Goal: Task Accomplishment & Management: Manage account settings

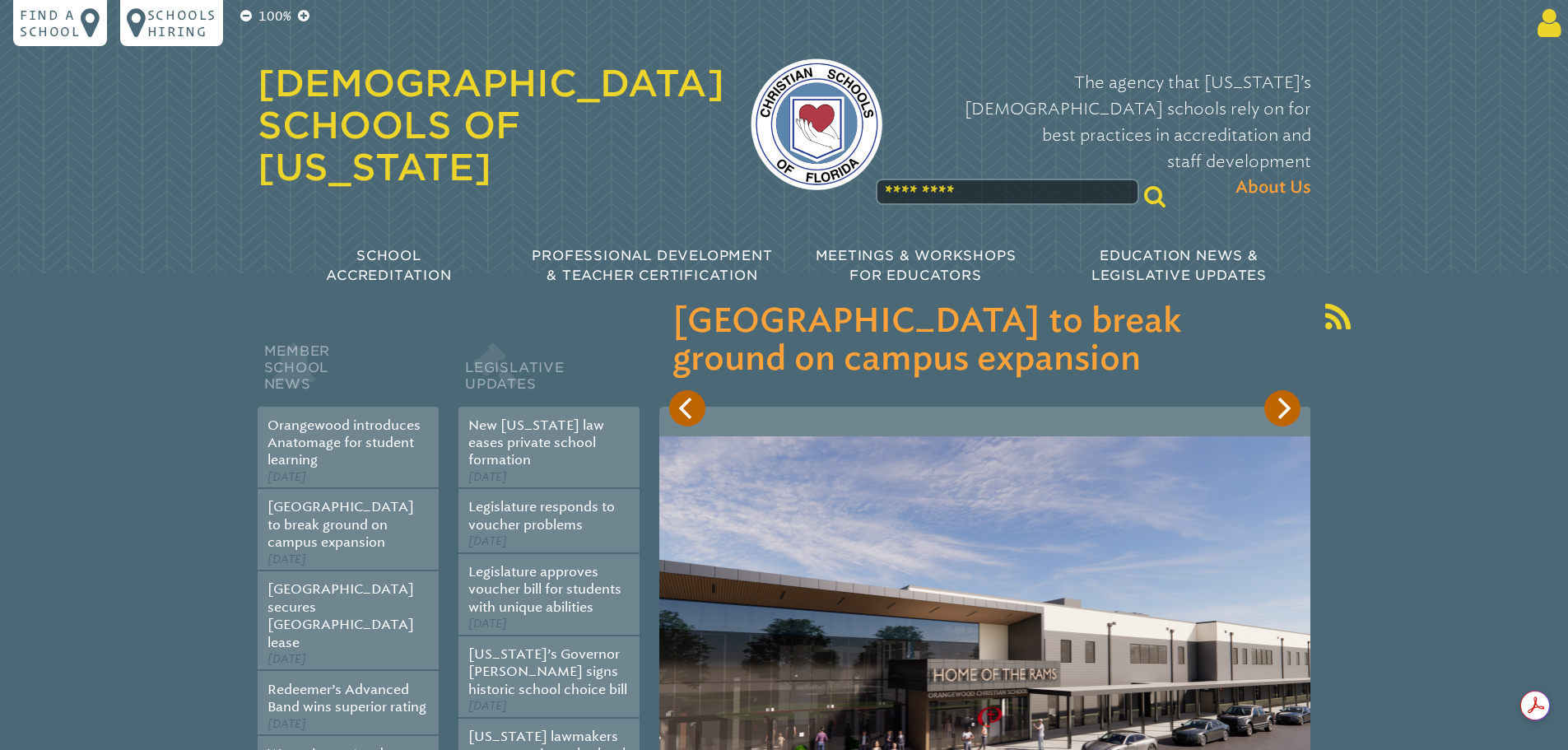
click at [1546, 24] on icon at bounding box center [1546, 23] width 30 height 33
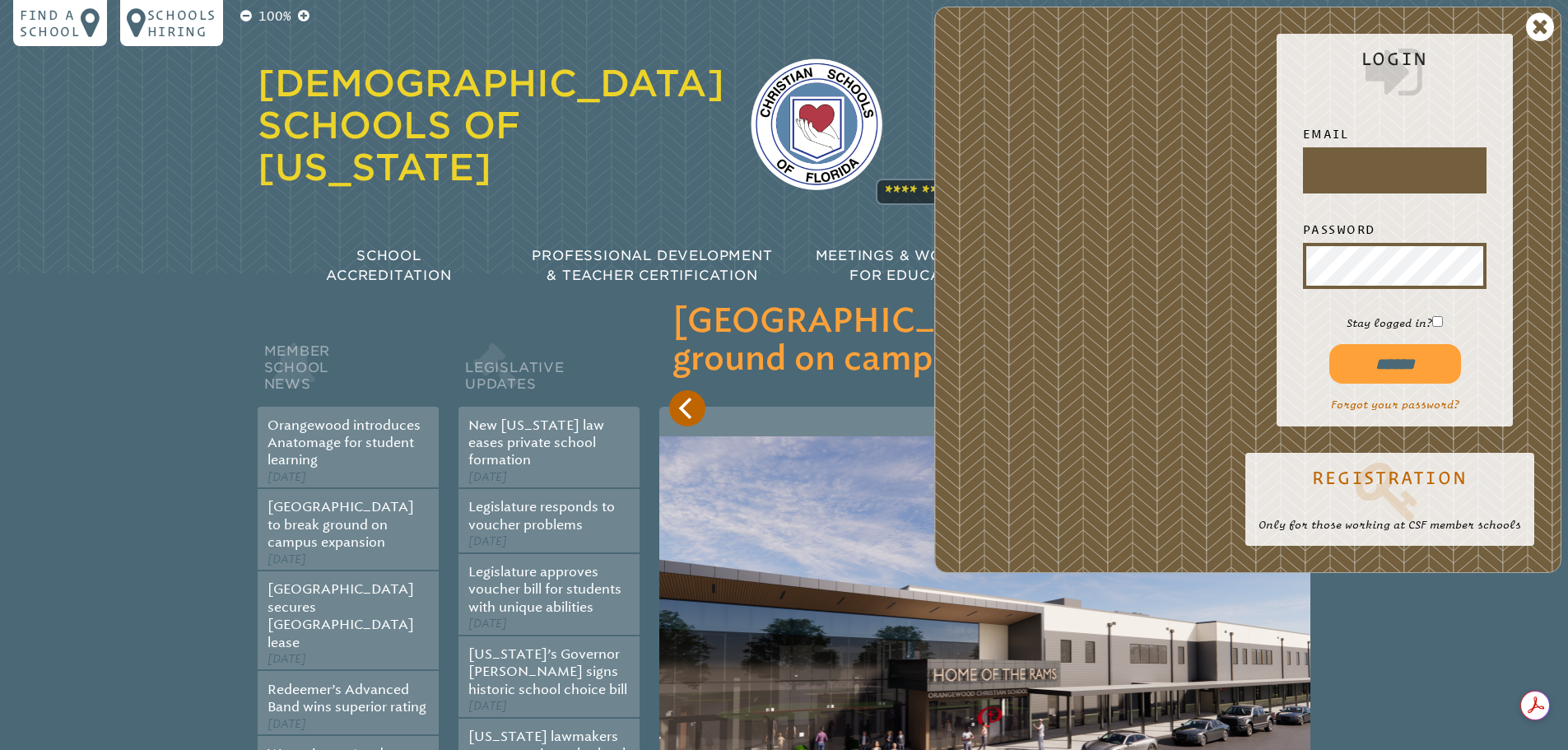
click at [1356, 167] on input "text" at bounding box center [1395, 170] width 177 height 39
type input "**********"
click at [1410, 365] on input "******" at bounding box center [1395, 363] width 131 height 39
type input "**********"
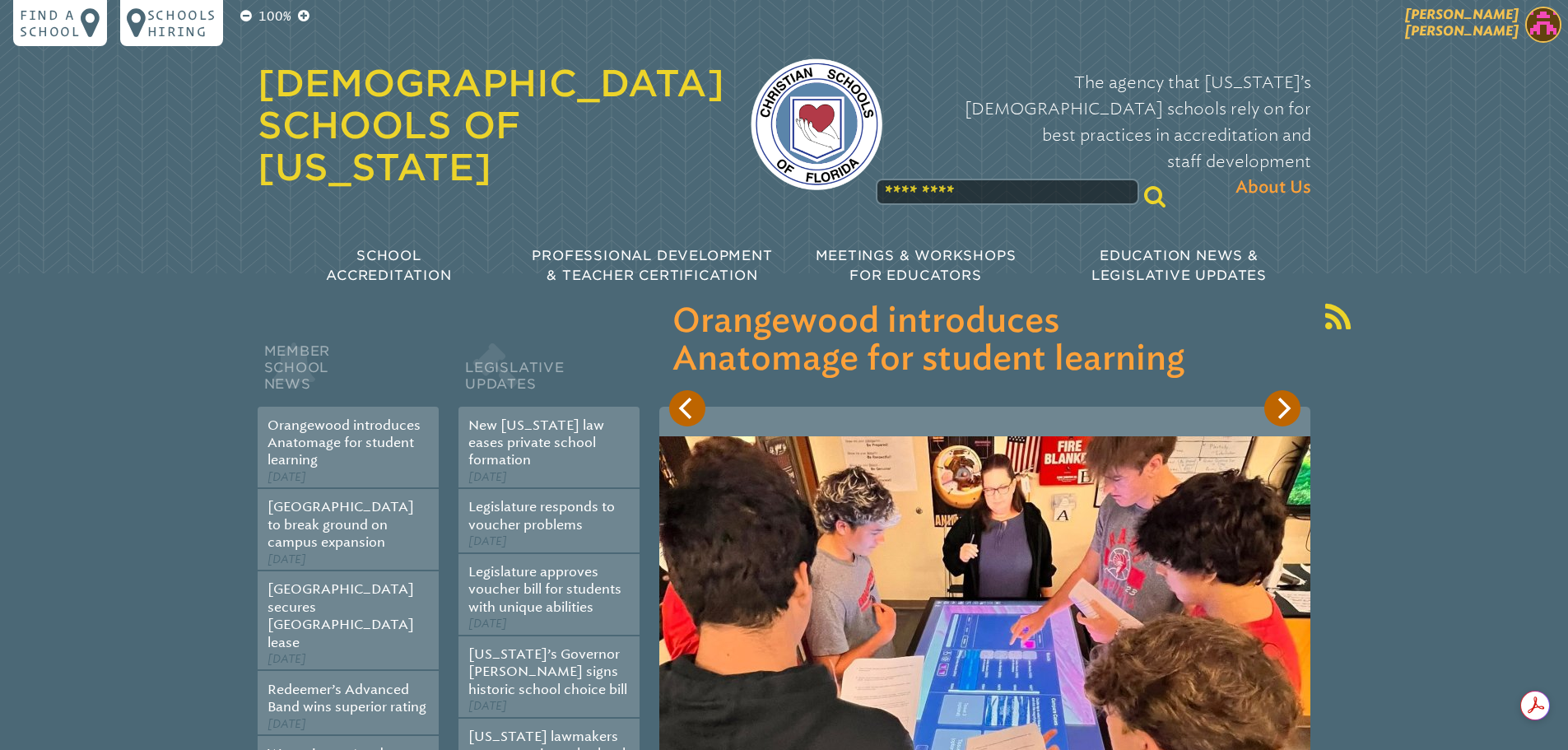
click at [1533, 17] on img at bounding box center [1543, 25] width 36 height 36
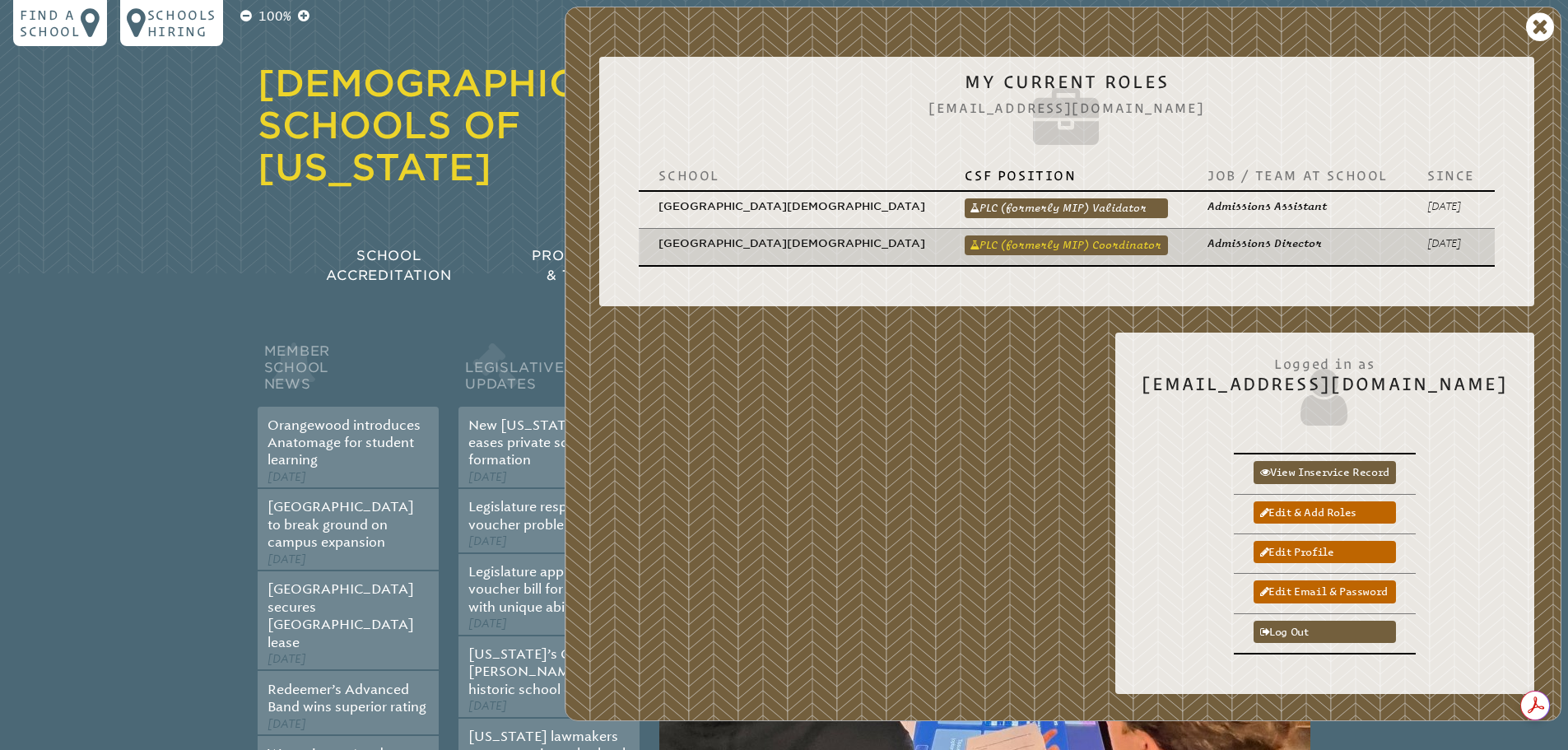
click at [1093, 235] on link "PLC (formerly MIP) Coordinator" at bounding box center [1066, 245] width 203 height 20
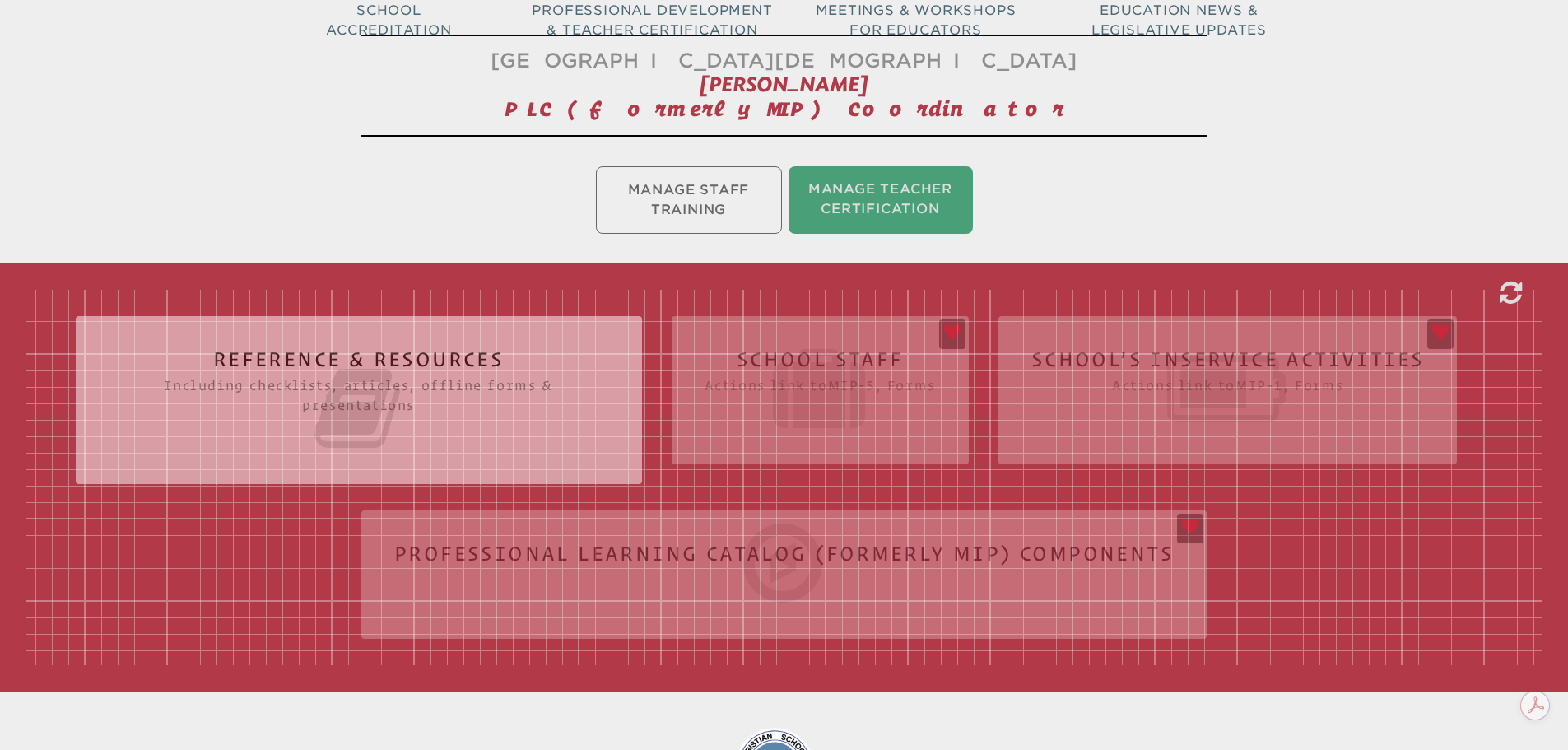
scroll to position [247, 0]
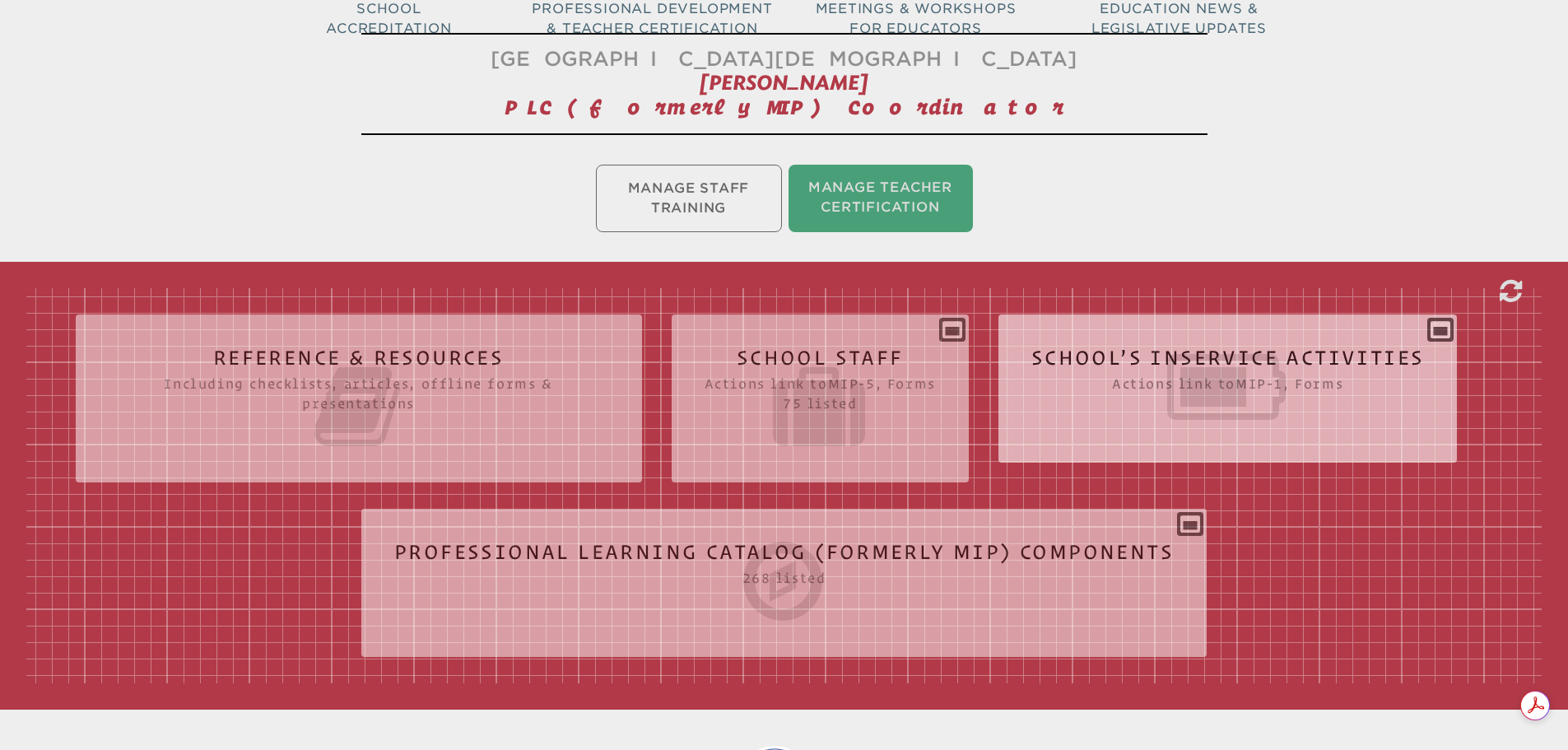
click at [1158, 377] on icon at bounding box center [1228, 386] width 394 height 92
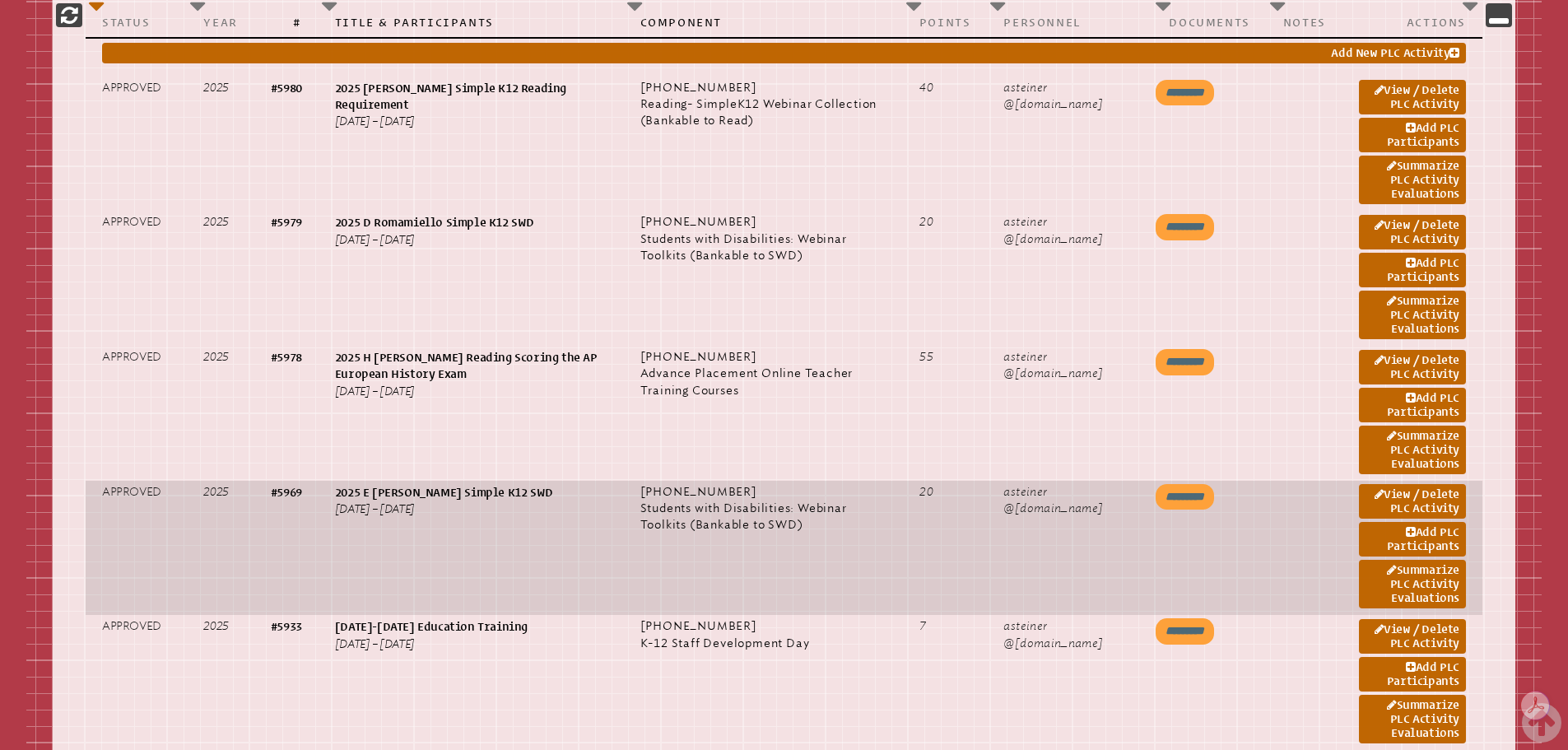
scroll to position [1070, 0]
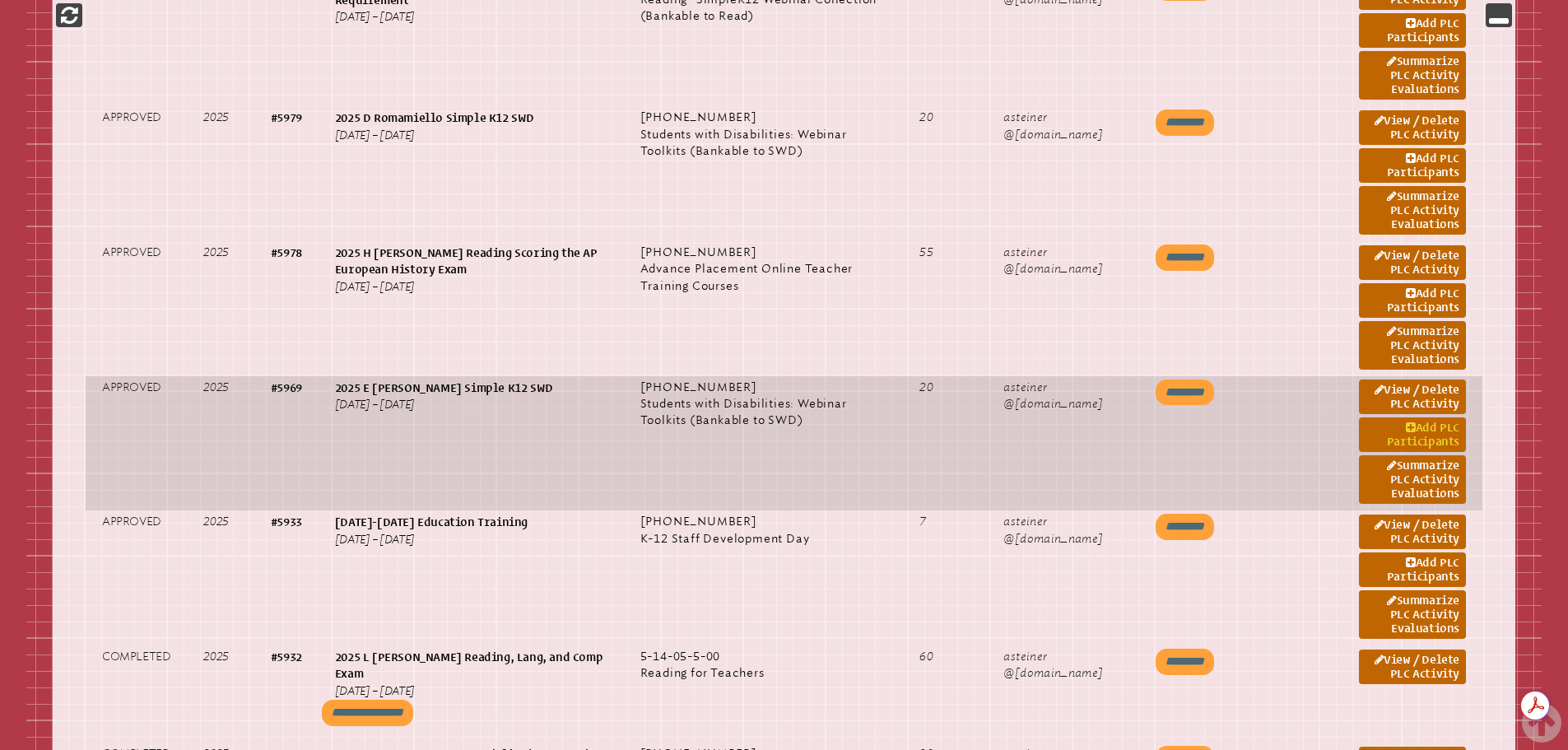
click at [1412, 428] on icon at bounding box center [1410, 427] width 10 height 12
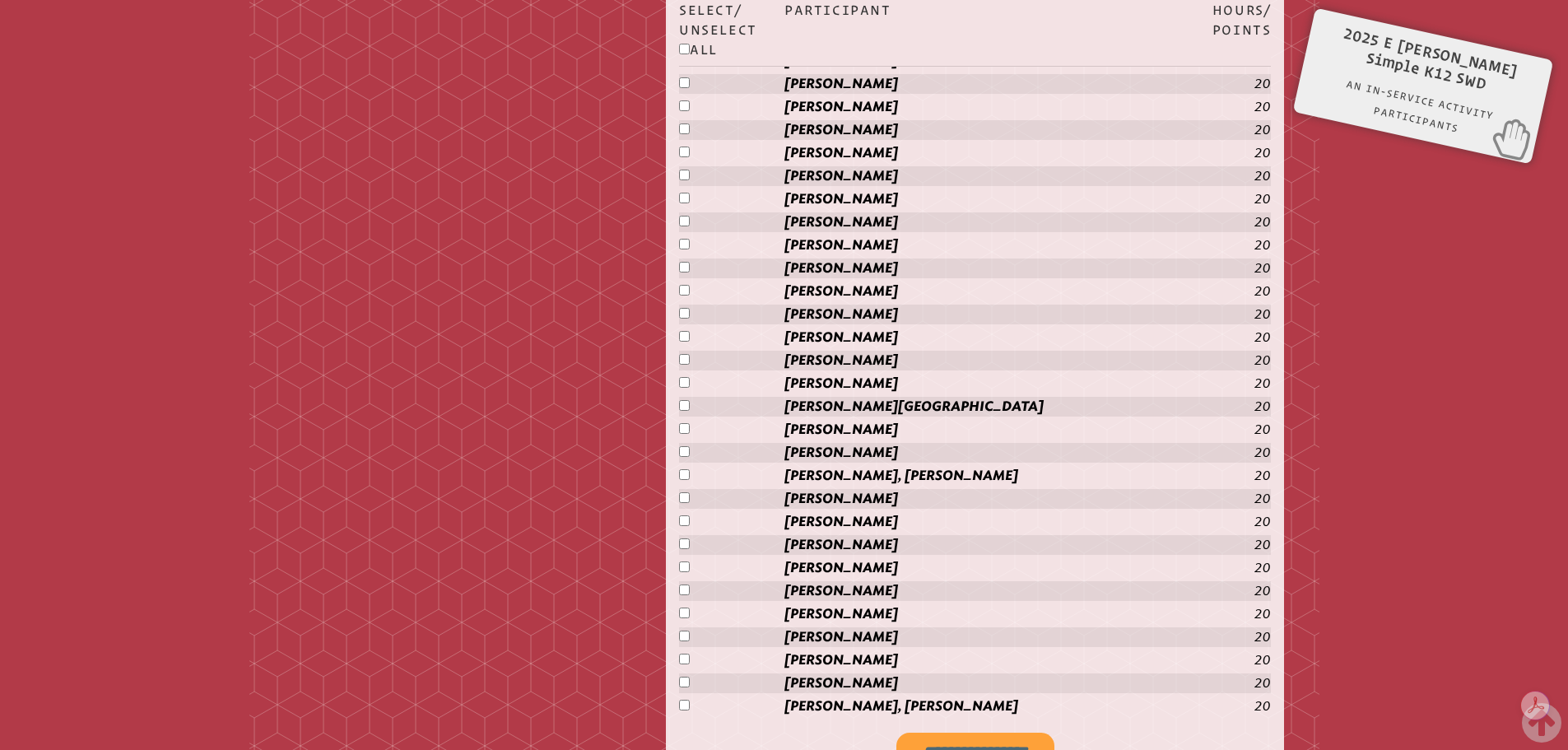
scroll to position [2659, 0]
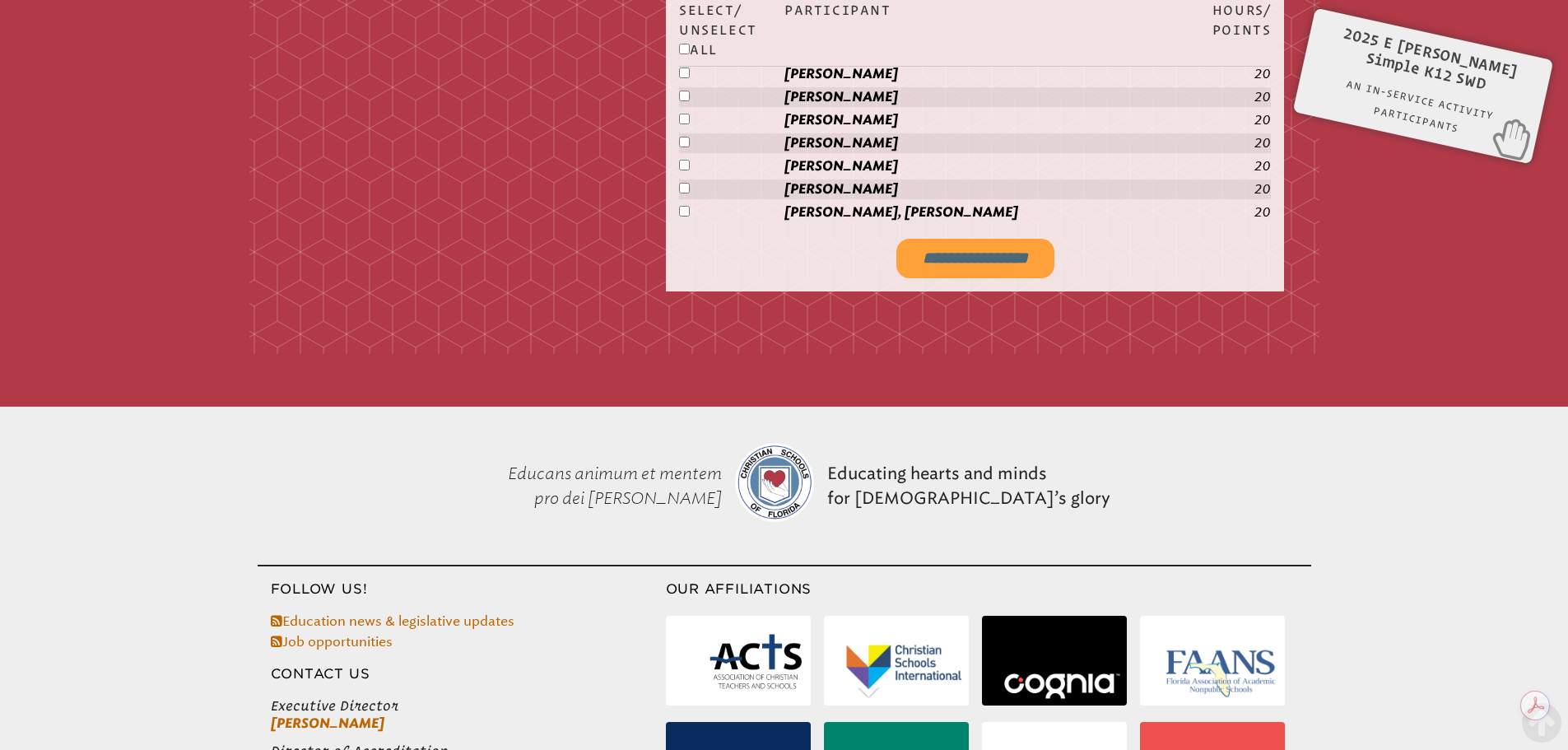
click at [956, 253] on input "**********" at bounding box center [975, 258] width 158 height 39
type input "**********"
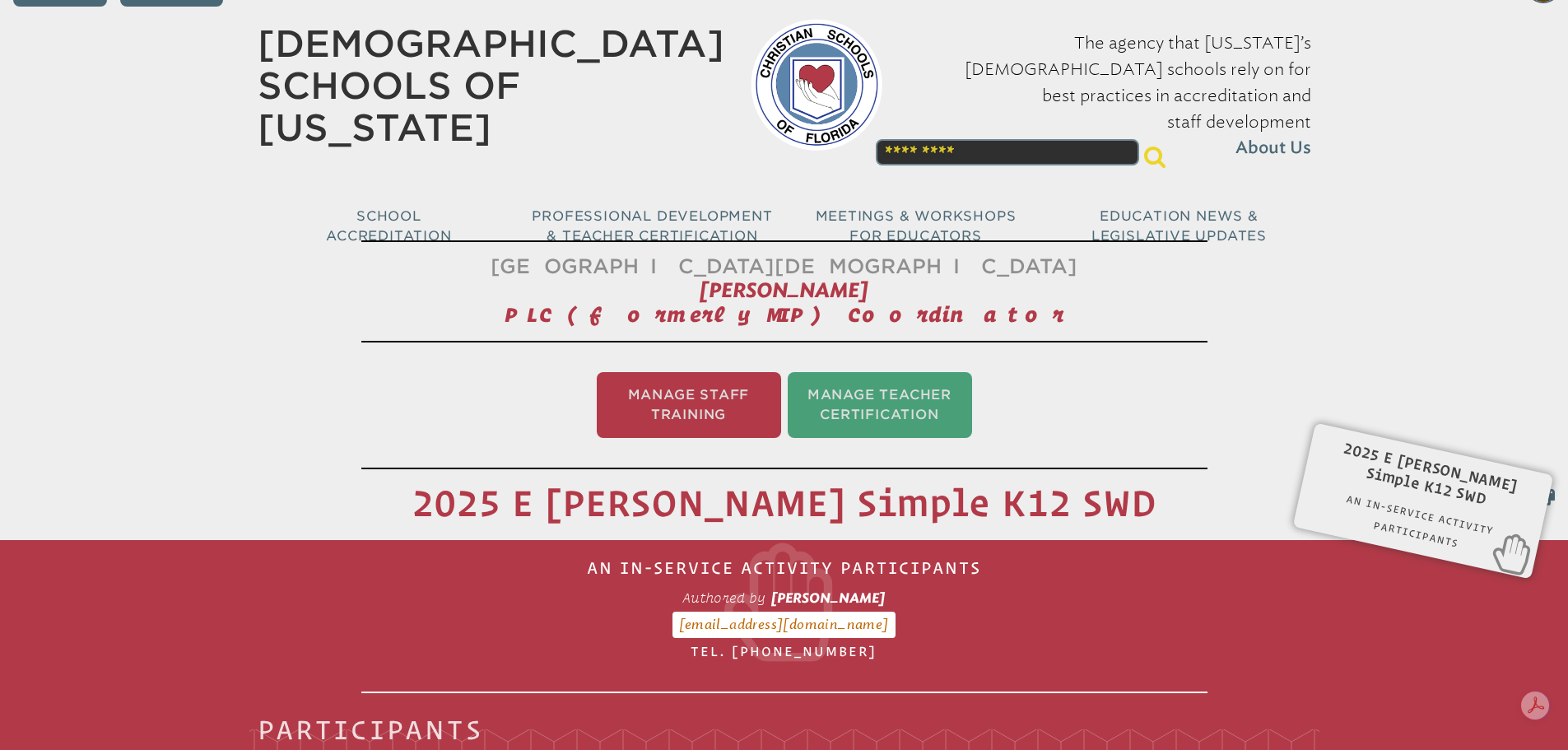
scroll to position [0, 0]
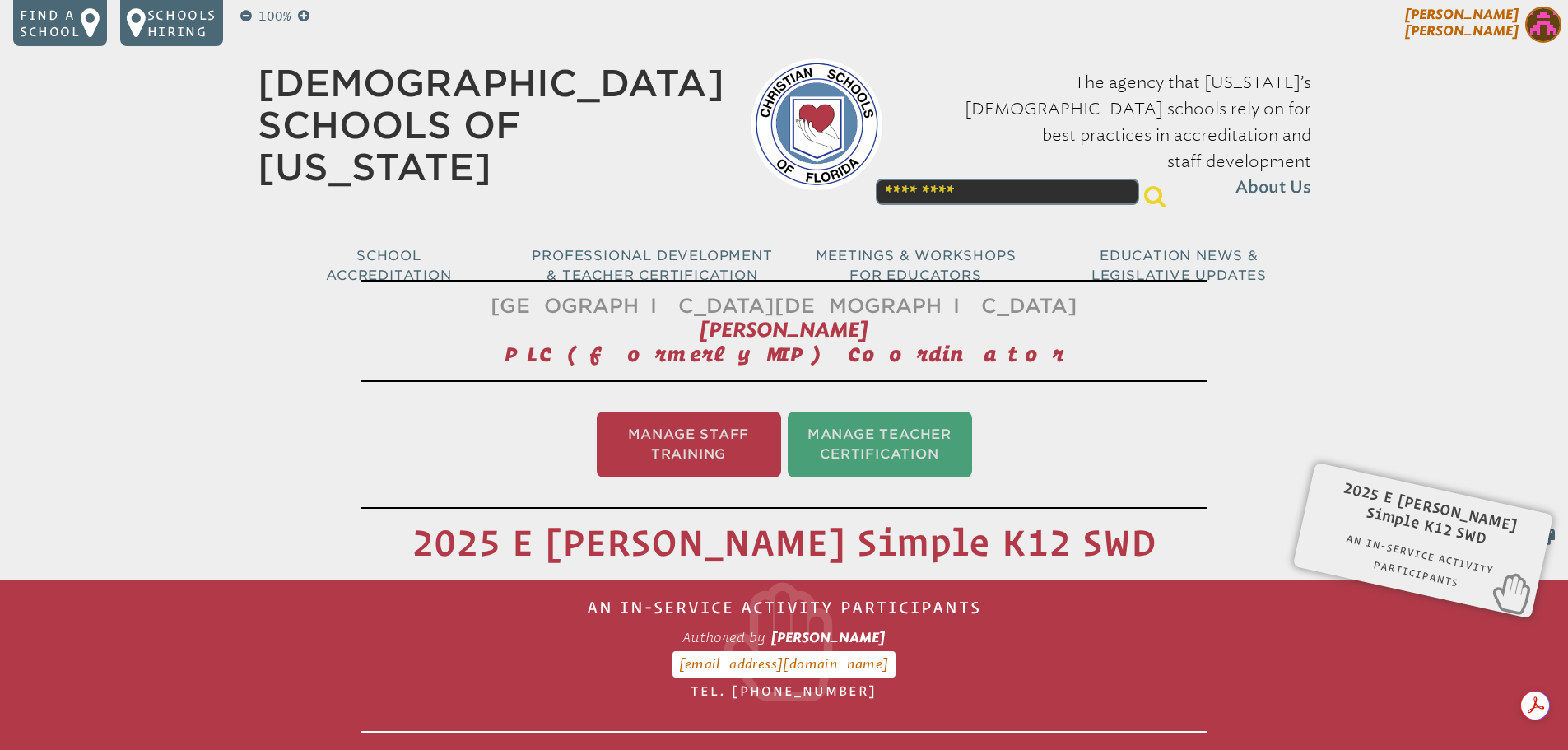
click at [1546, 18] on img at bounding box center [1543, 25] width 36 height 36
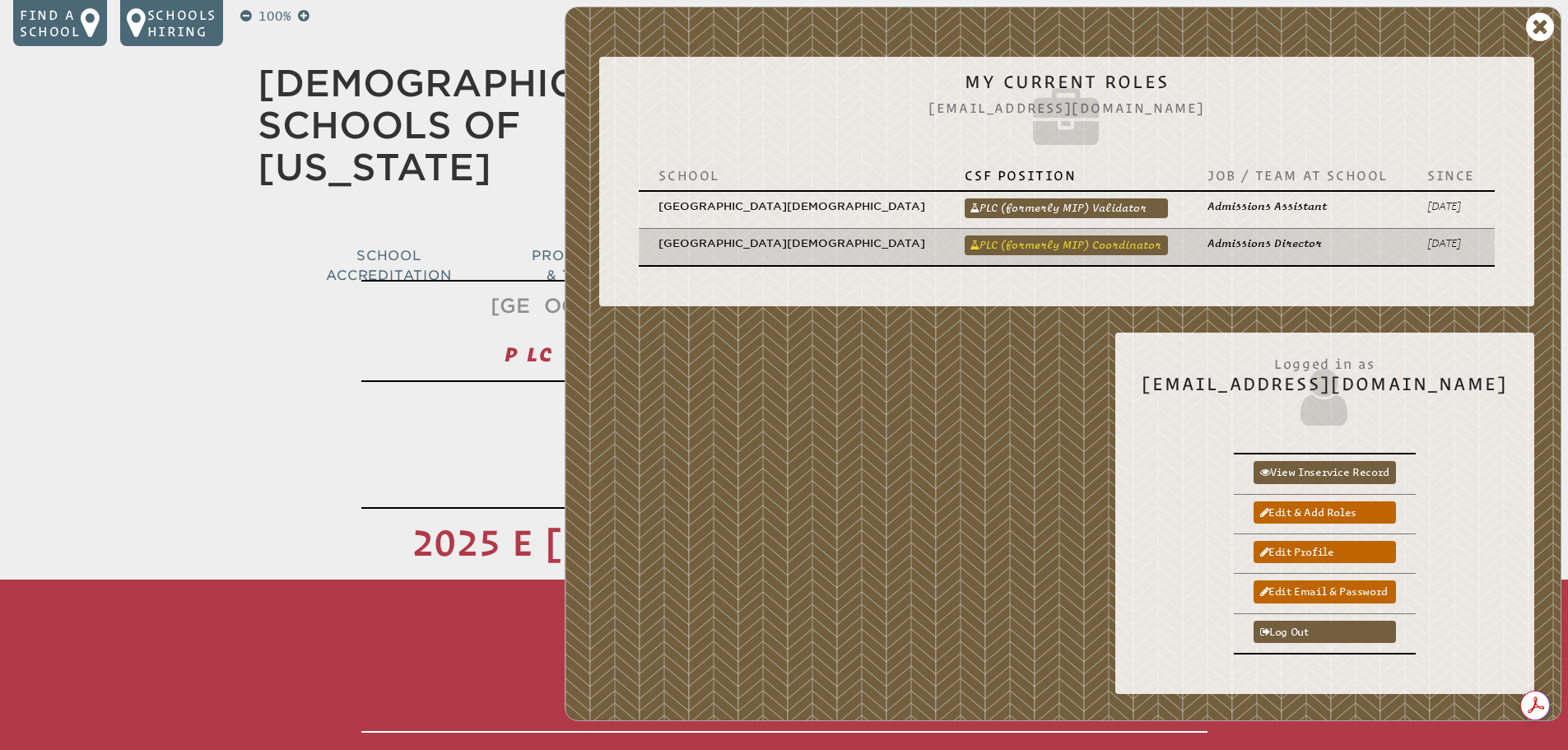
click at [1090, 235] on link "PLC (formerly MIP) Coordinator" at bounding box center [1066, 245] width 203 height 20
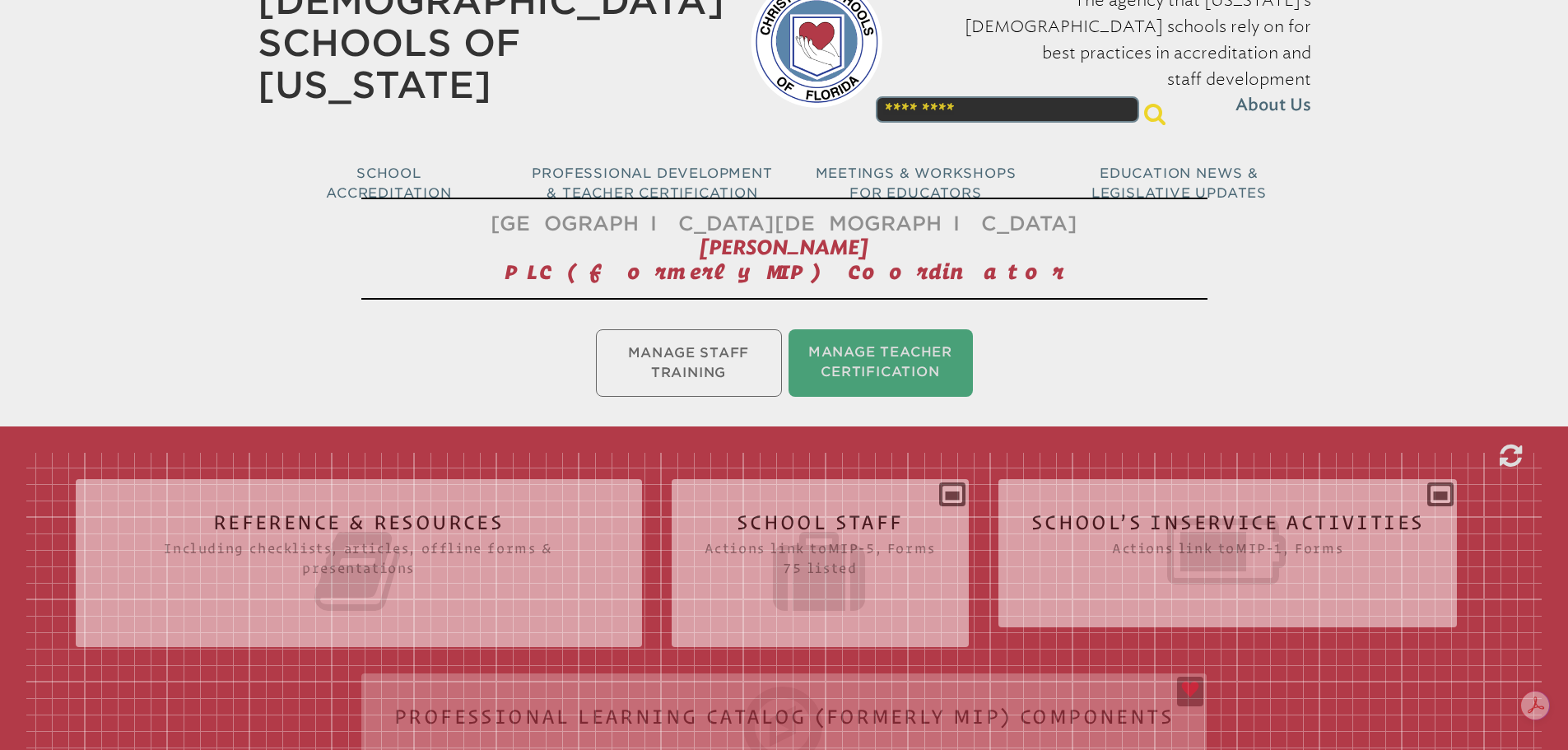
scroll to position [247, 0]
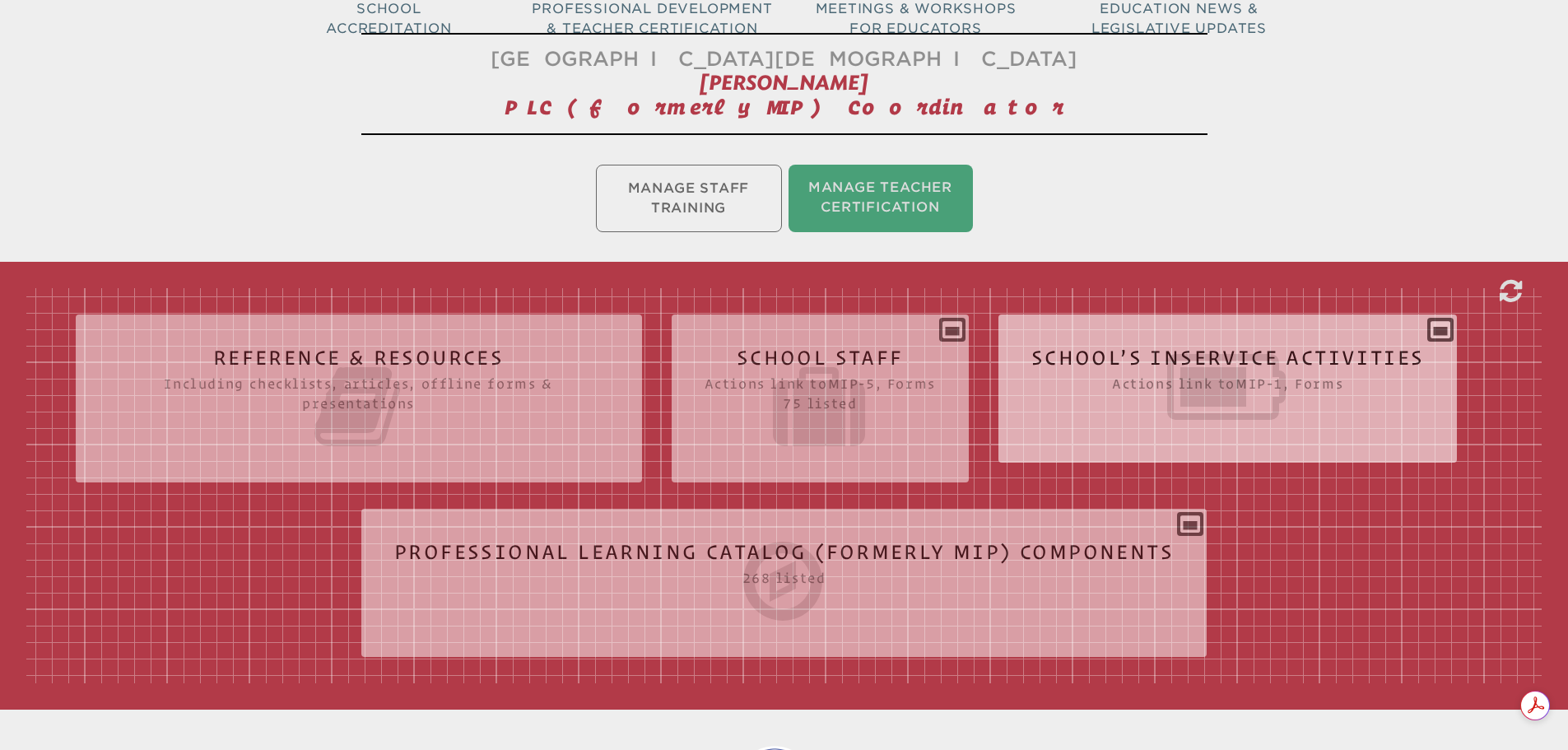
click at [1213, 400] on icon at bounding box center [1228, 386] width 394 height 92
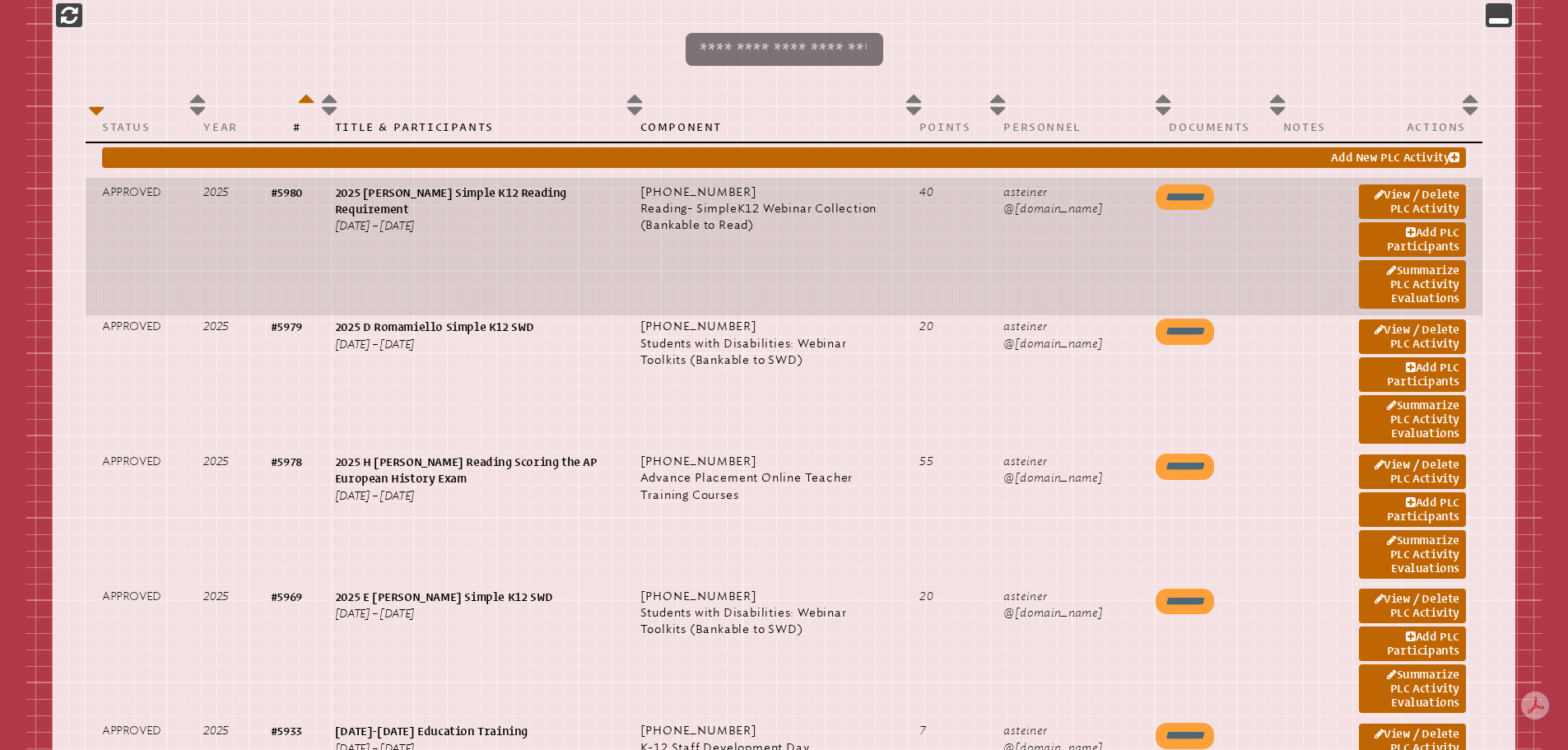
scroll to position [905, 0]
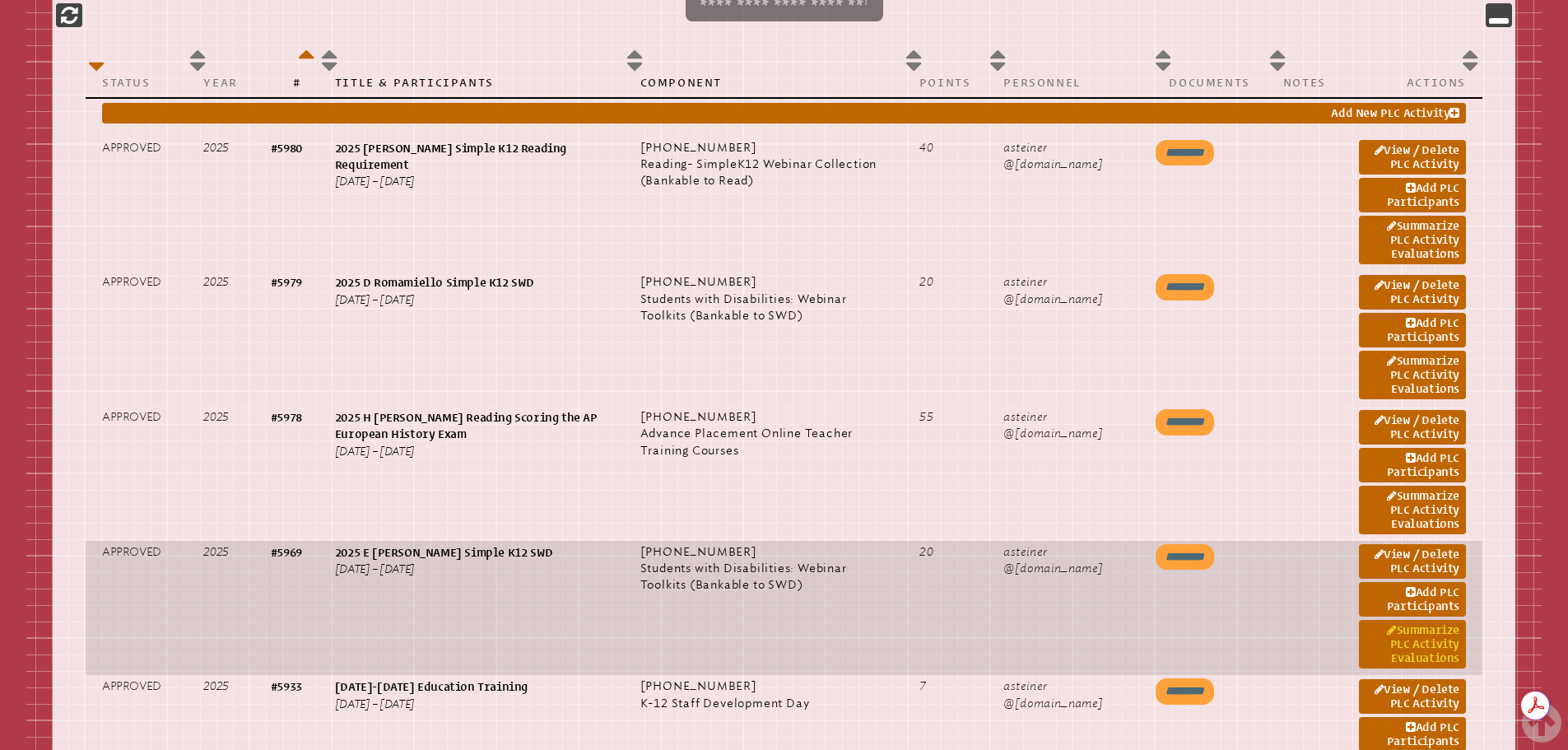
click at [1429, 636] on link "Summarize PLC Activity Evaluations" at bounding box center [1412, 643] width 107 height 48
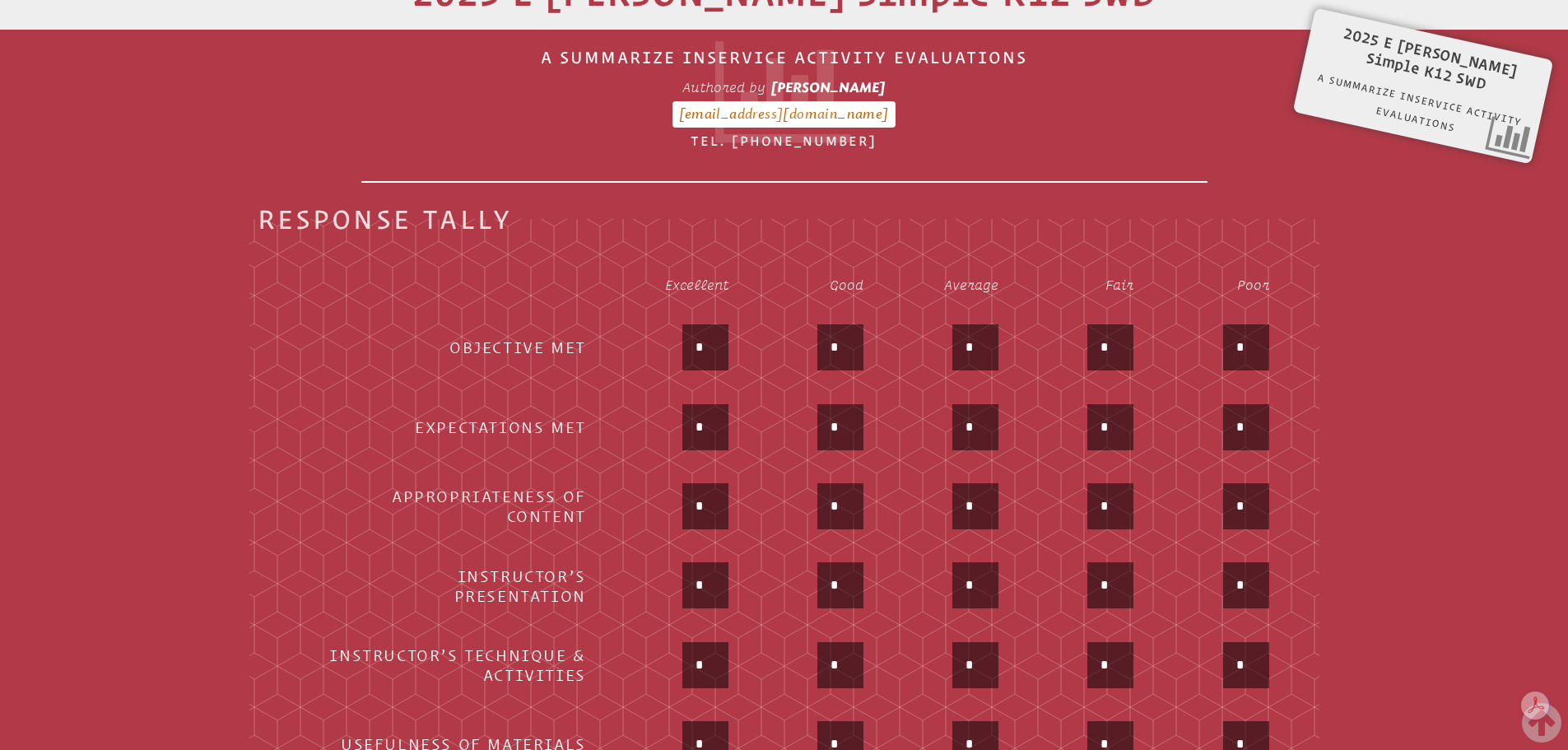
scroll to position [273, 0]
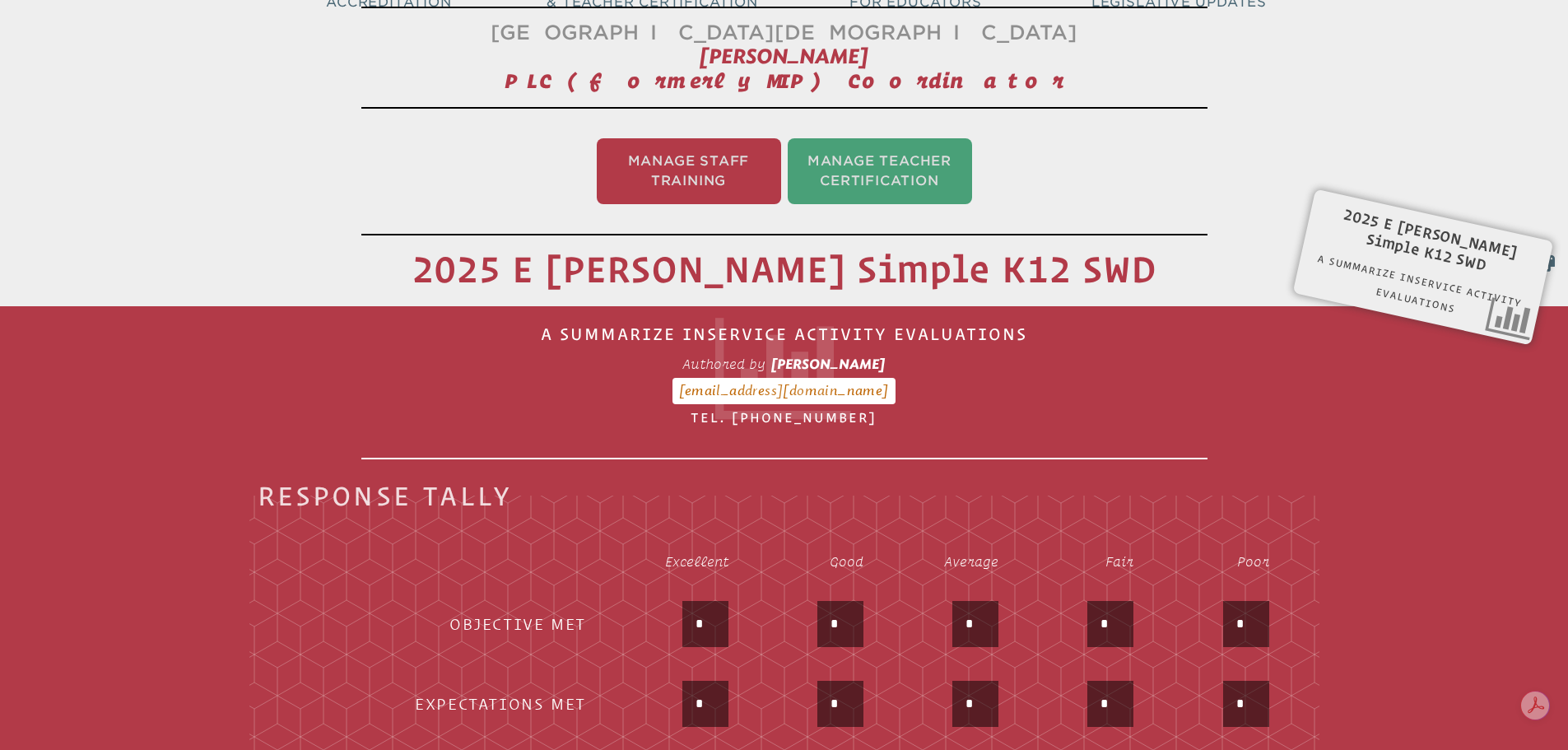
click at [704, 620] on input "*" at bounding box center [705, 623] width 39 height 39
click at [706, 620] on input "*" at bounding box center [705, 623] width 39 height 39
click at [707, 622] on input "*" at bounding box center [705, 623] width 39 height 39
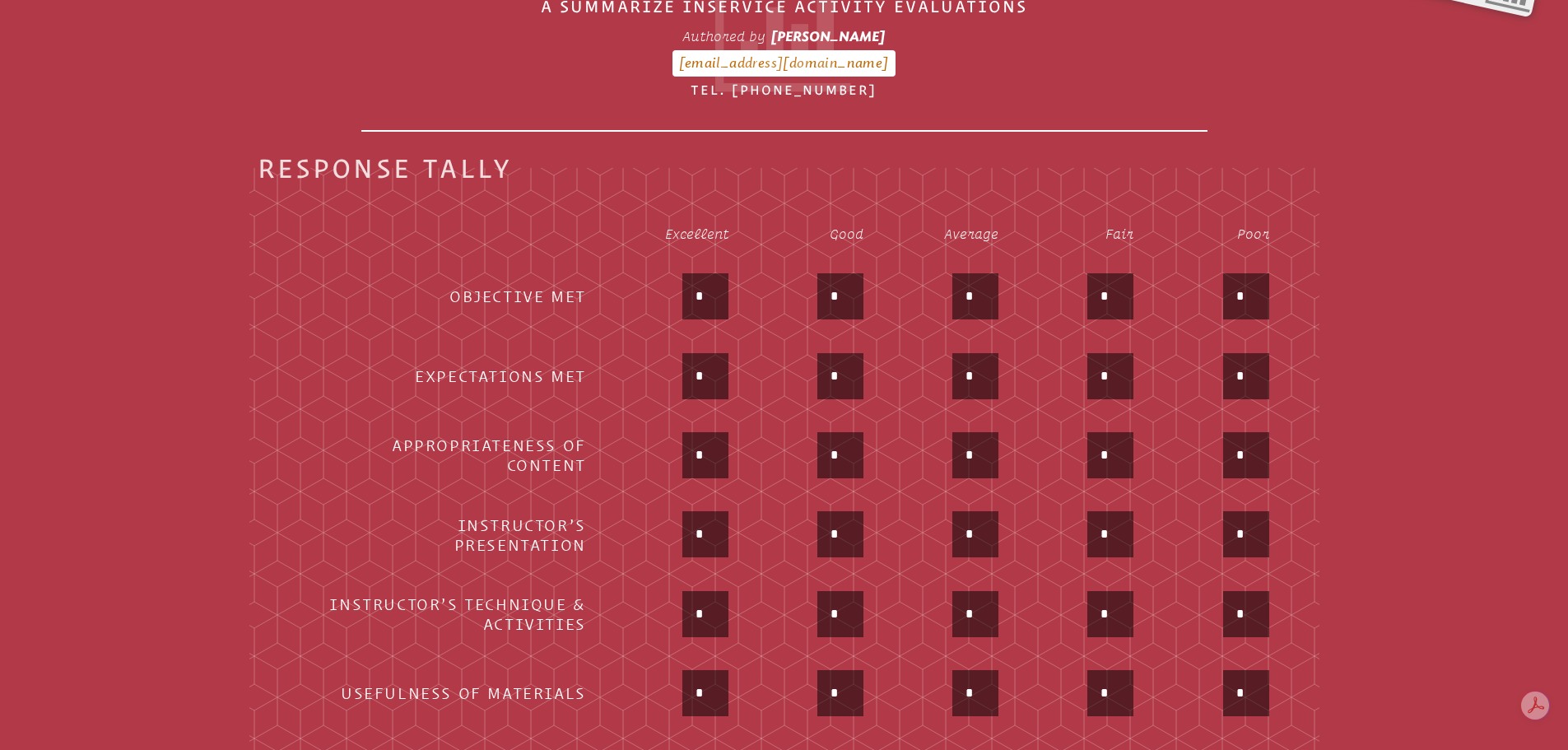
scroll to position [602, 0]
type input "*"
click at [699, 360] on input "*" at bounding box center [705, 374] width 39 height 39
type input "*"
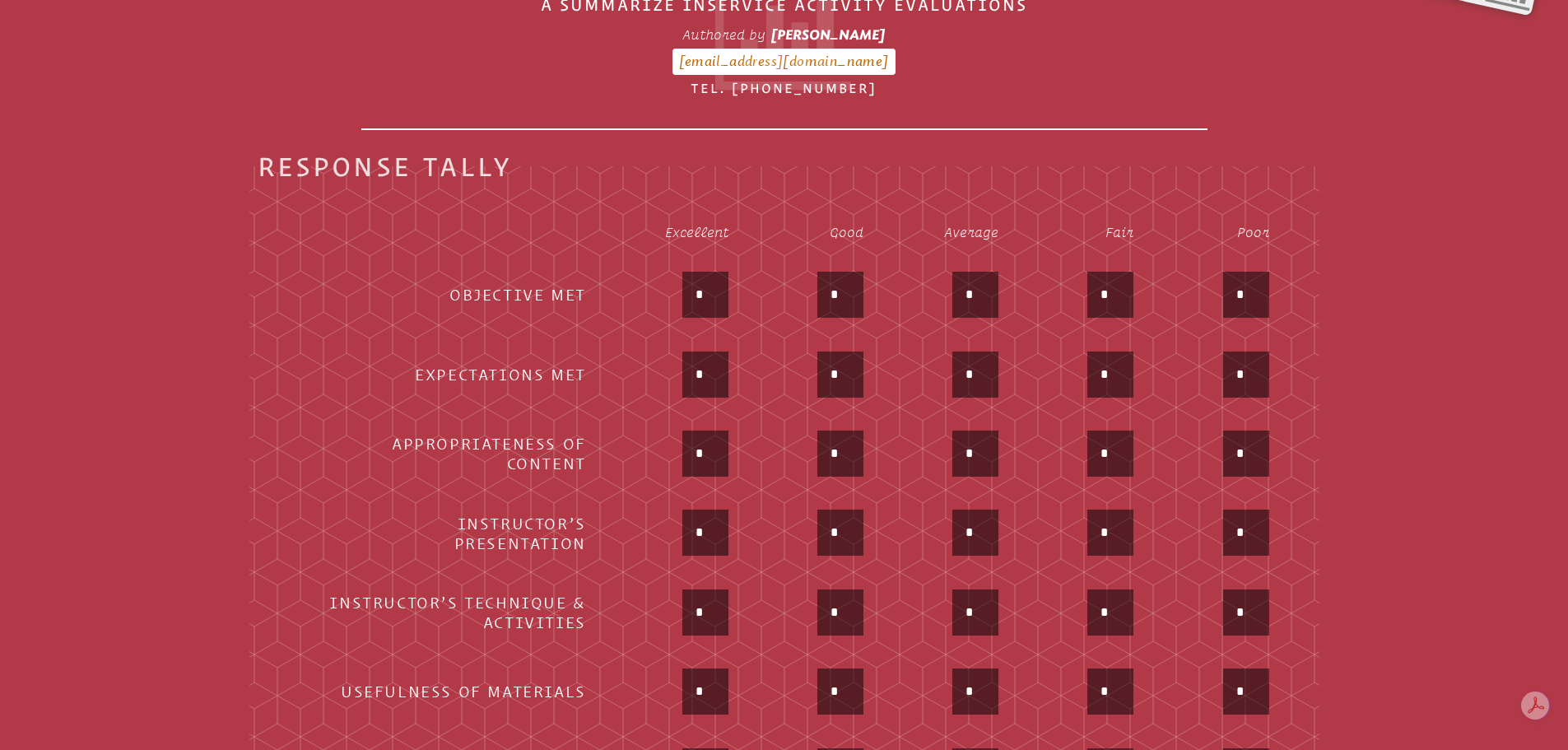
click at [694, 440] on input "*" at bounding box center [705, 453] width 39 height 39
click at [696, 440] on input "*" at bounding box center [705, 453] width 39 height 39
click at [700, 439] on input "*" at bounding box center [705, 453] width 39 height 39
drag, startPoint x: 713, startPoint y: 449, endPoint x: 639, endPoint y: 444, distance: 74.2
click at [639, 444] on div "**" at bounding box center [672, 455] width 113 height 49
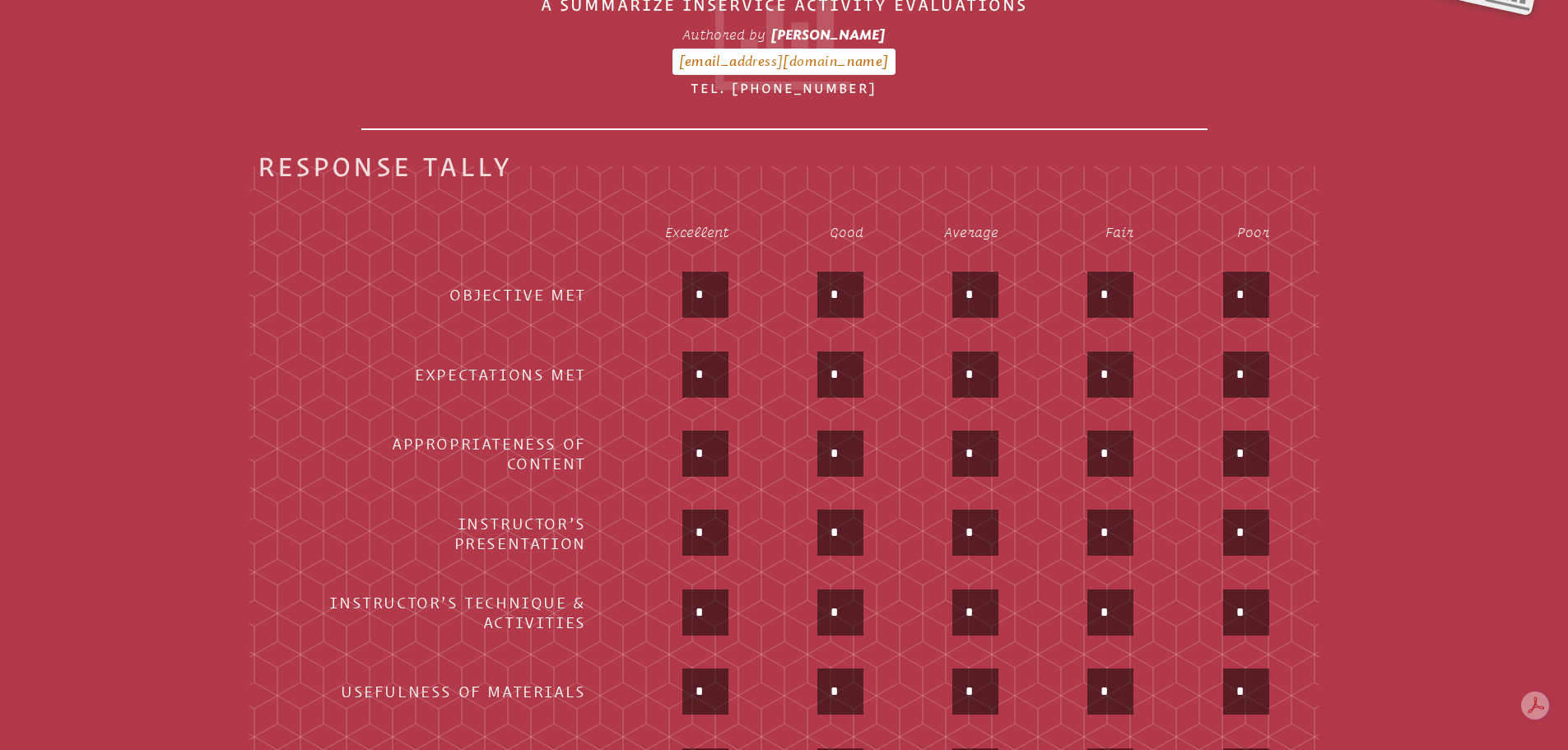
type input "*"
click at [672, 523] on div "*" at bounding box center [672, 534] width 113 height 49
type input "*"
drag, startPoint x: 711, startPoint y: 596, endPoint x: 677, endPoint y: 598, distance: 34.1
click at [696, 598] on input "*" at bounding box center [705, 611] width 39 height 39
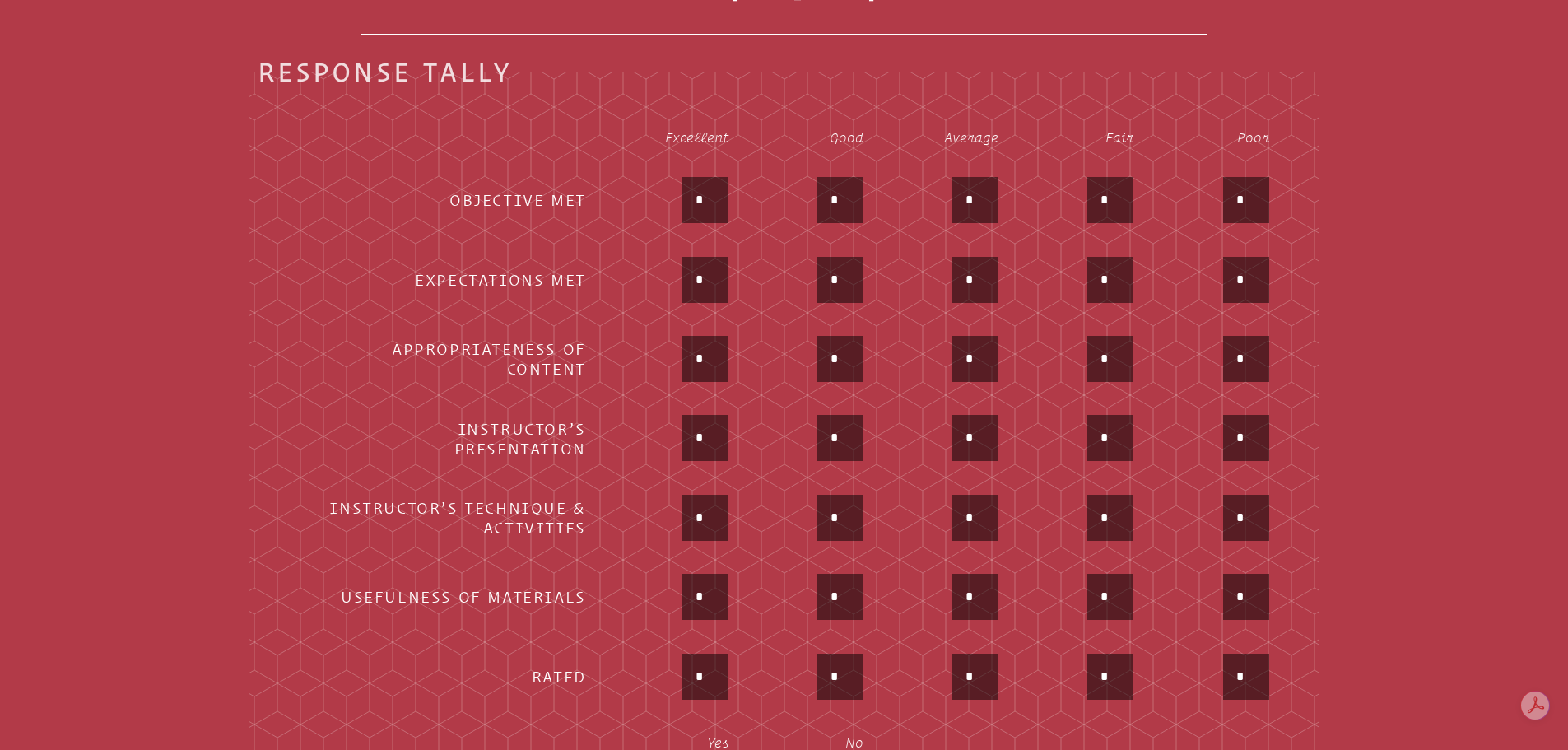
scroll to position [849, 0]
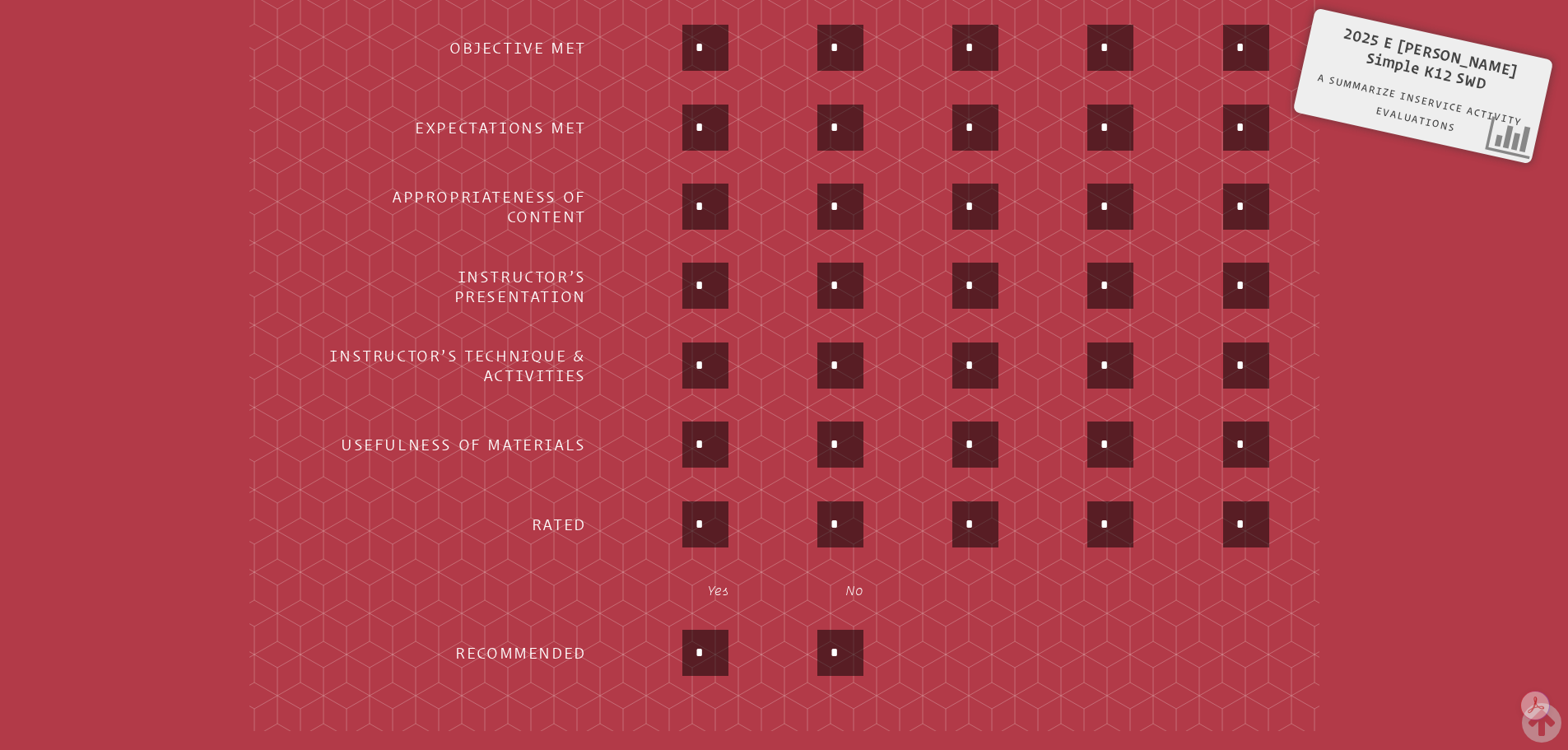
type input "*"
drag, startPoint x: 711, startPoint y: 432, endPoint x: 649, endPoint y: 442, distance: 62.8
click at [676, 431] on div "*" at bounding box center [672, 446] width 113 height 49
type input "*"
drag, startPoint x: 704, startPoint y: 513, endPoint x: 649, endPoint y: 516, distance: 55.1
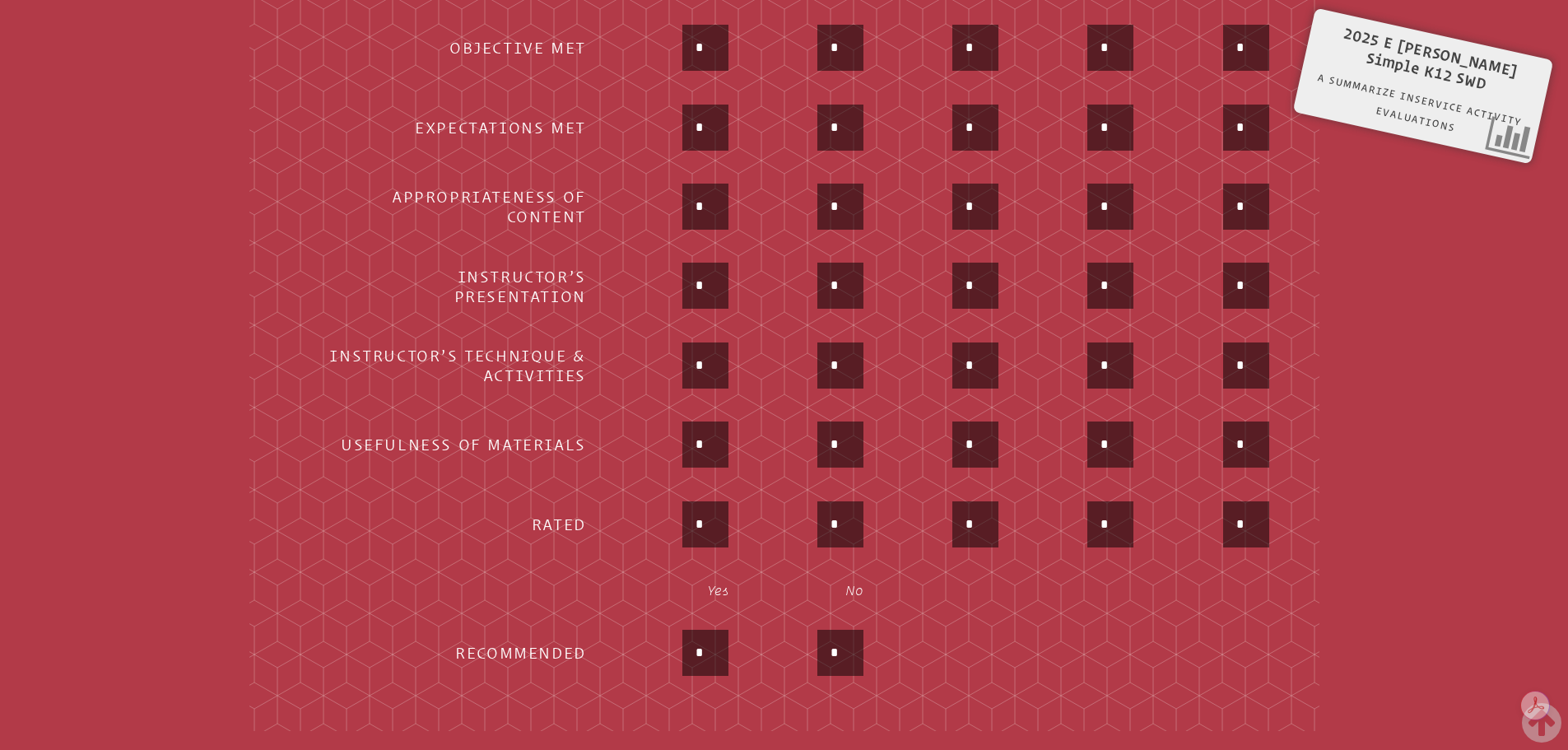
click at [657, 516] on div "*" at bounding box center [672, 526] width 113 height 49
type input "*"
drag, startPoint x: 706, startPoint y: 642, endPoint x: 674, endPoint y: 641, distance: 32.0
click at [680, 642] on div "*" at bounding box center [672, 654] width 113 height 49
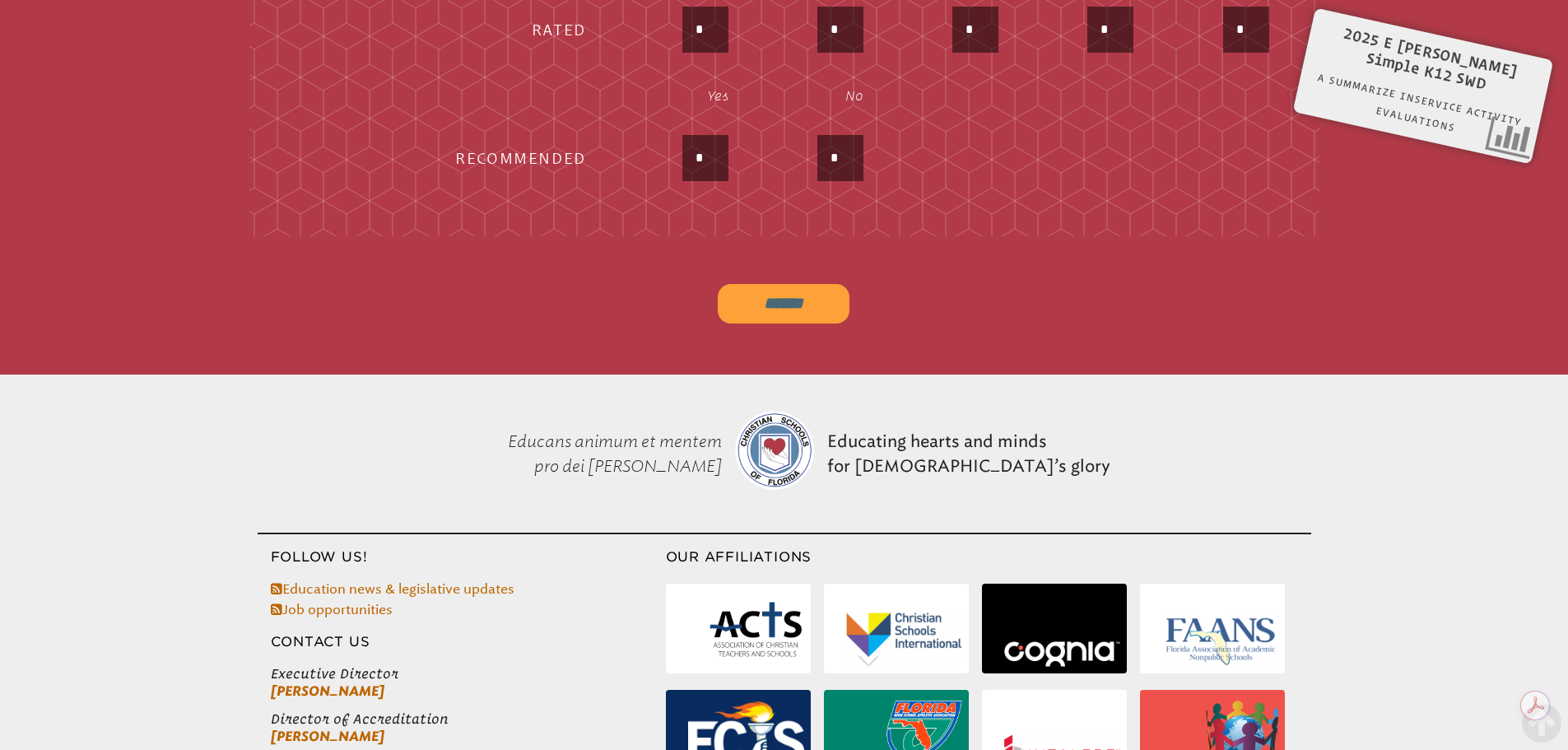
scroll to position [1507, 0]
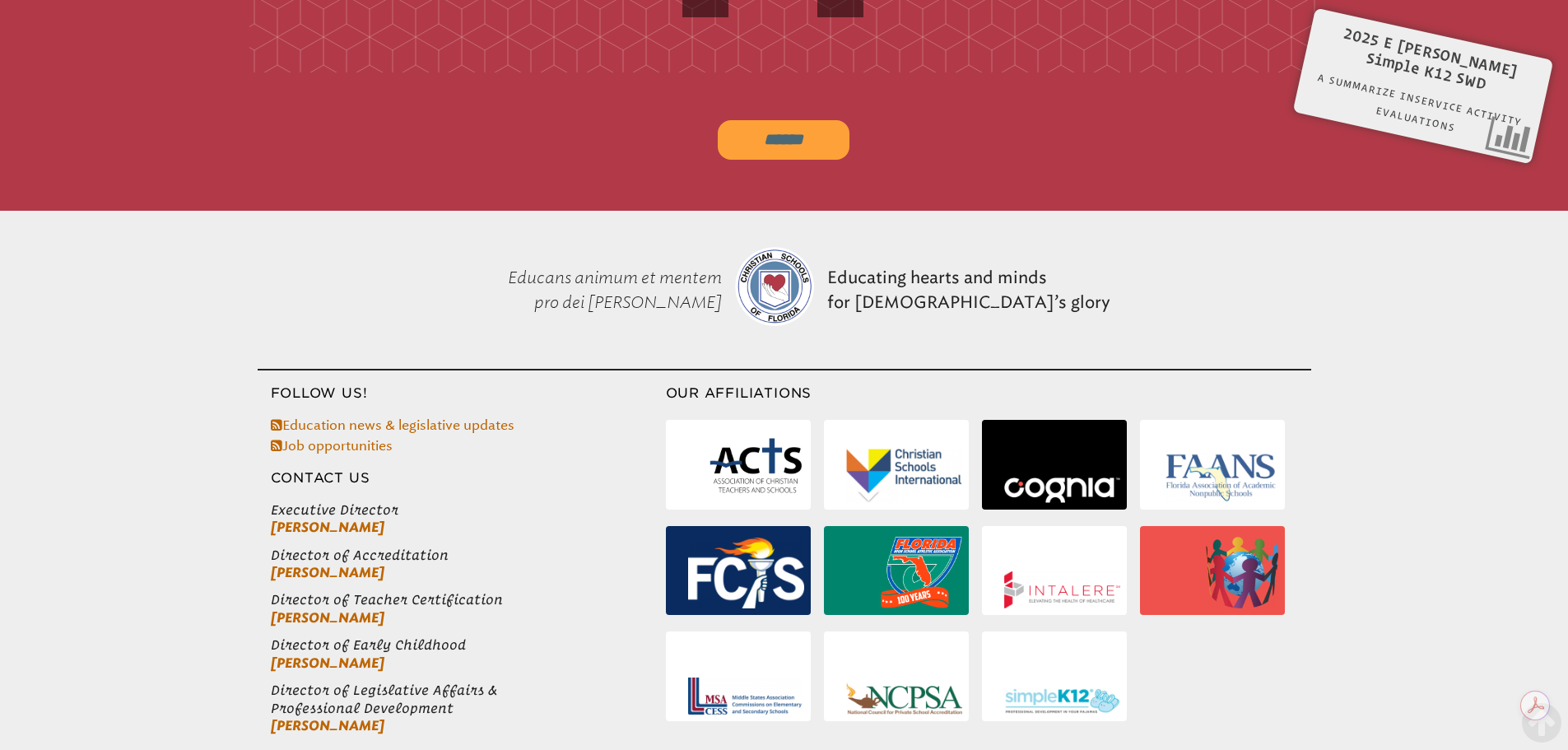
type input "*"
click at [809, 141] on input "******" at bounding box center [783, 139] width 131 height 39
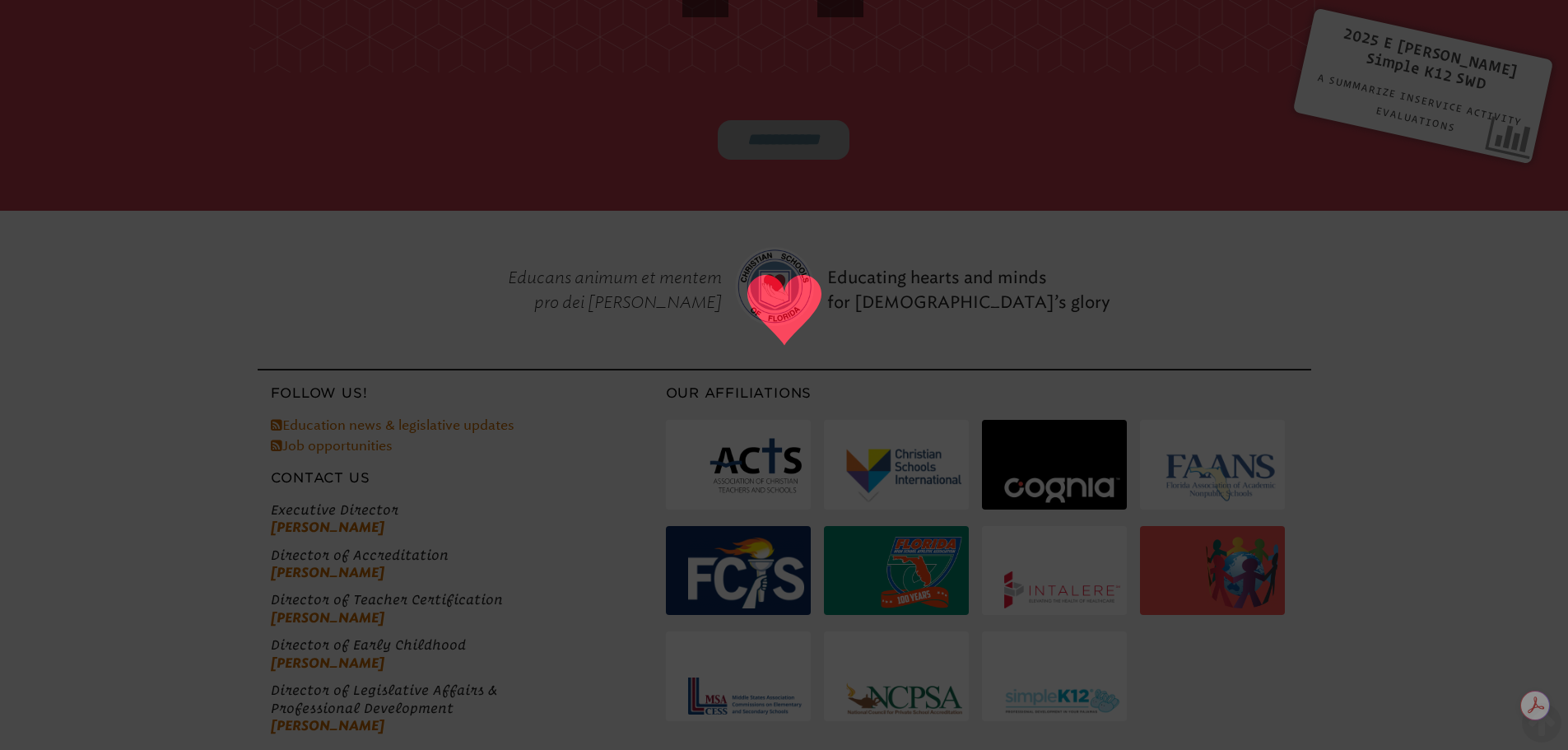
type input "******"
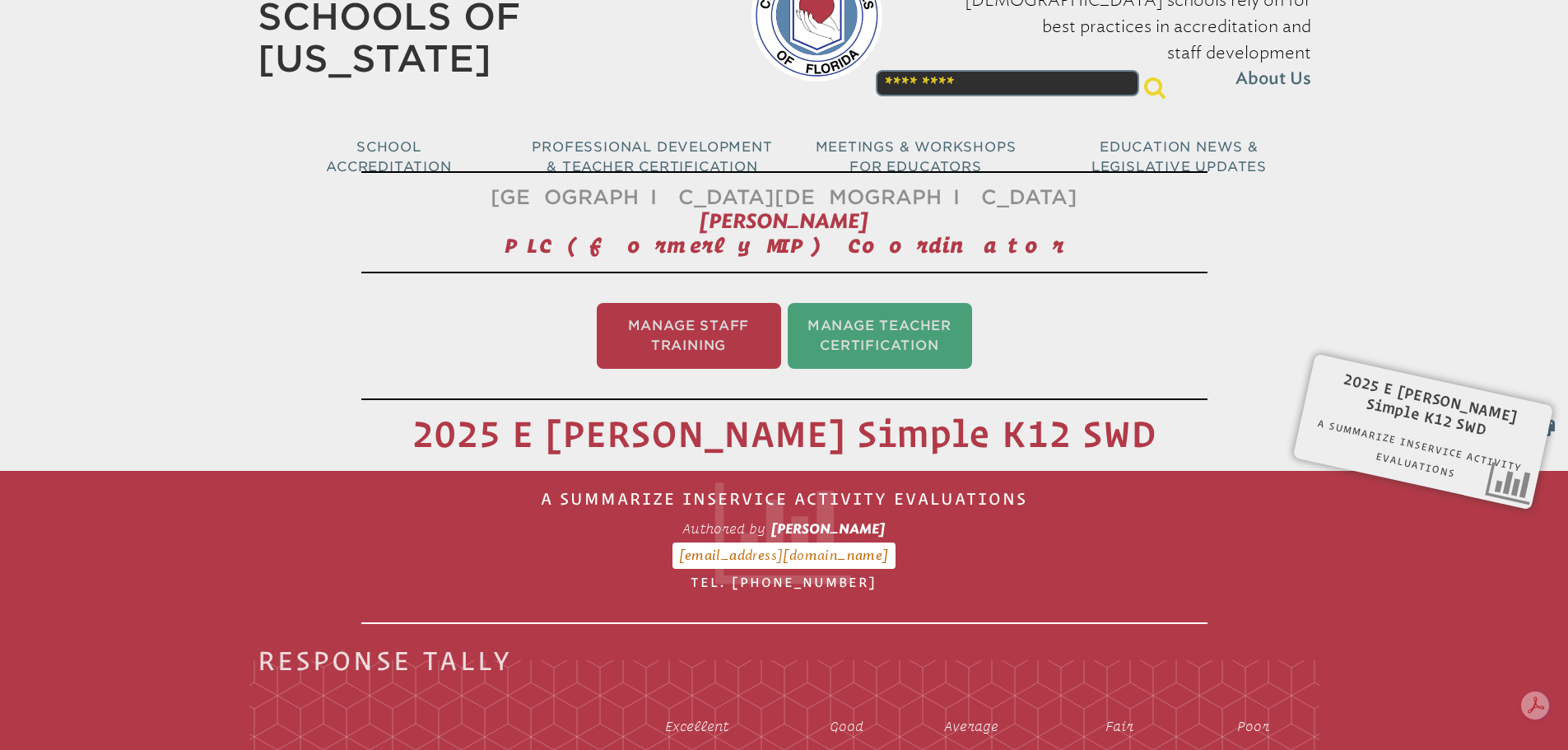
scroll to position [0, 0]
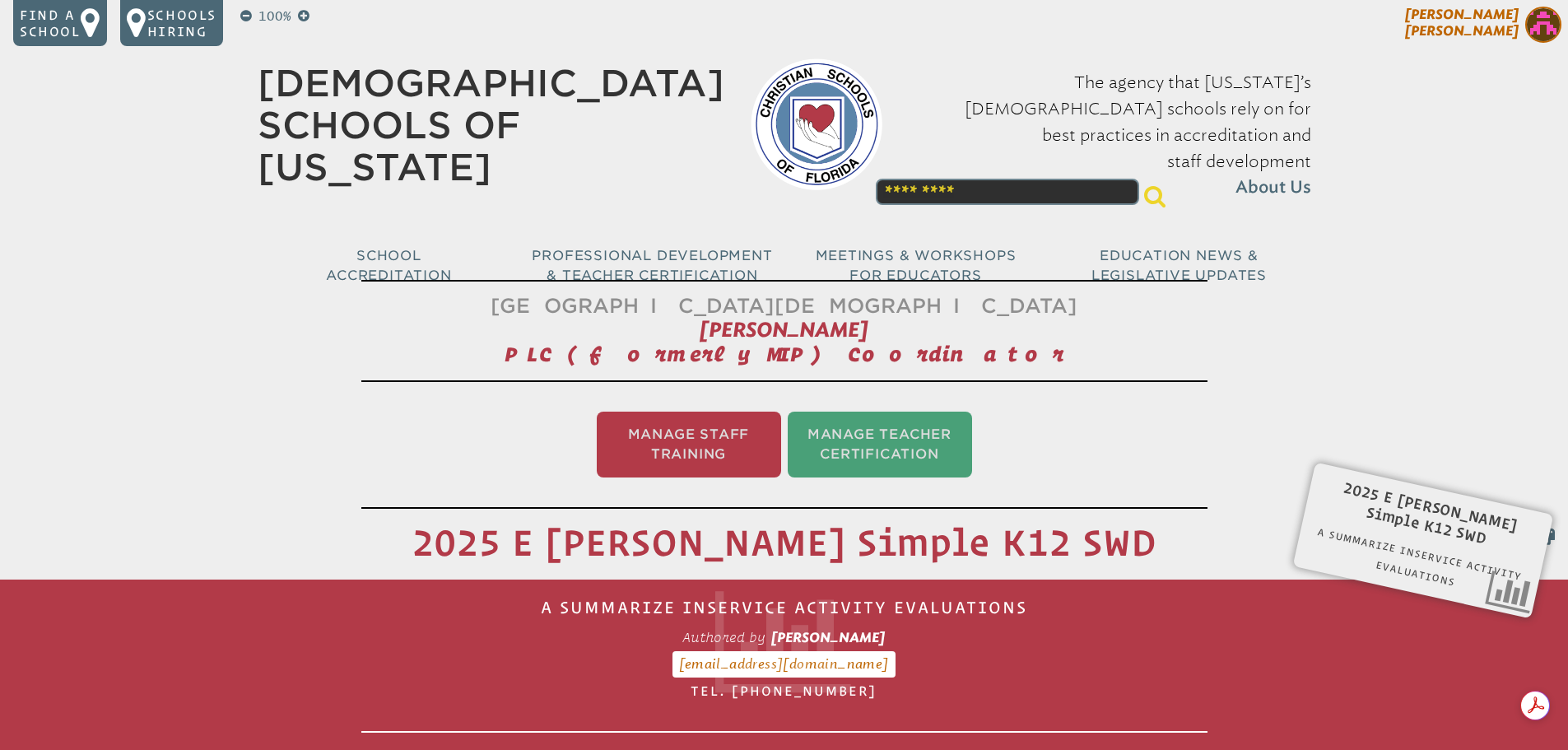
click at [1540, 21] on img at bounding box center [1543, 25] width 36 height 36
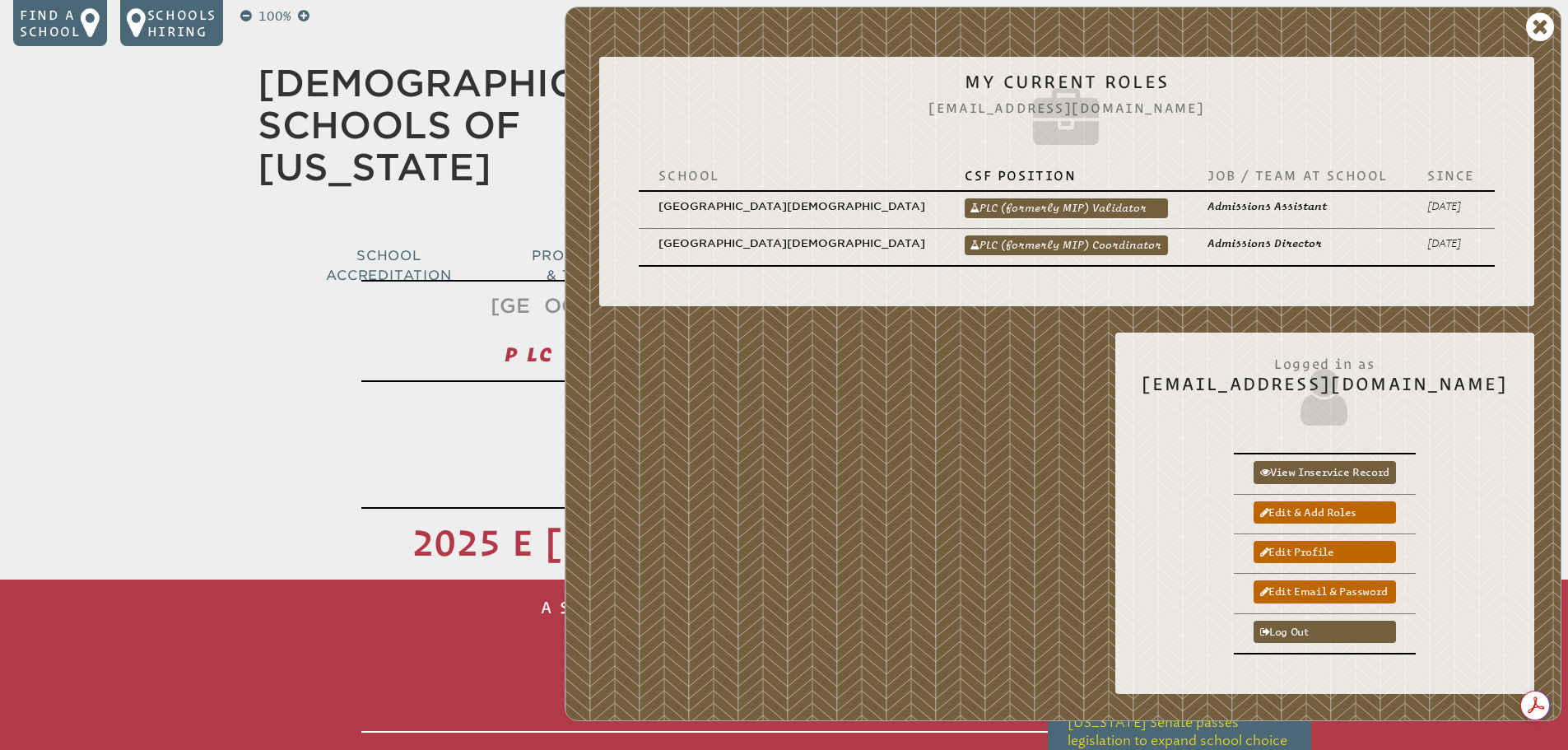
drag, startPoint x: 1090, startPoint y: 221, endPoint x: 1099, endPoint y: 226, distance: 10.3
click at [1090, 235] on link "PLC (formerly MIP) Coordinator" at bounding box center [1066, 245] width 203 height 20
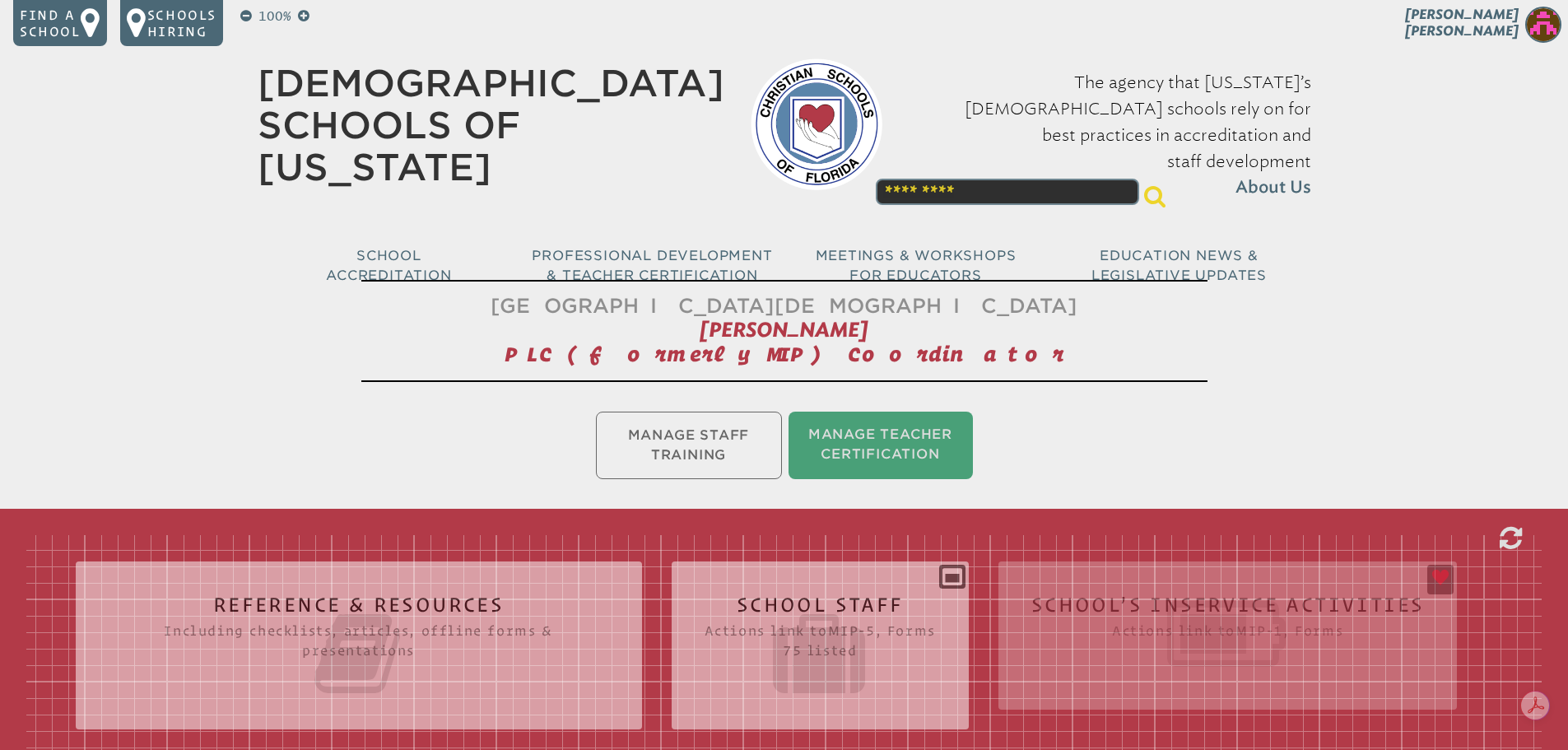
scroll to position [411, 0]
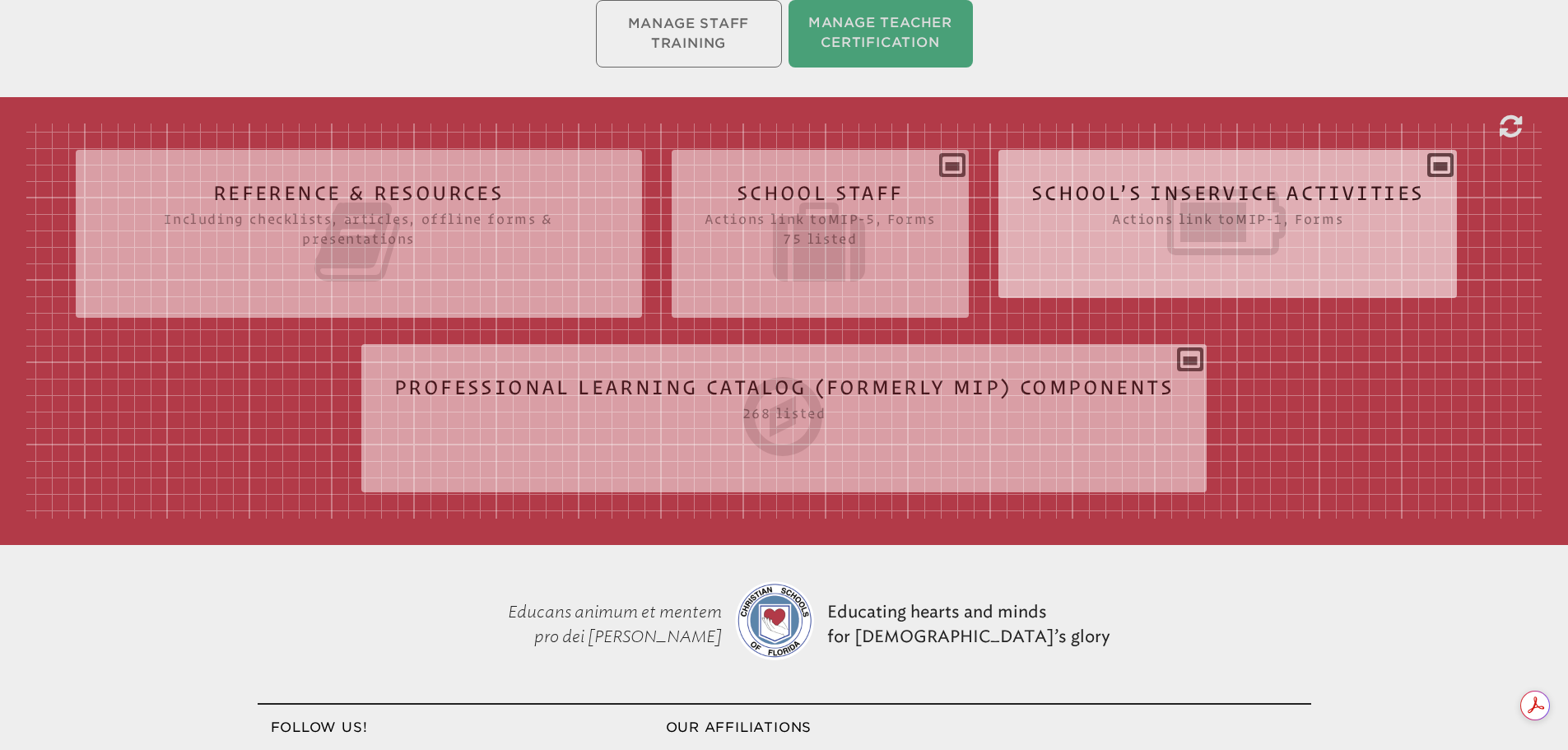
click at [1112, 181] on icon at bounding box center [1228, 221] width 394 height 92
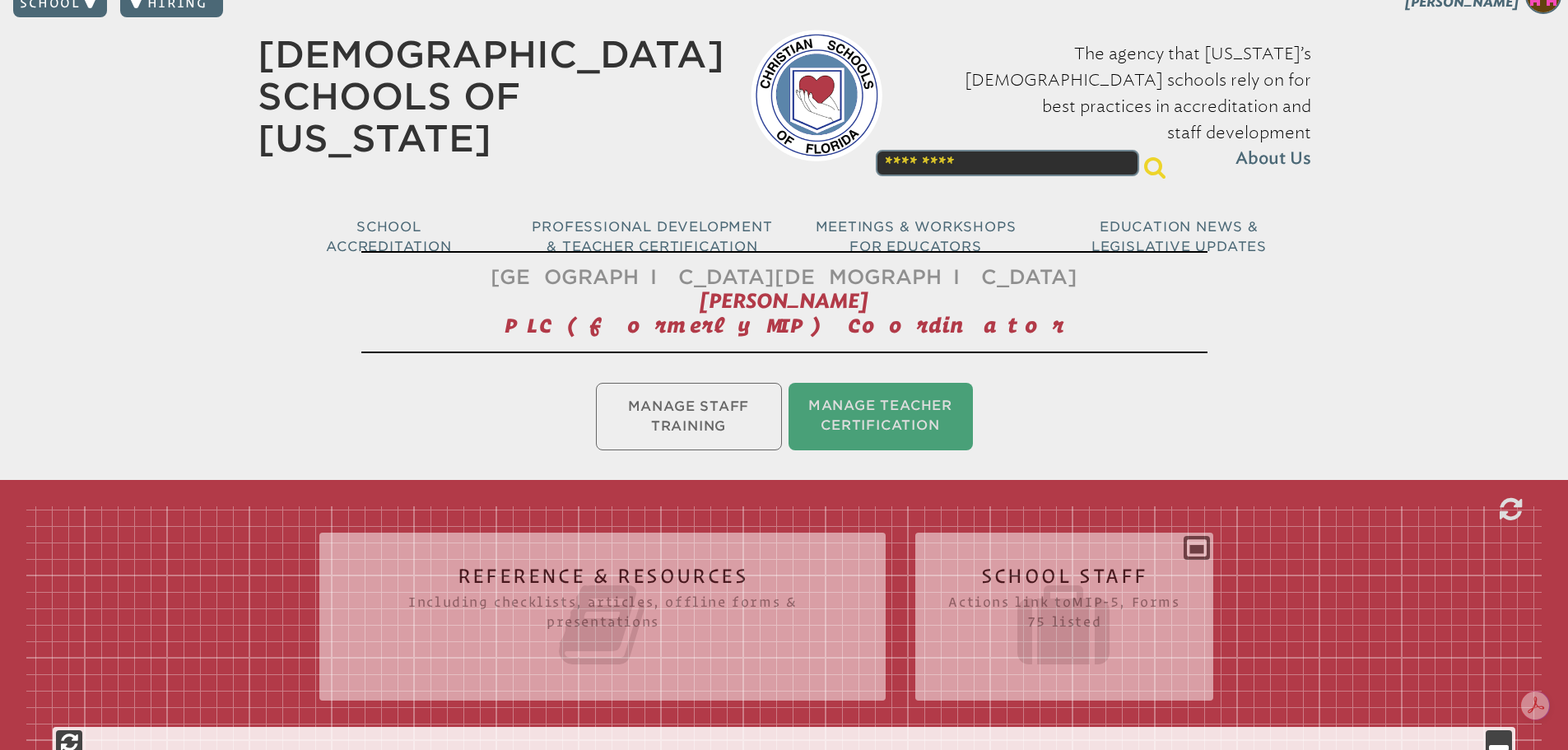
scroll to position [0, 0]
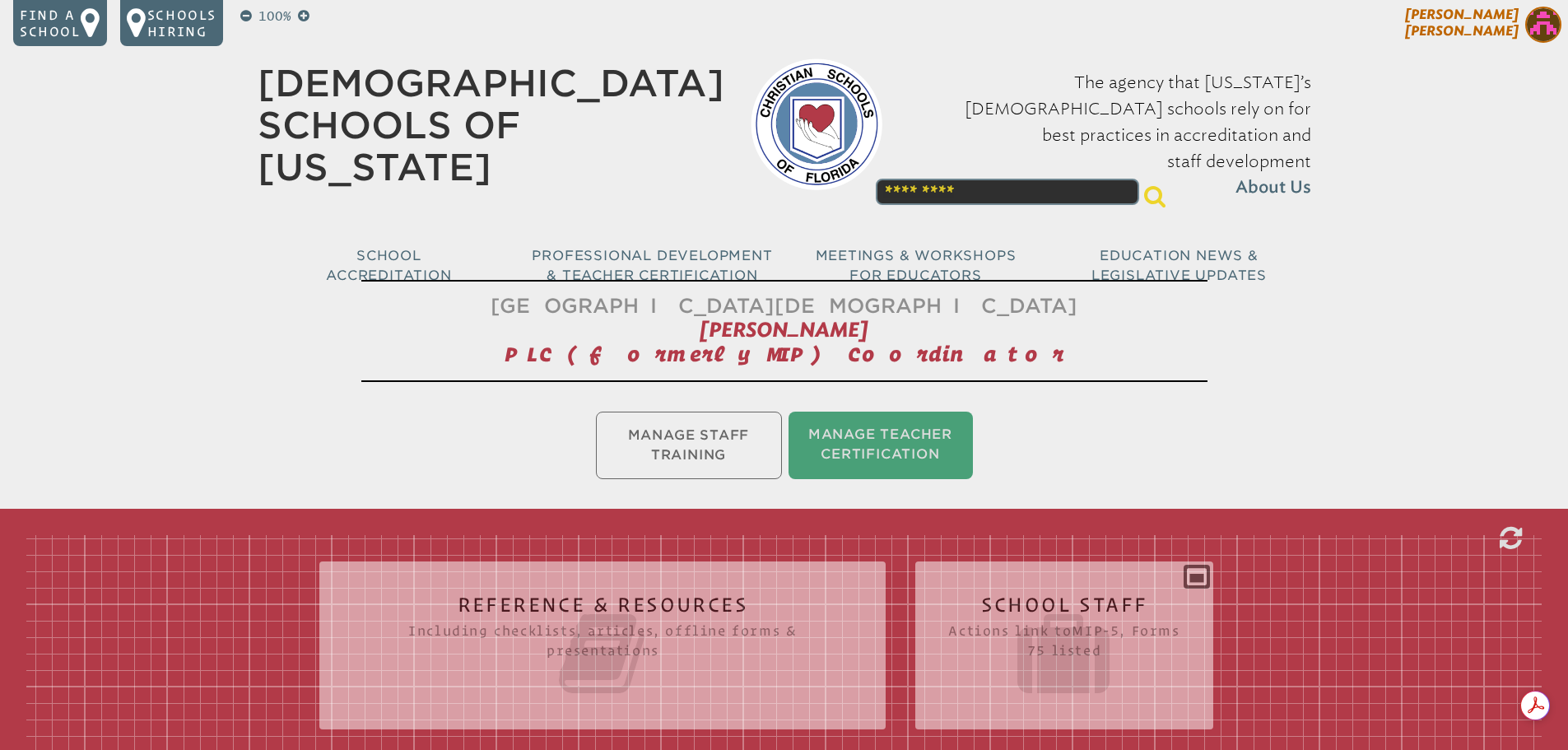
click at [1561, 21] on img at bounding box center [1543, 25] width 36 height 36
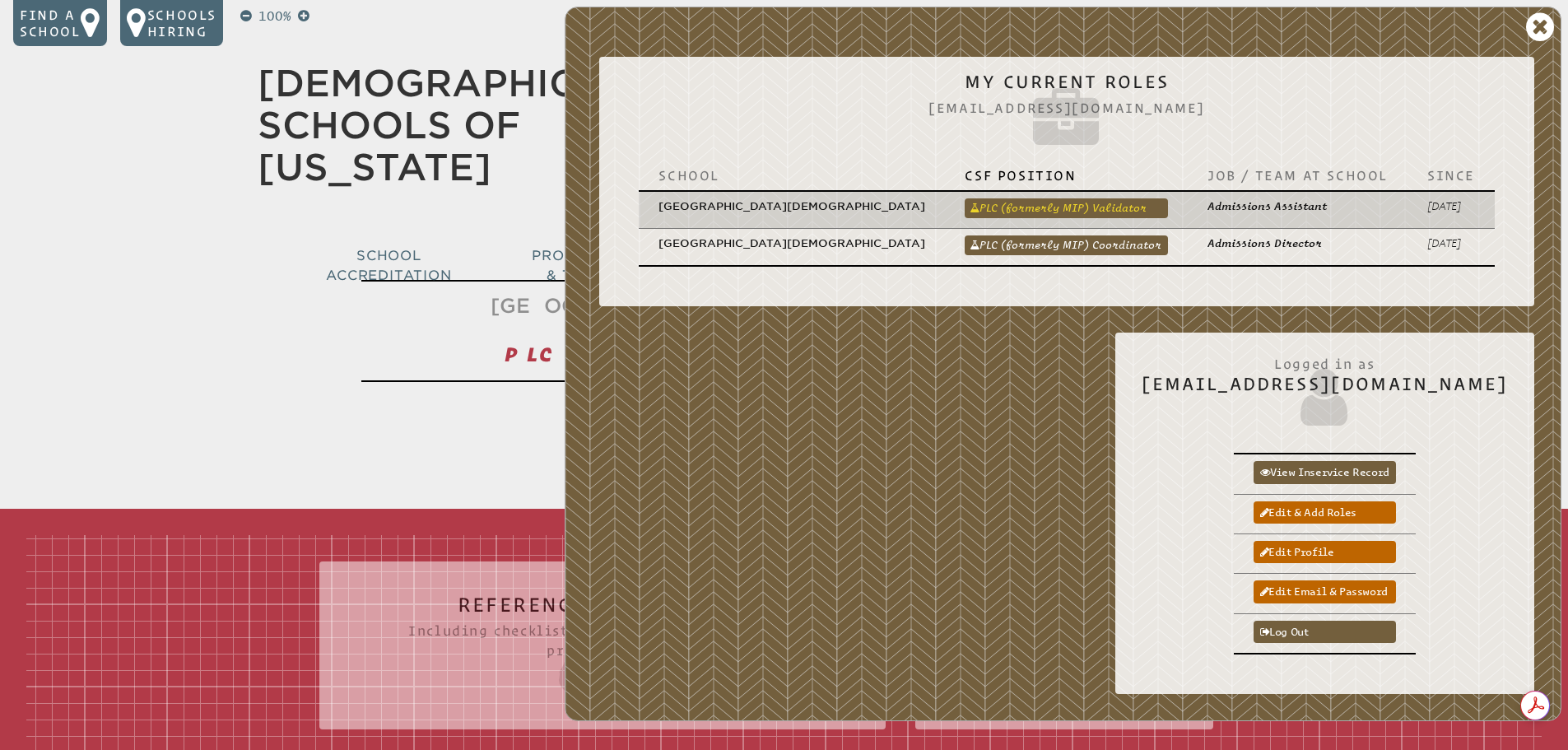
click at [1099, 199] on link "PLC (formerly MIP) Validator" at bounding box center [1066, 209] width 203 height 20
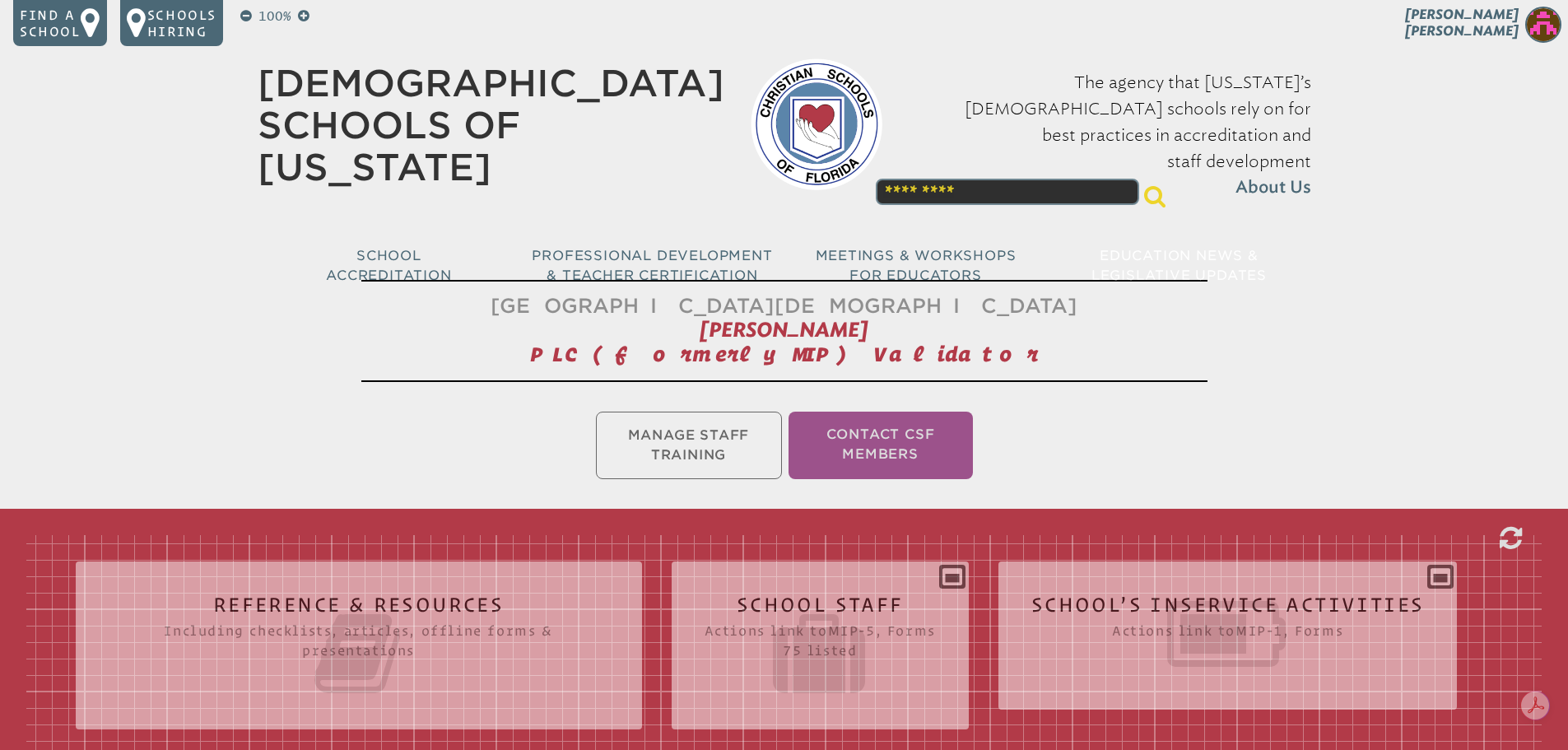
scroll to position [411, 0]
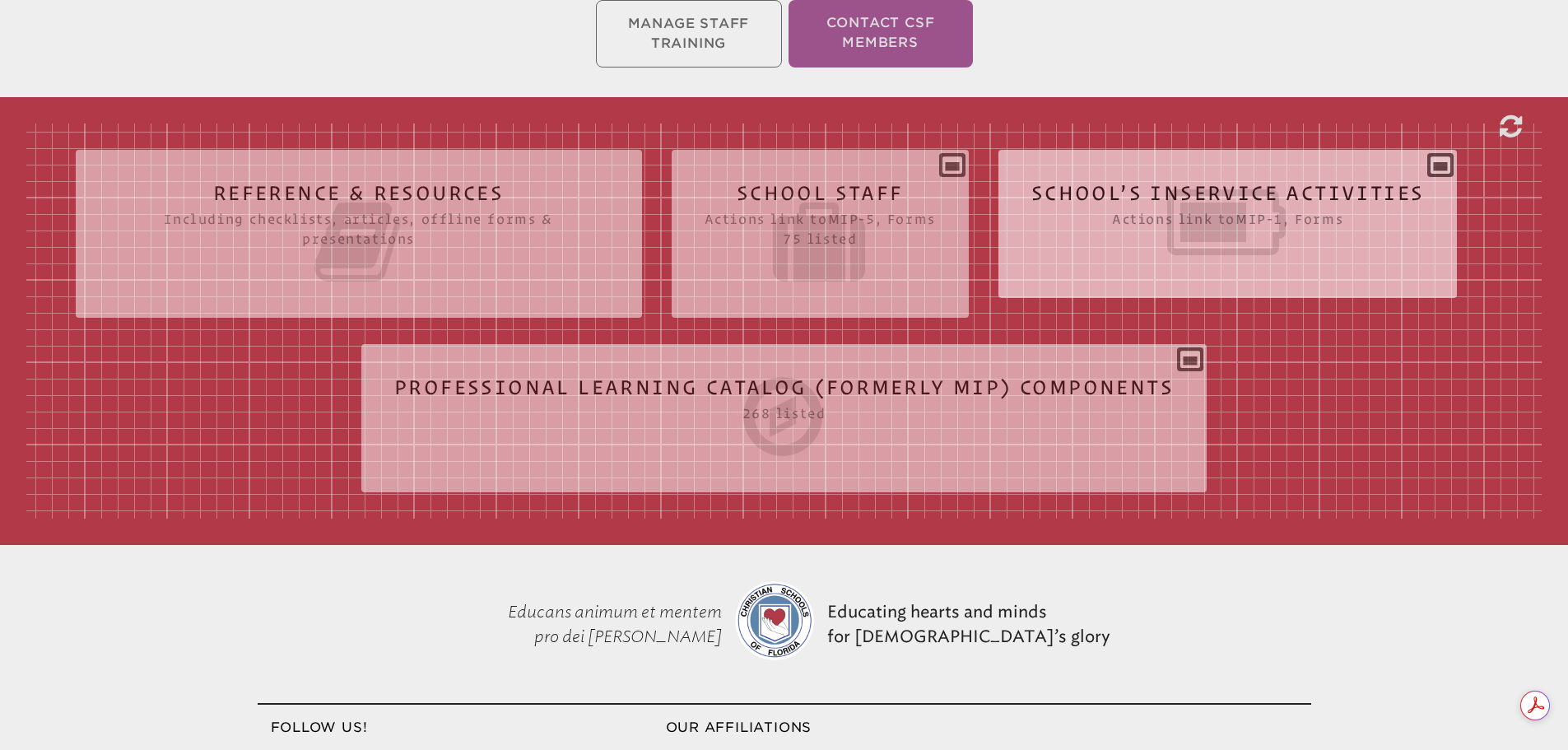
click at [1109, 227] on icon at bounding box center [1228, 221] width 394 height 92
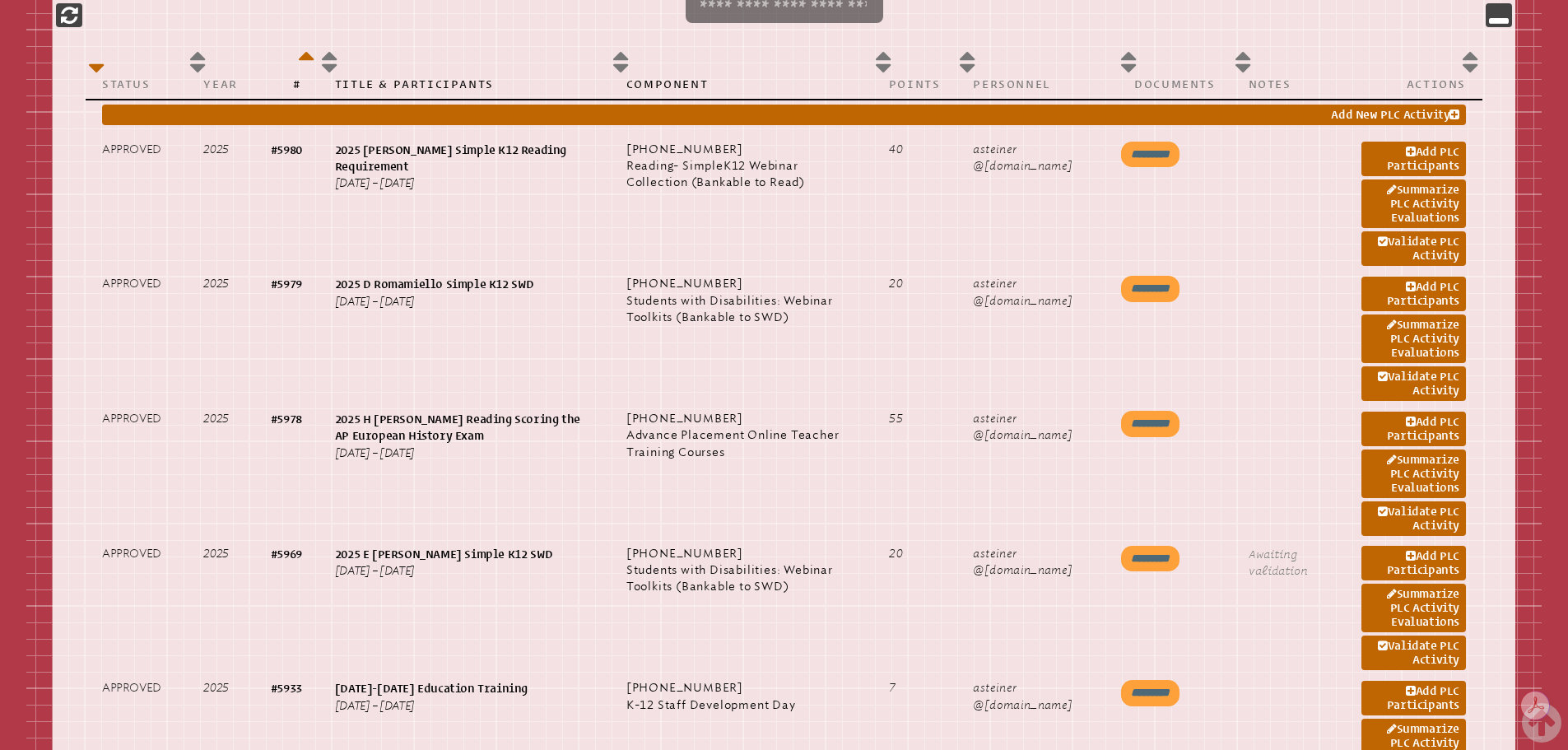
scroll to position [905, 0]
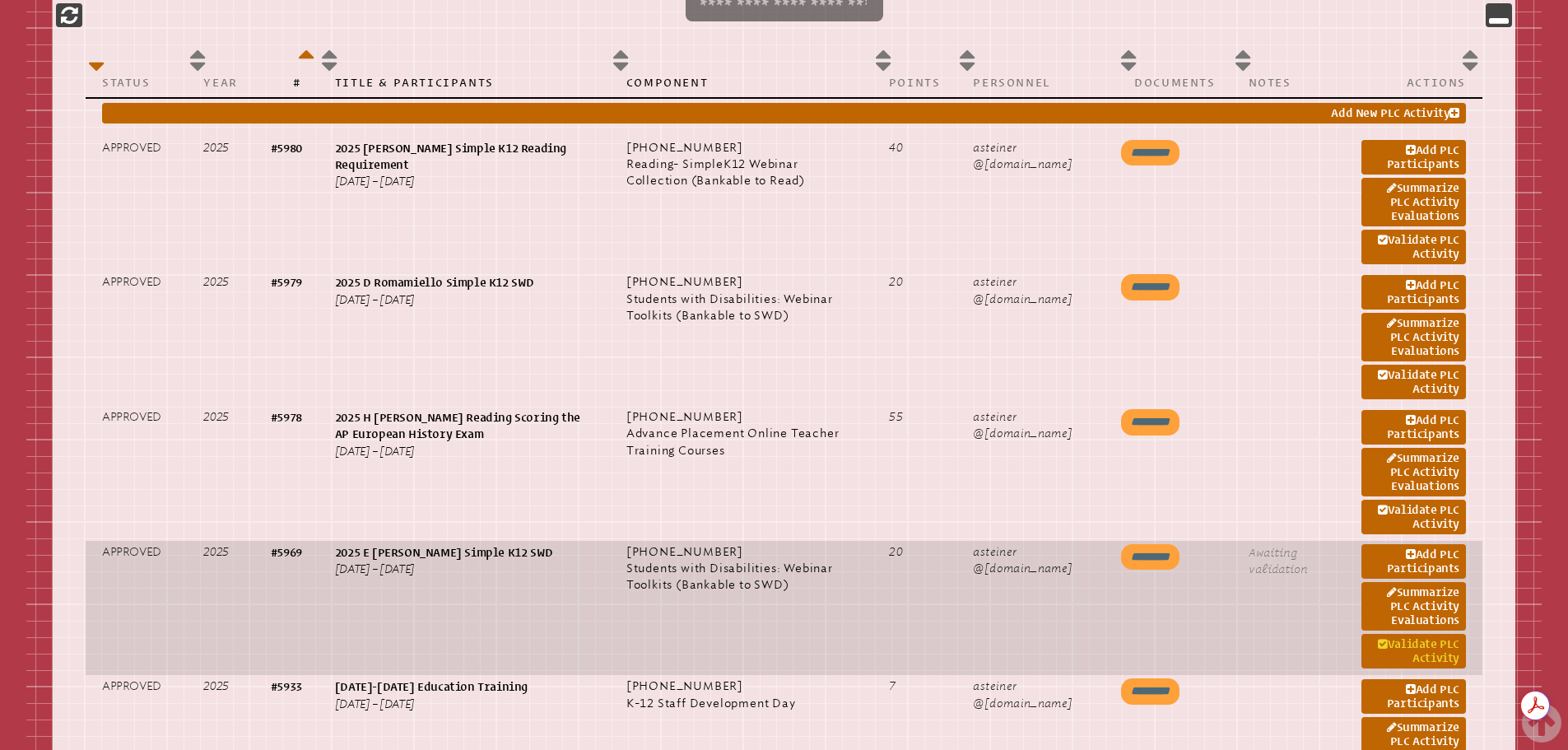
click at [1390, 642] on link "Validate PLC Activity" at bounding box center [1414, 651] width 105 height 35
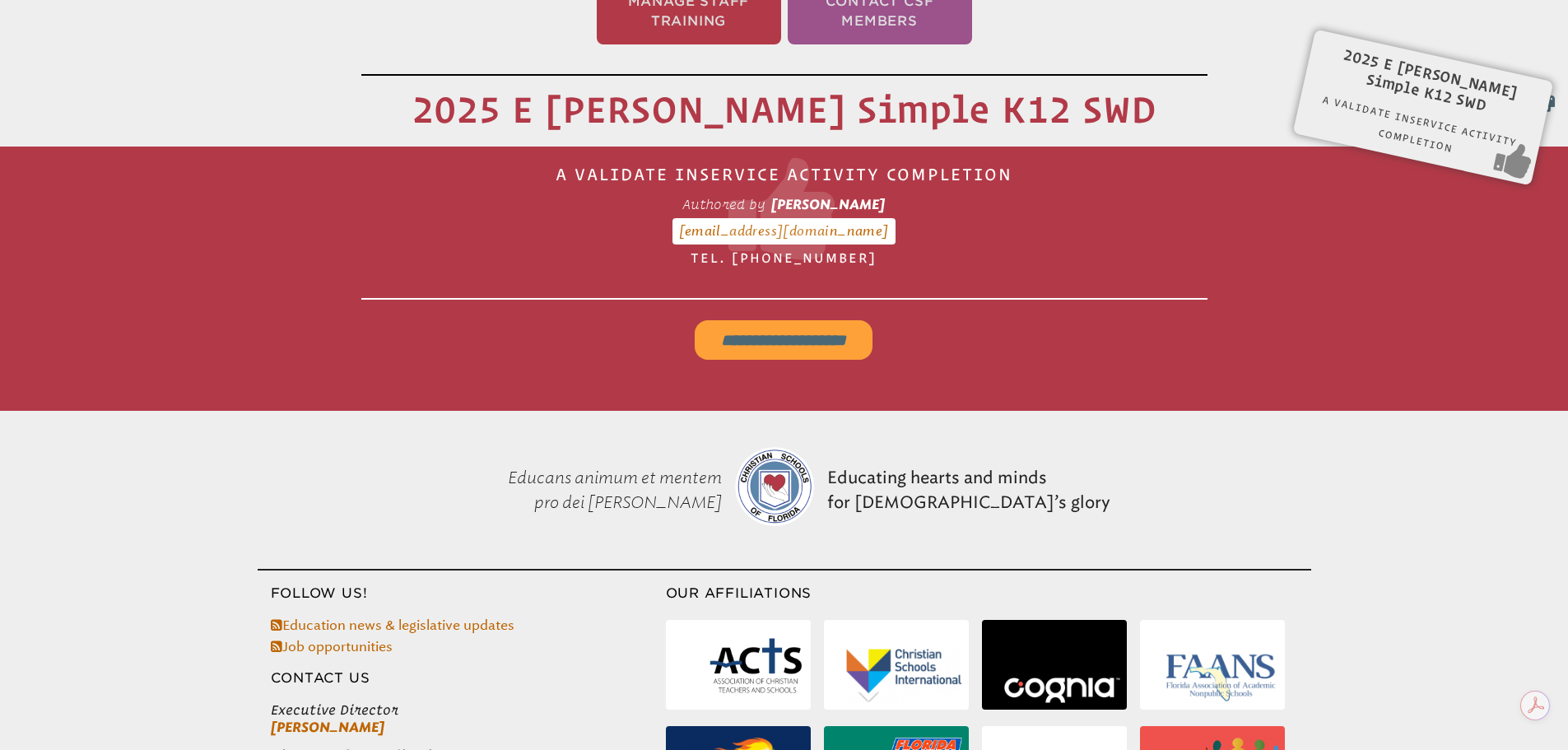
scroll to position [273, 0]
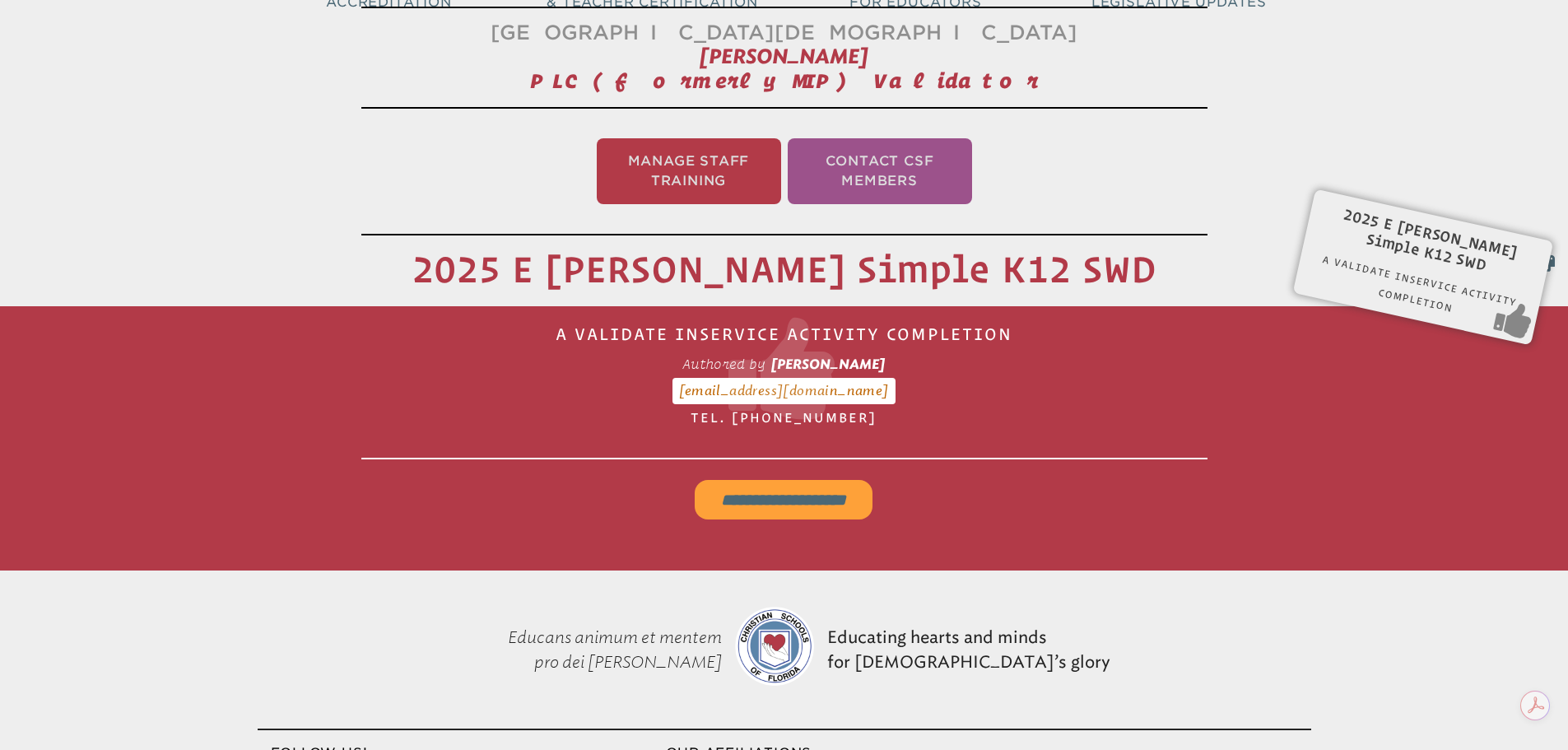
click at [768, 487] on input "**********" at bounding box center [783, 498] width 178 height 39
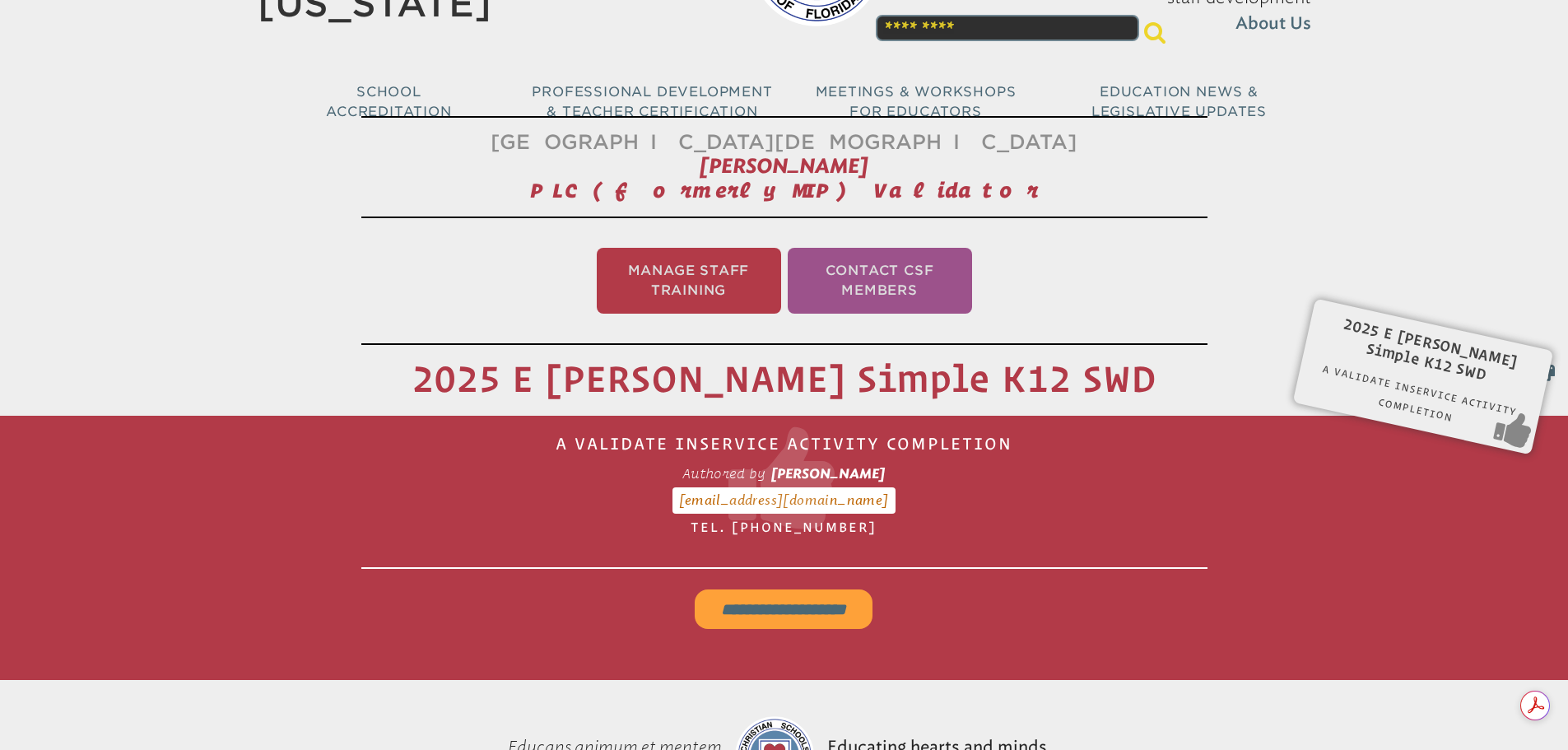
scroll to position [0, 0]
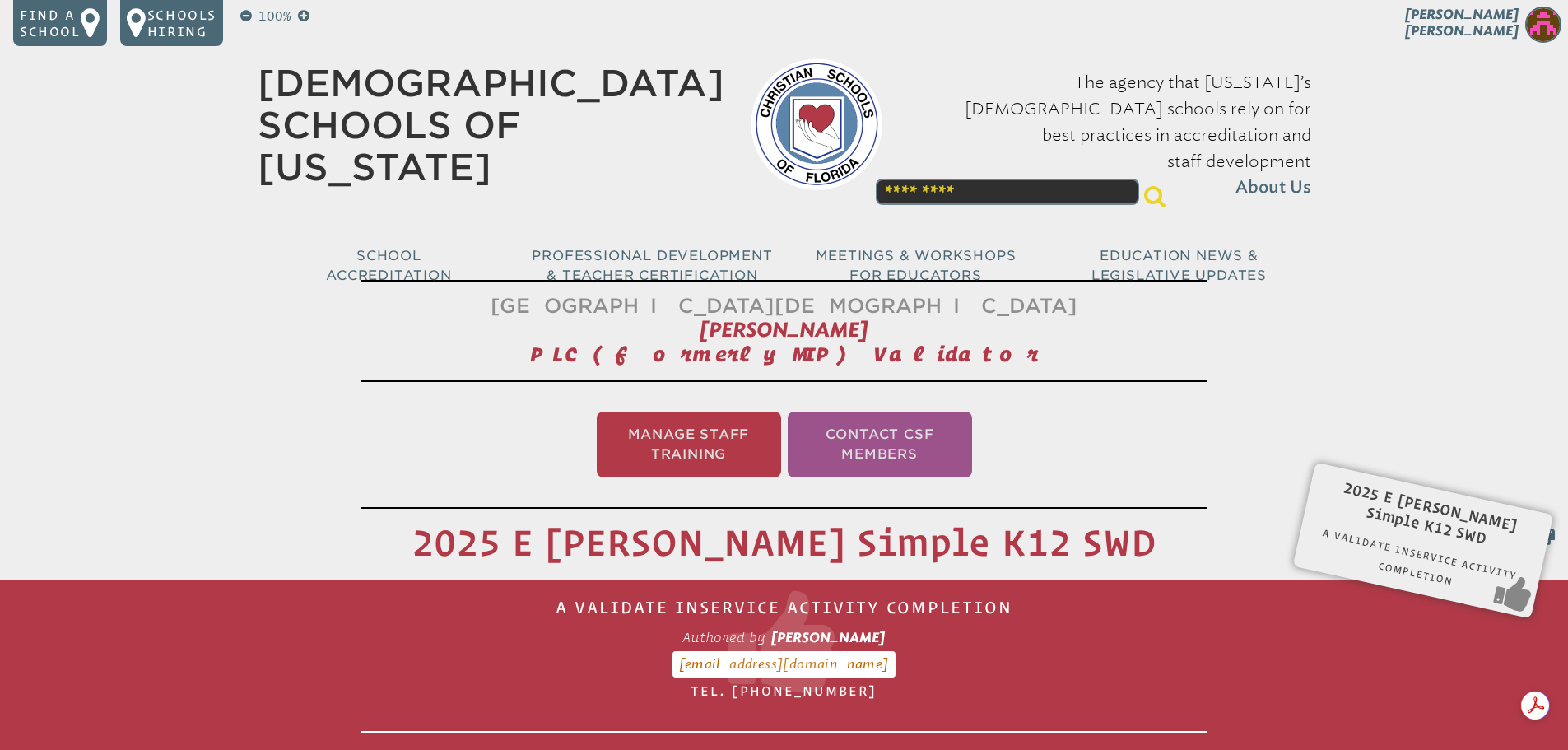
click at [1552, 26] on img at bounding box center [1543, 25] width 36 height 36
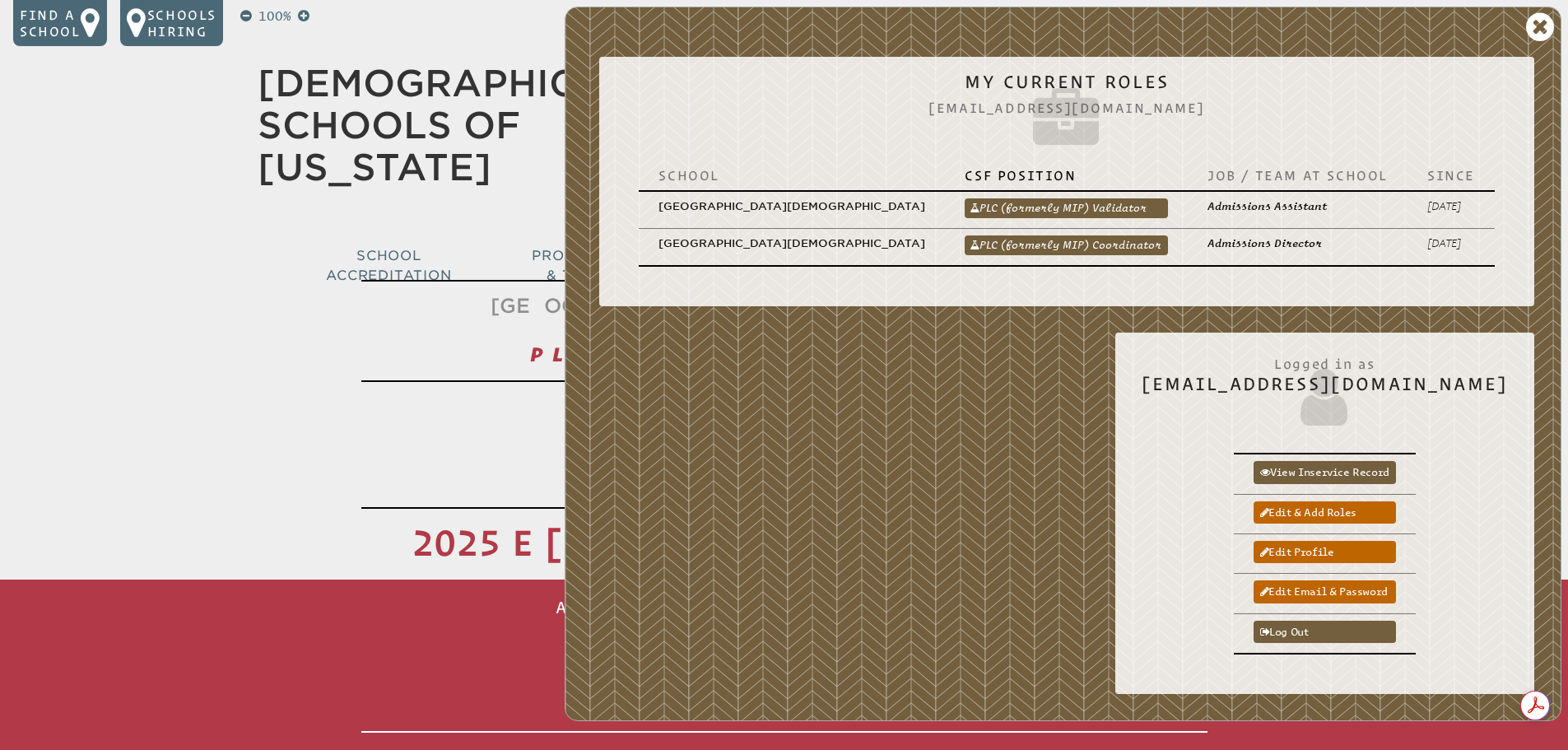
drag, startPoint x: 1099, startPoint y: 219, endPoint x: 5, endPoint y: 374, distance: 1104.9
click at [1099, 235] on link "PLC (formerly MIP) Coordinator" at bounding box center [1066, 245] width 203 height 20
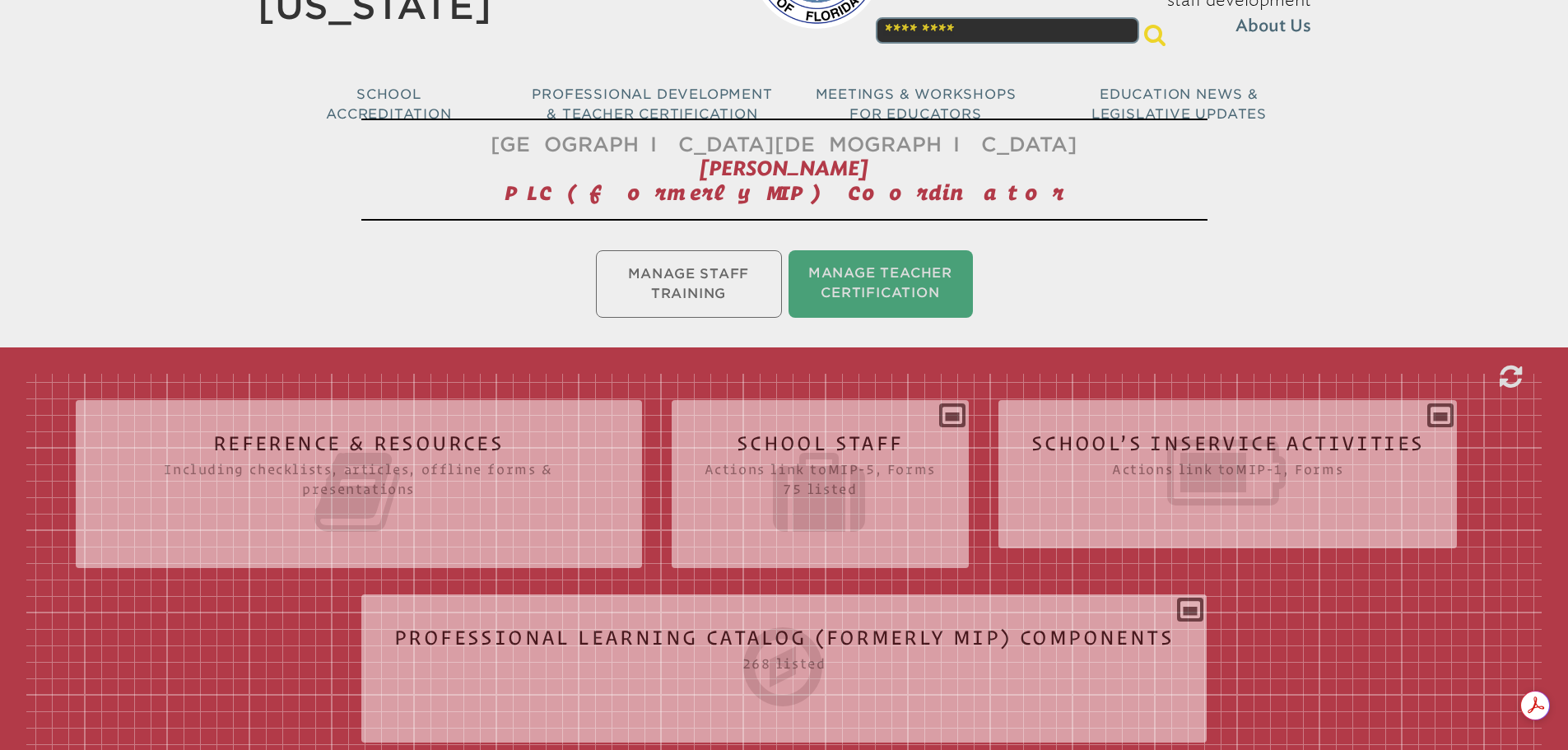
scroll to position [165, 0]
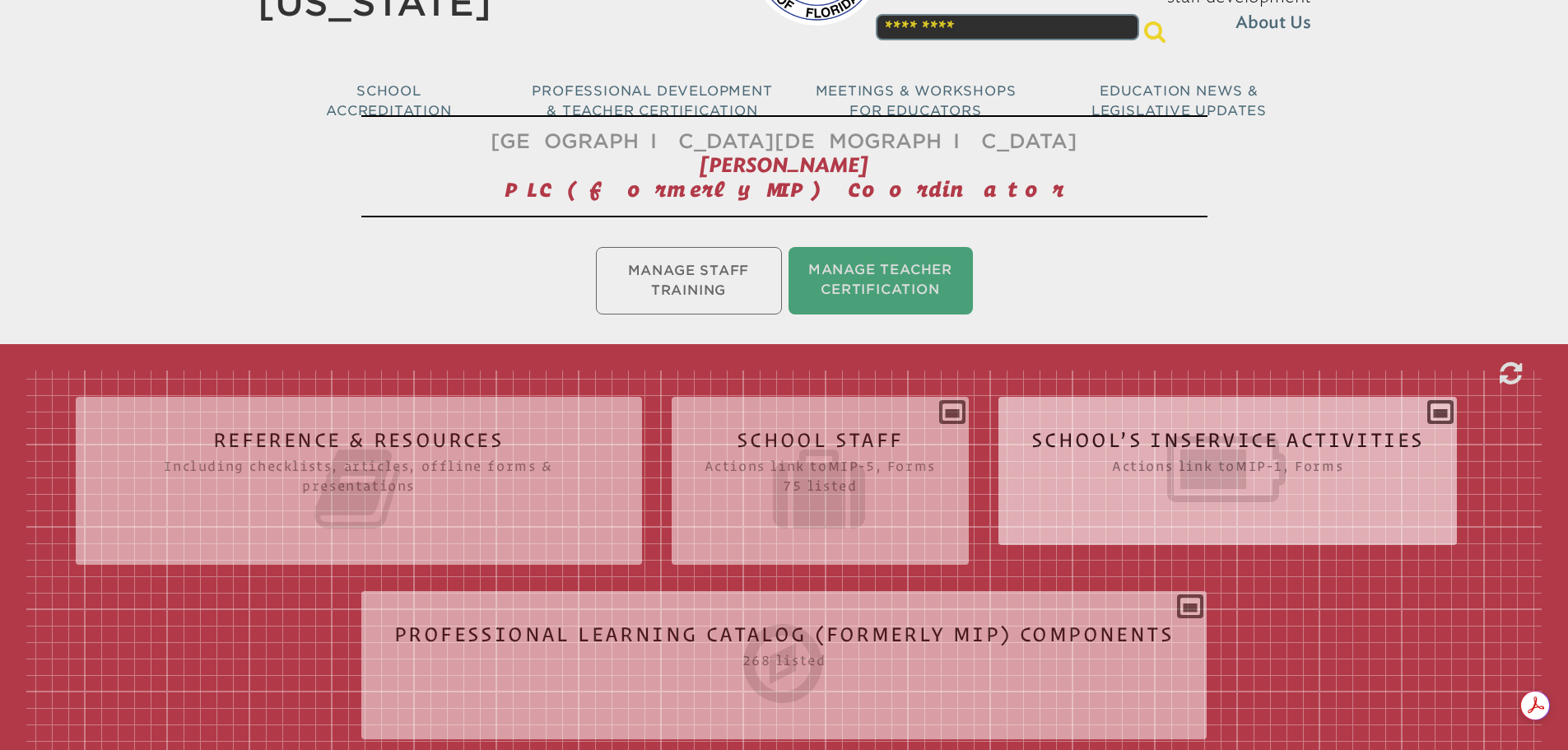
click at [1190, 416] on div "School’s Inservice Activities Actions link to mip-1 , Forms Status Year # Title…" at bounding box center [1228, 464] width 459 height 108
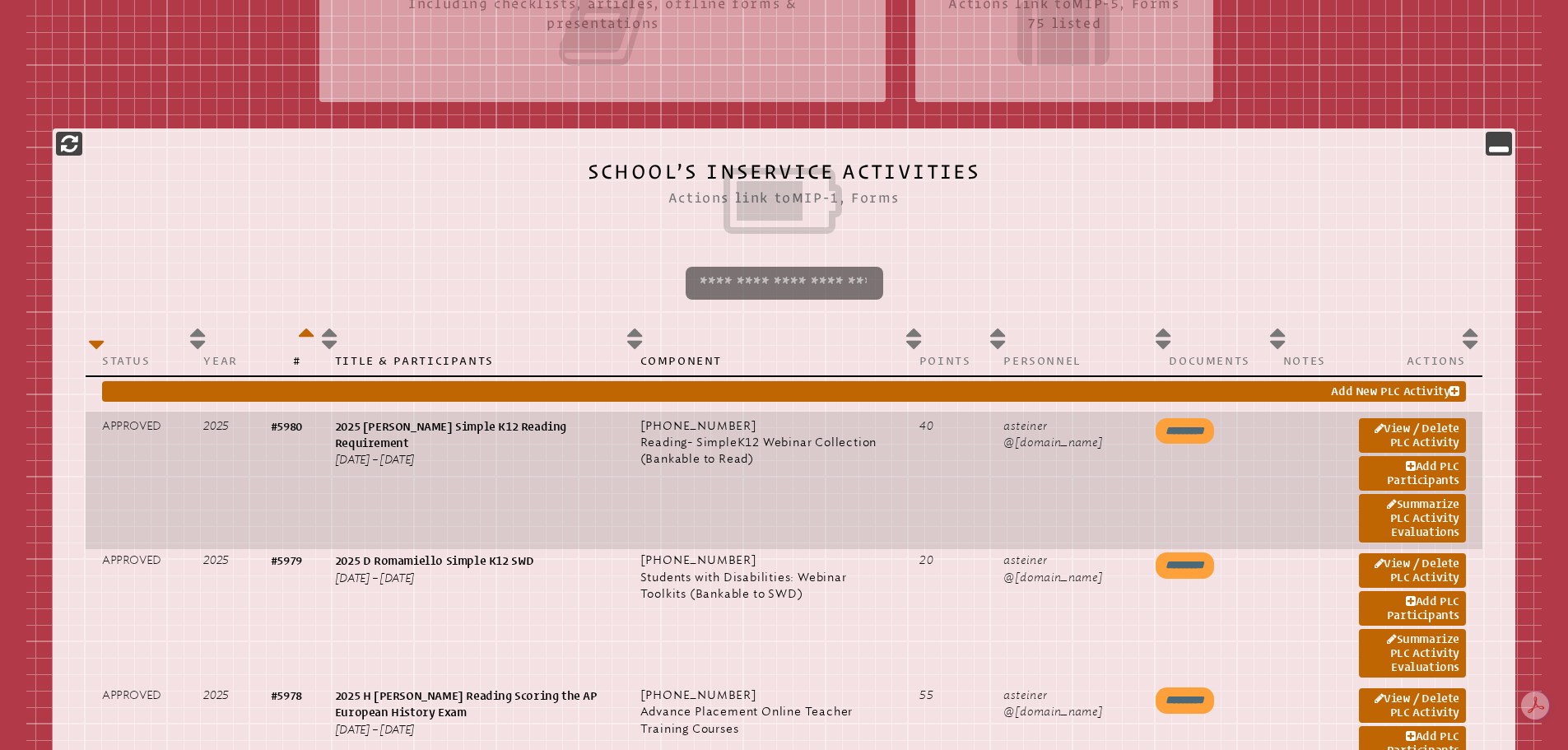
scroll to position [905, 0]
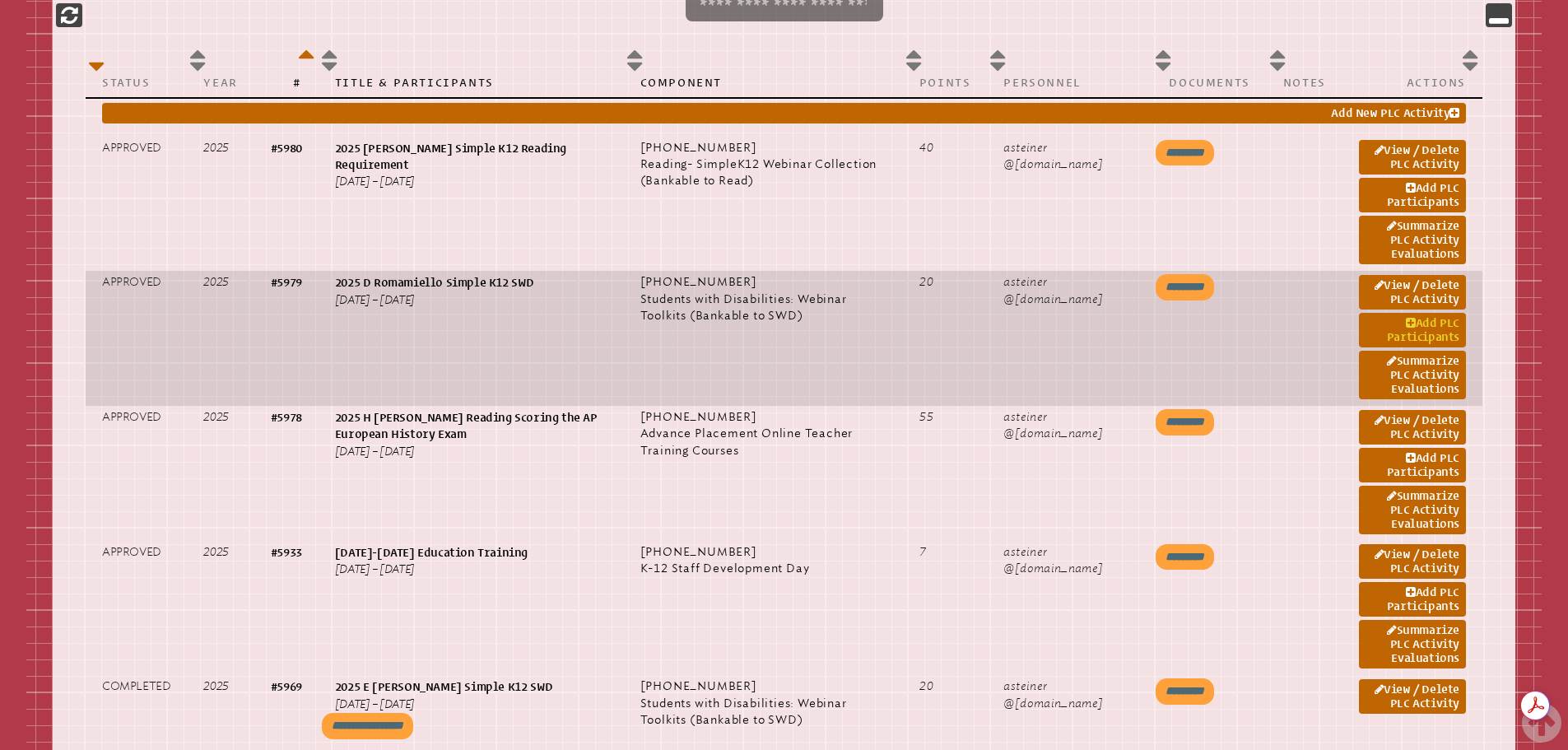
click at [1409, 323] on icon at bounding box center [1410, 324] width 10 height 12
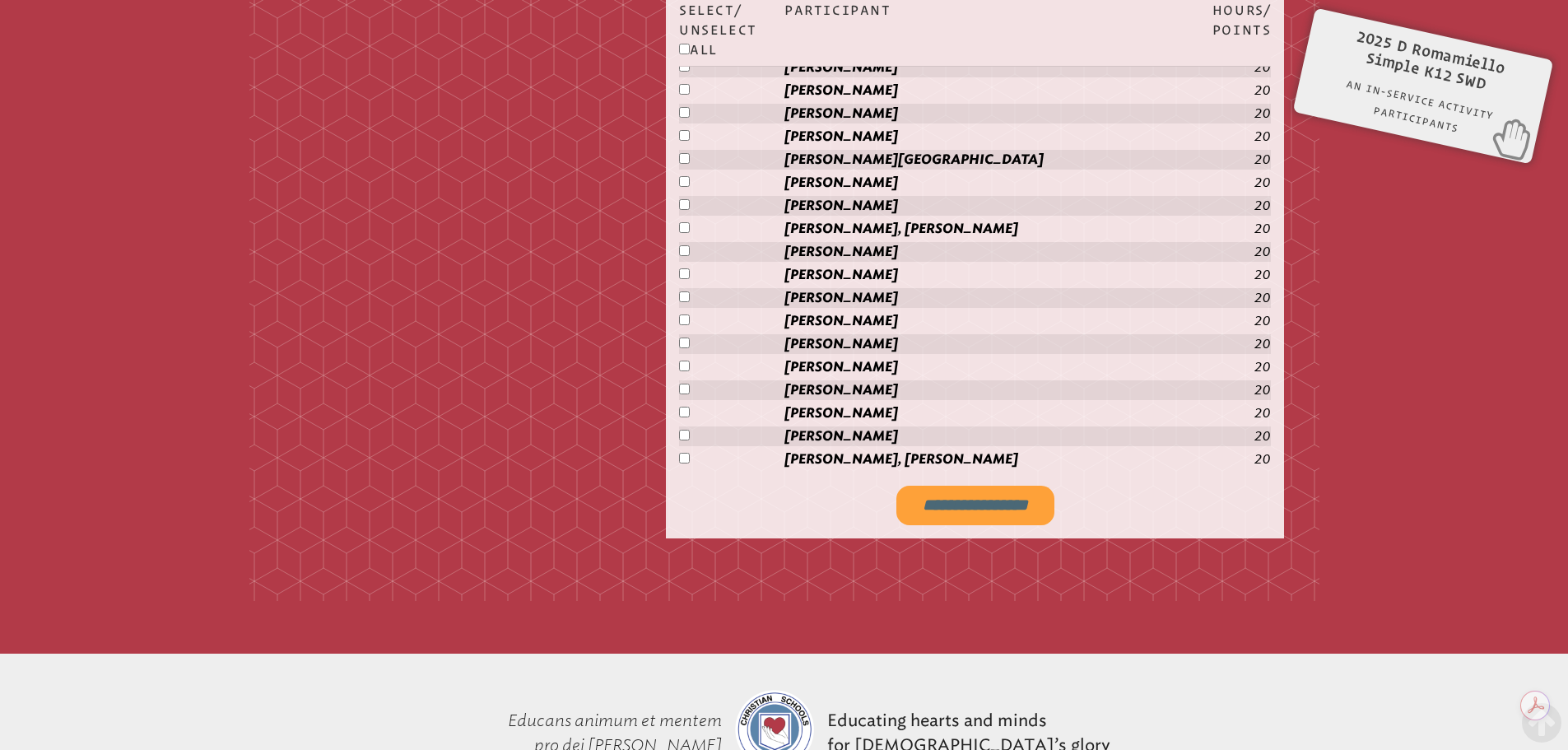
scroll to position [2824, 0]
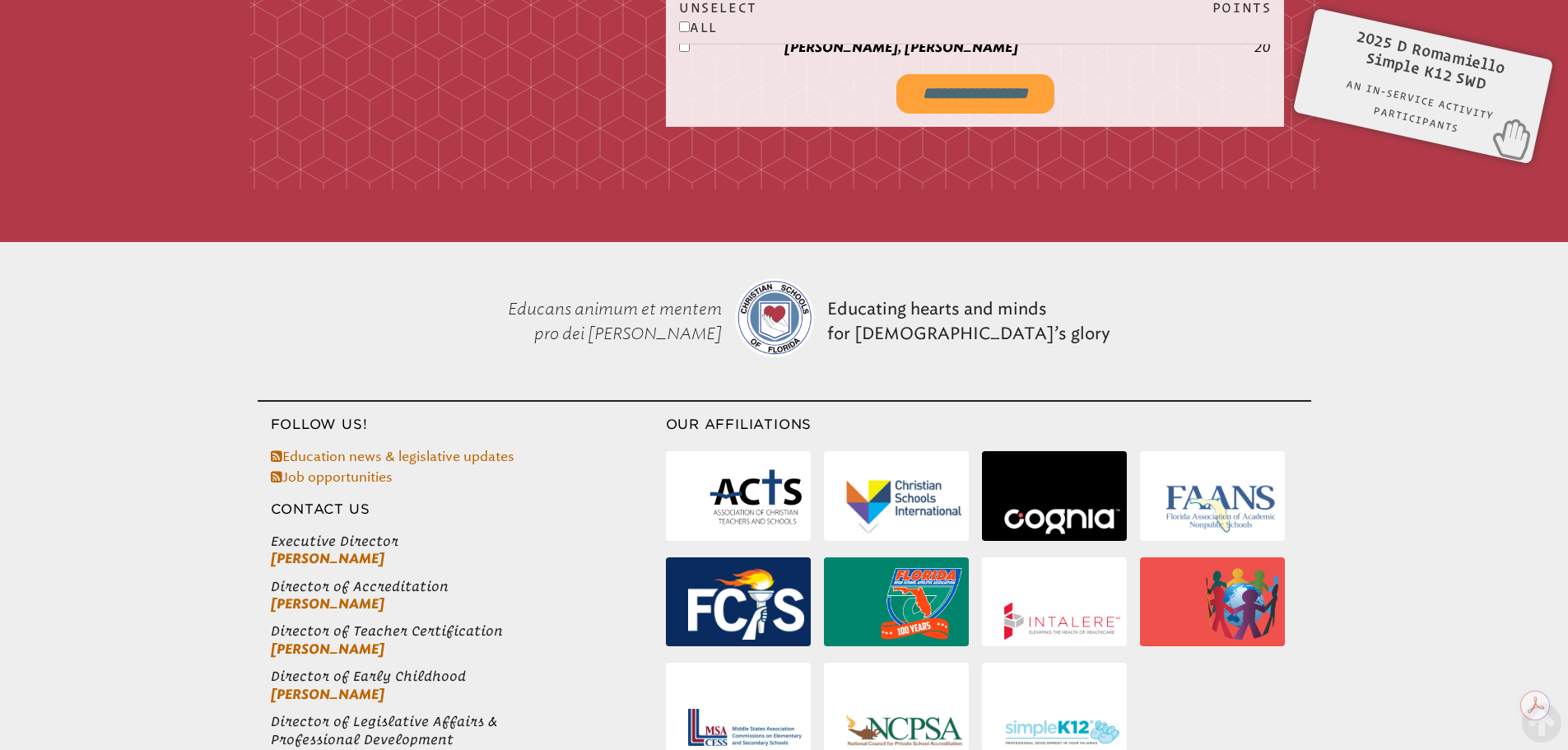
click at [942, 97] on input "**********" at bounding box center [975, 93] width 158 height 39
type input "**********"
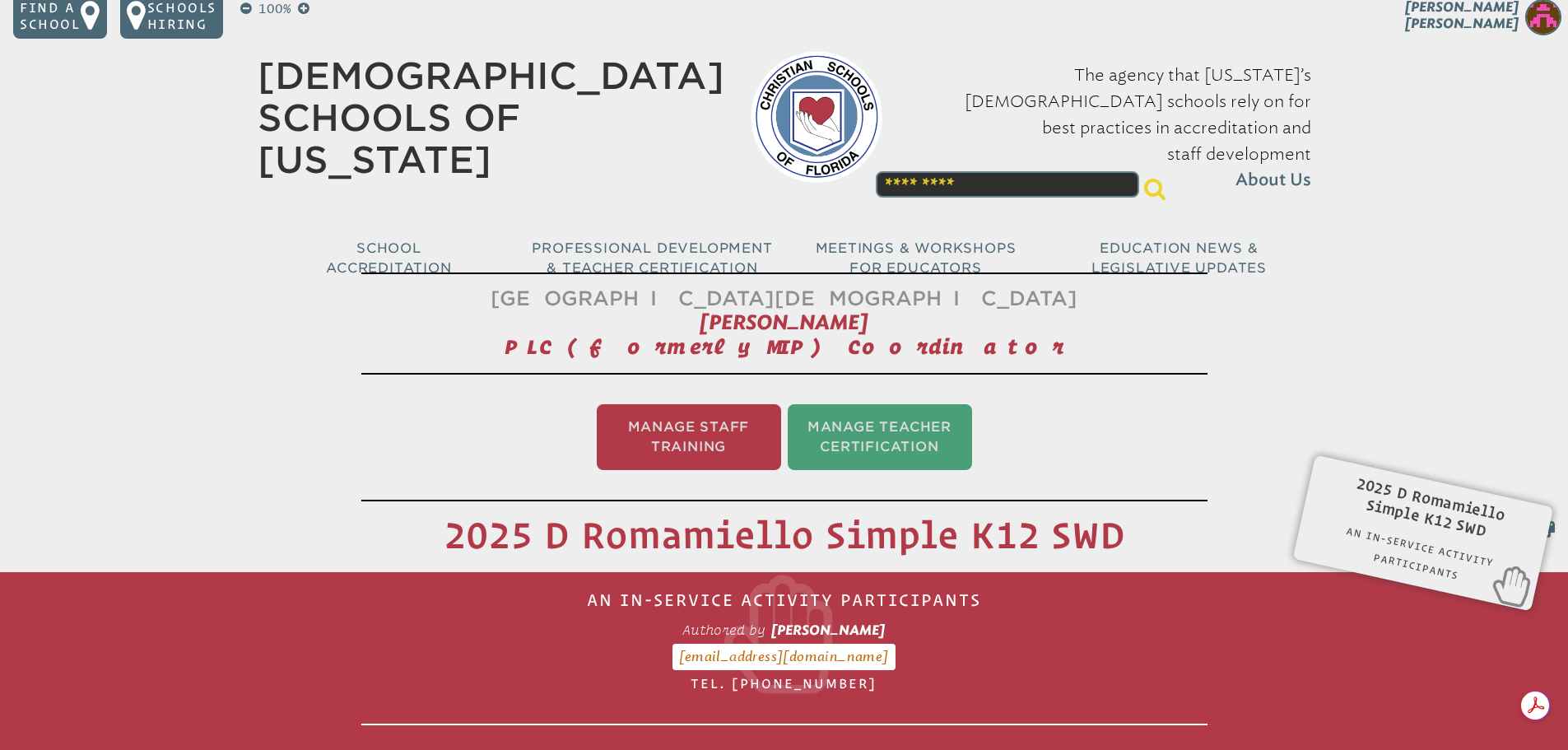
scroll to position [0, 0]
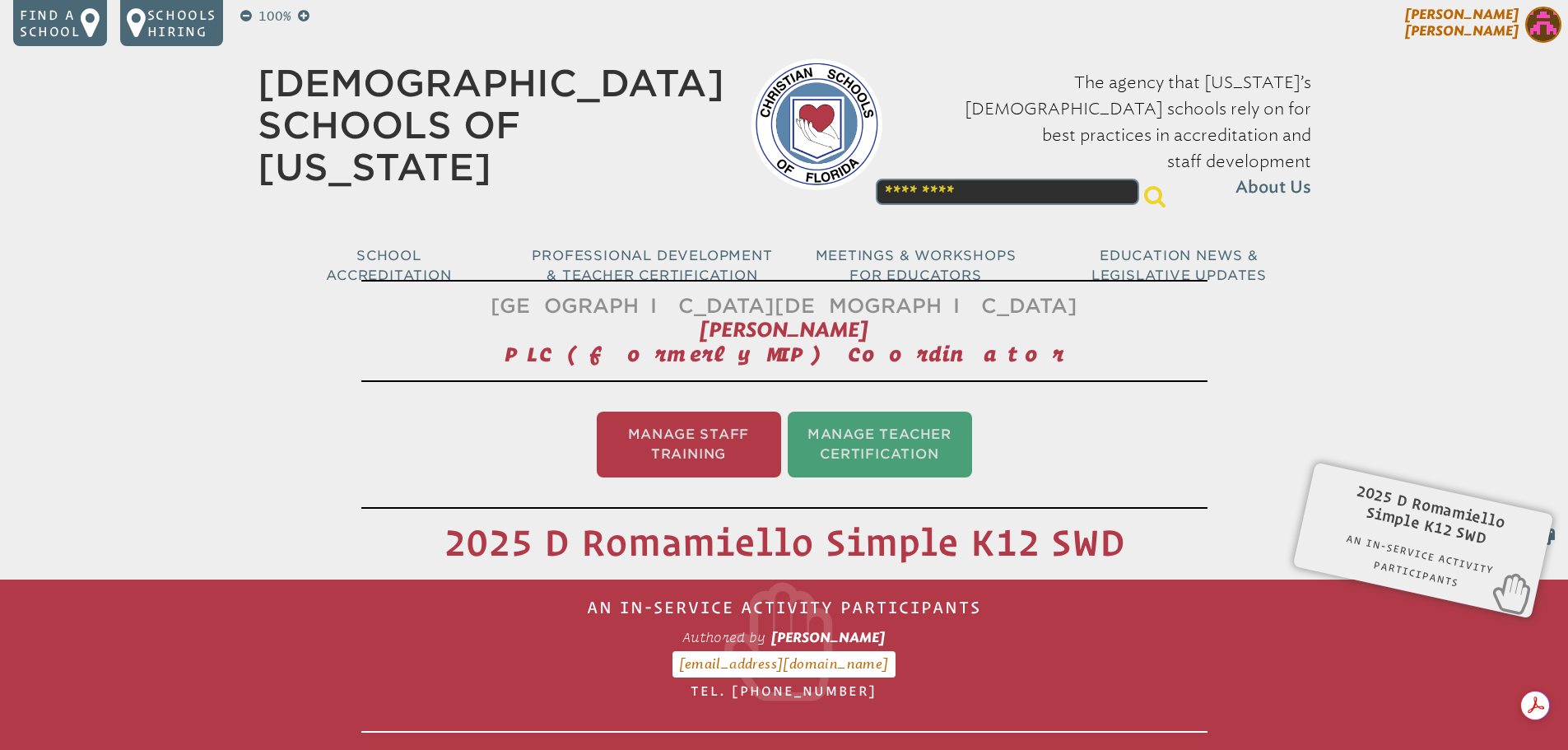
click at [1551, 30] on img at bounding box center [1543, 25] width 36 height 36
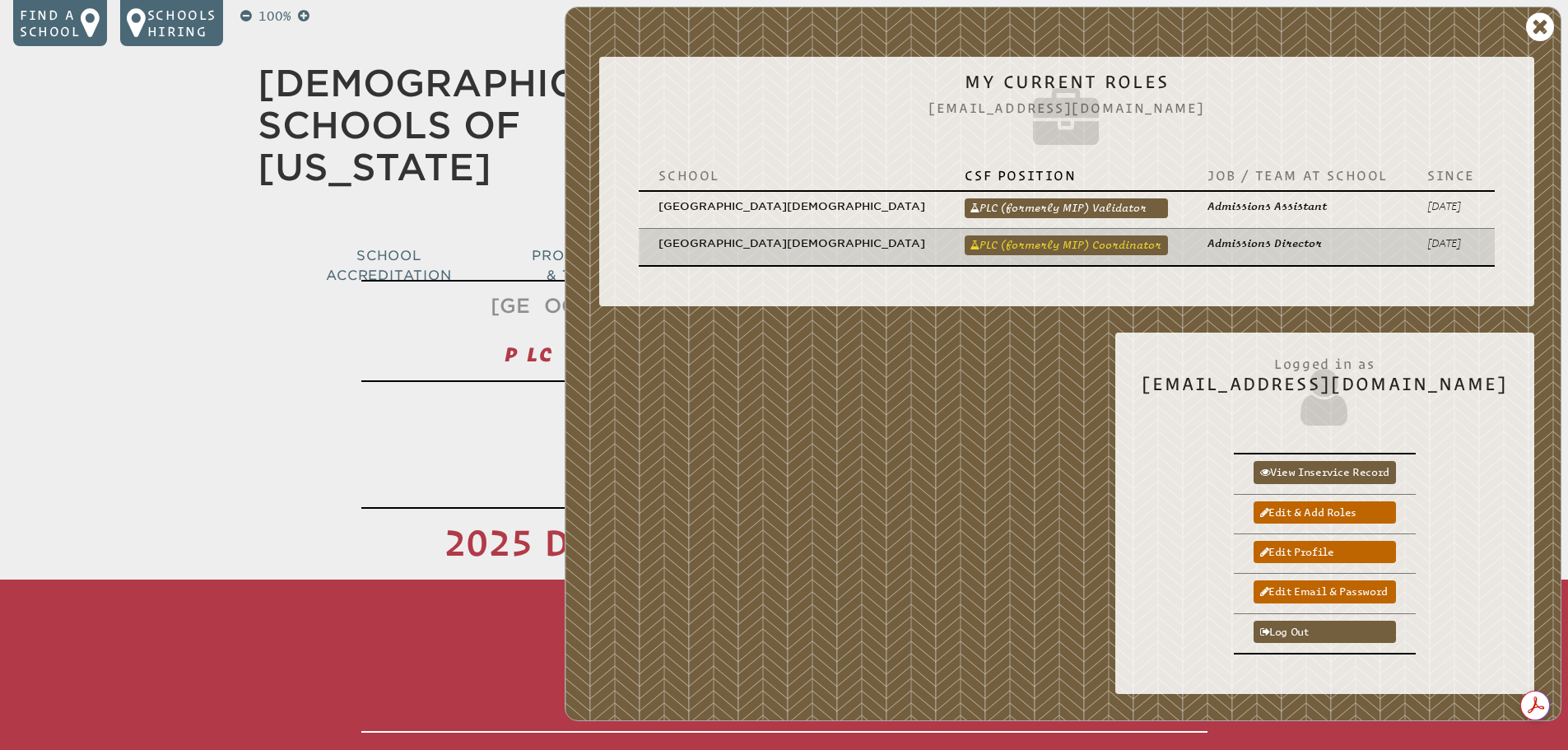
click at [1106, 235] on link "PLC (formerly MIP) Coordinator" at bounding box center [1066, 245] width 203 height 20
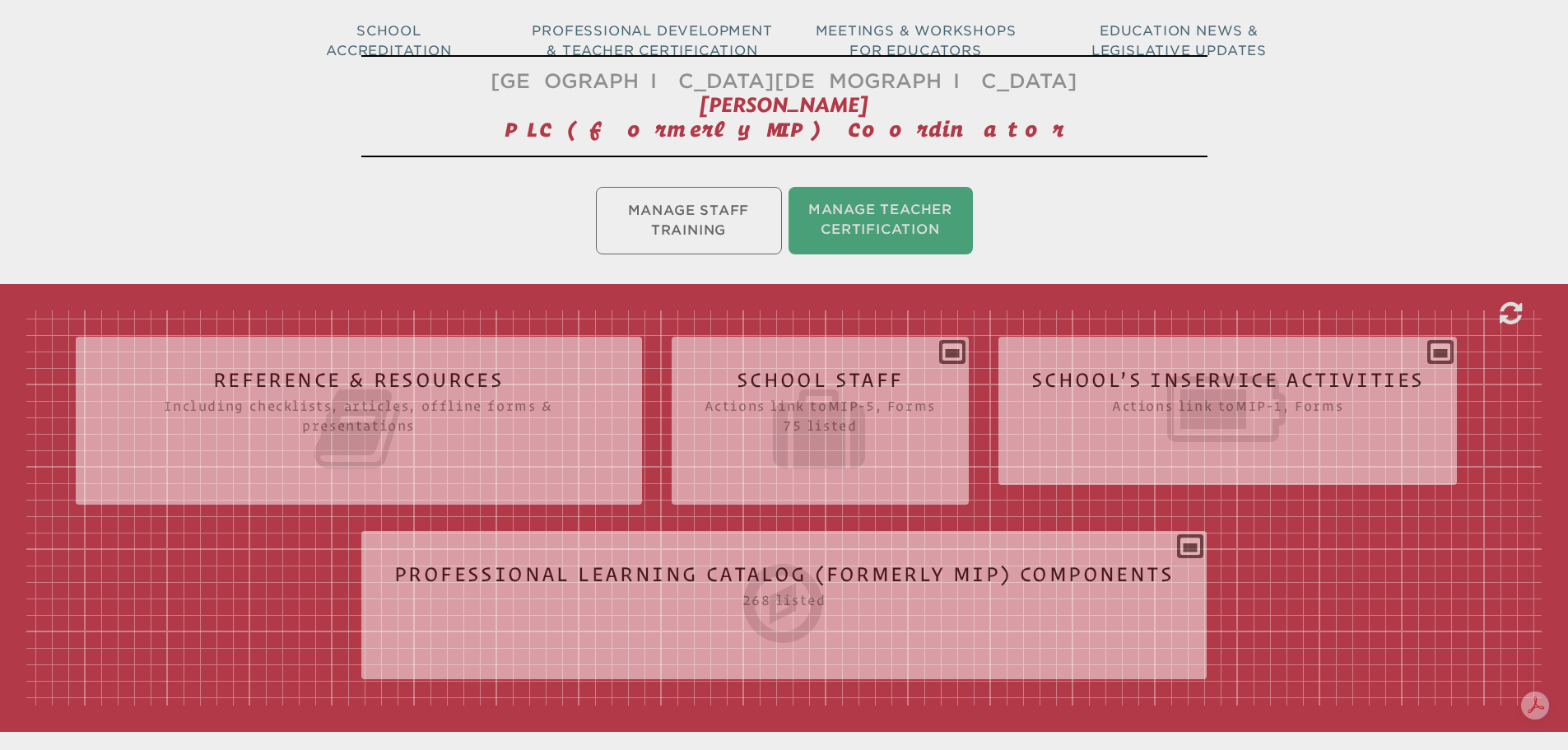
scroll to position [329, 0]
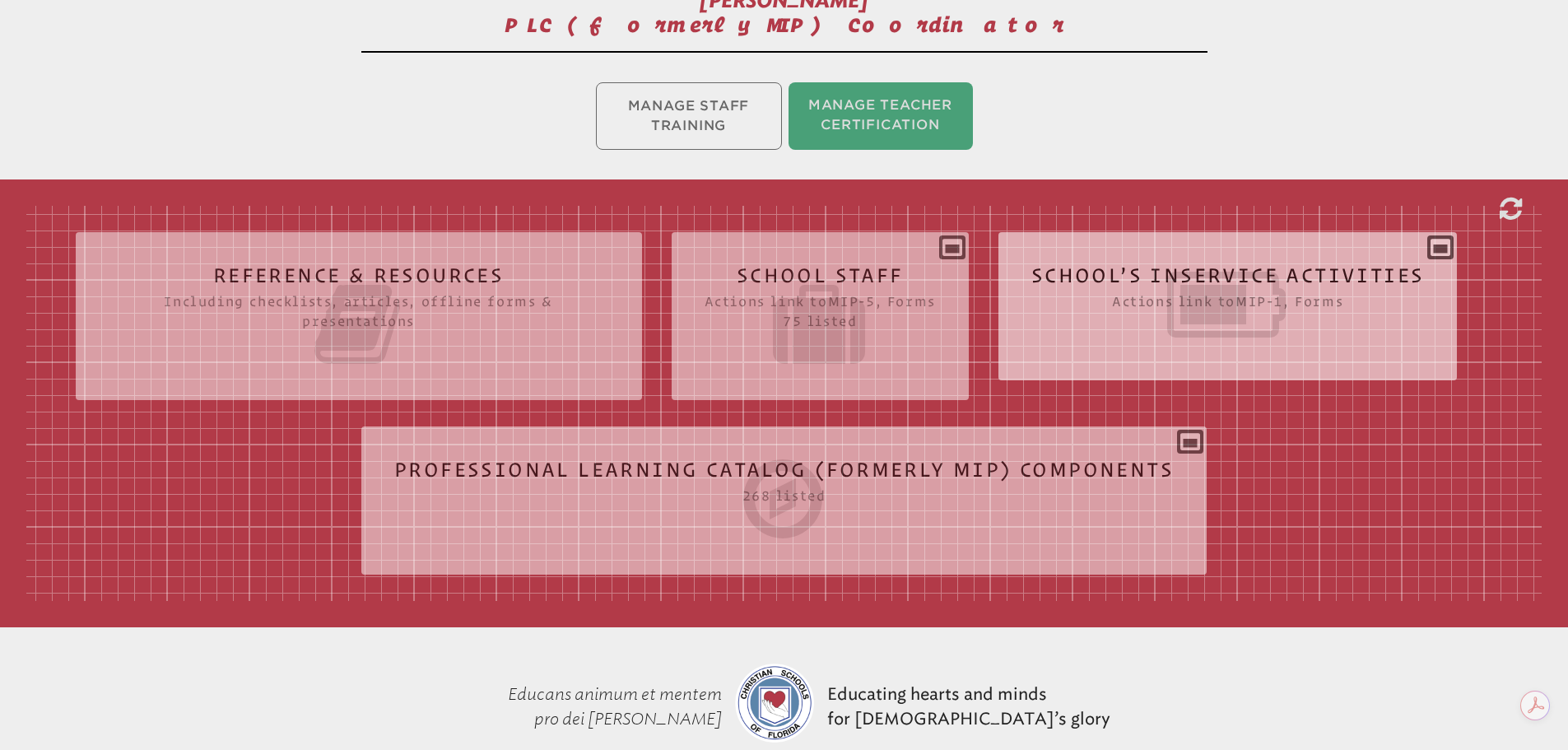
click at [1124, 291] on icon at bounding box center [1228, 304] width 394 height 92
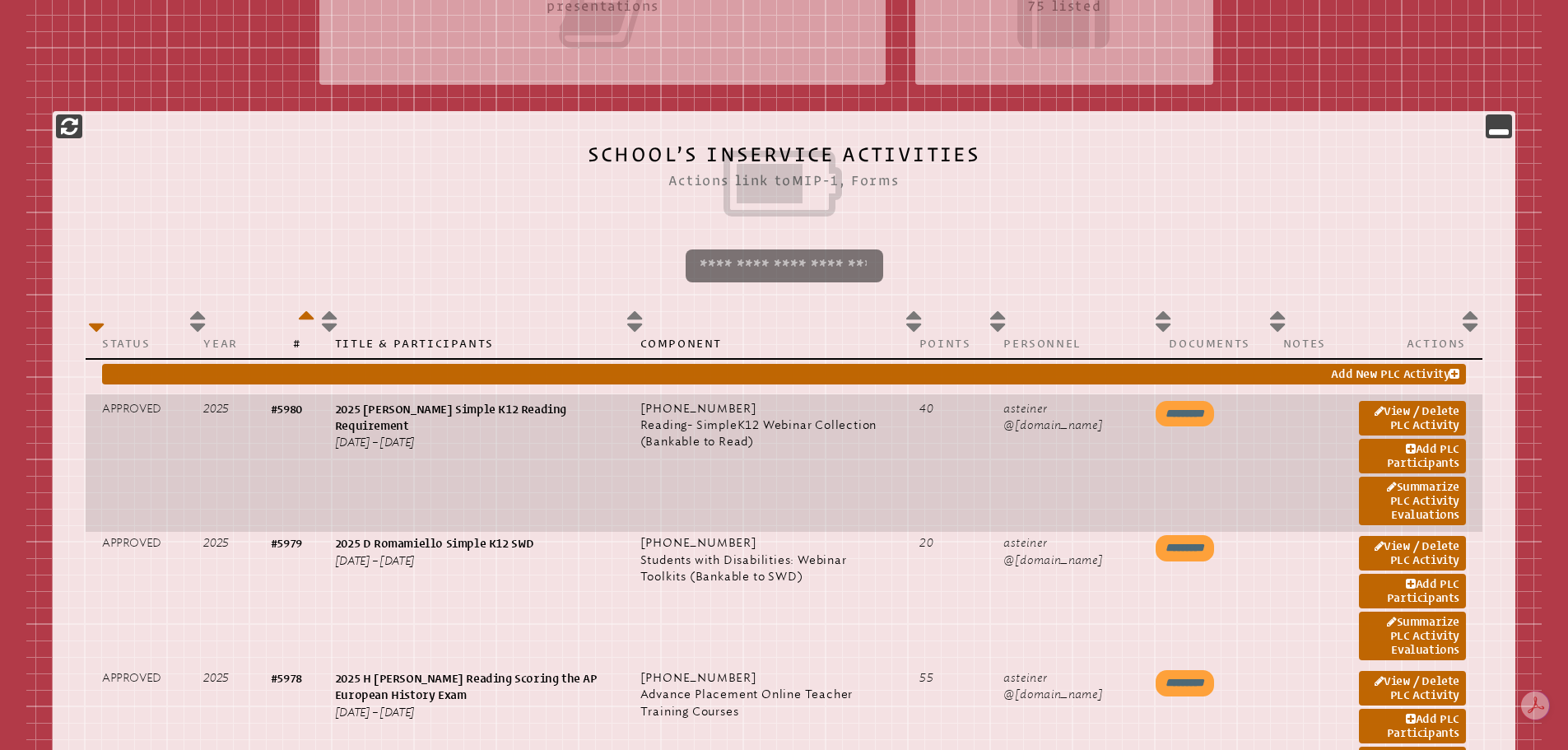
scroll to position [658, 0]
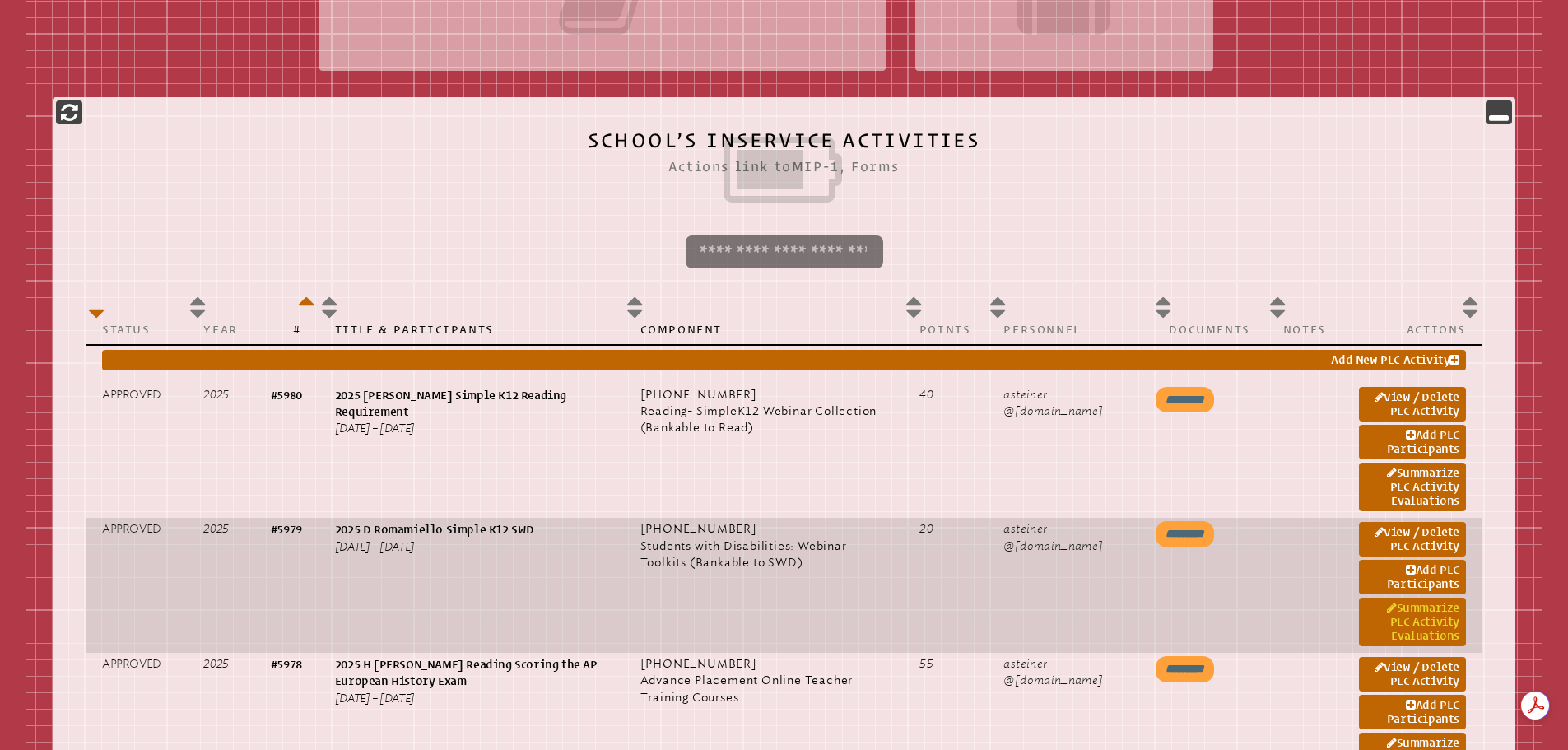
click at [1401, 612] on link "Summarize PLC Activity Evaluations" at bounding box center [1412, 622] width 107 height 48
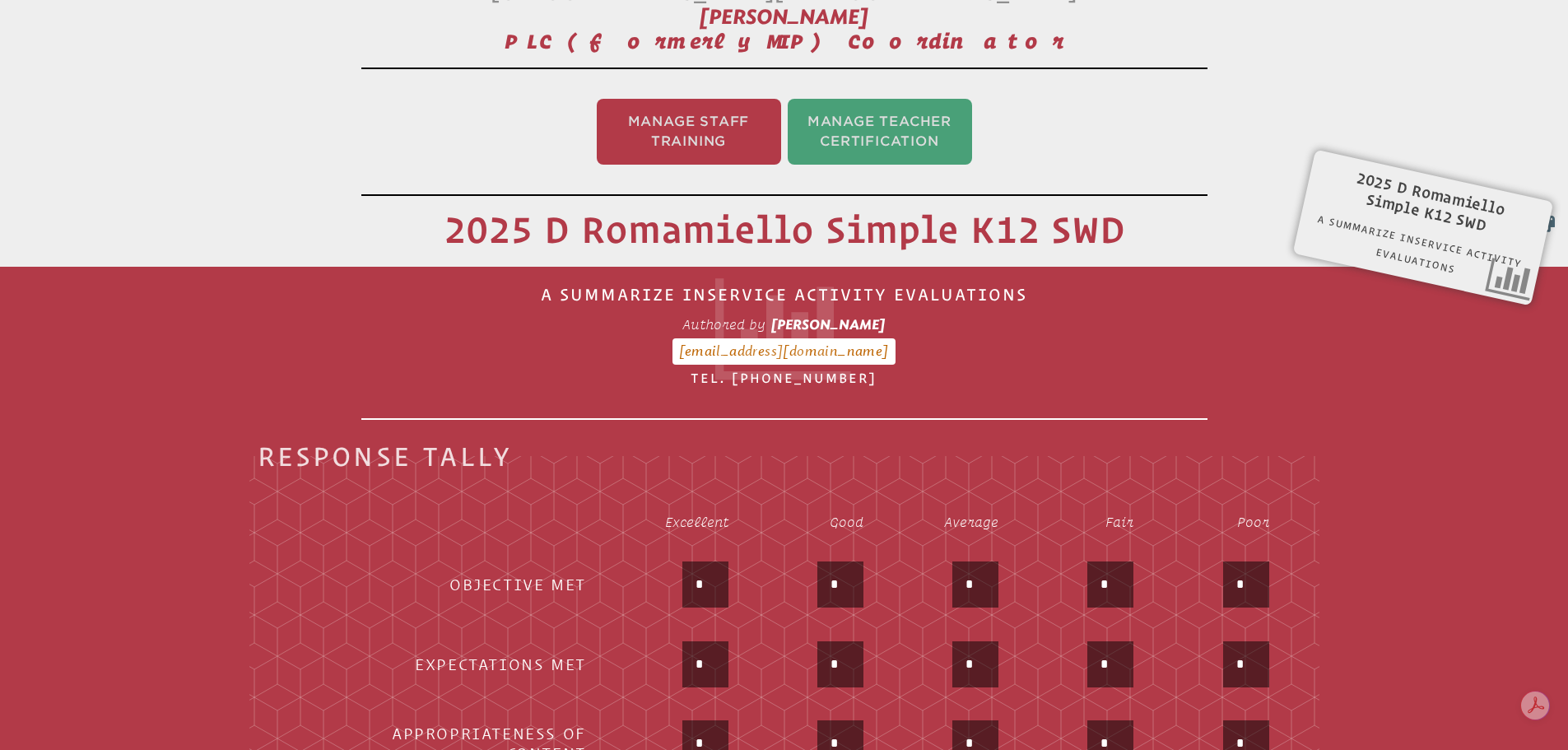
scroll to position [273, 0]
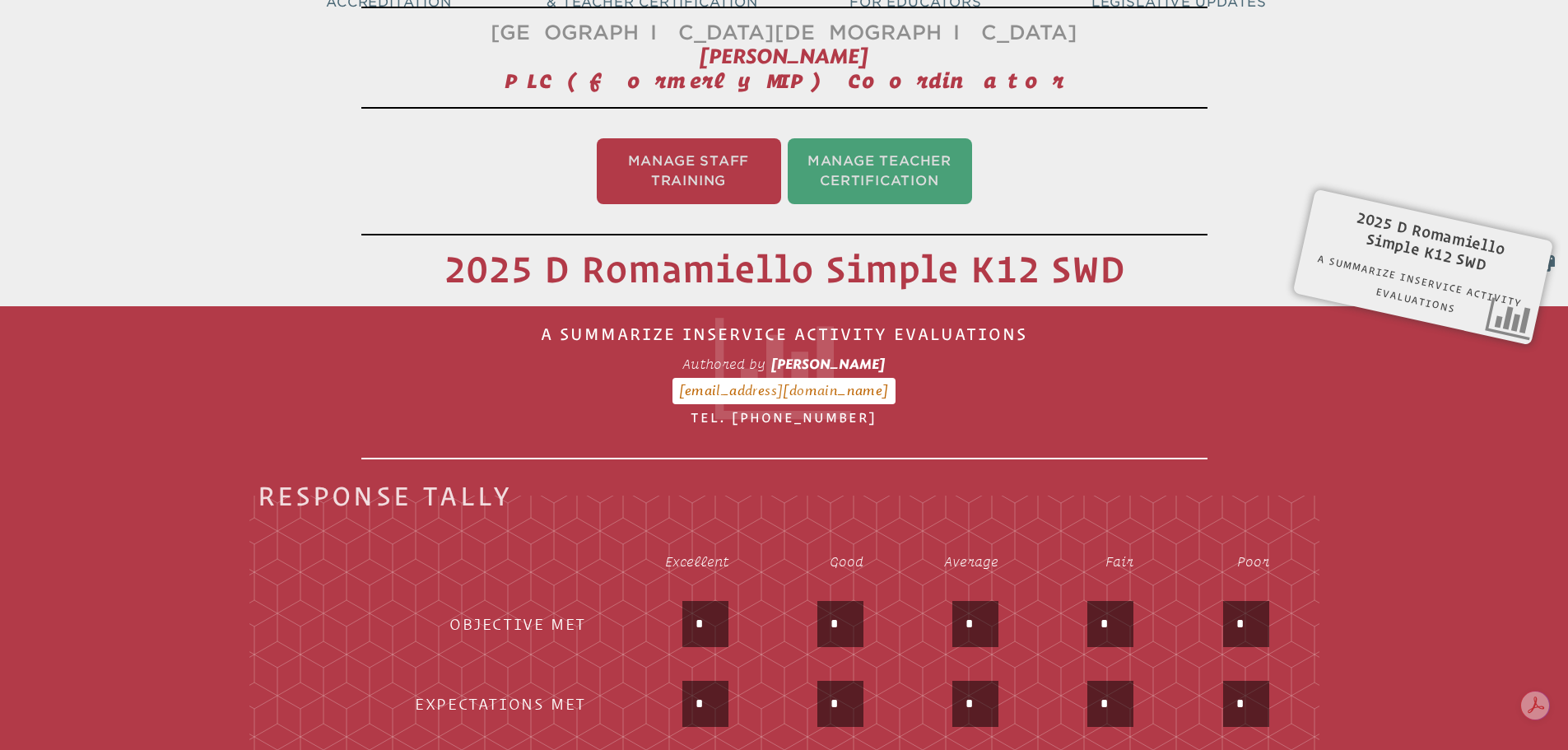
click at [703, 604] on input "*" at bounding box center [705, 623] width 39 height 39
click at [707, 606] on input "*" at bounding box center [705, 623] width 39 height 39
click at [712, 606] on input "*" at bounding box center [705, 623] width 39 height 39
click at [703, 612] on input "*" at bounding box center [705, 623] width 39 height 39
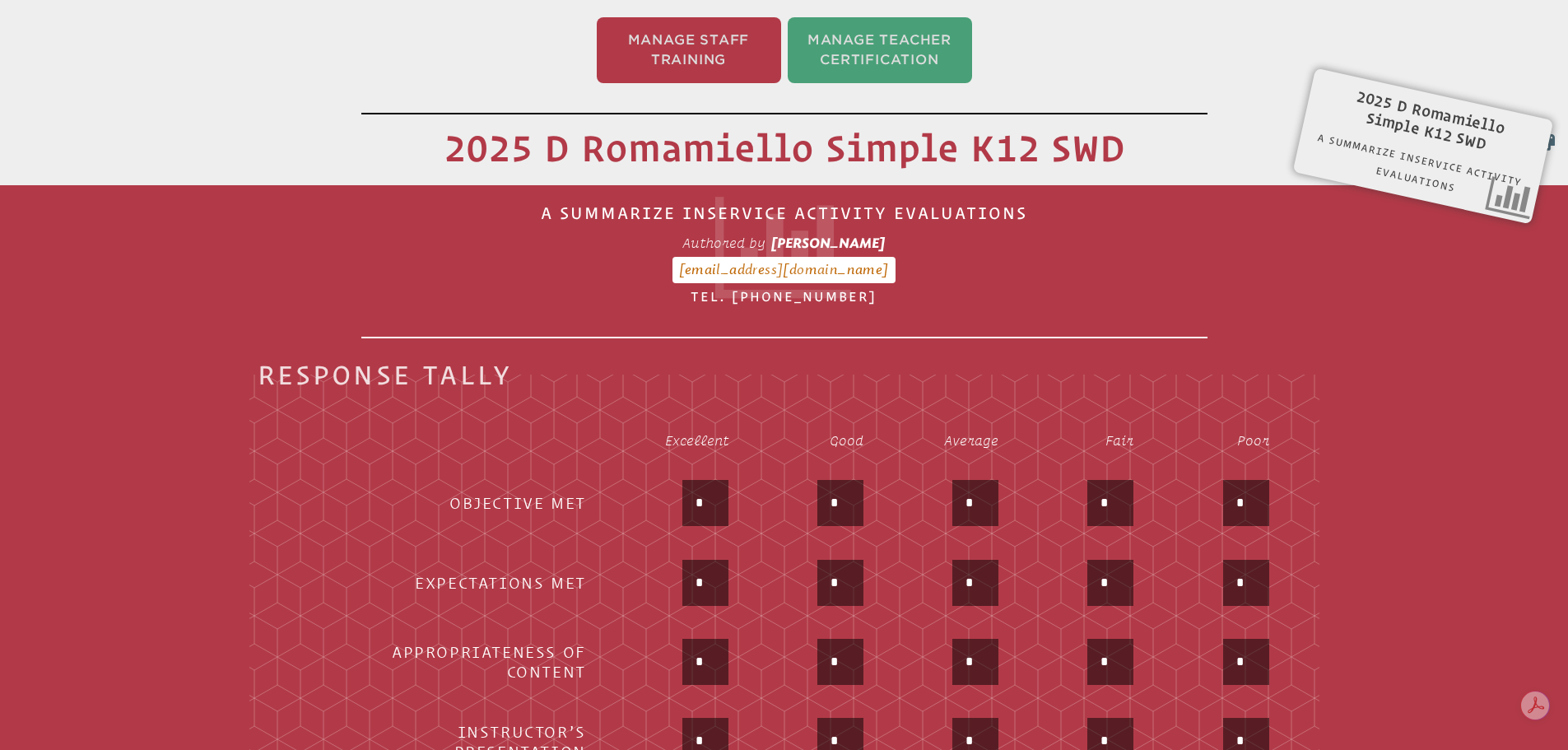
scroll to position [520, 0]
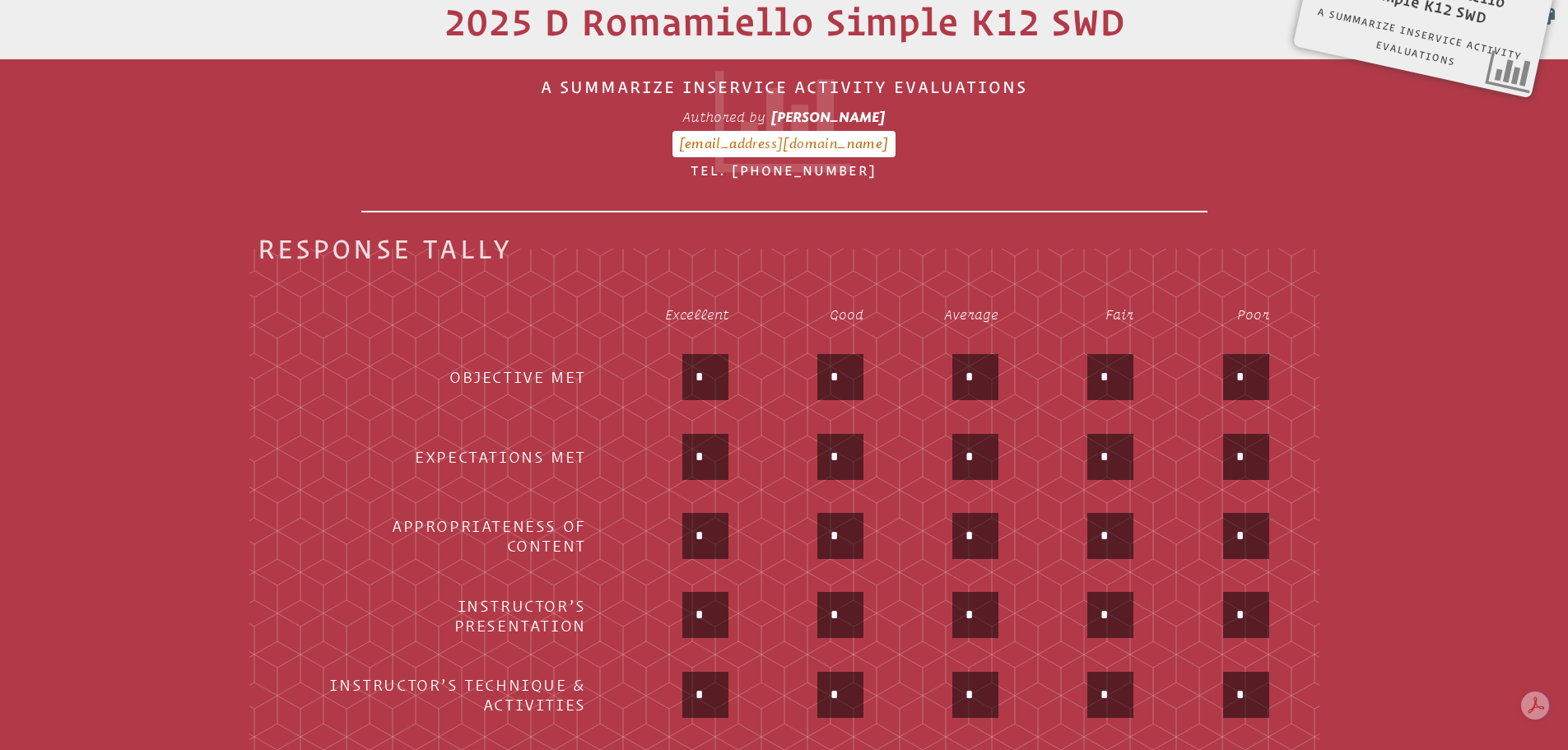
type input "*"
click at [707, 446] on input "*" at bounding box center [705, 456] width 39 height 39
click at [705, 446] on input "*" at bounding box center [705, 456] width 39 height 39
type input "*"
click at [707, 530] on input "*" at bounding box center [705, 535] width 39 height 39
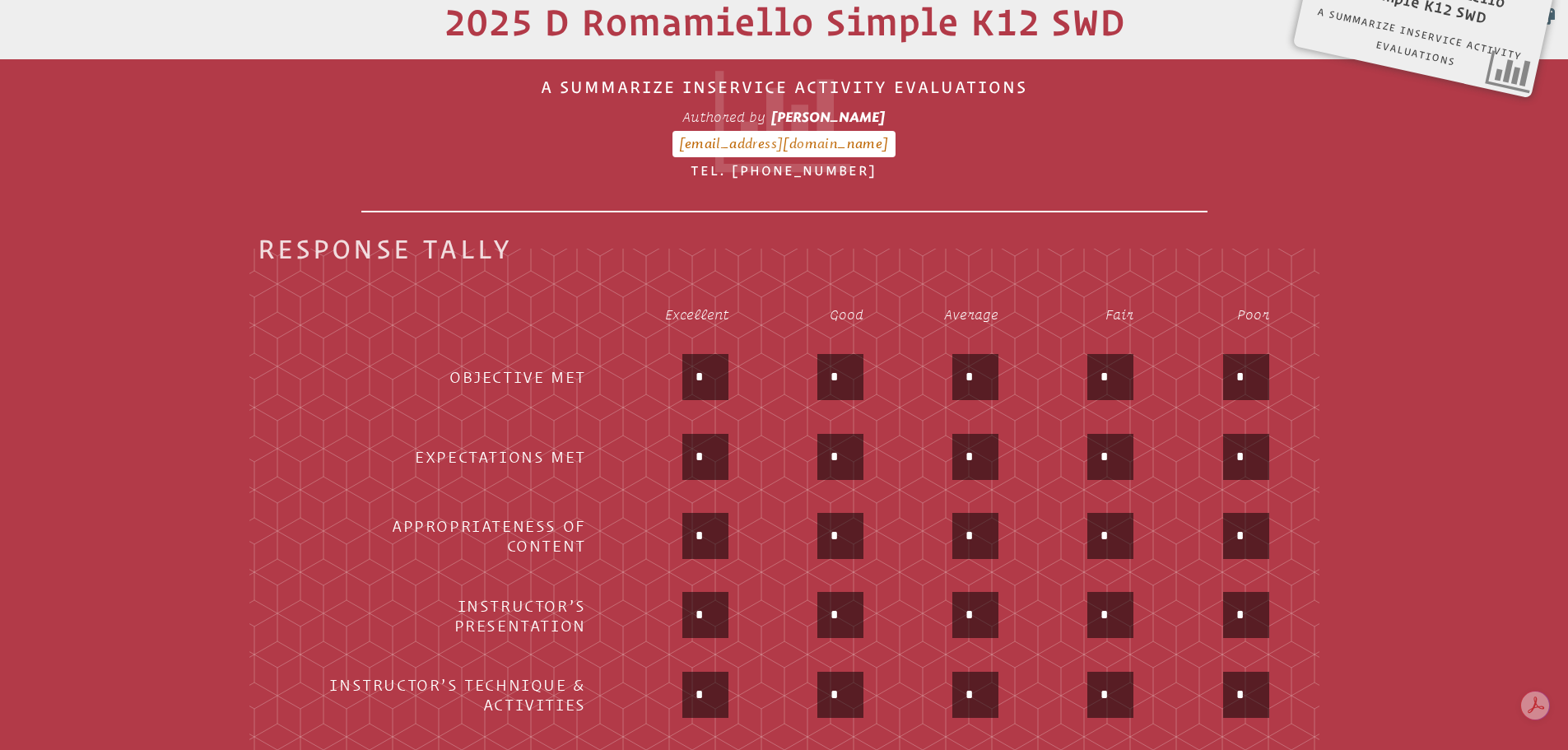
click at [705, 528] on input "*" at bounding box center [705, 535] width 39 height 39
type input "*"
drag, startPoint x: 696, startPoint y: 609, endPoint x: 683, endPoint y: 608, distance: 13.0
click at [691, 610] on input "*" at bounding box center [705, 614] width 39 height 39
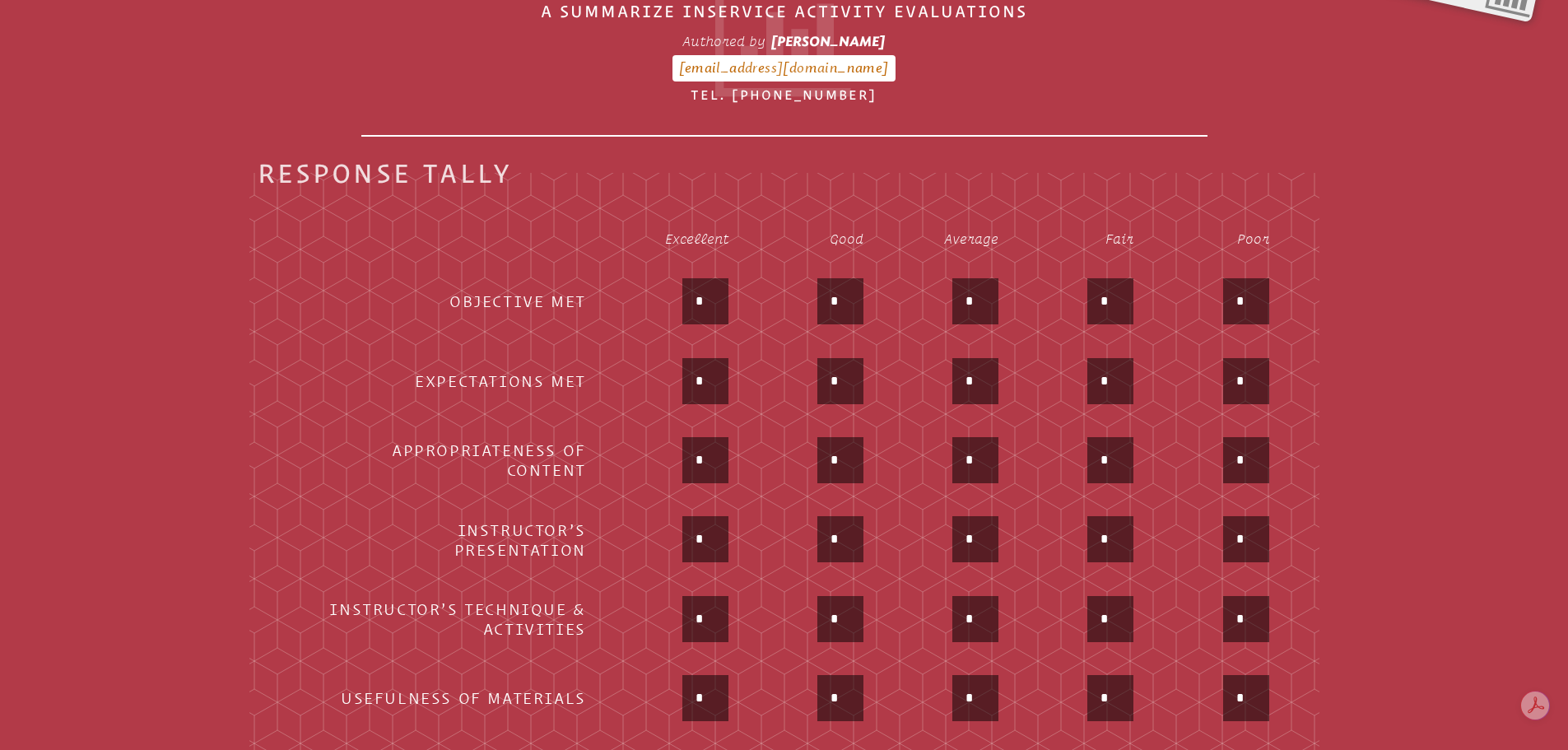
scroll to position [767, 0]
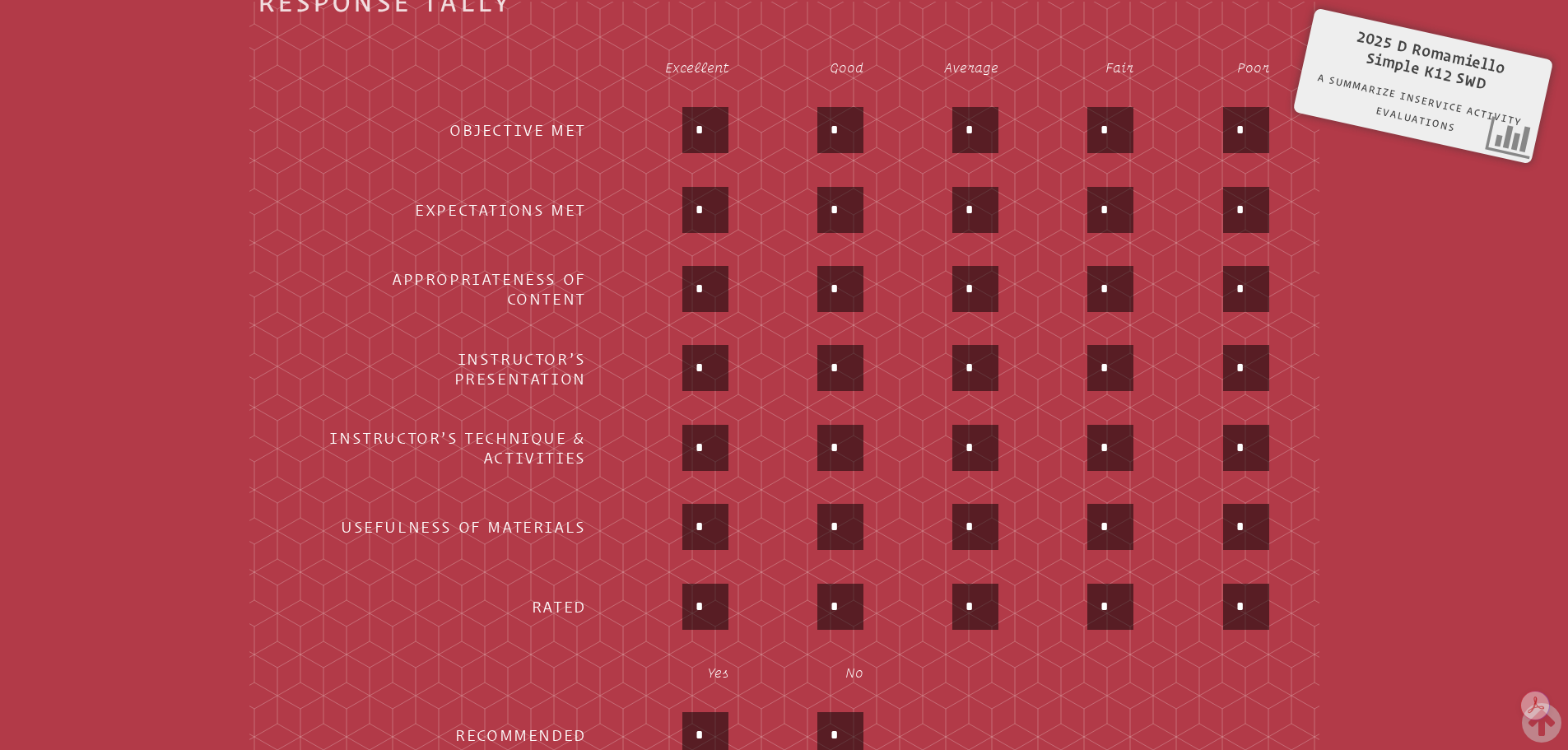
type input "*"
drag, startPoint x: 706, startPoint y: 432, endPoint x: 658, endPoint y: 436, distance: 48.2
click at [675, 433] on div "*" at bounding box center [672, 449] width 113 height 49
type input "*"
drag, startPoint x: 709, startPoint y: 512, endPoint x: 636, endPoint y: 519, distance: 73.3
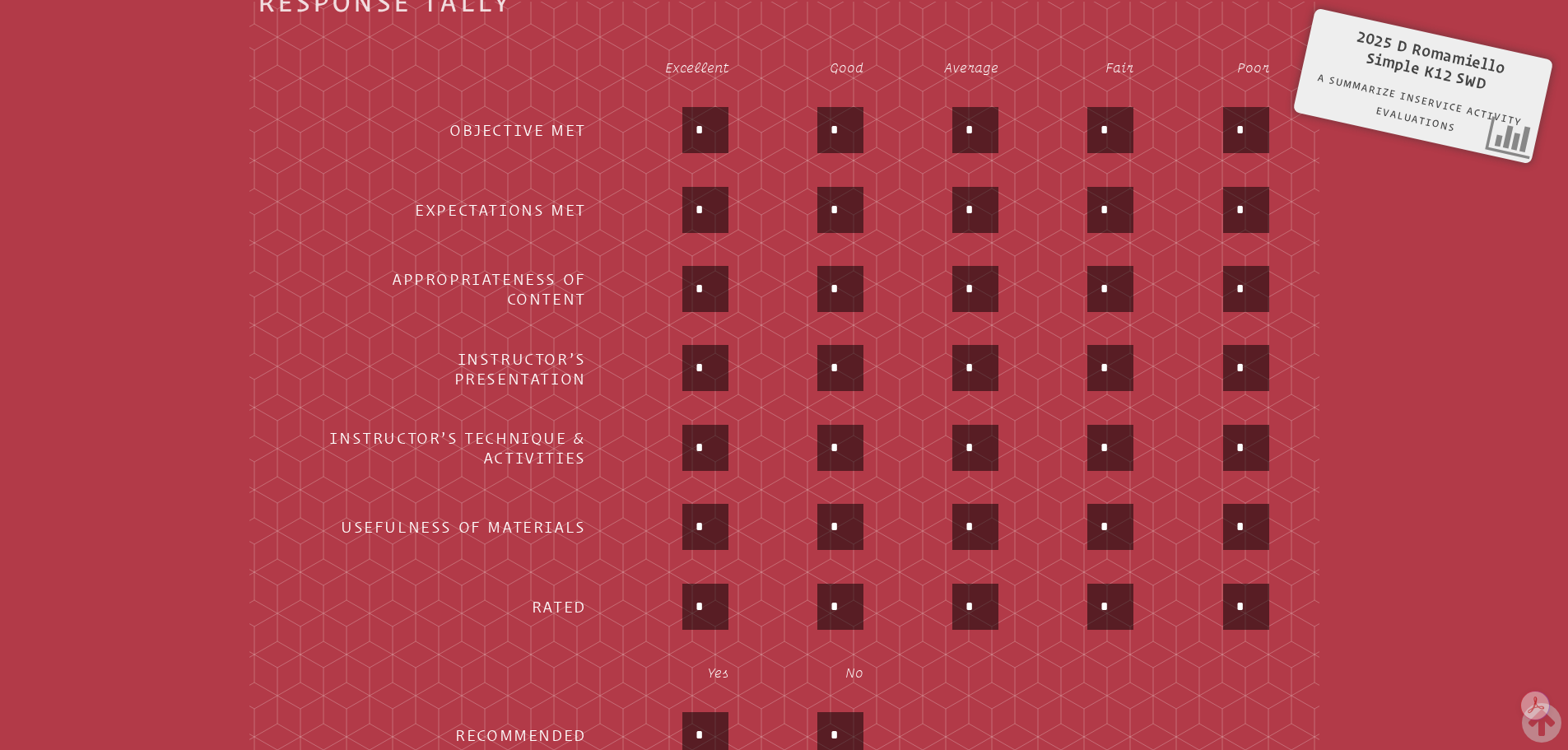
click at [637, 519] on div "*" at bounding box center [672, 529] width 113 height 49
type input "*"
drag, startPoint x: 710, startPoint y: 598, endPoint x: 669, endPoint y: 598, distance: 41.0
click at [669, 598] on div "*" at bounding box center [672, 608] width 113 height 49
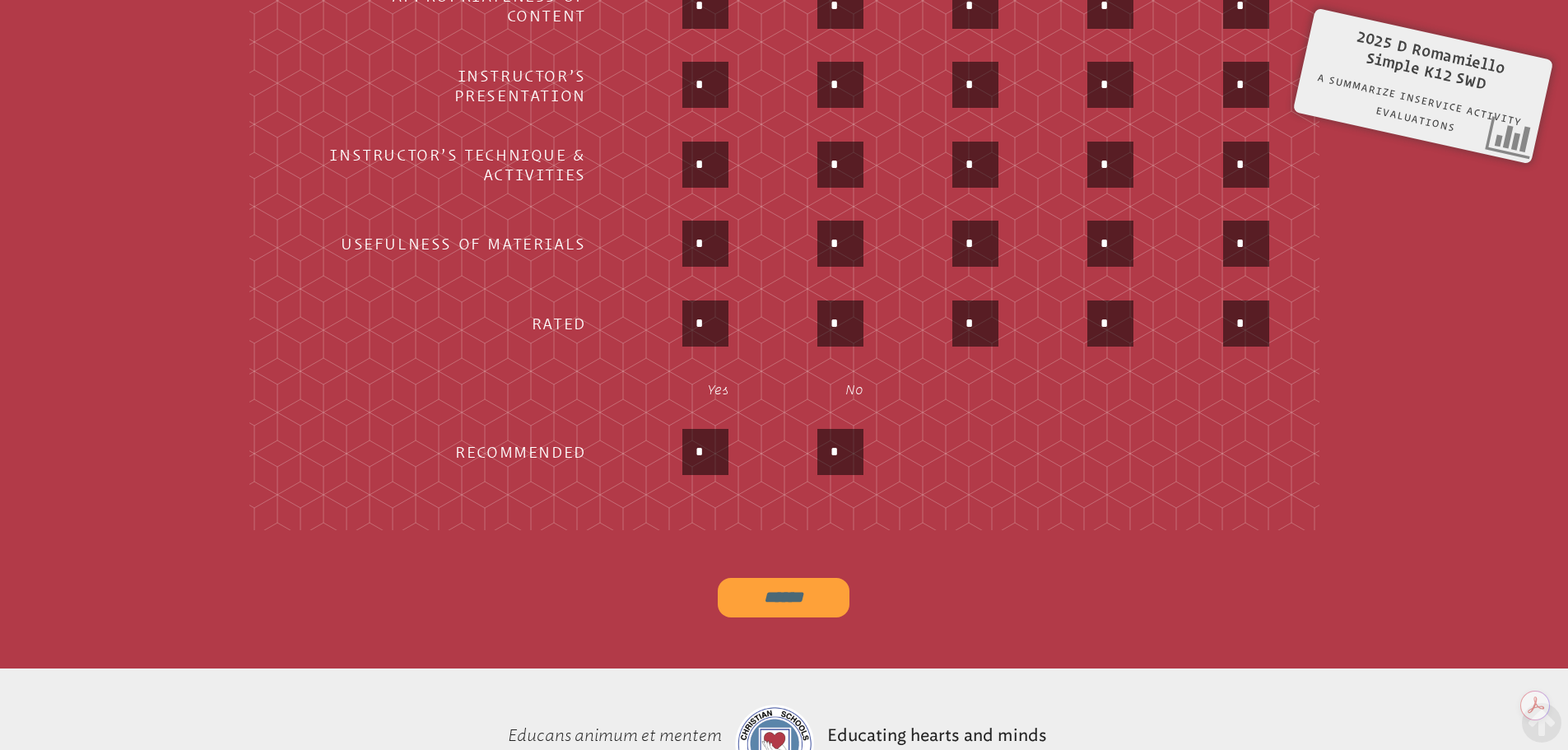
scroll to position [1096, 0]
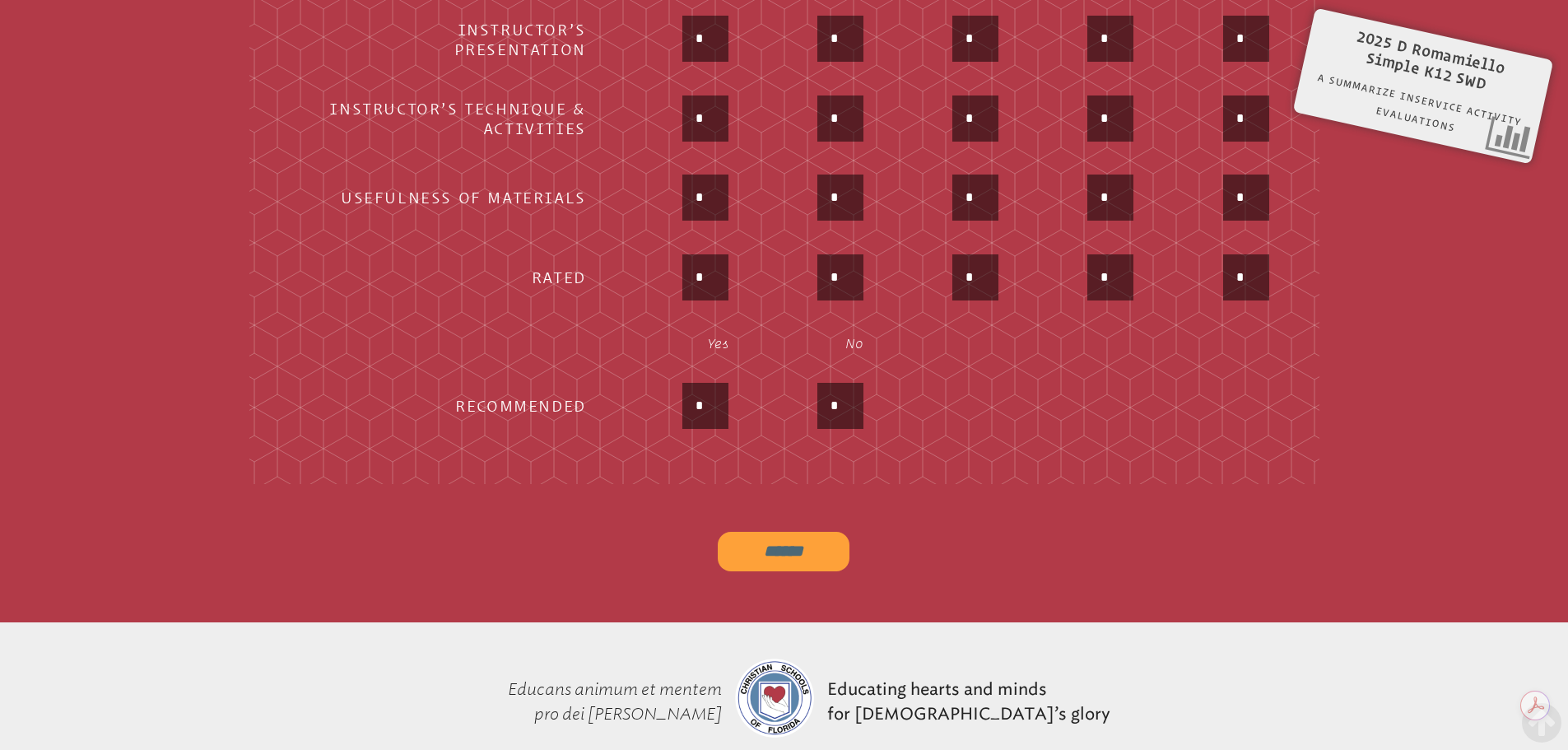
type input "*"
drag, startPoint x: 706, startPoint y: 400, endPoint x: 673, endPoint y: 396, distance: 33.2
click at [673, 396] on div "*" at bounding box center [672, 407] width 113 height 49
type input "*"
drag, startPoint x: 776, startPoint y: 544, endPoint x: 789, endPoint y: 539, distance: 13.9
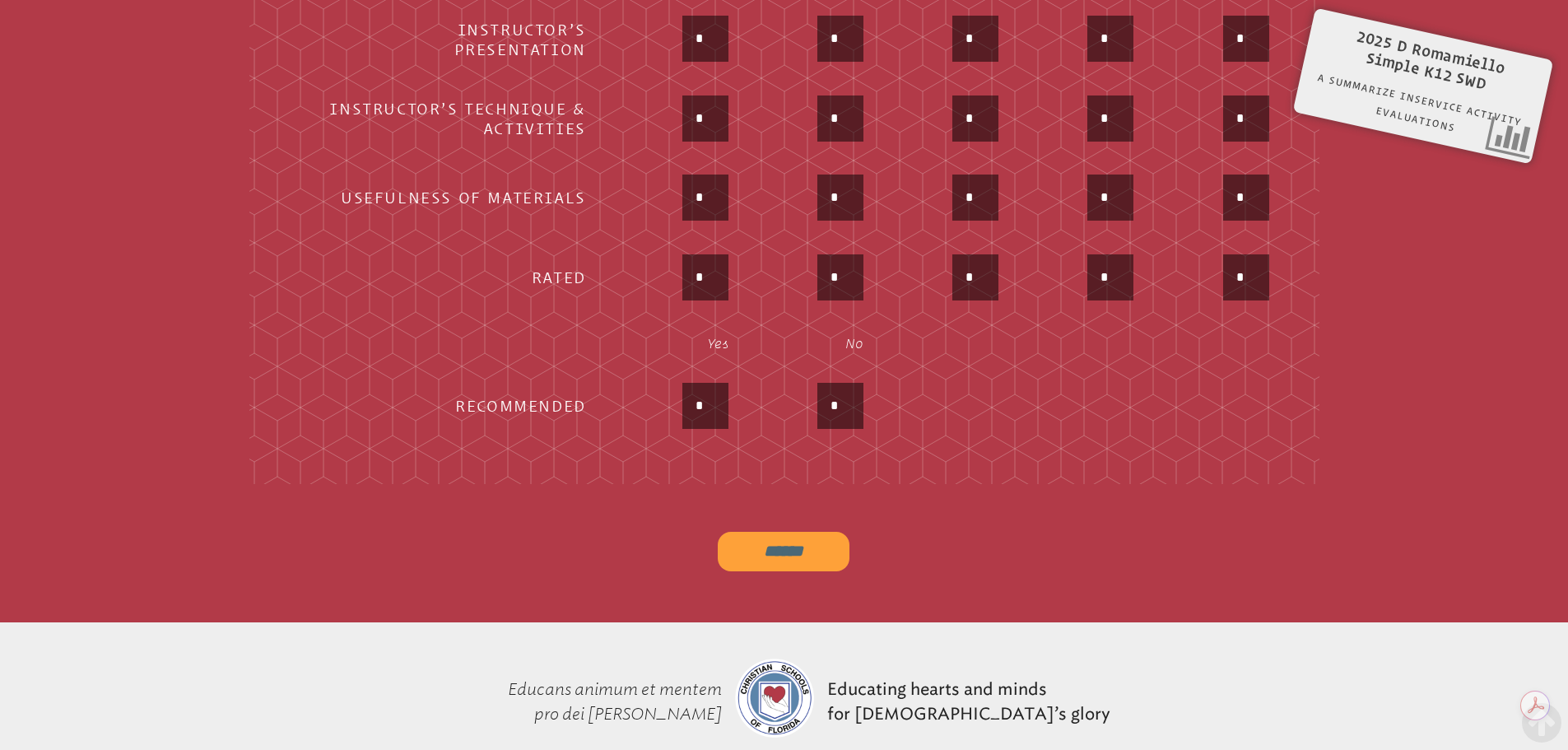
click at [776, 544] on input "******" at bounding box center [783, 550] width 131 height 39
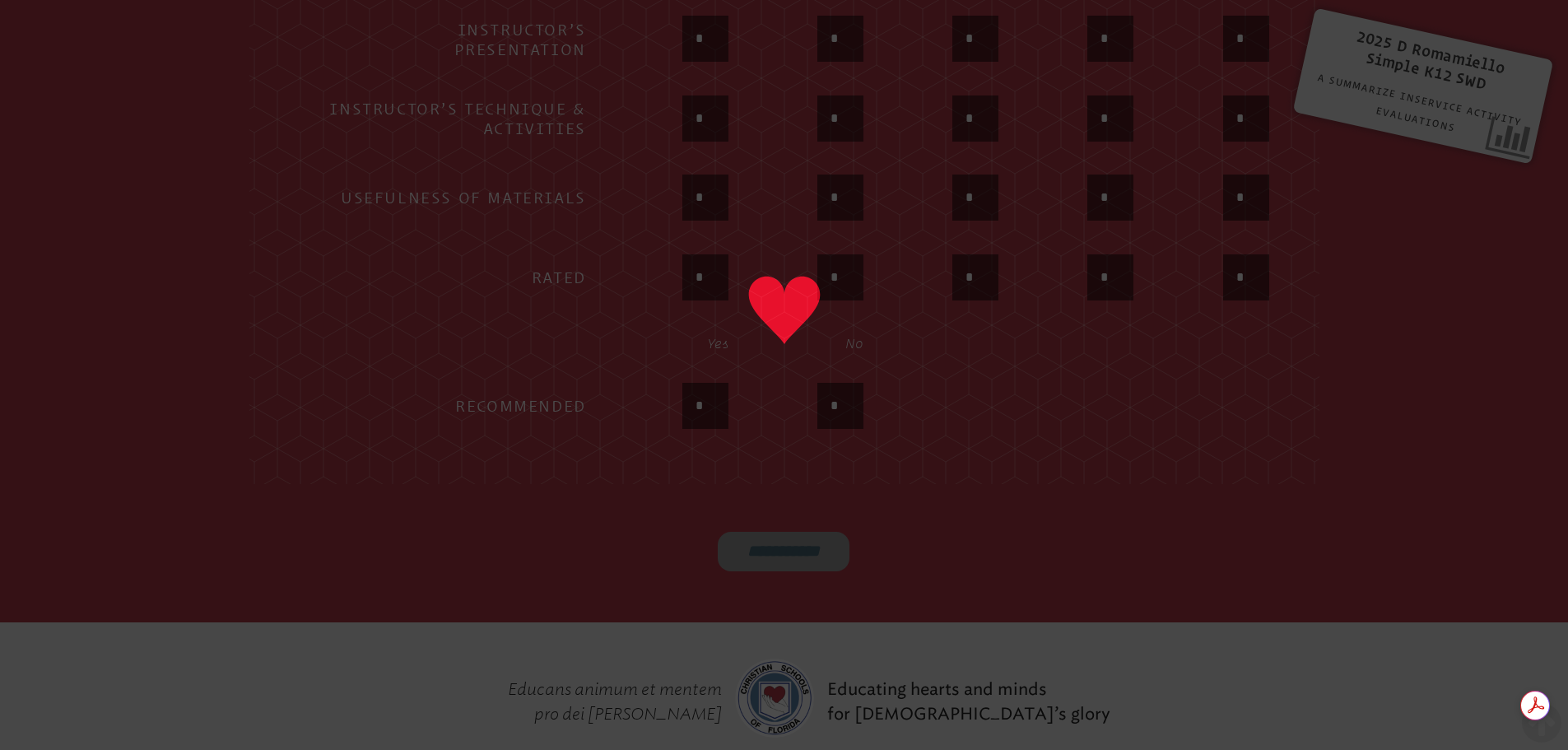
type input "******"
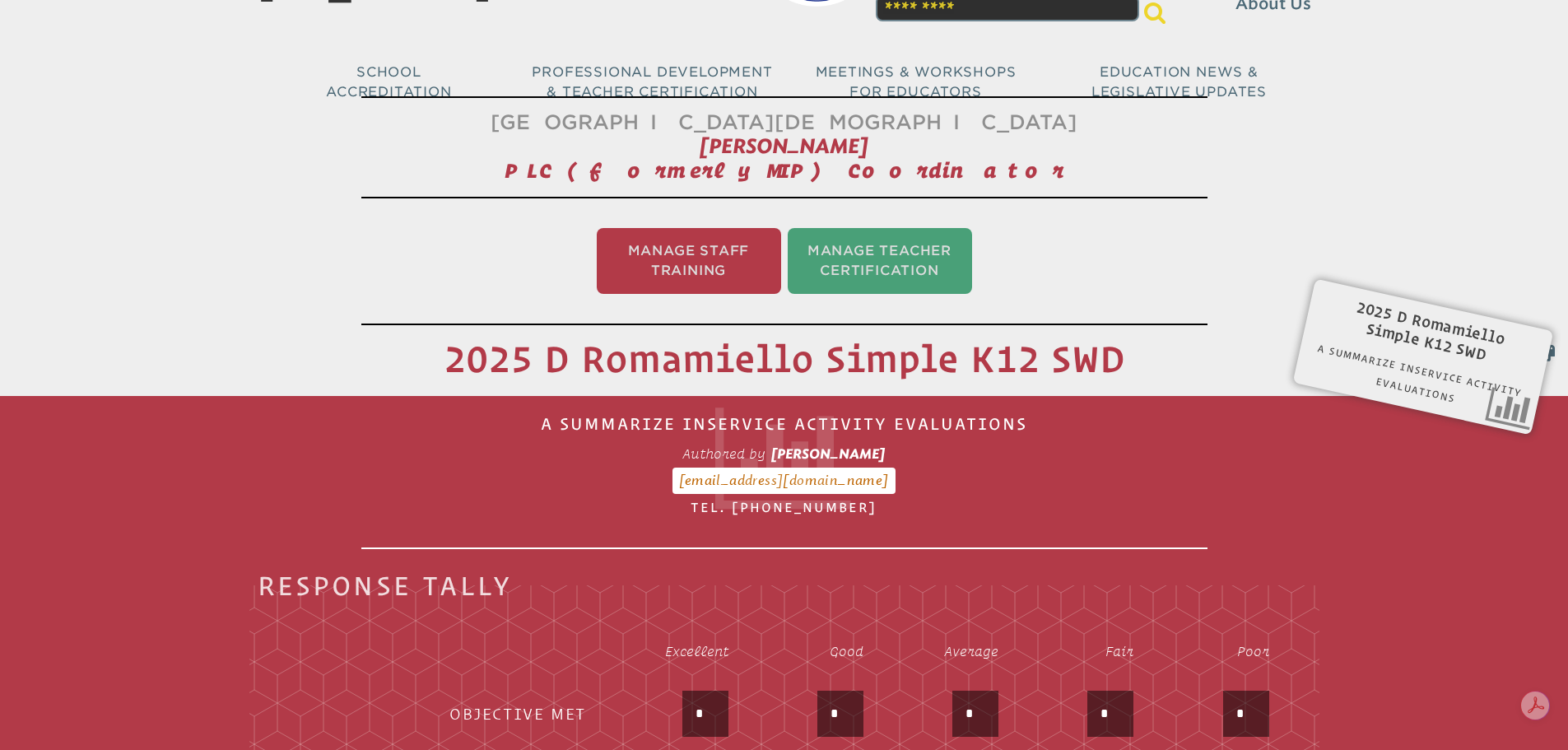
scroll to position [0, 0]
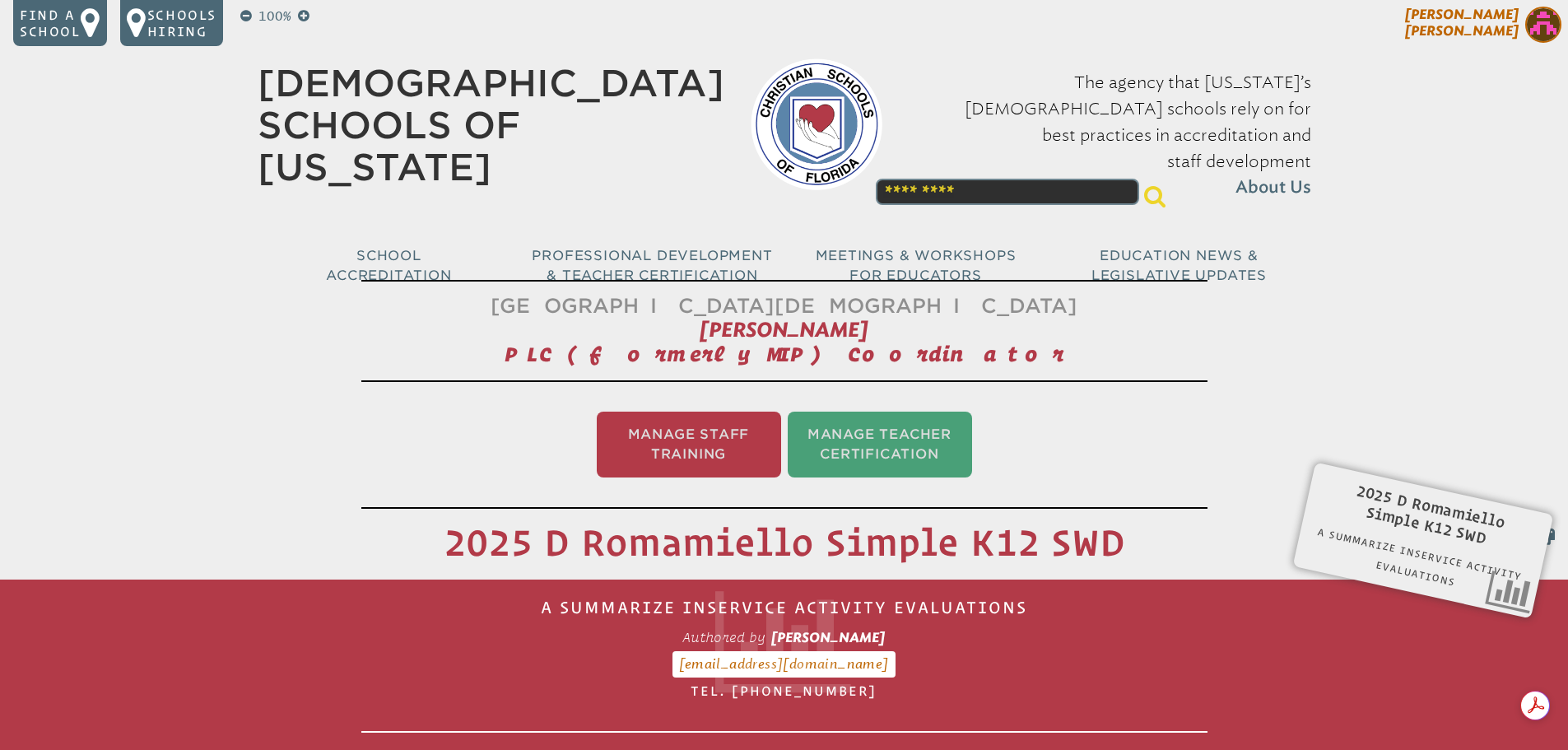
click at [1547, 29] on img at bounding box center [1543, 25] width 36 height 36
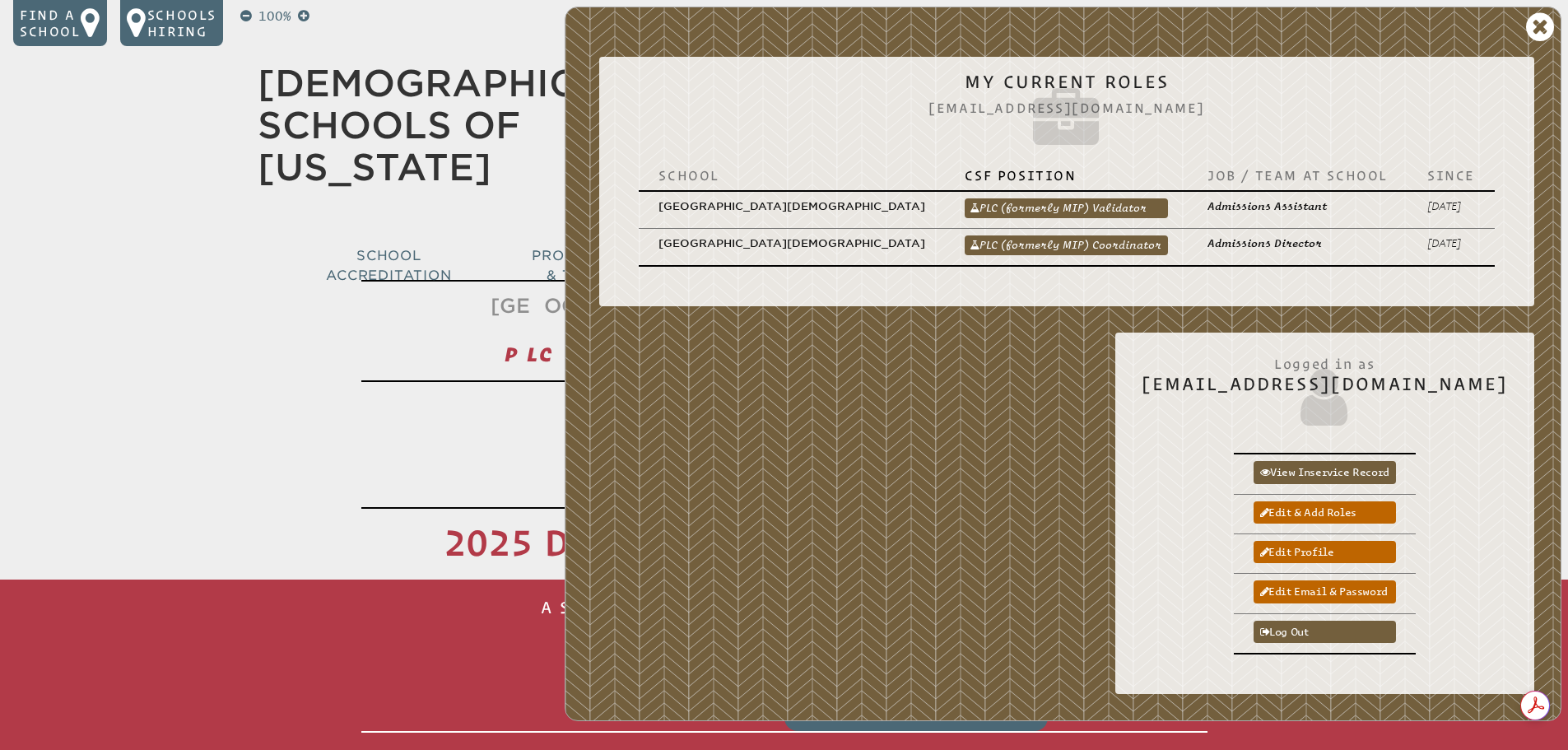
drag, startPoint x: 1109, startPoint y: 226, endPoint x: 1022, endPoint y: 257, distance: 92.4
click at [1109, 235] on link "PLC (formerly MIP) Coordinator" at bounding box center [1066, 245] width 203 height 20
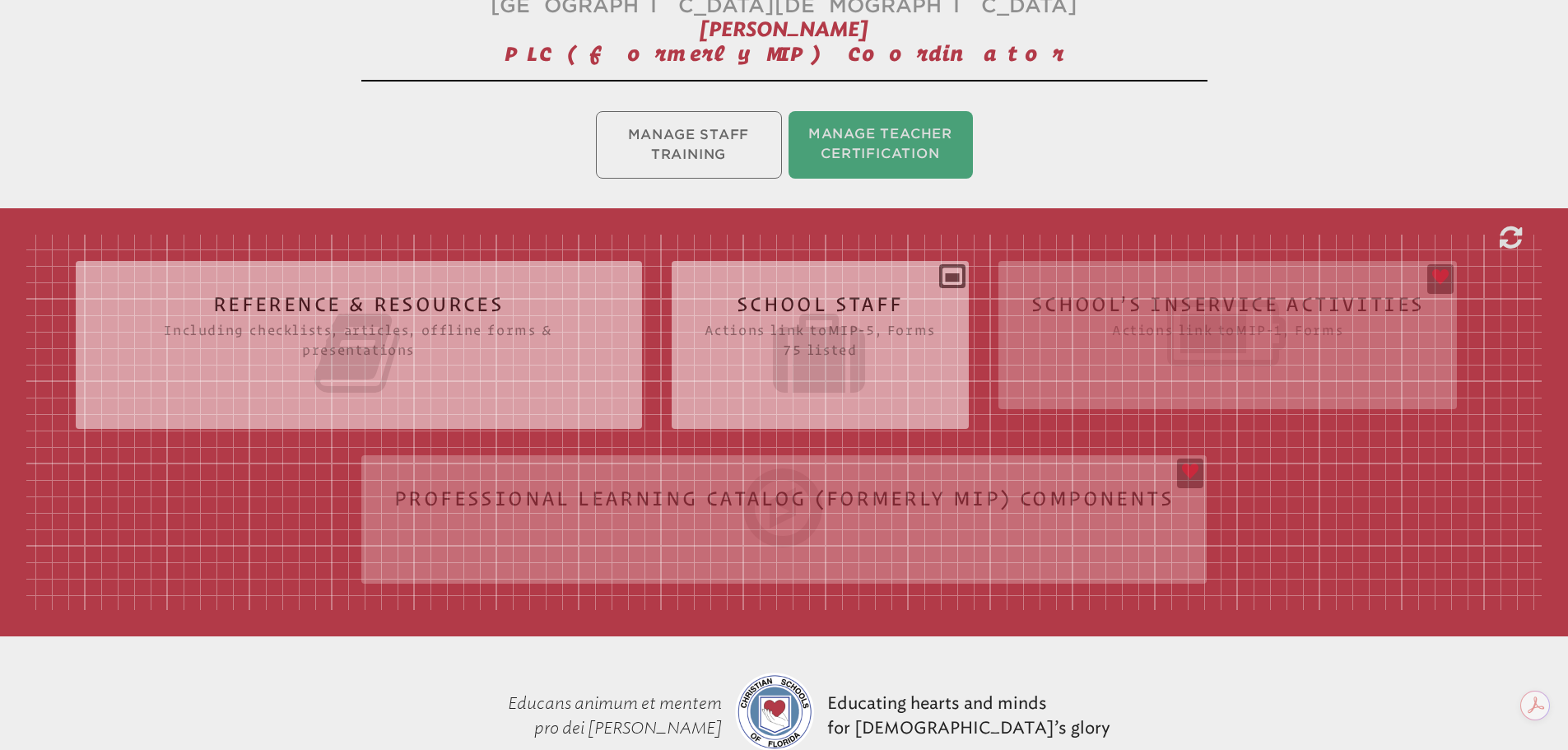
scroll to position [329, 0]
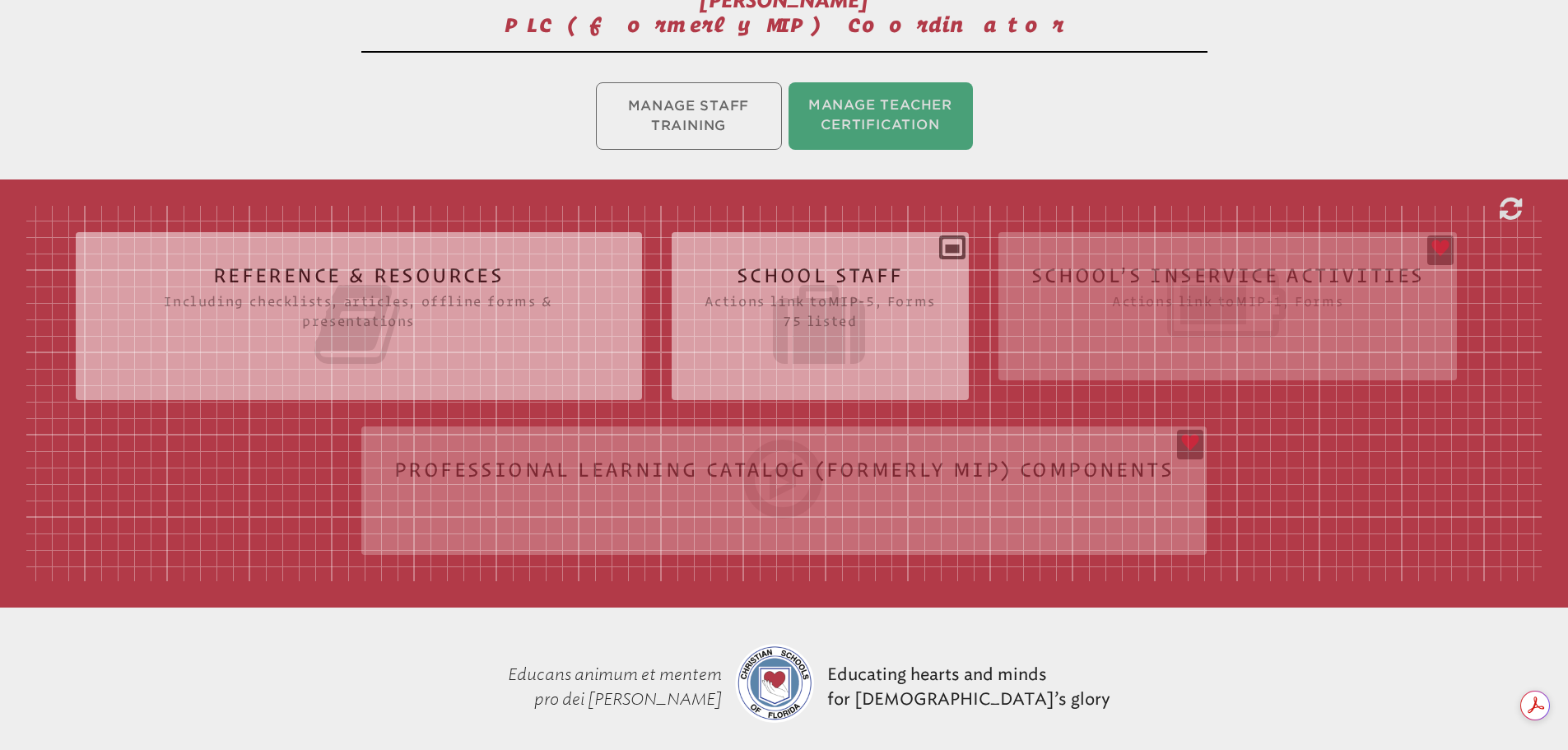
click at [1093, 286] on div "Reference & Resources Including checklists, articles, offline forms & presentat…" at bounding box center [784, 394] width 1515 height 375
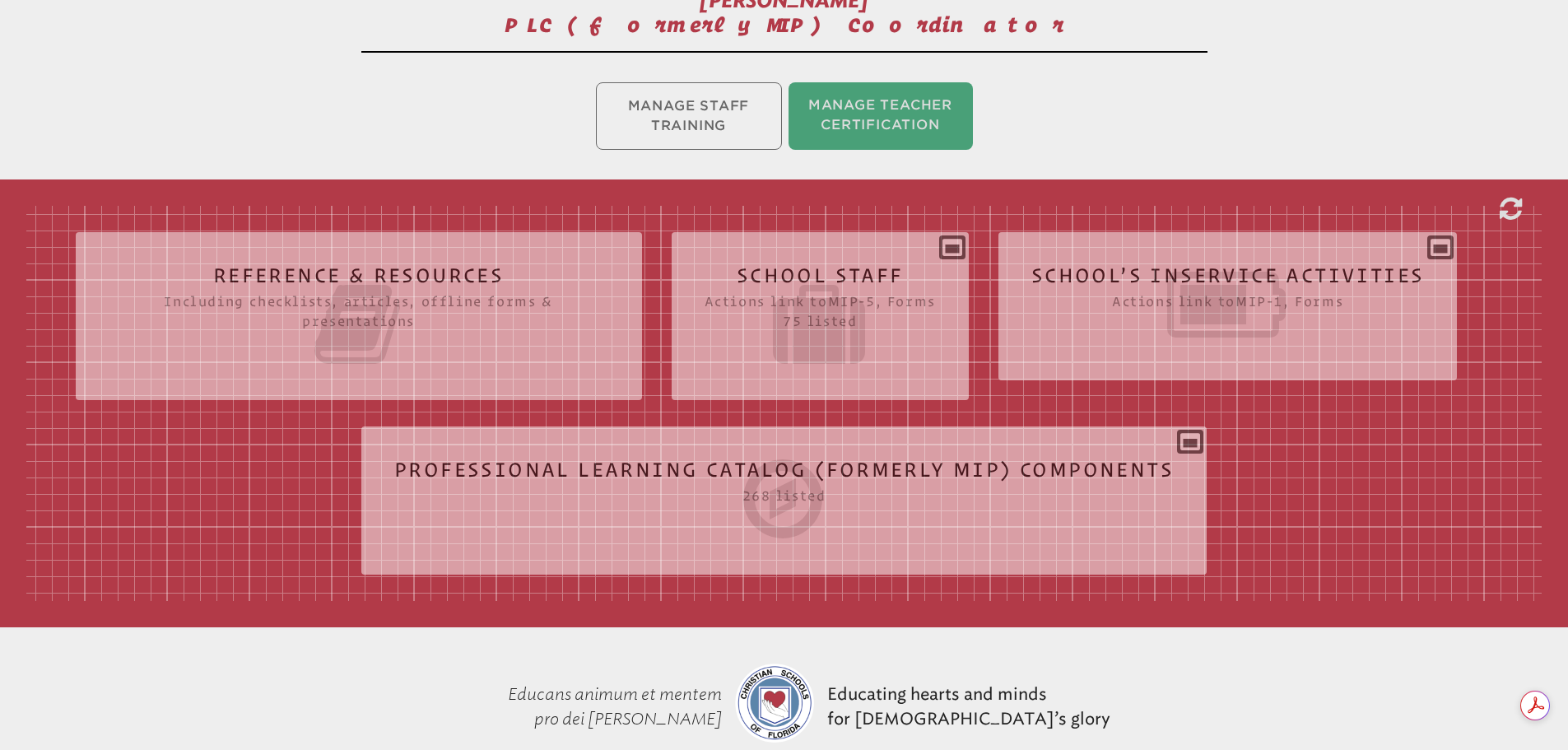
click at [1097, 284] on icon at bounding box center [1228, 304] width 394 height 92
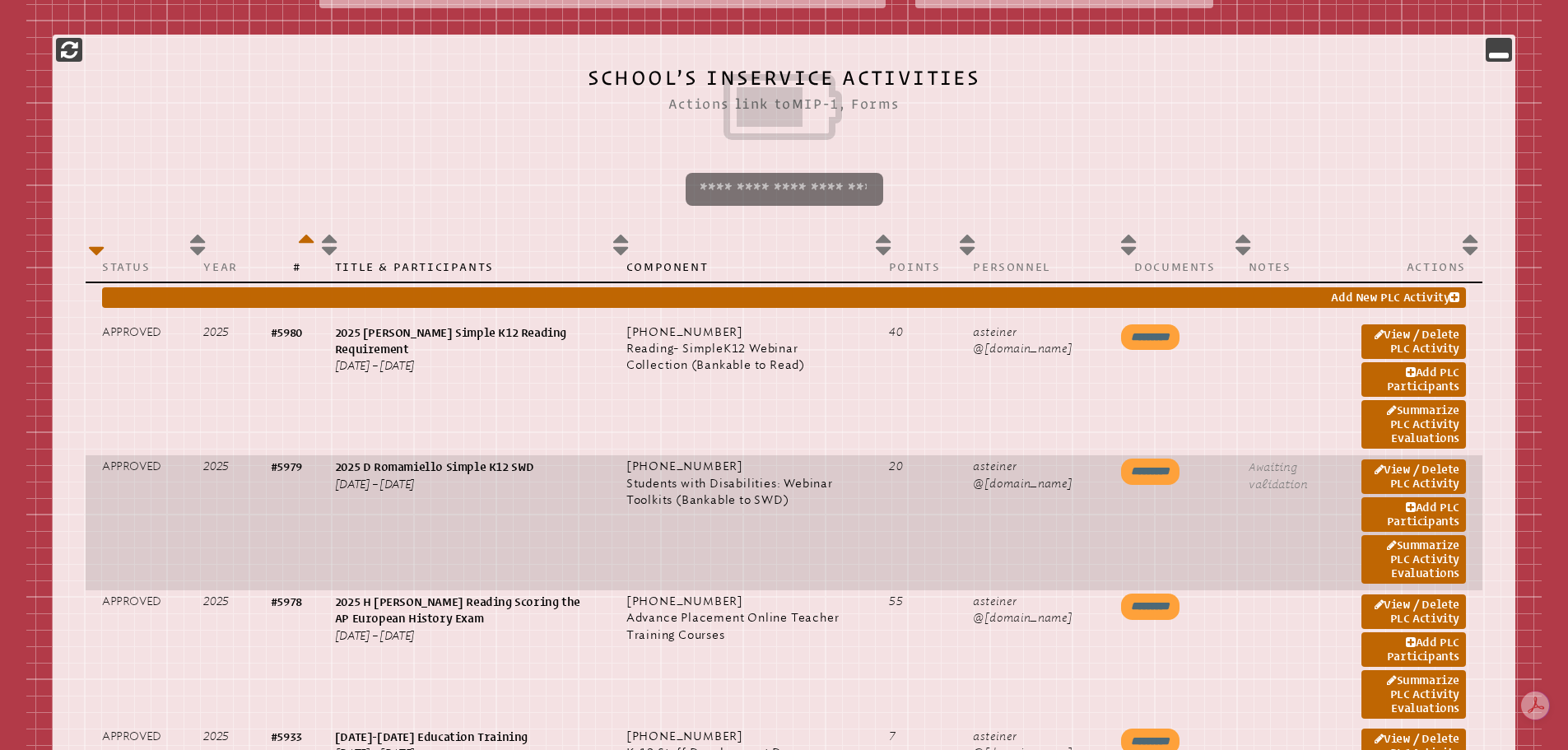
scroll to position [741, 0]
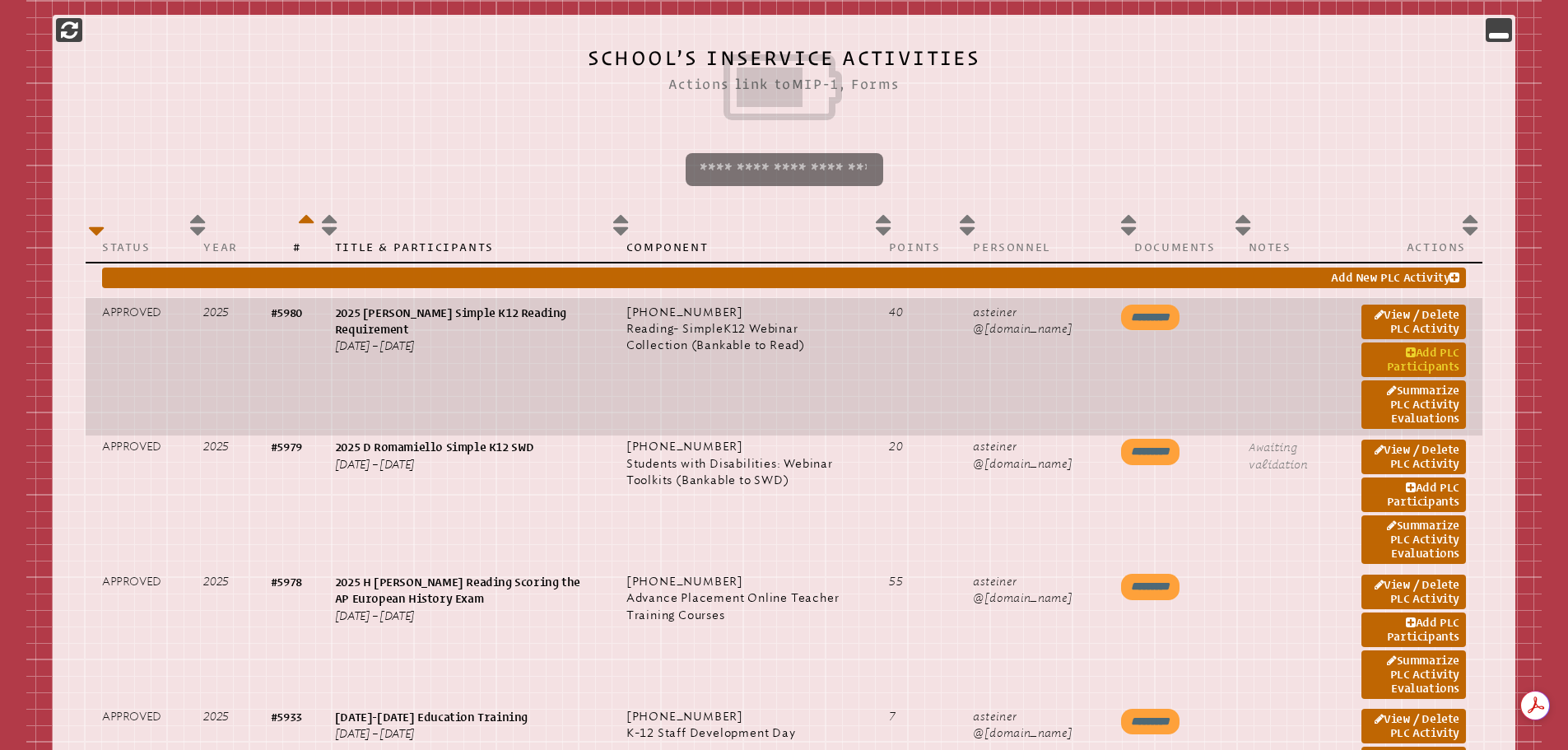
click at [1392, 356] on link "Add PLC Participants" at bounding box center [1414, 360] width 105 height 35
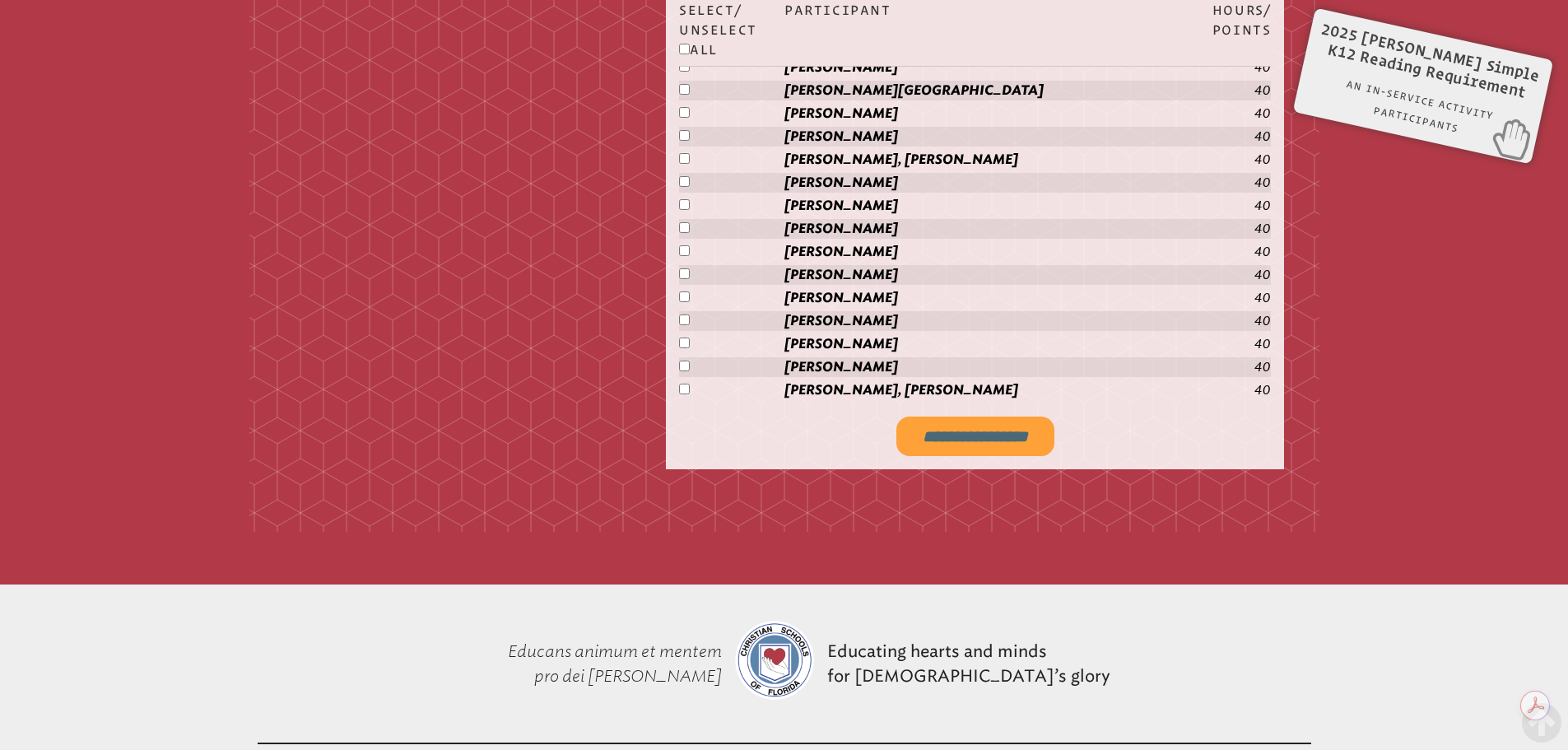
scroll to position [2577, 0]
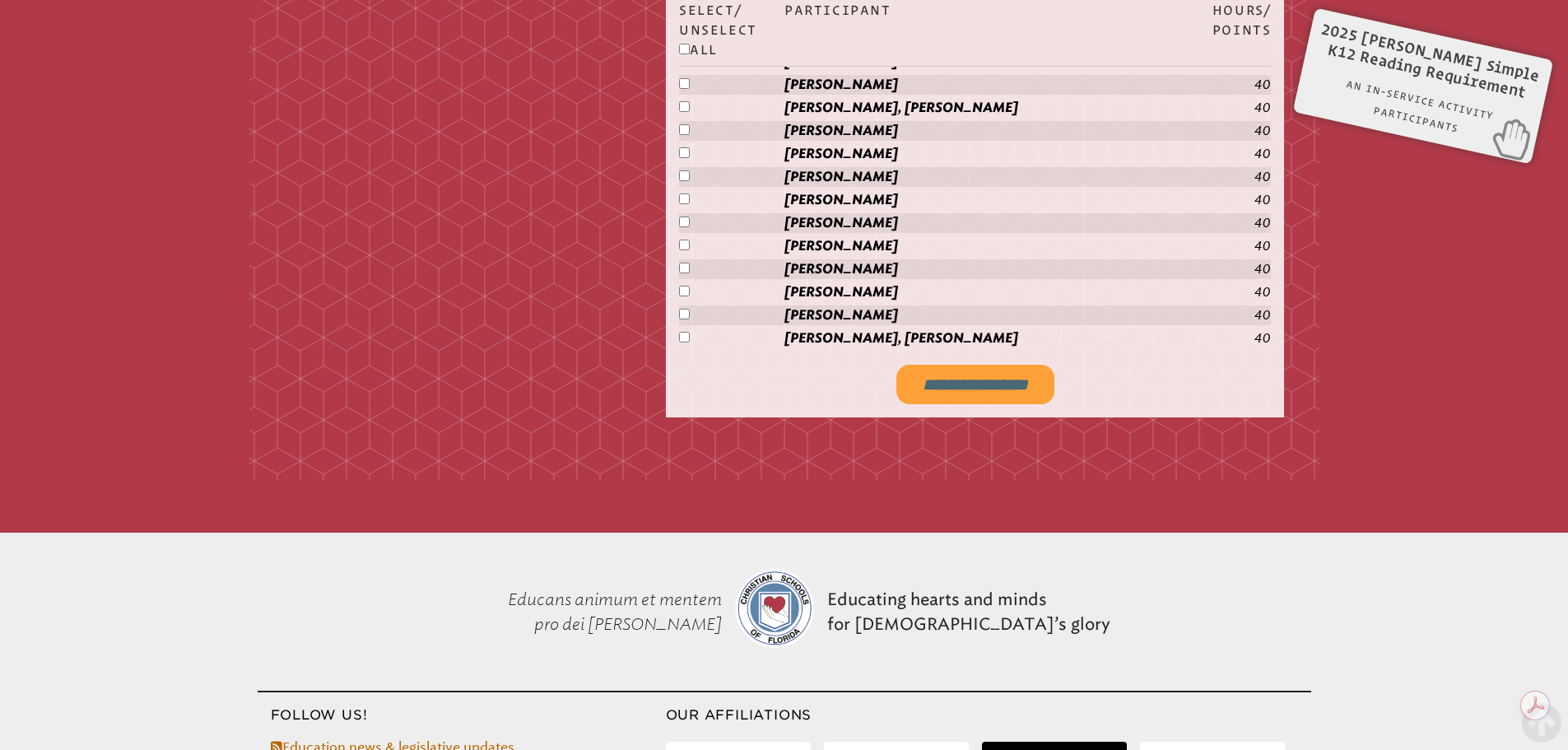
click at [962, 382] on input "**********" at bounding box center [975, 384] width 158 height 39
type input "**********"
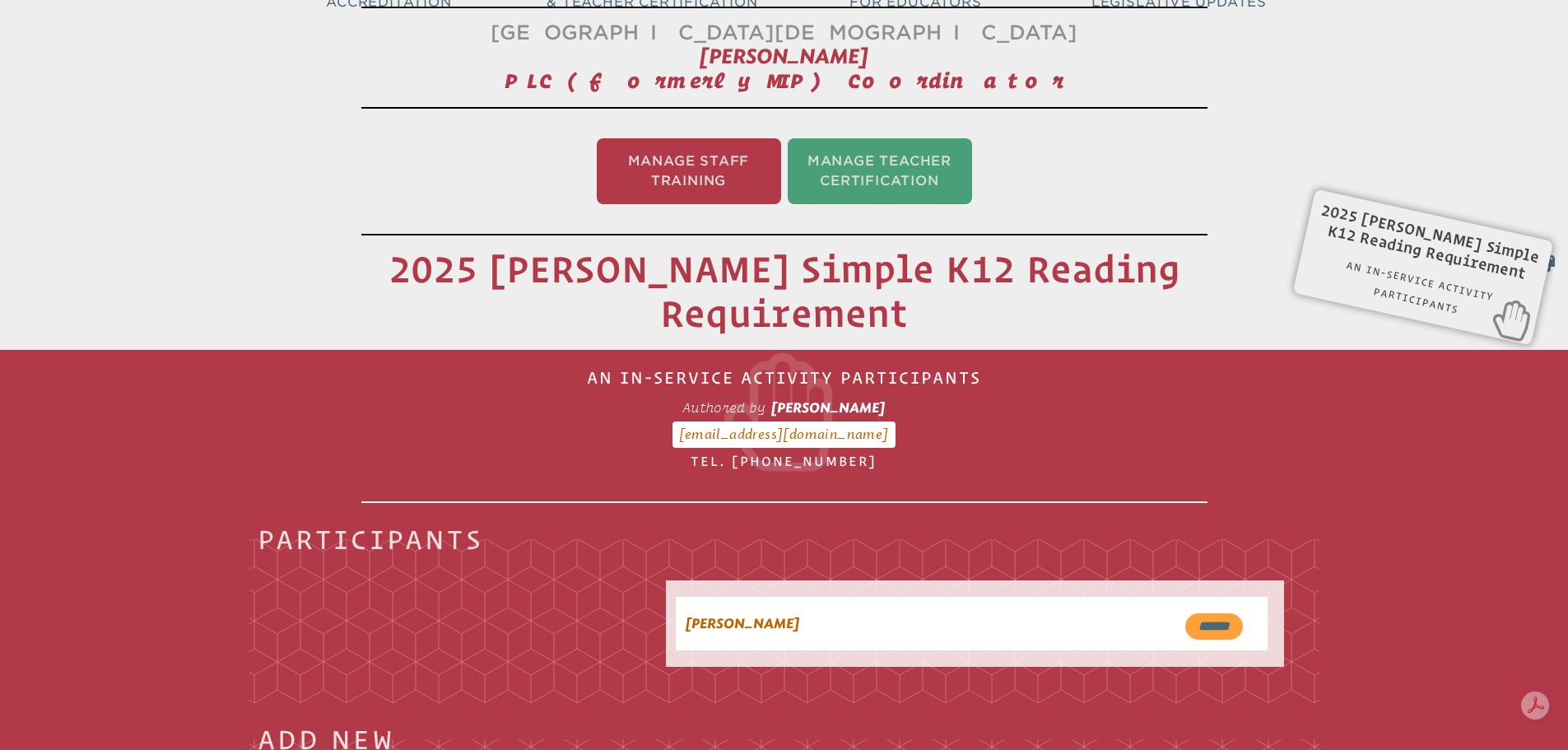
scroll to position [0, 0]
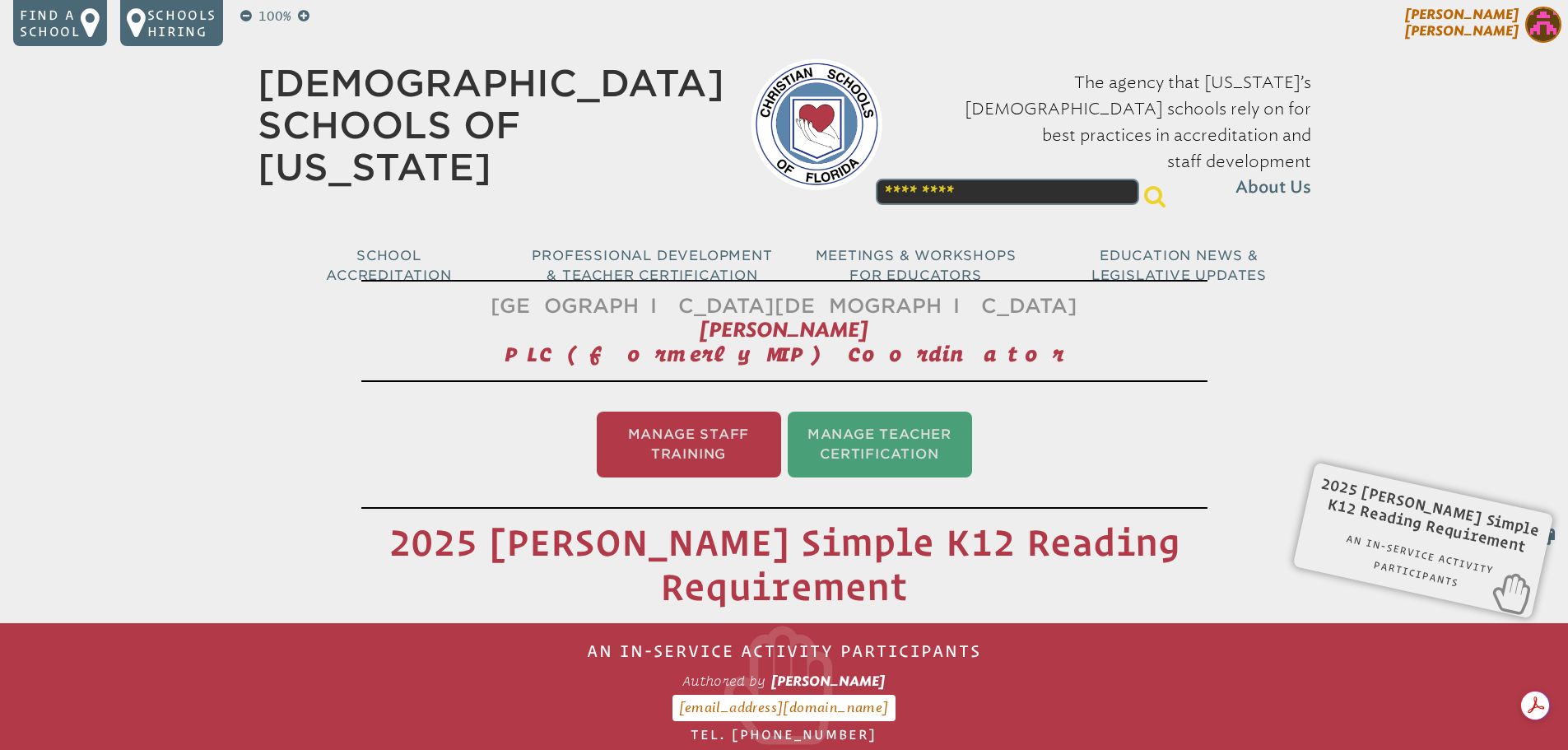
click at [1543, 26] on img at bounding box center [1543, 25] width 36 height 36
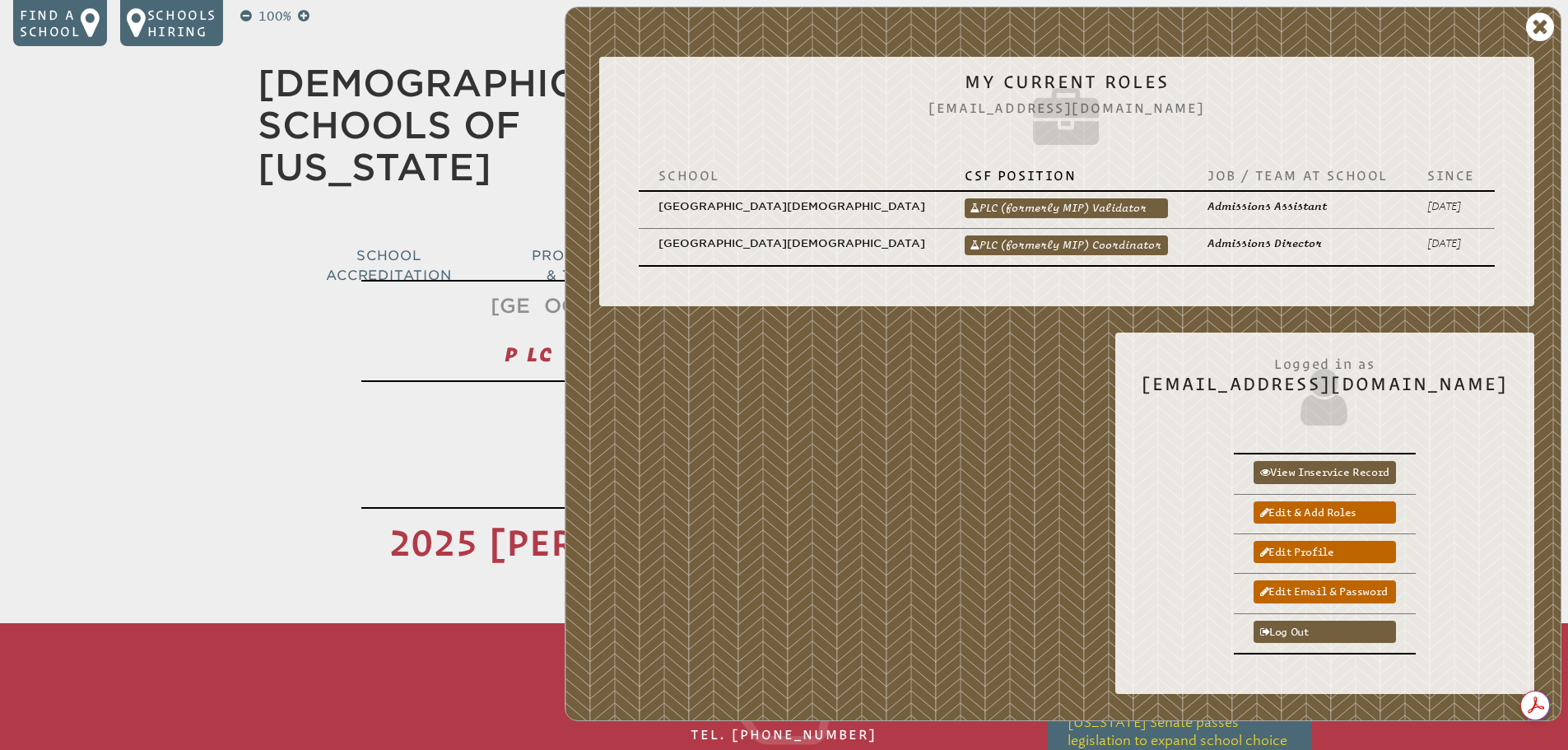
drag, startPoint x: 1099, startPoint y: 222, endPoint x: 1189, endPoint y: 259, distance: 97.3
click at [1099, 235] on link "PLC (formerly MIP) Coordinator" at bounding box center [1066, 245] width 203 height 20
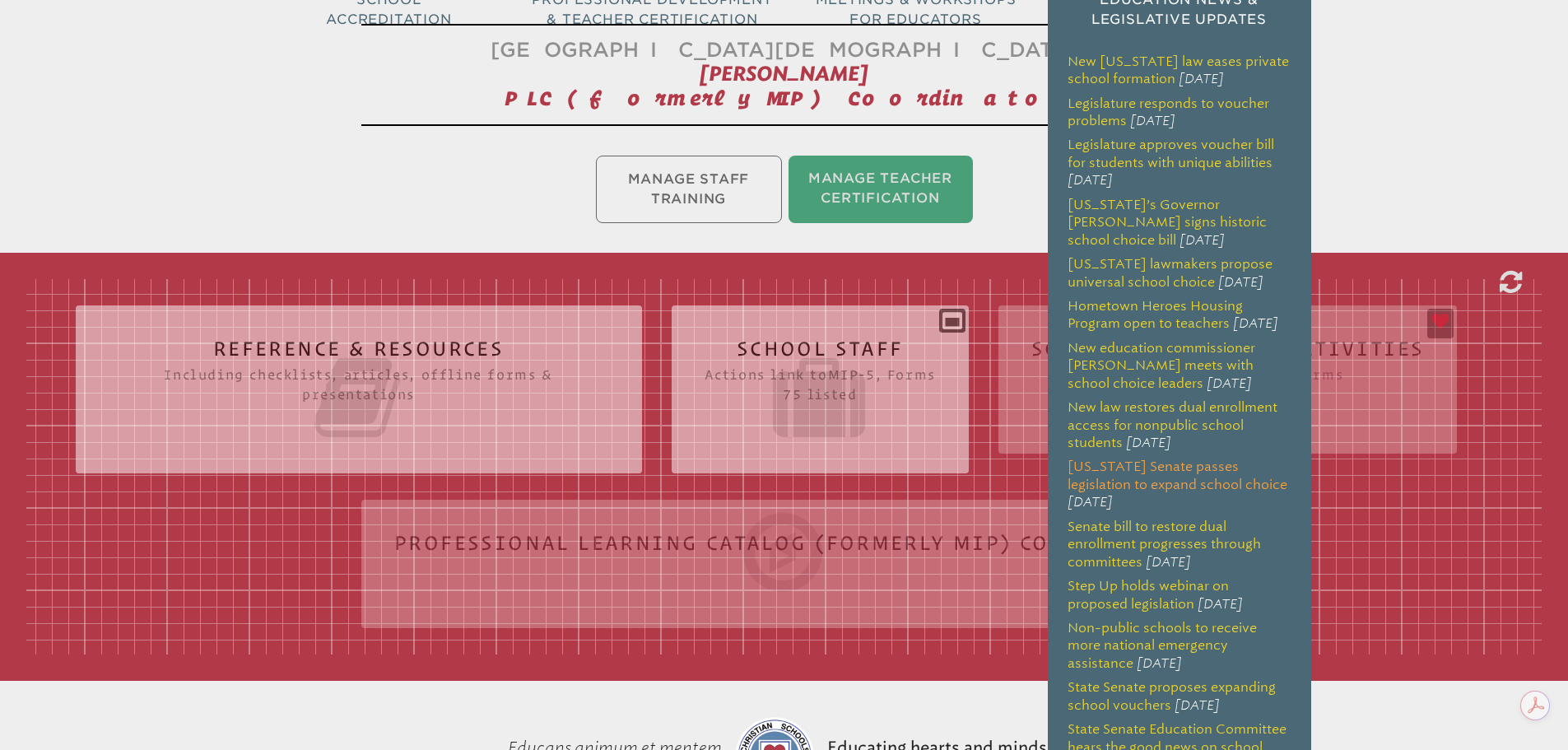
scroll to position [329, 0]
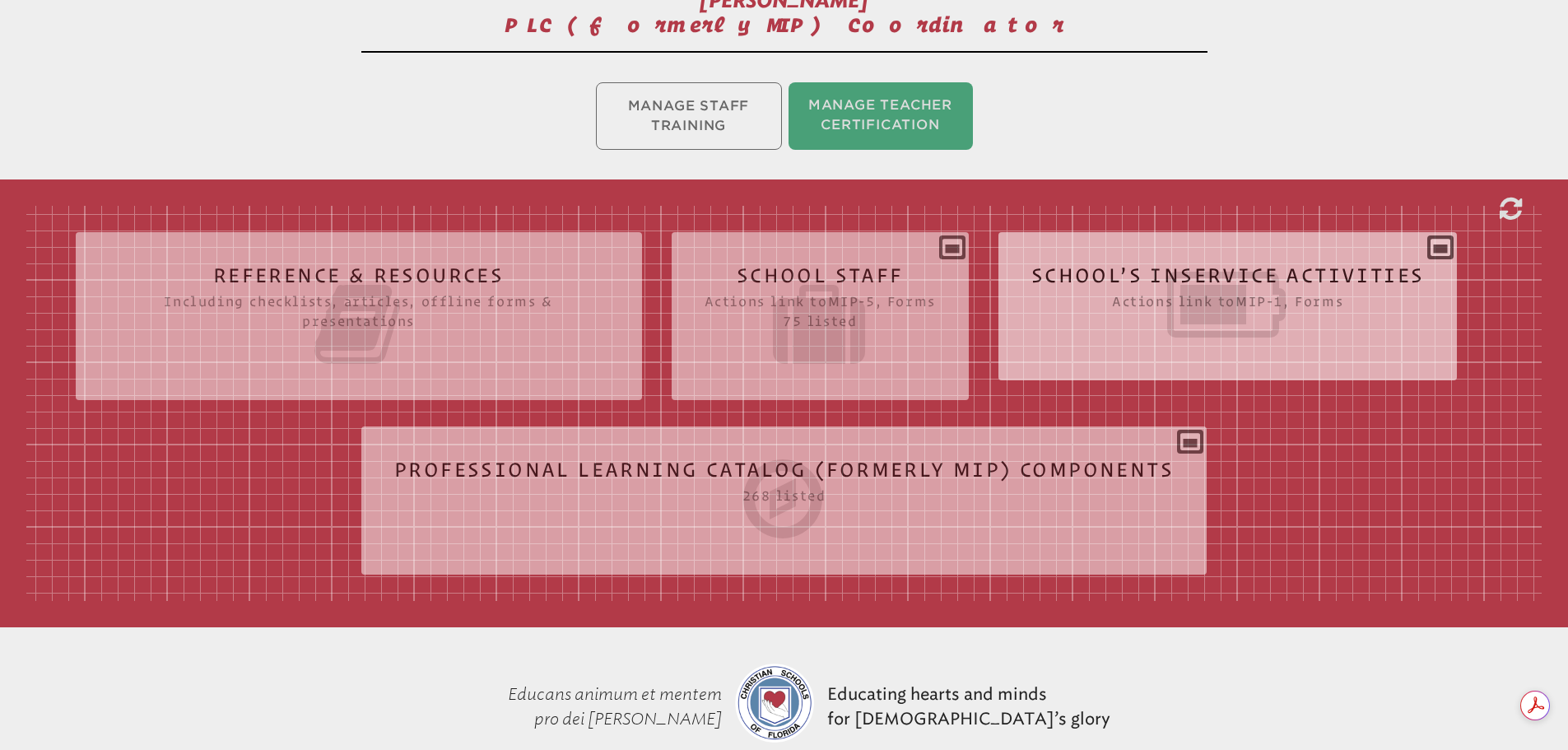
click at [1126, 297] on icon at bounding box center [1228, 304] width 394 height 92
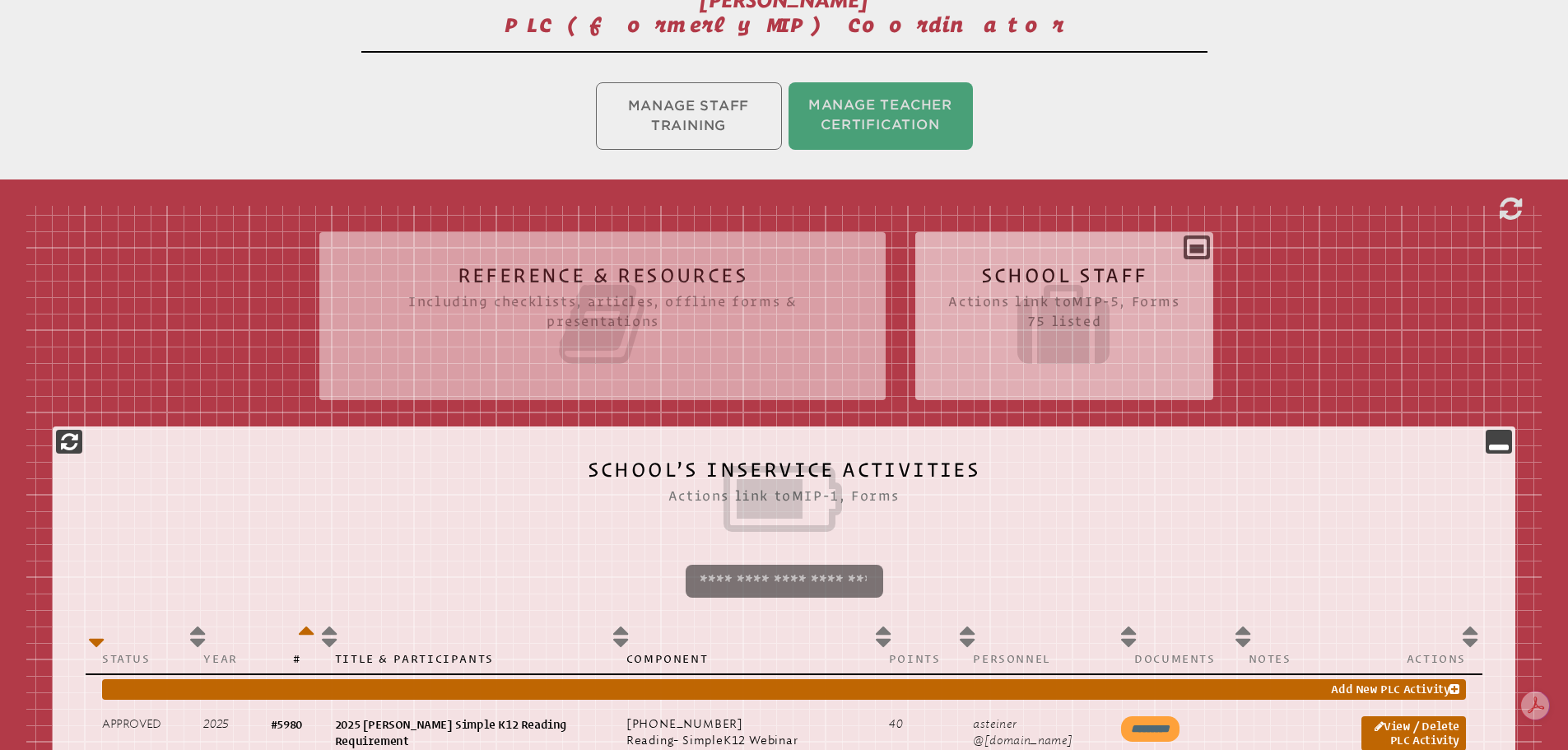
scroll to position [658, 0]
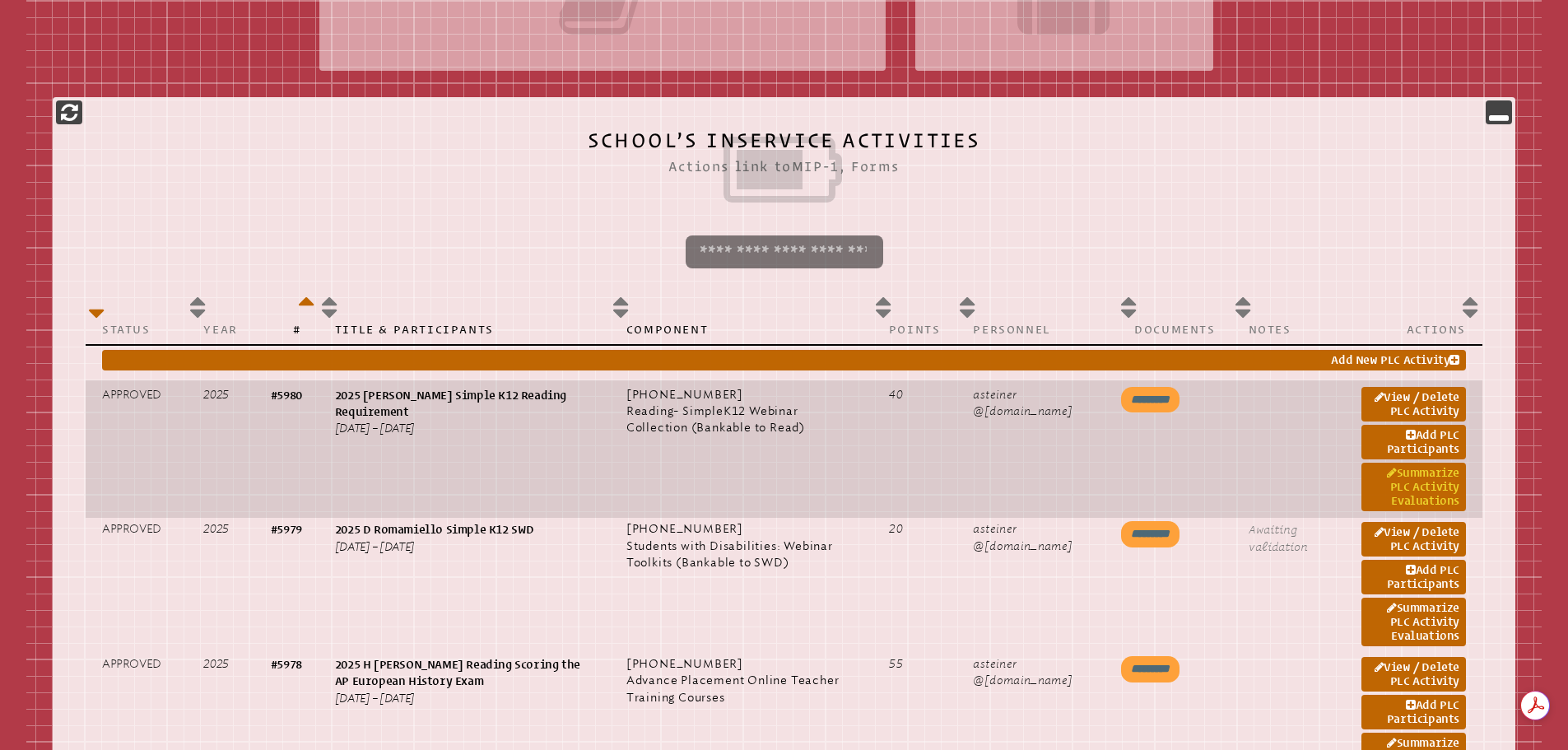
click at [1415, 470] on link "Summarize PLC Activity Evaluations" at bounding box center [1414, 486] width 105 height 48
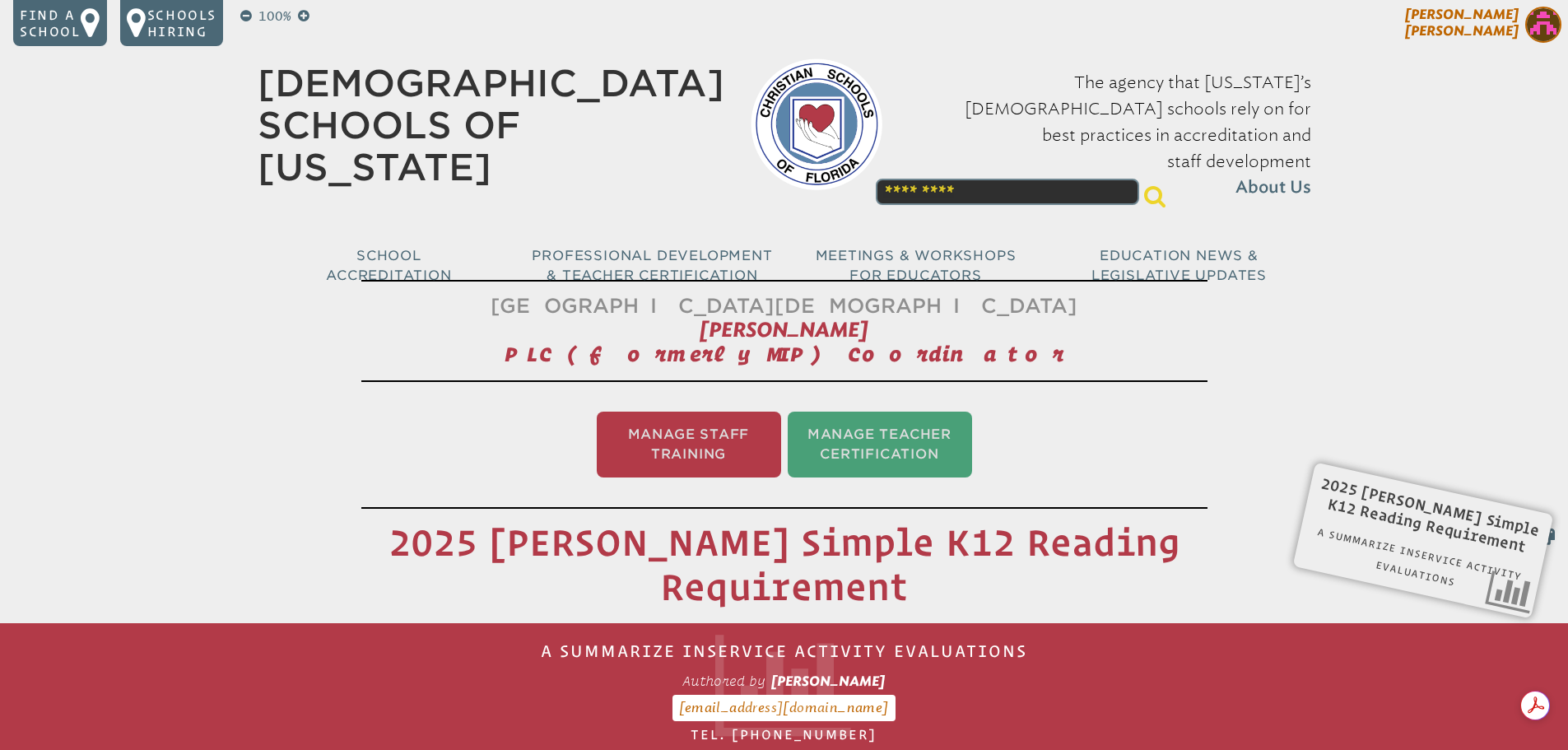
click at [1543, 18] on img at bounding box center [1543, 25] width 36 height 36
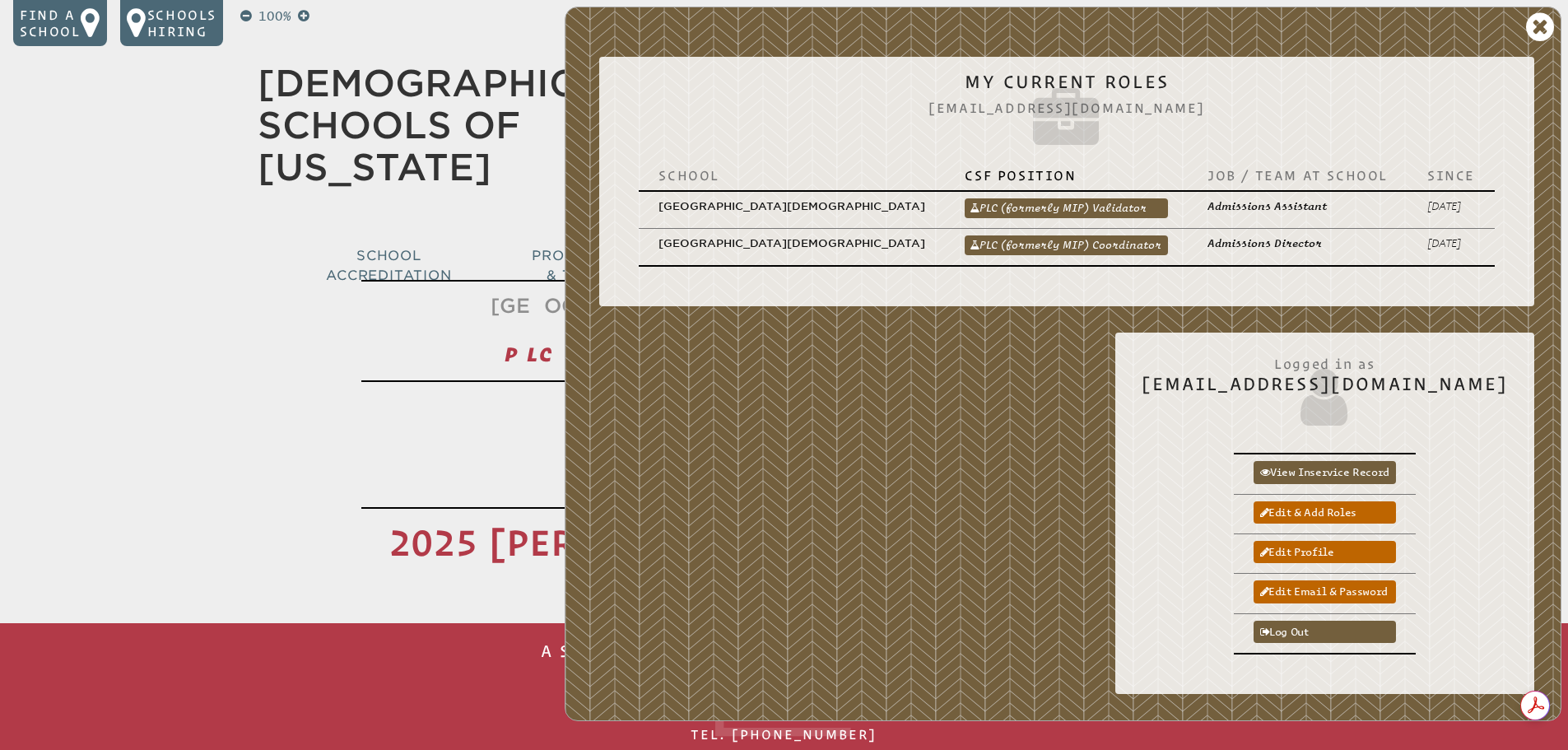
click at [1095, 199] on link "PLC (formerly MIP) Validator" at bounding box center [1066, 209] width 203 height 20
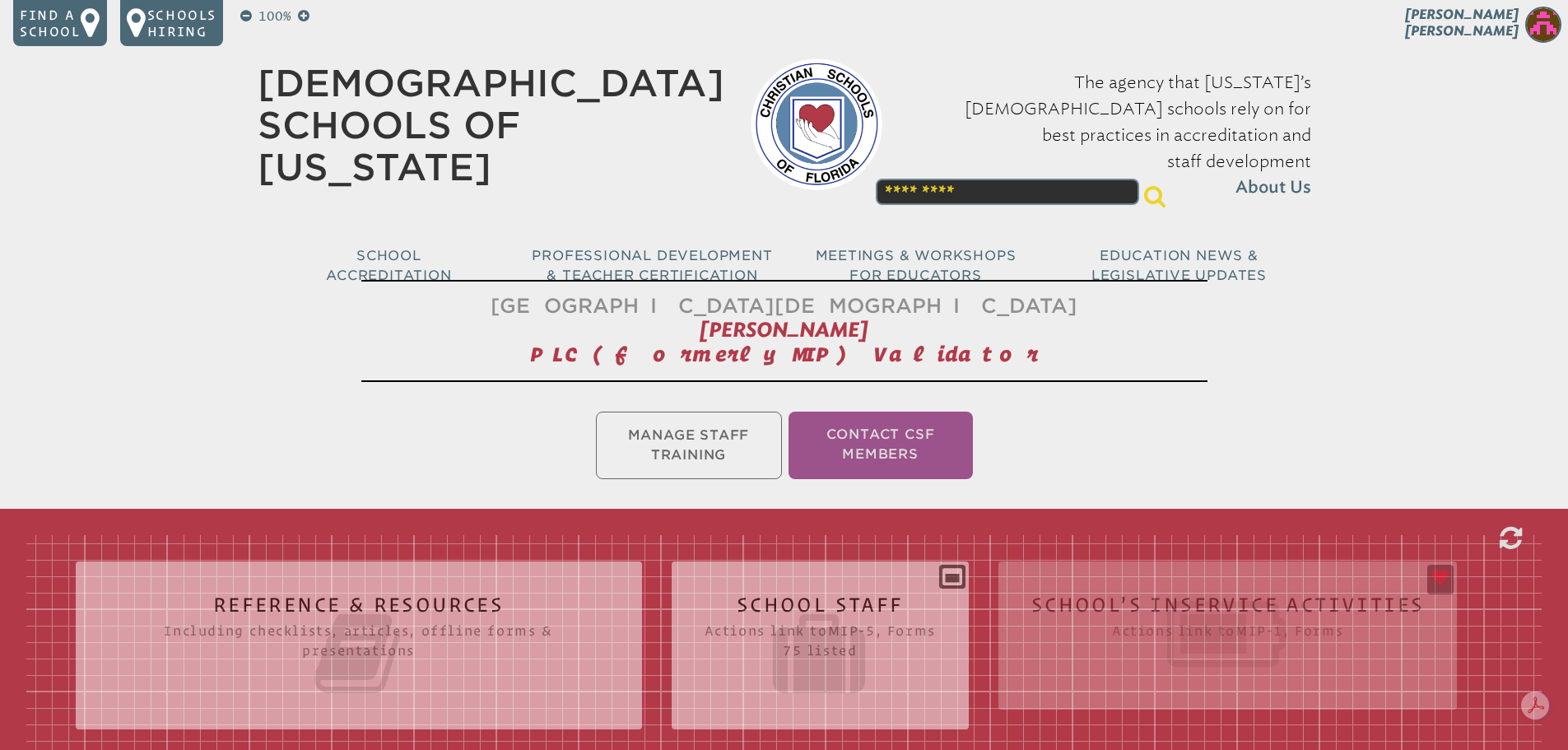
scroll to position [329, 0]
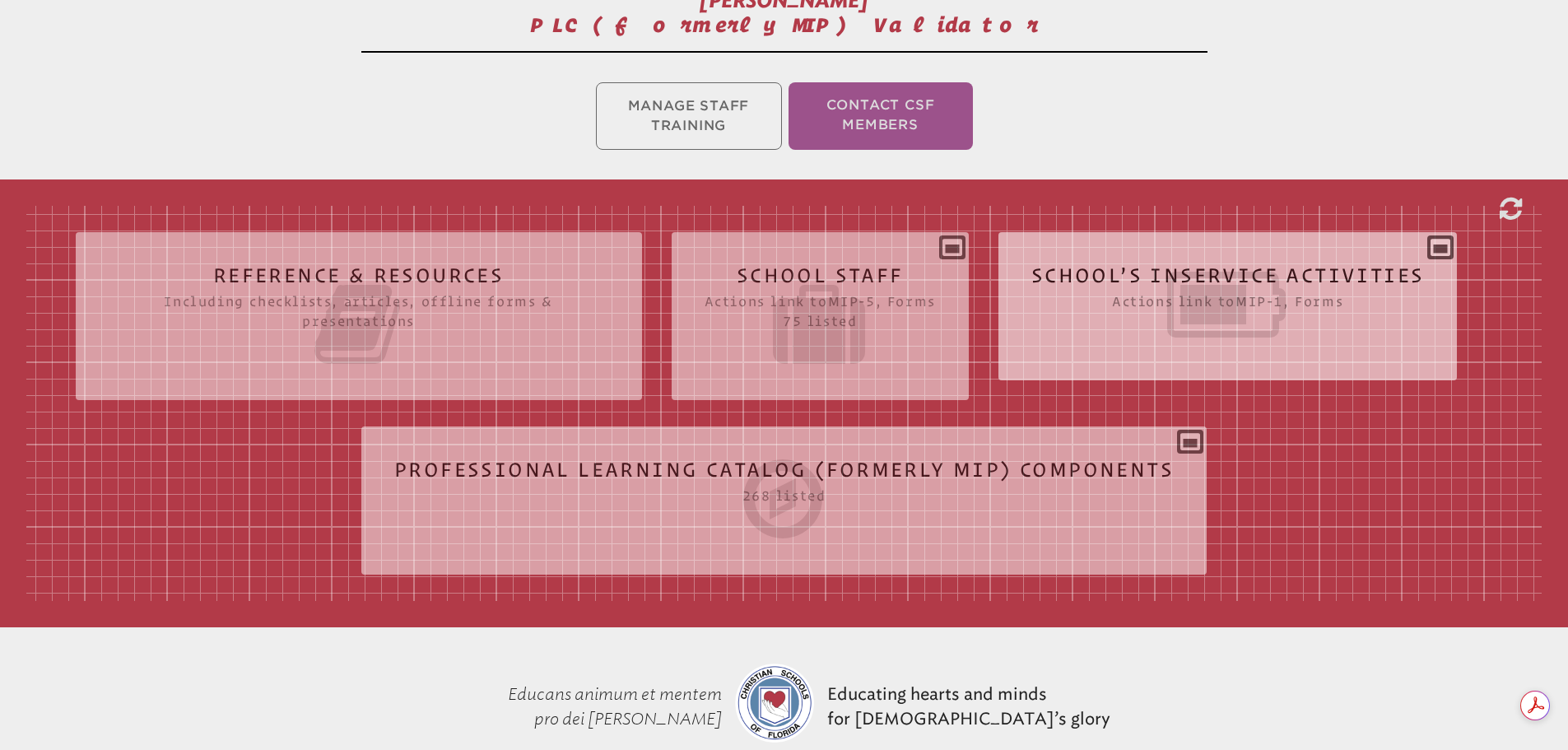
click at [1190, 287] on icon at bounding box center [1228, 304] width 394 height 92
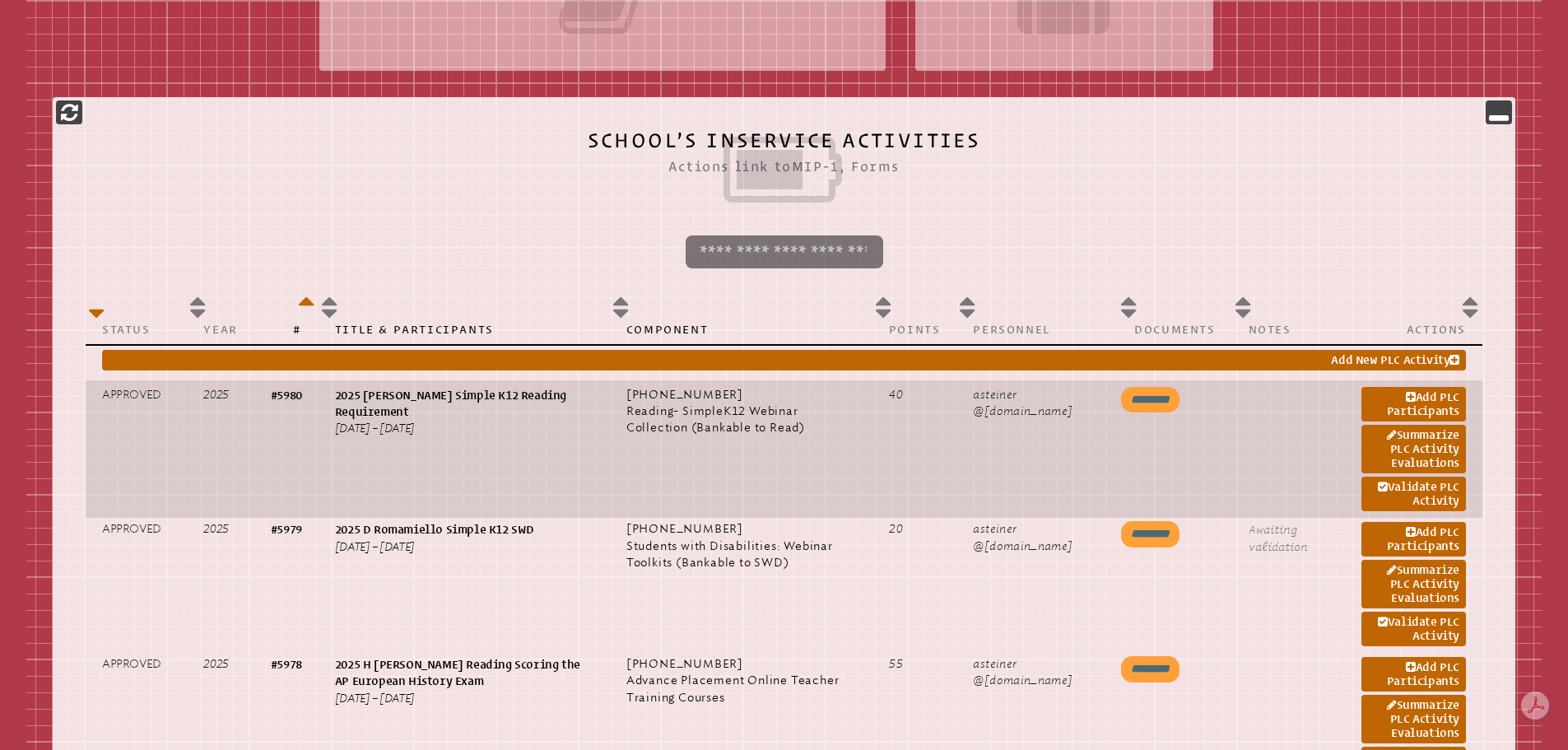
scroll to position [741, 0]
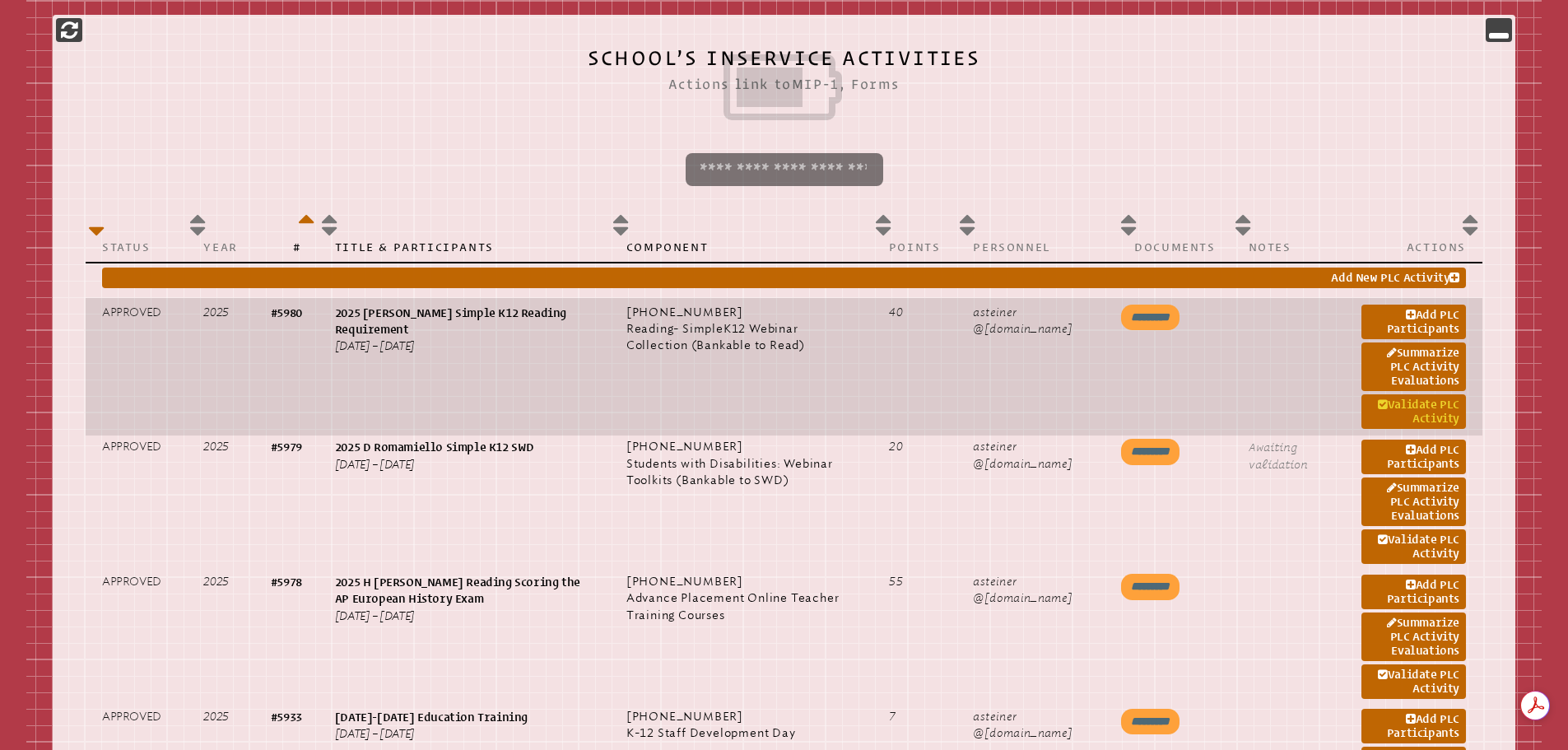
click at [1429, 406] on link "Validate PLC Activity" at bounding box center [1414, 412] width 105 height 35
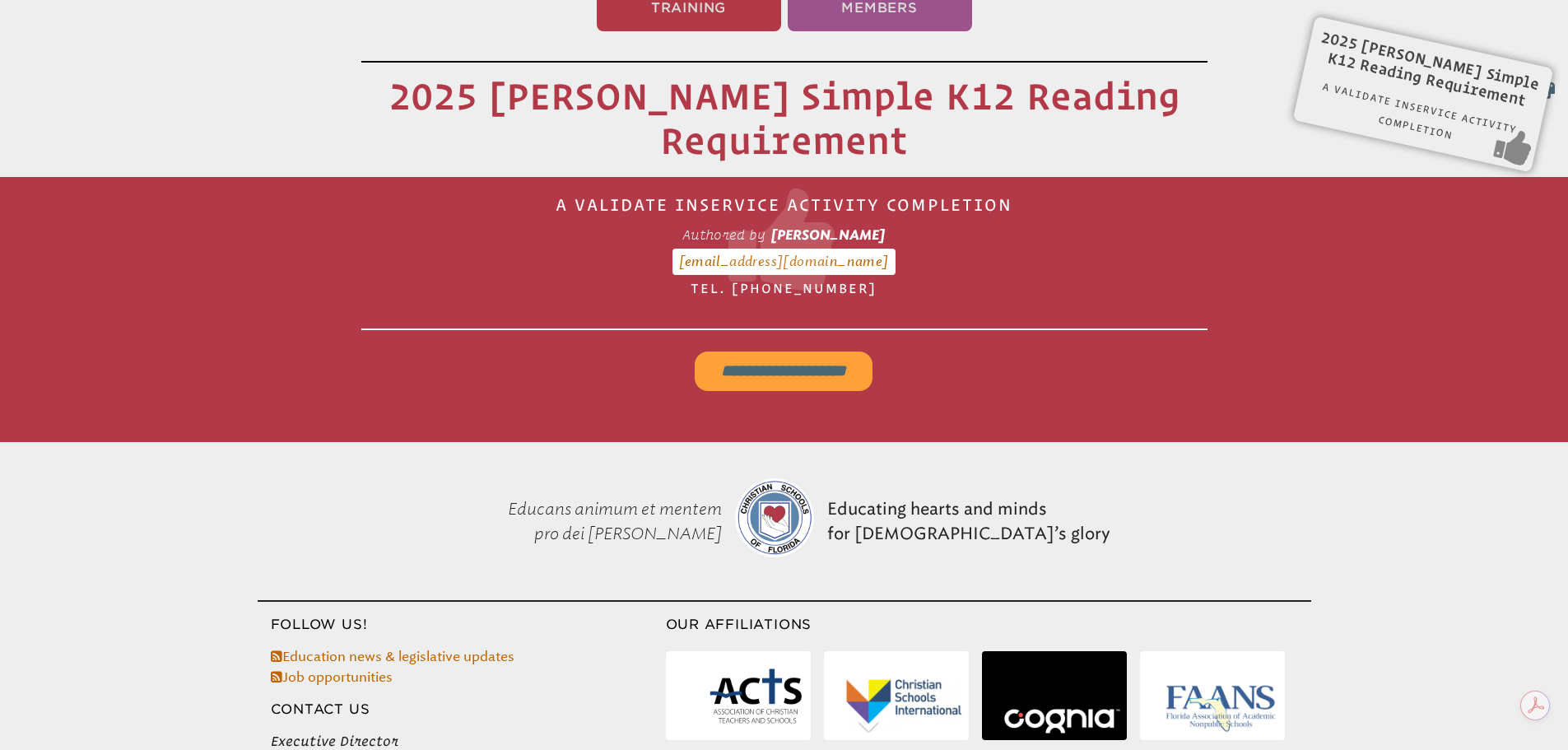
scroll to position [273, 0]
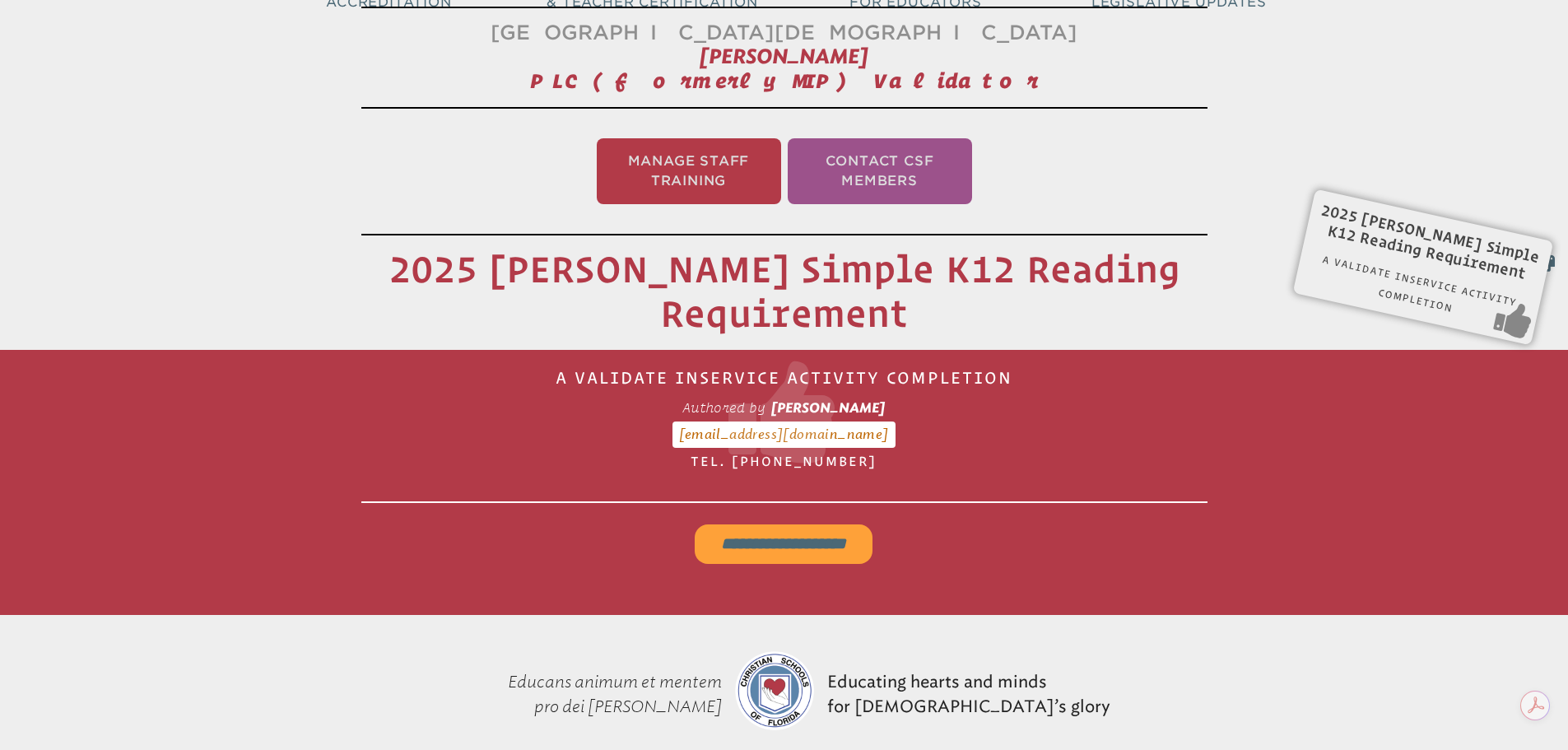
click at [732, 527] on input "**********" at bounding box center [783, 543] width 178 height 39
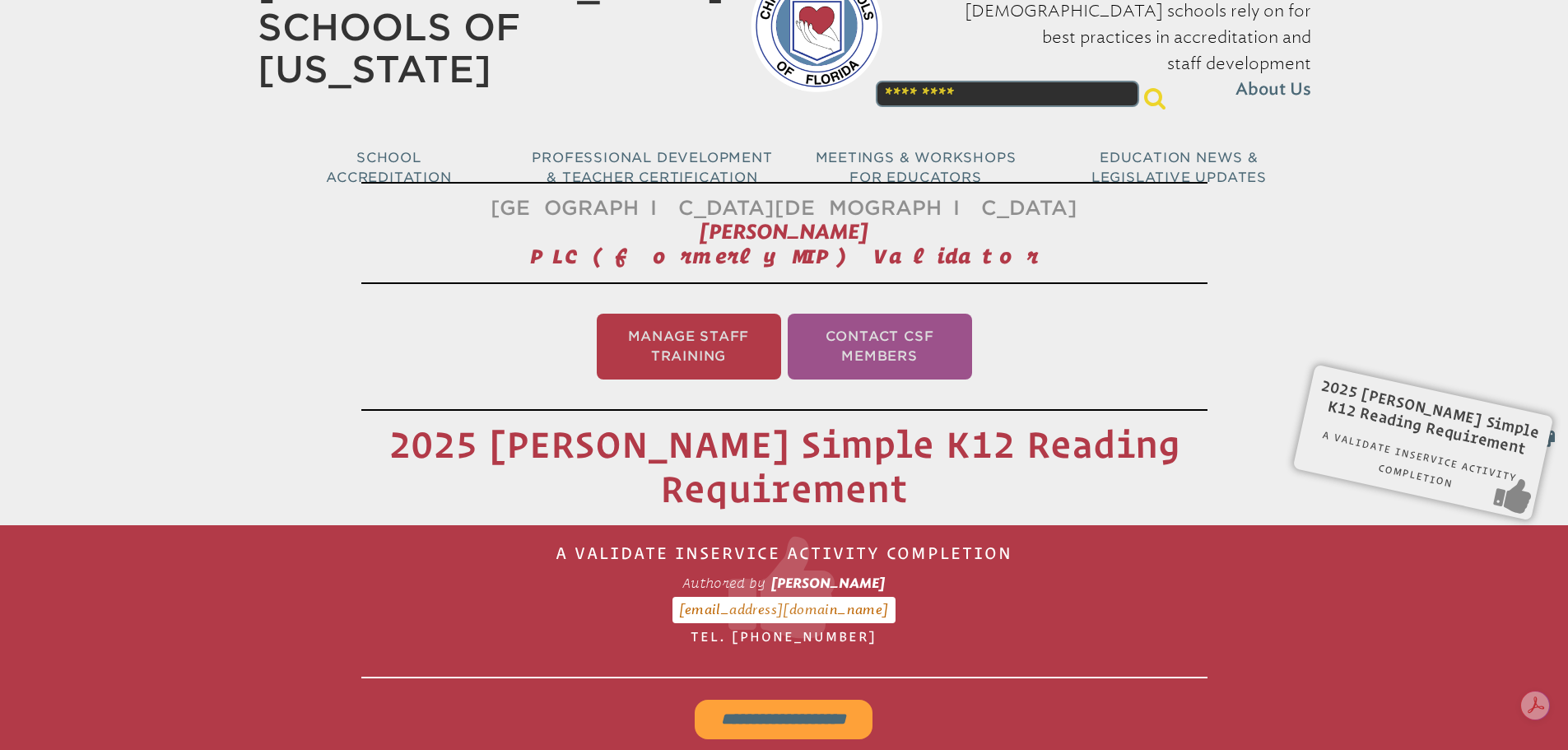
scroll to position [0, 0]
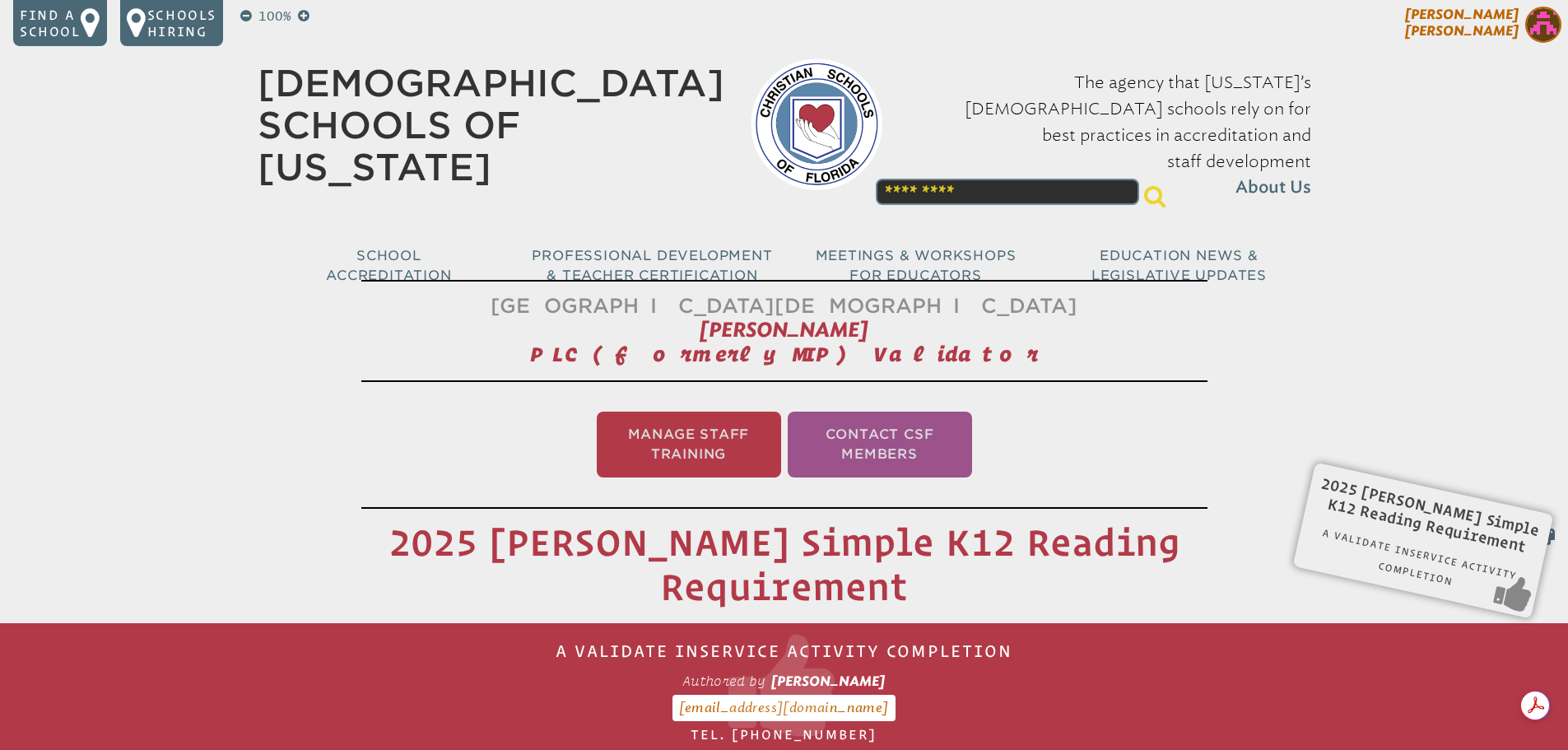
click at [1544, 31] on img at bounding box center [1543, 25] width 36 height 36
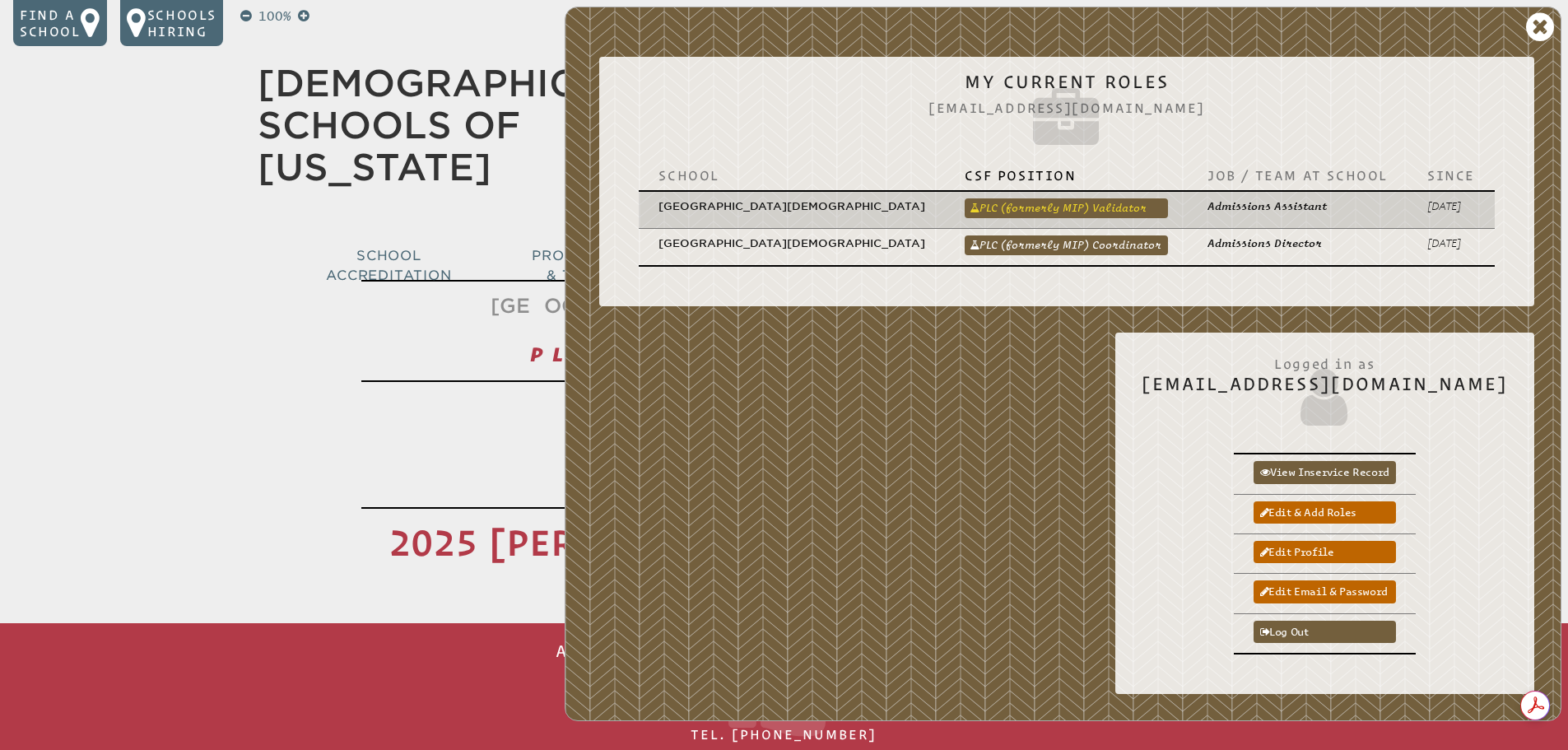
click at [1111, 199] on link "PLC (formerly MIP) Validator" at bounding box center [1066, 209] width 203 height 20
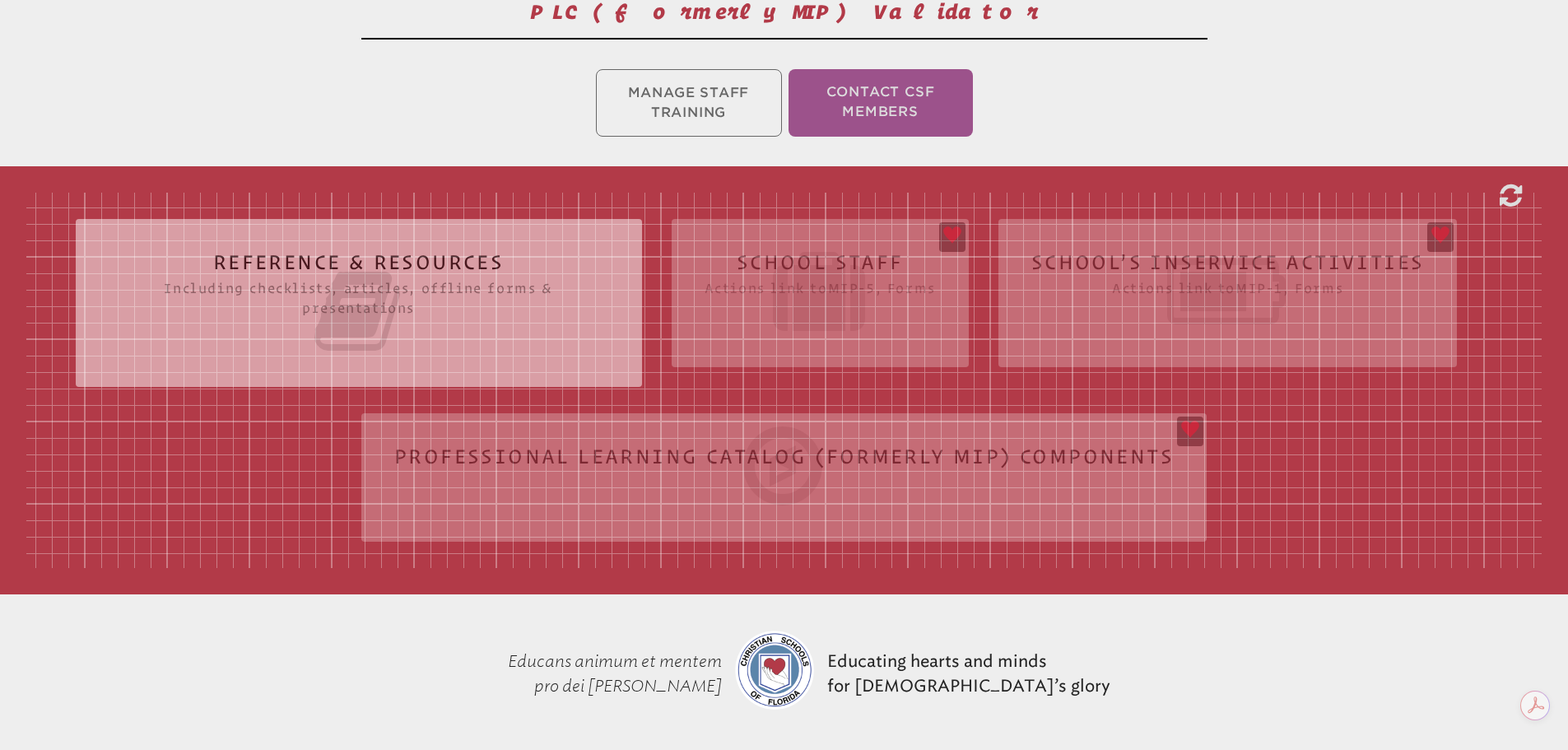
scroll to position [411, 0]
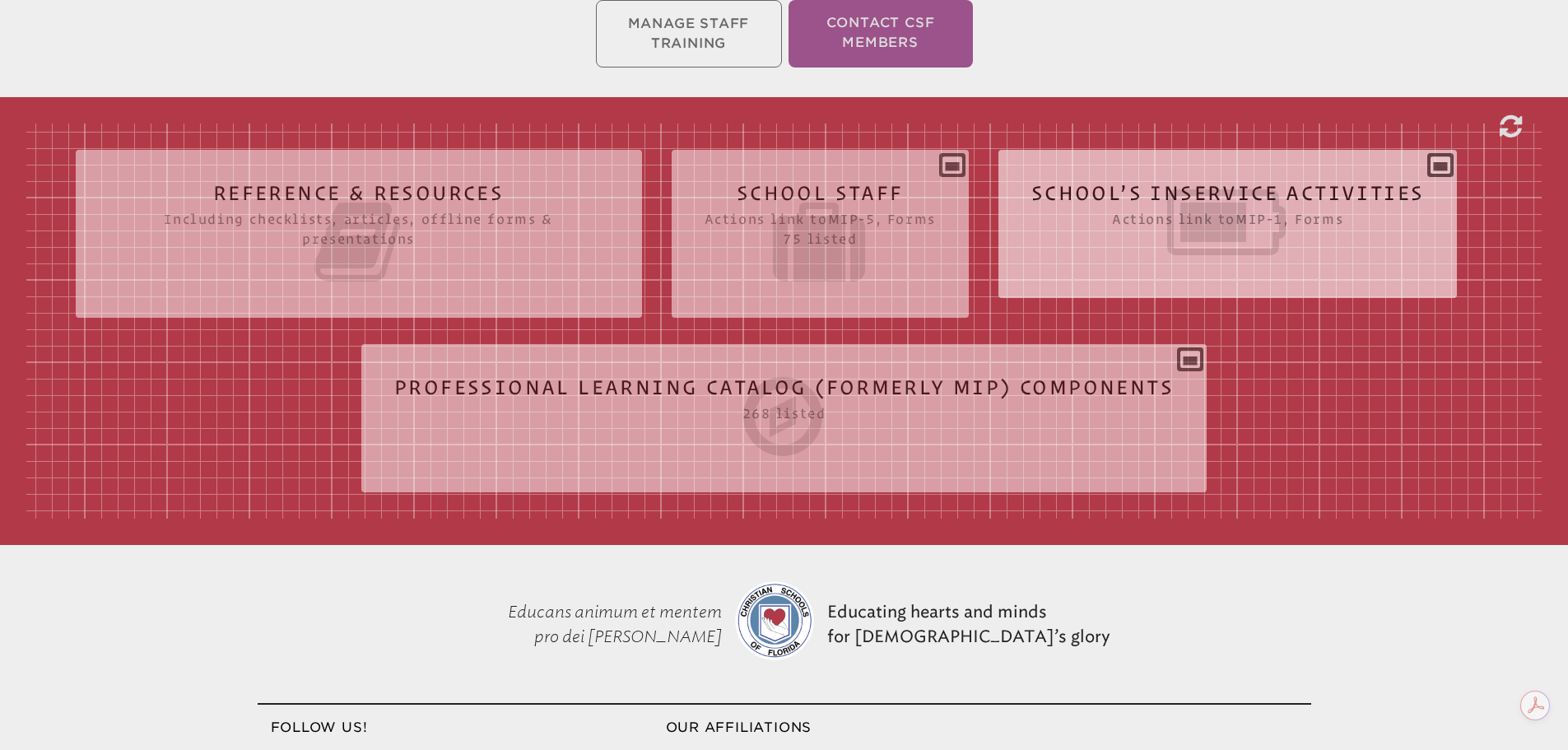
click at [1141, 225] on icon at bounding box center [1228, 221] width 394 height 92
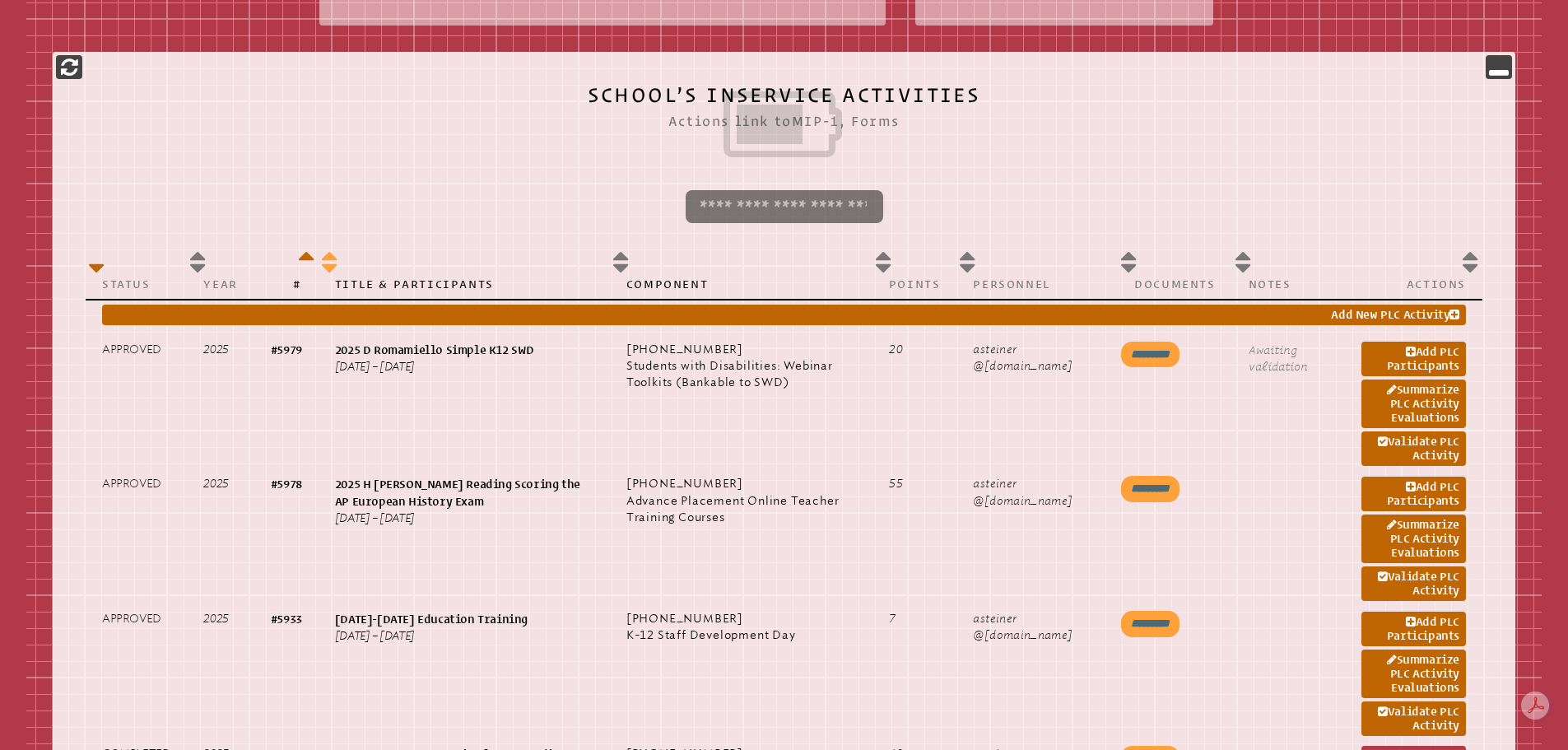
scroll to position [658, 0]
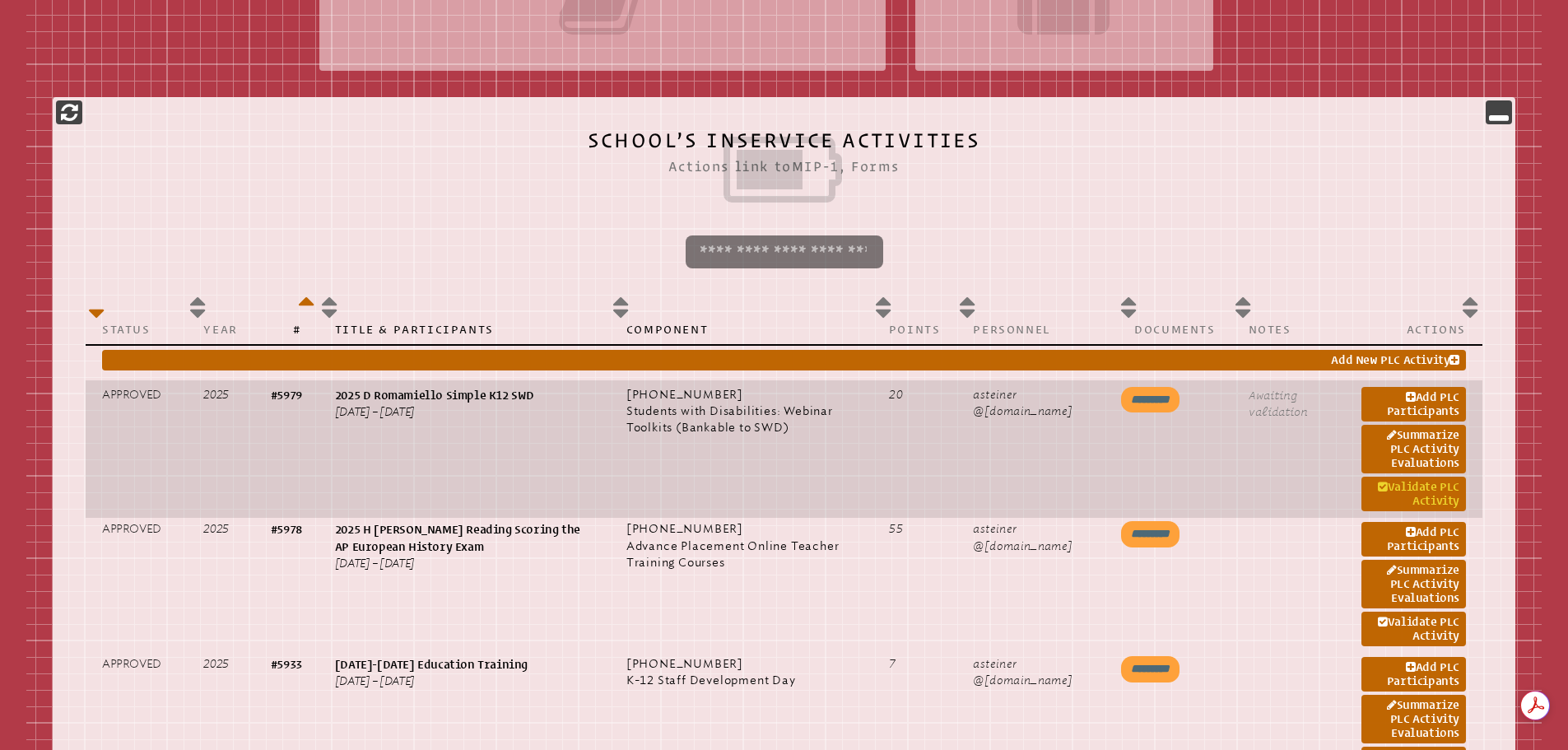
click at [1403, 483] on link "Validate PLC Activity" at bounding box center [1414, 494] width 105 height 35
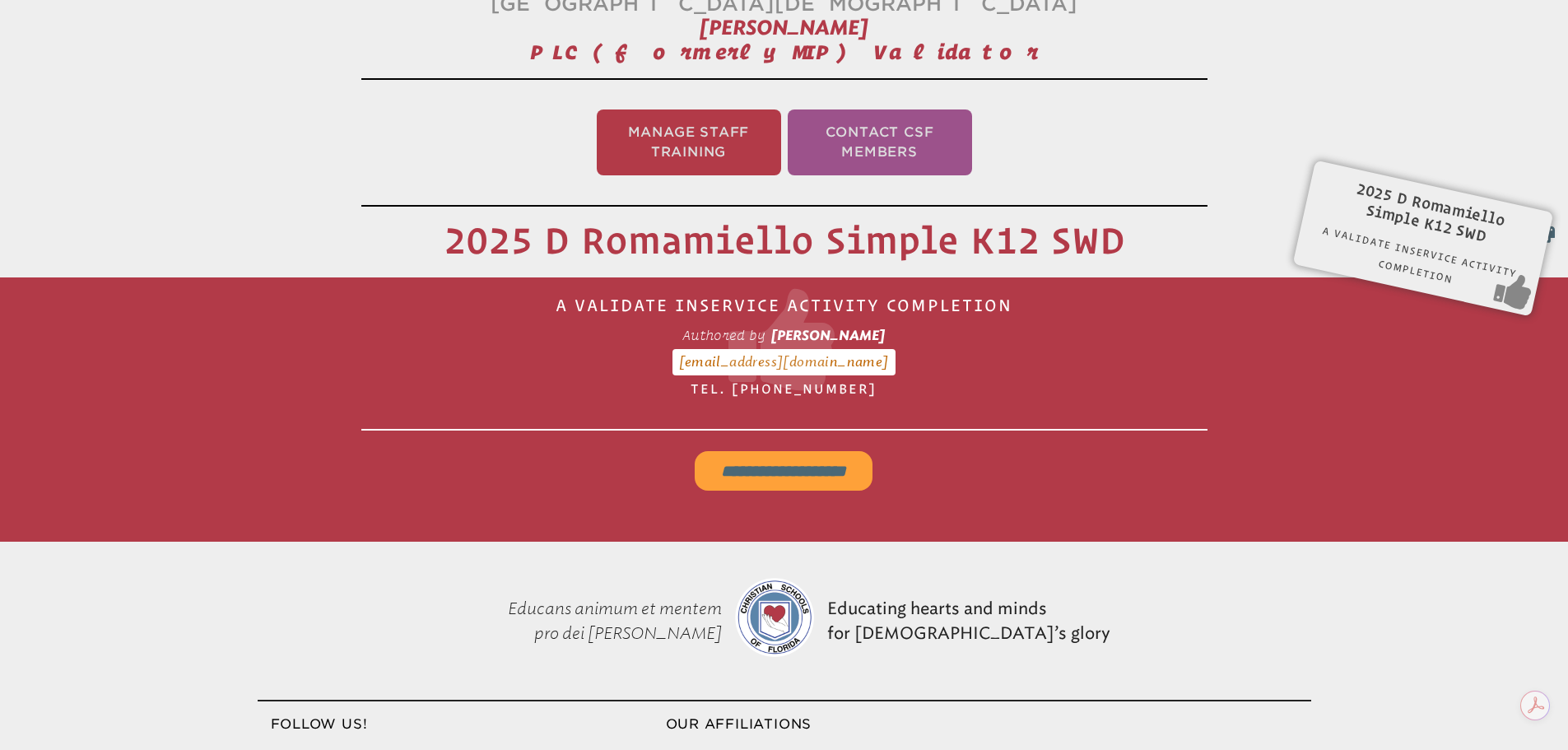
scroll to position [273, 0]
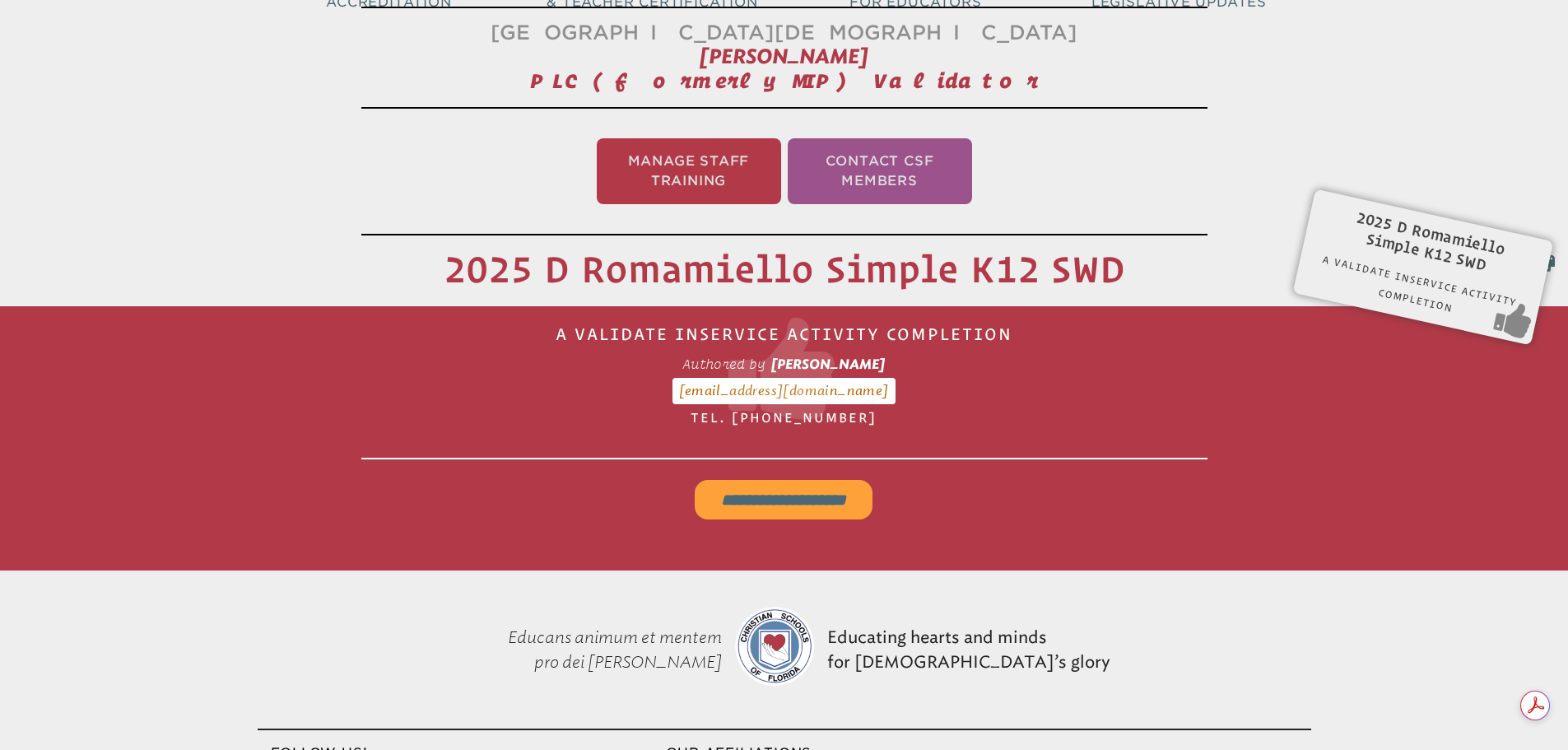
click at [783, 487] on input "**********" at bounding box center [783, 498] width 178 height 39
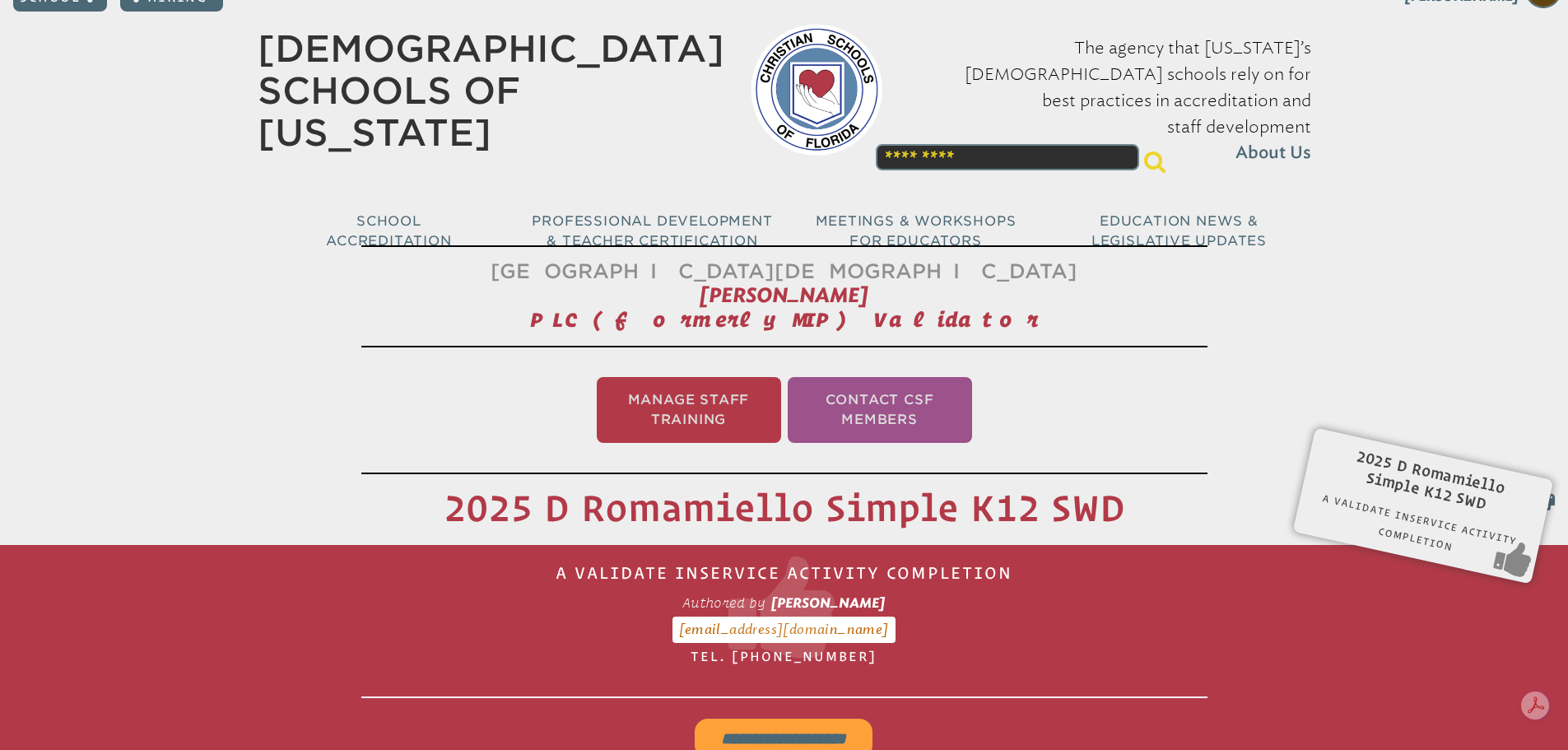
scroll to position [0, 0]
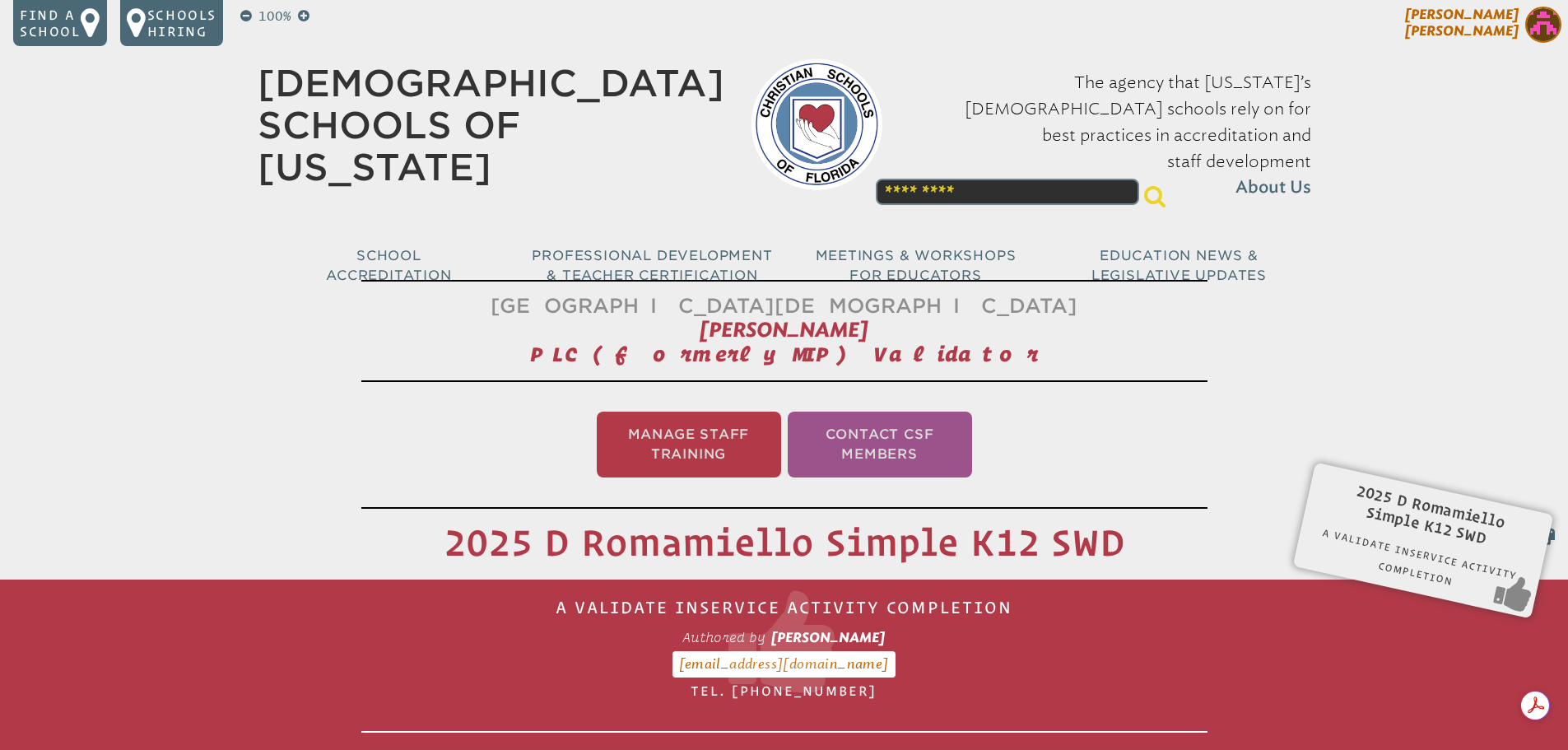
click at [1556, 24] on img at bounding box center [1543, 25] width 36 height 36
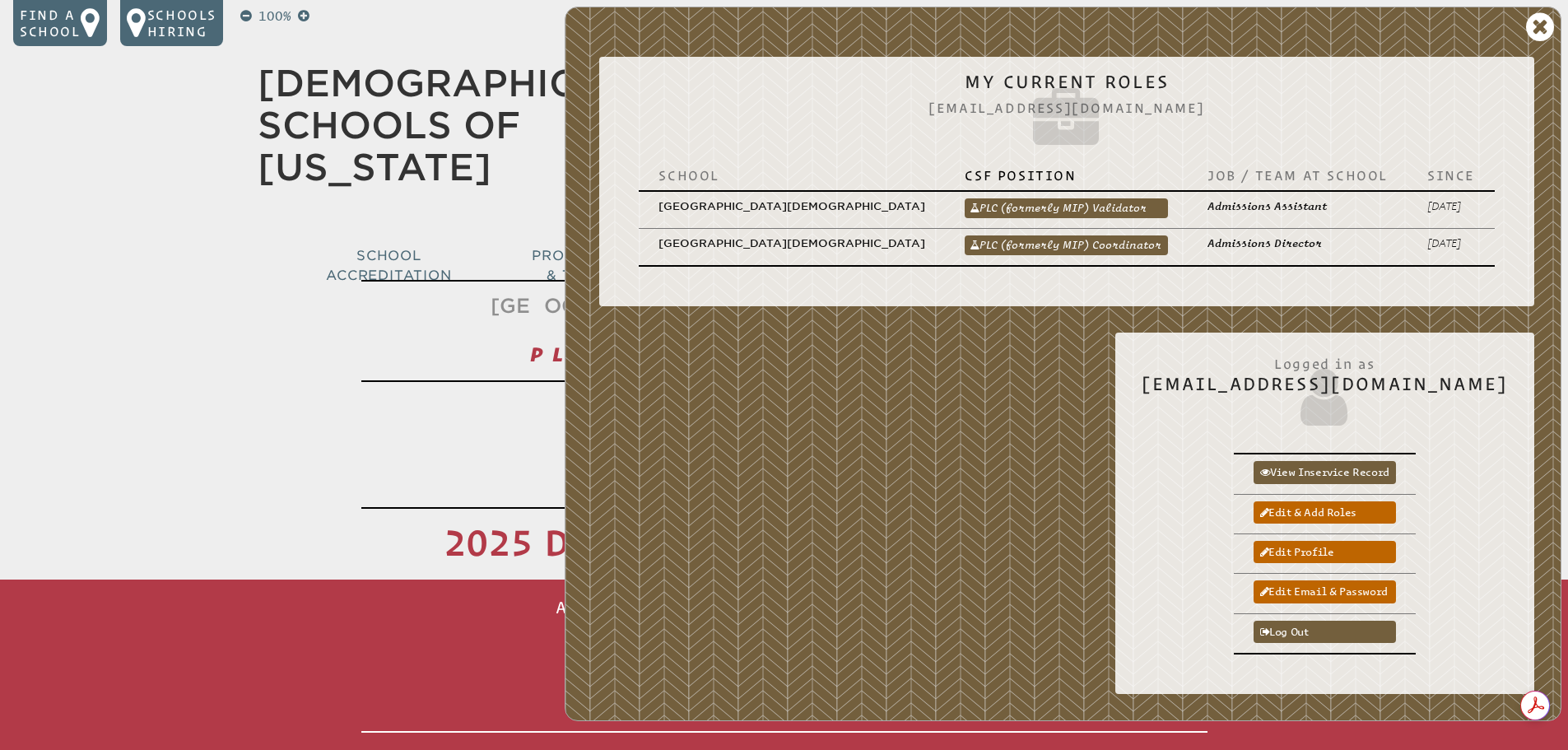
click at [1119, 235] on link "PLC (formerly MIP) Coordinator" at bounding box center [1066, 245] width 203 height 20
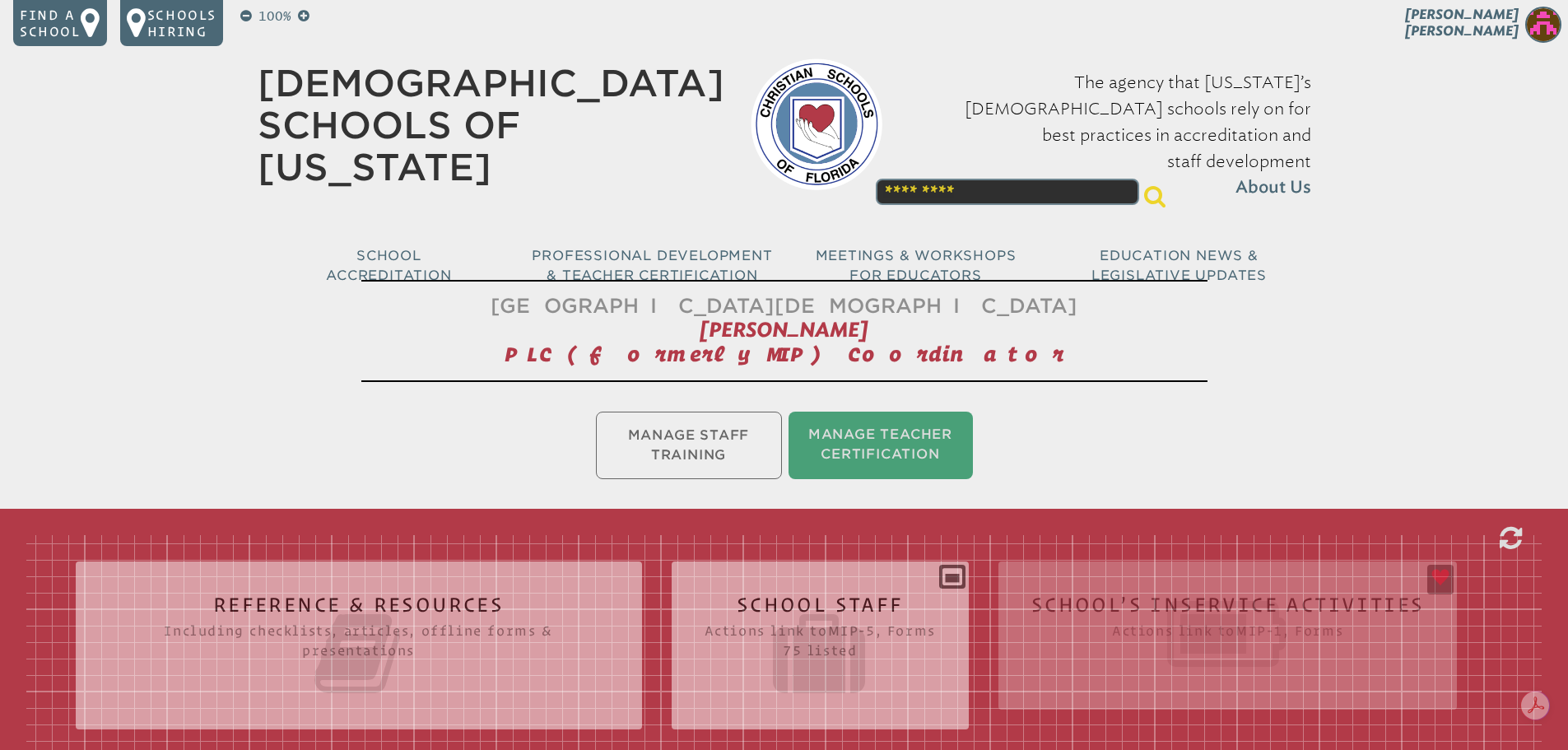
scroll to position [329, 0]
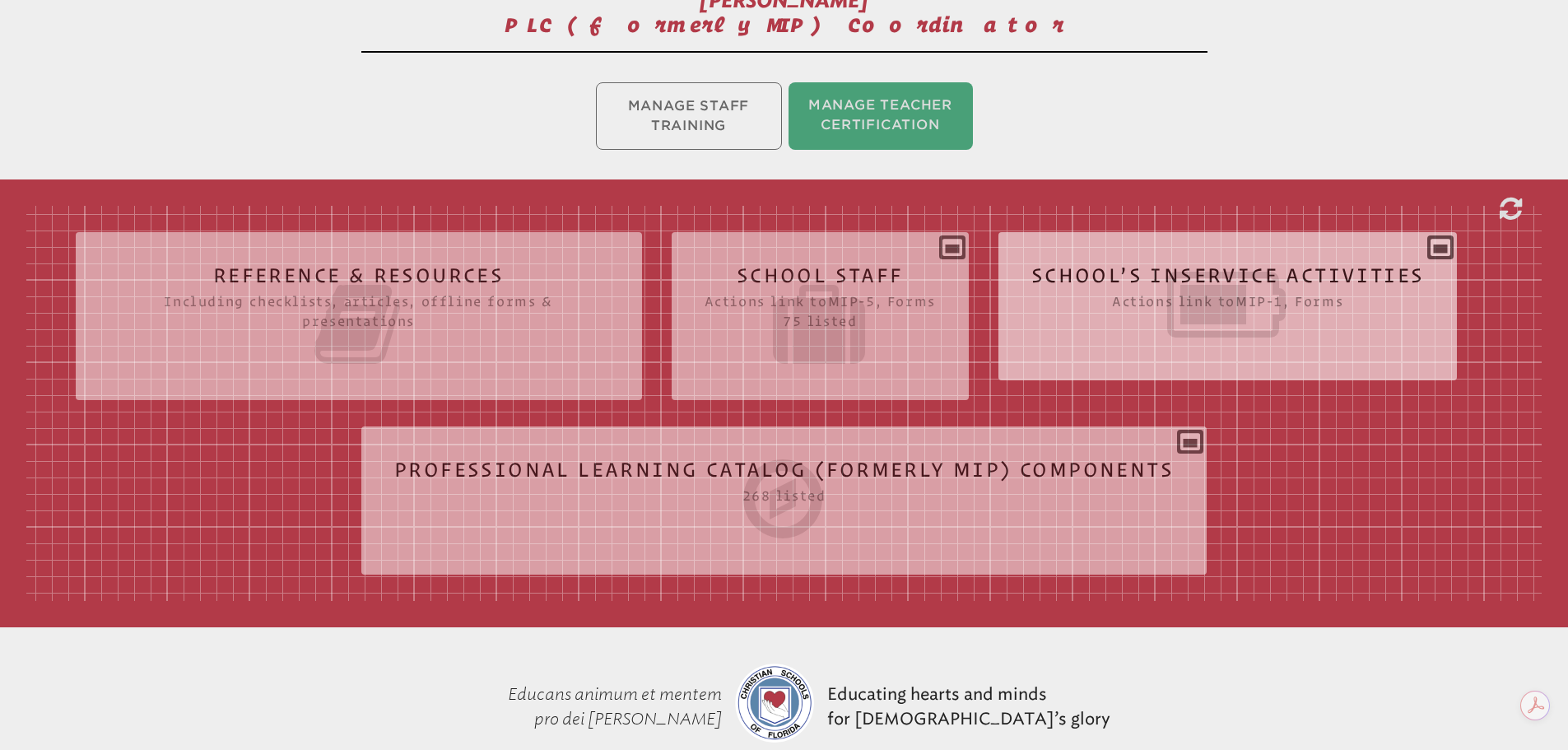
click at [1110, 305] on icon at bounding box center [1228, 304] width 394 height 92
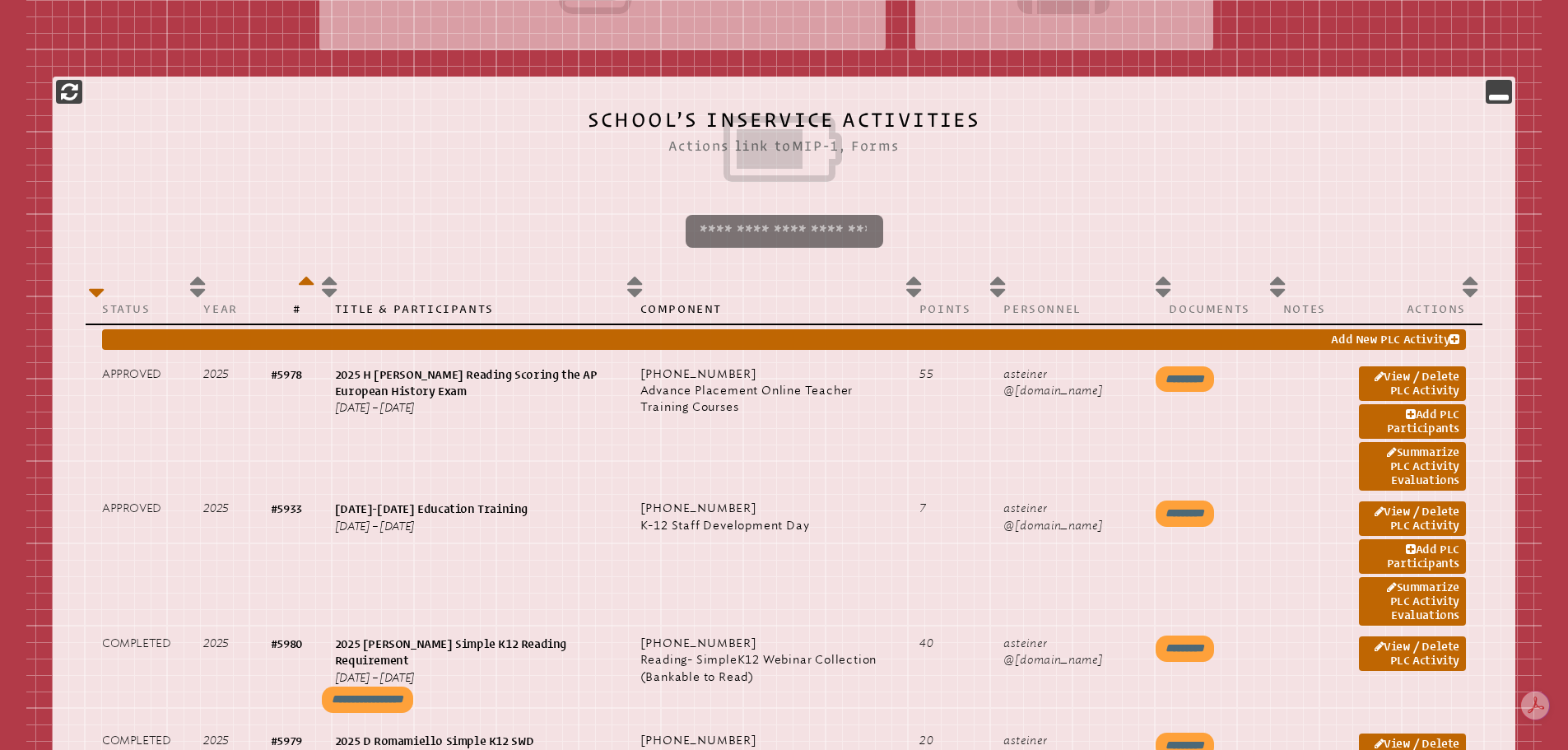
scroll to position [741, 0]
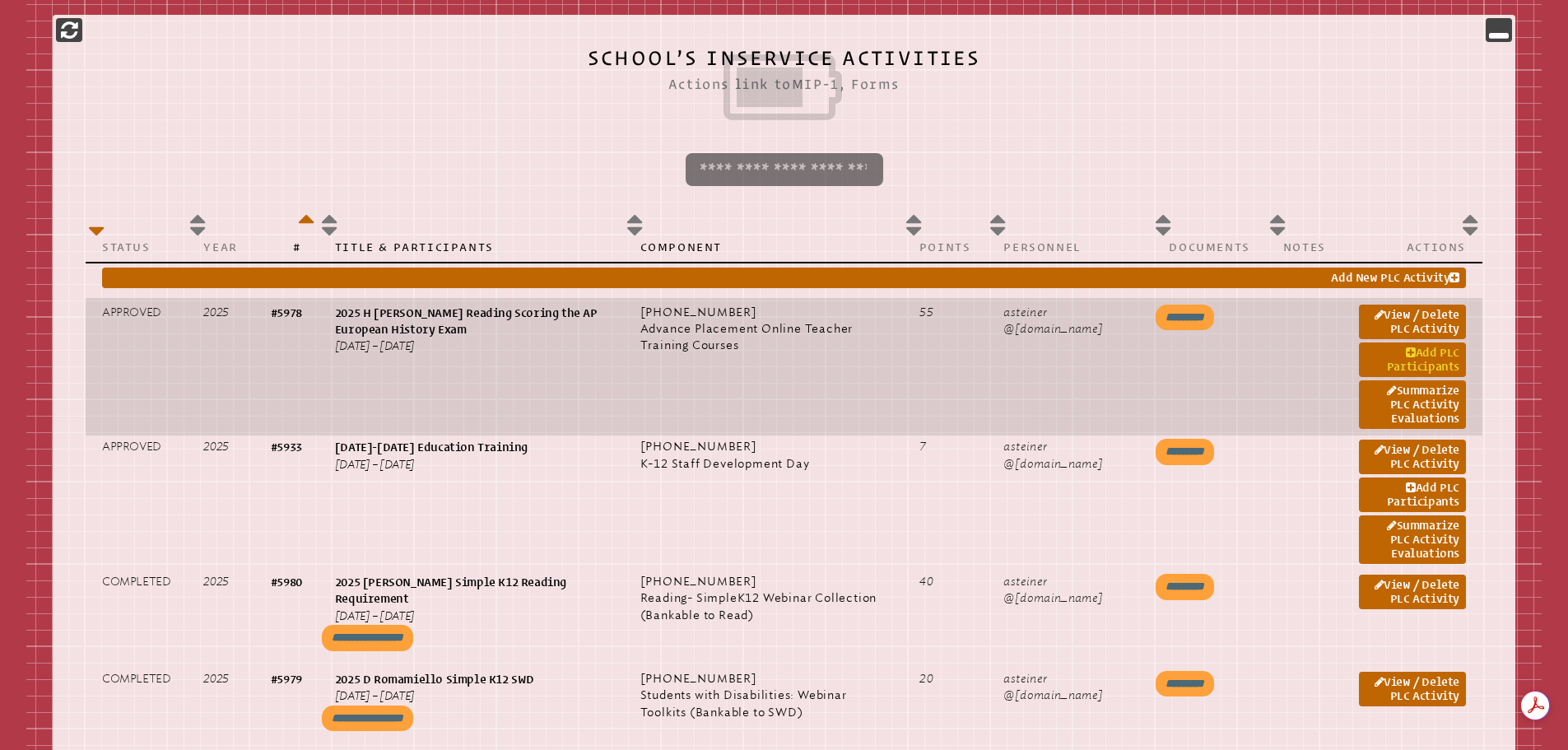
click at [1401, 352] on link "Add PLC Participants" at bounding box center [1412, 360] width 107 height 35
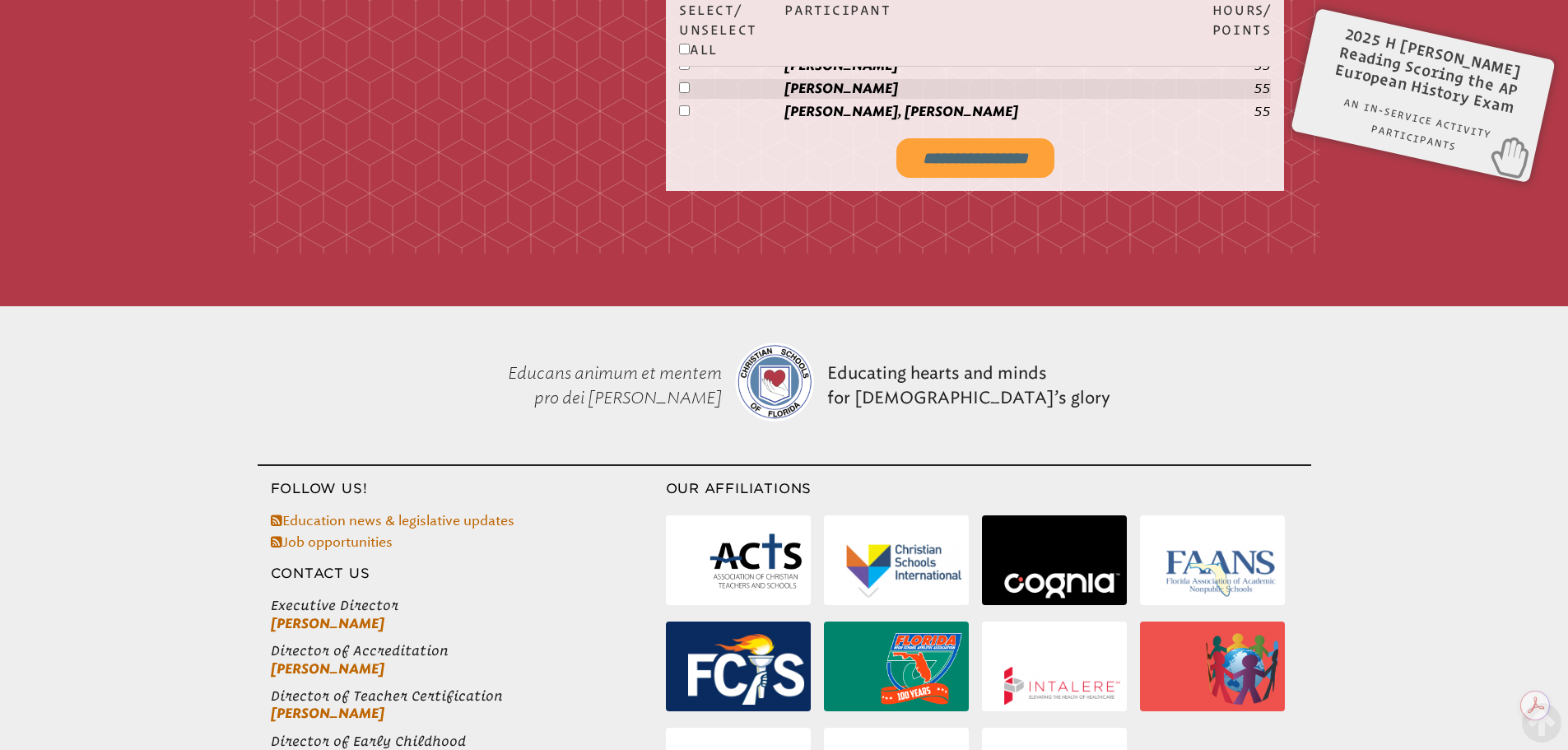
scroll to position [2633, 0]
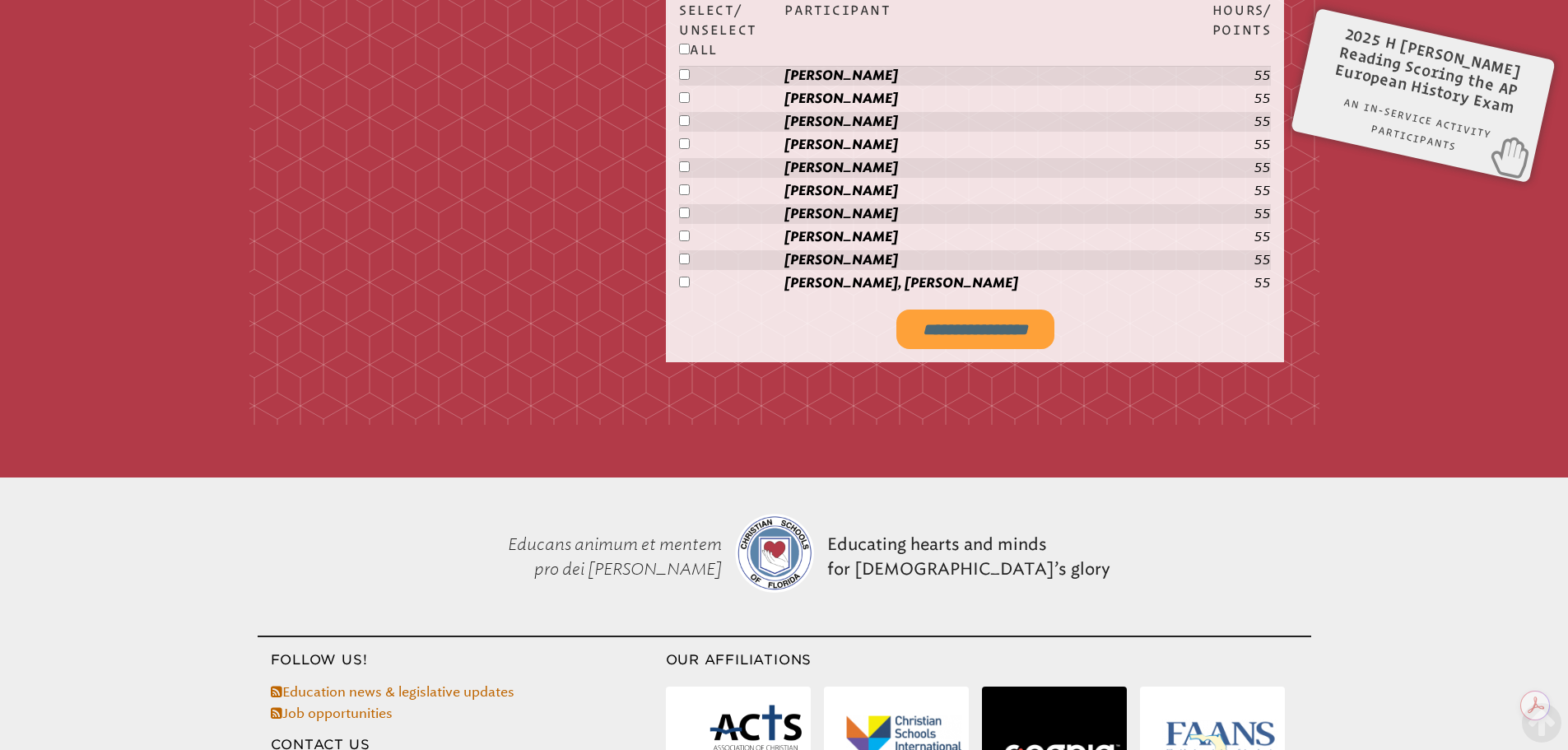
click at [920, 317] on input "**********" at bounding box center [975, 329] width 158 height 39
type input "**********"
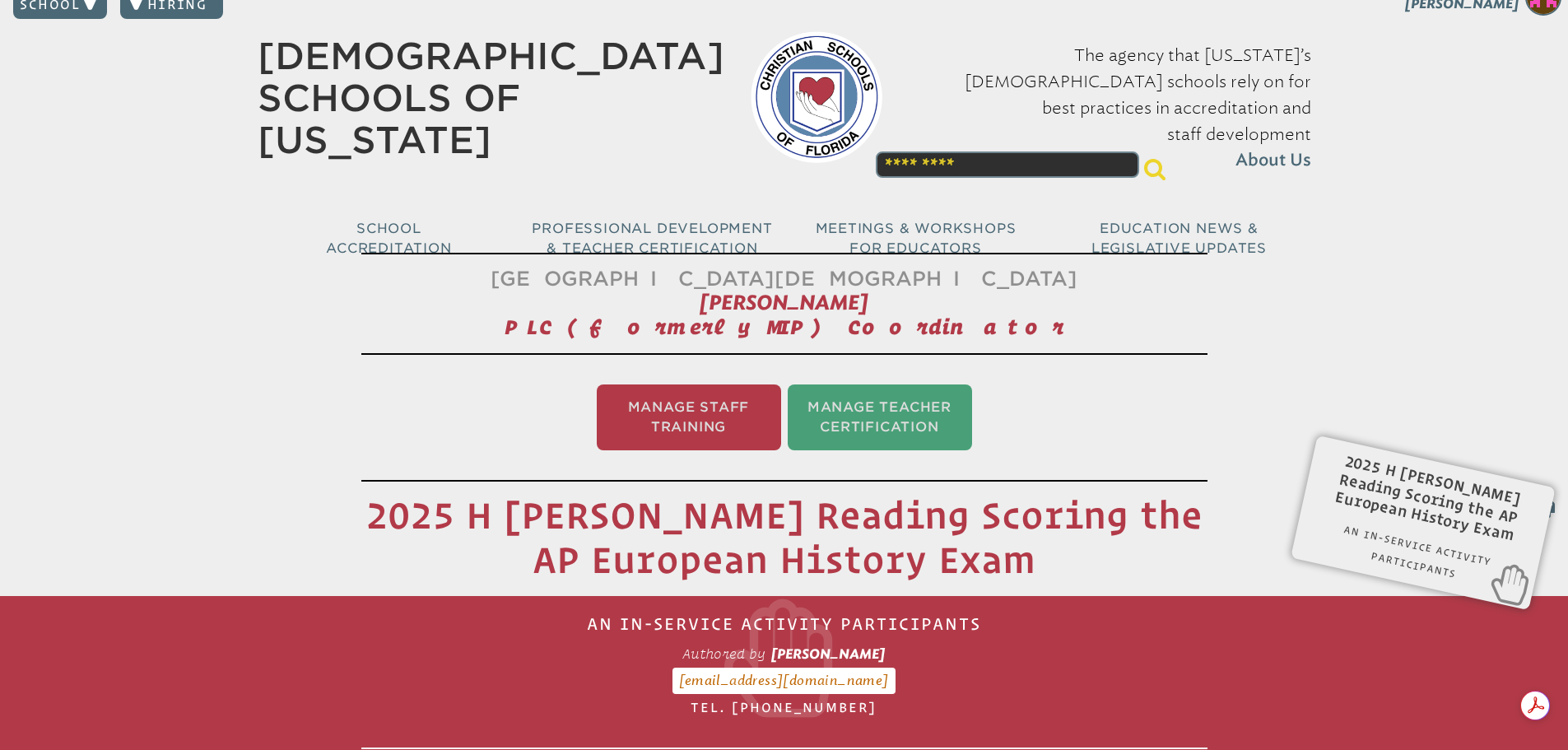
scroll to position [0, 0]
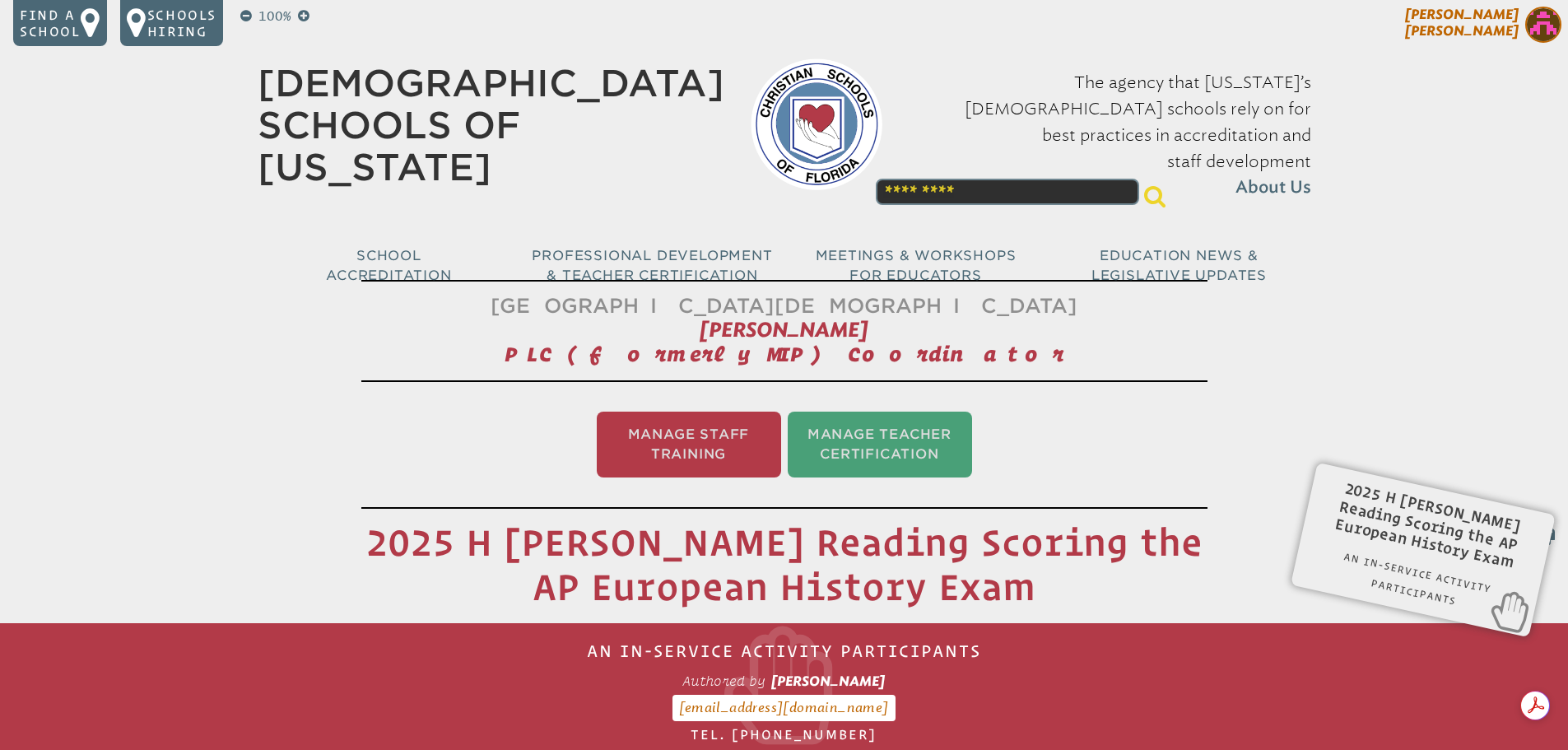
click at [1550, 19] on img at bounding box center [1543, 25] width 36 height 36
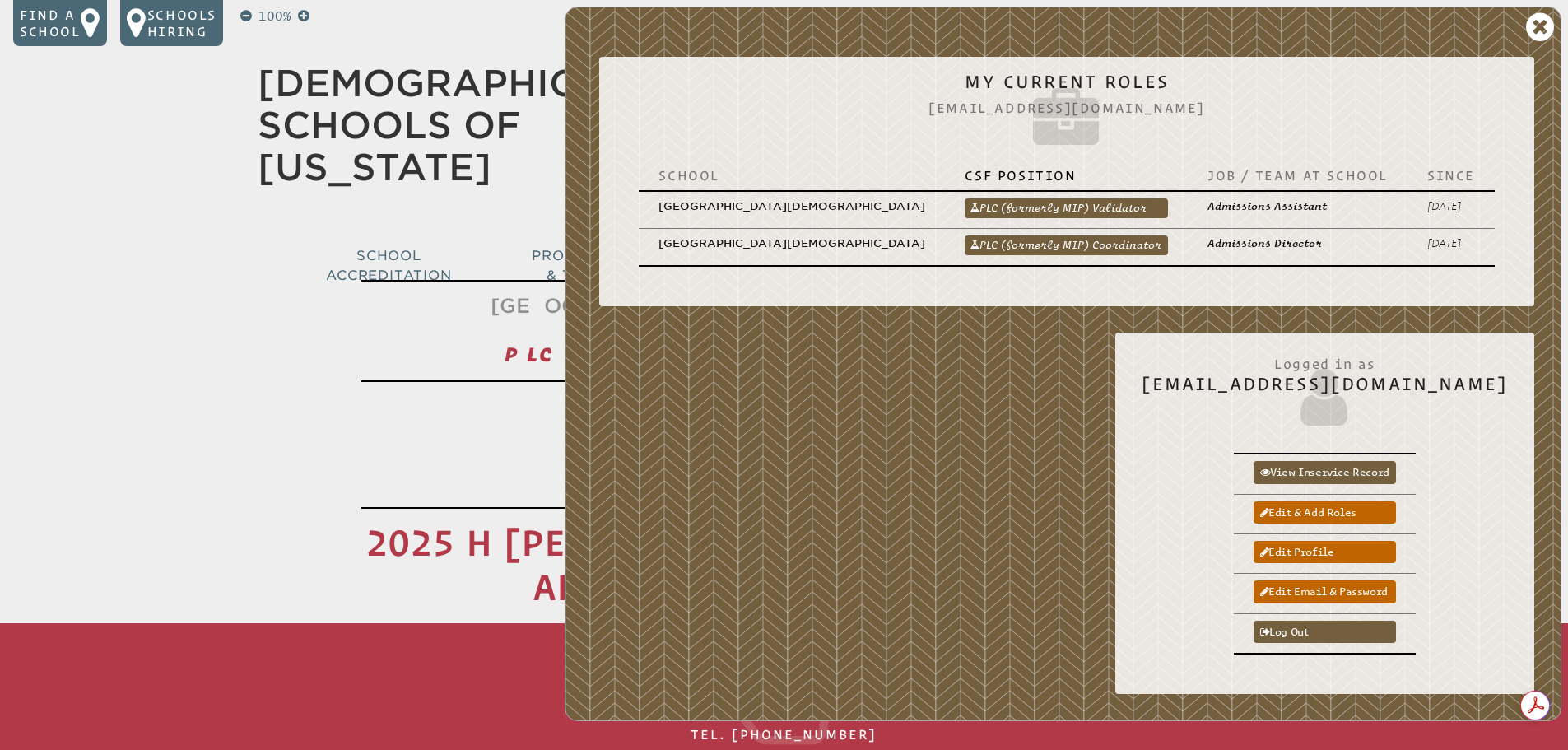
drag, startPoint x: 1128, startPoint y: 223, endPoint x: 1300, endPoint y: 465, distance: 296.9
click at [1128, 235] on link "PLC (formerly MIP) Coordinator" at bounding box center [1066, 245] width 203 height 20
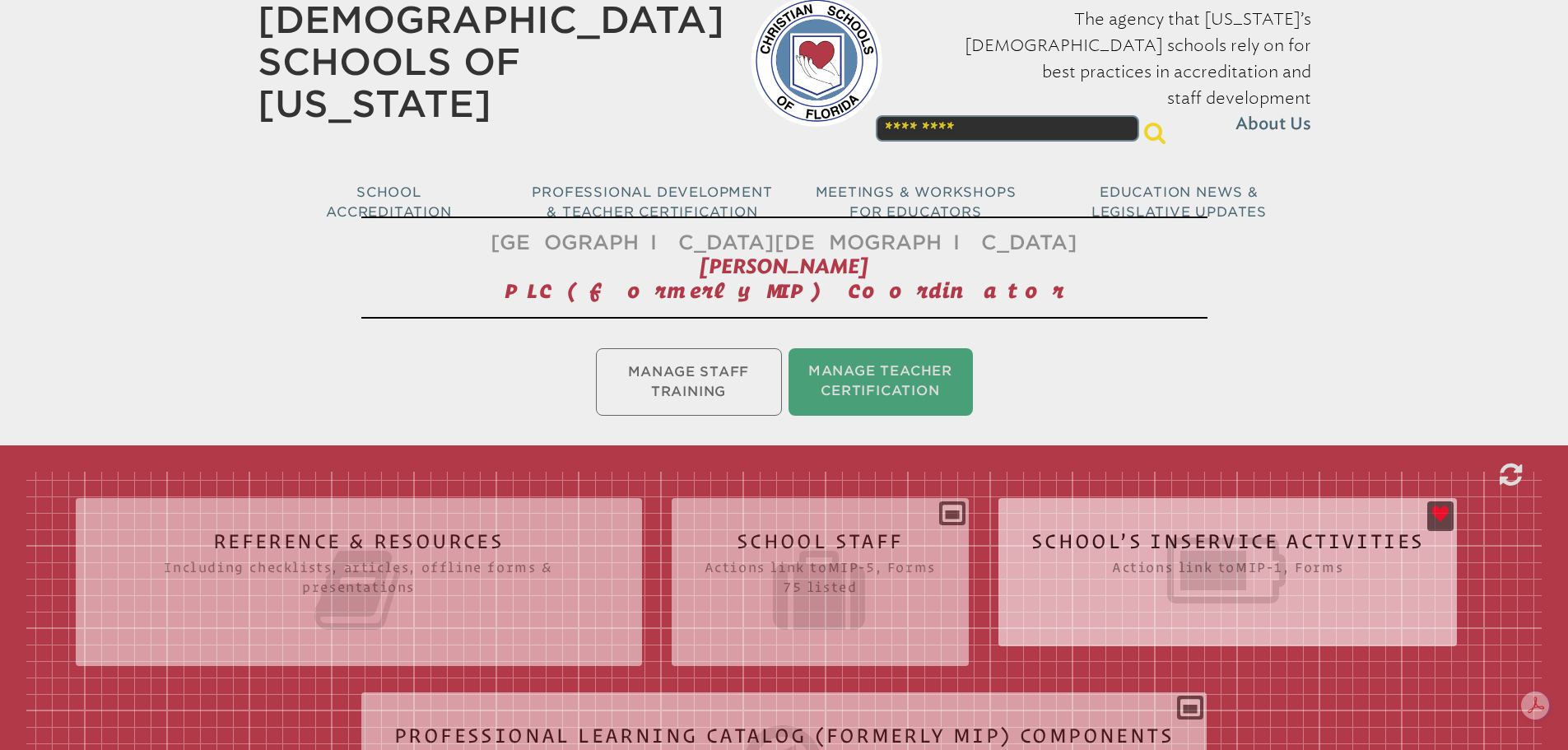
scroll to position [82, 0]
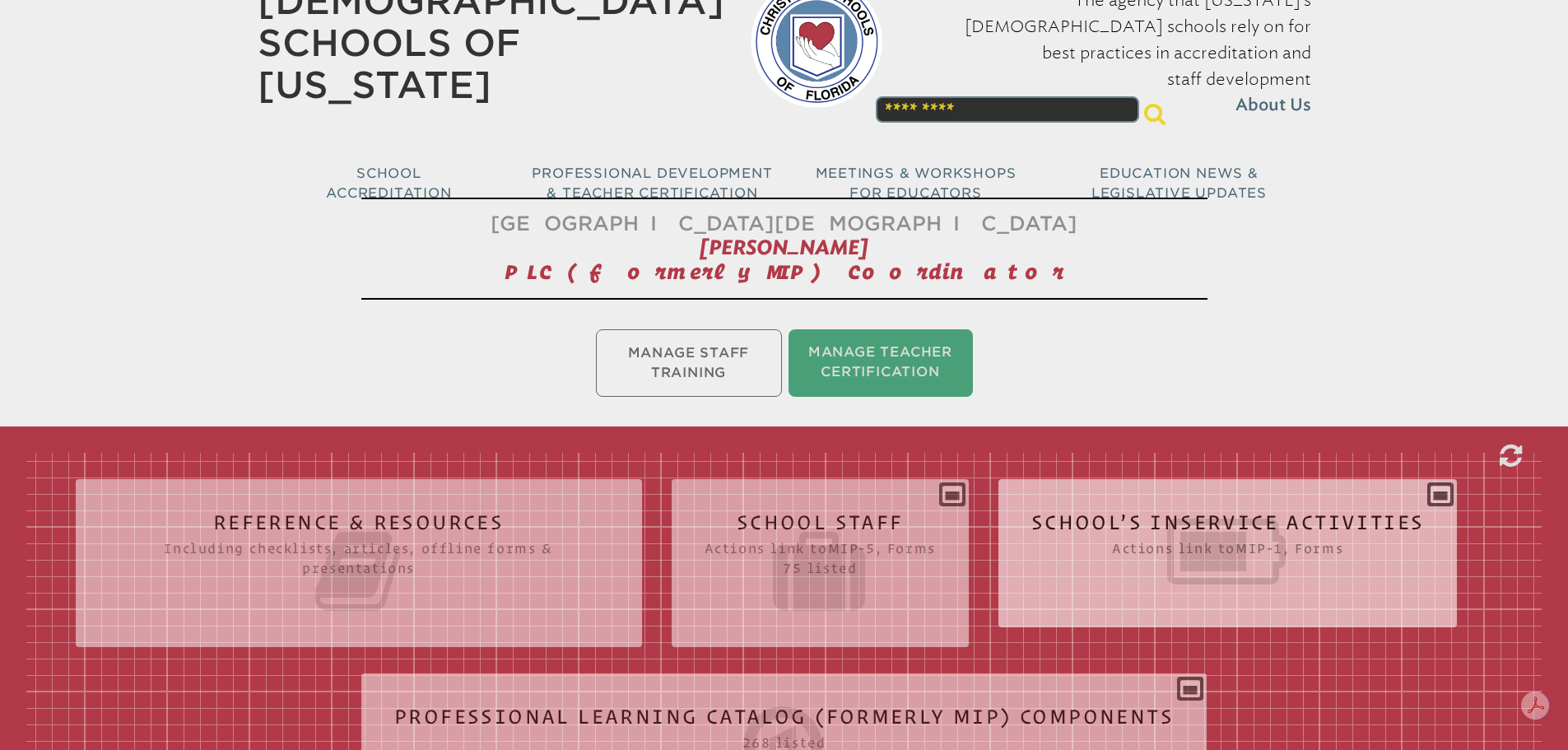
click at [1136, 524] on icon at bounding box center [1228, 550] width 394 height 92
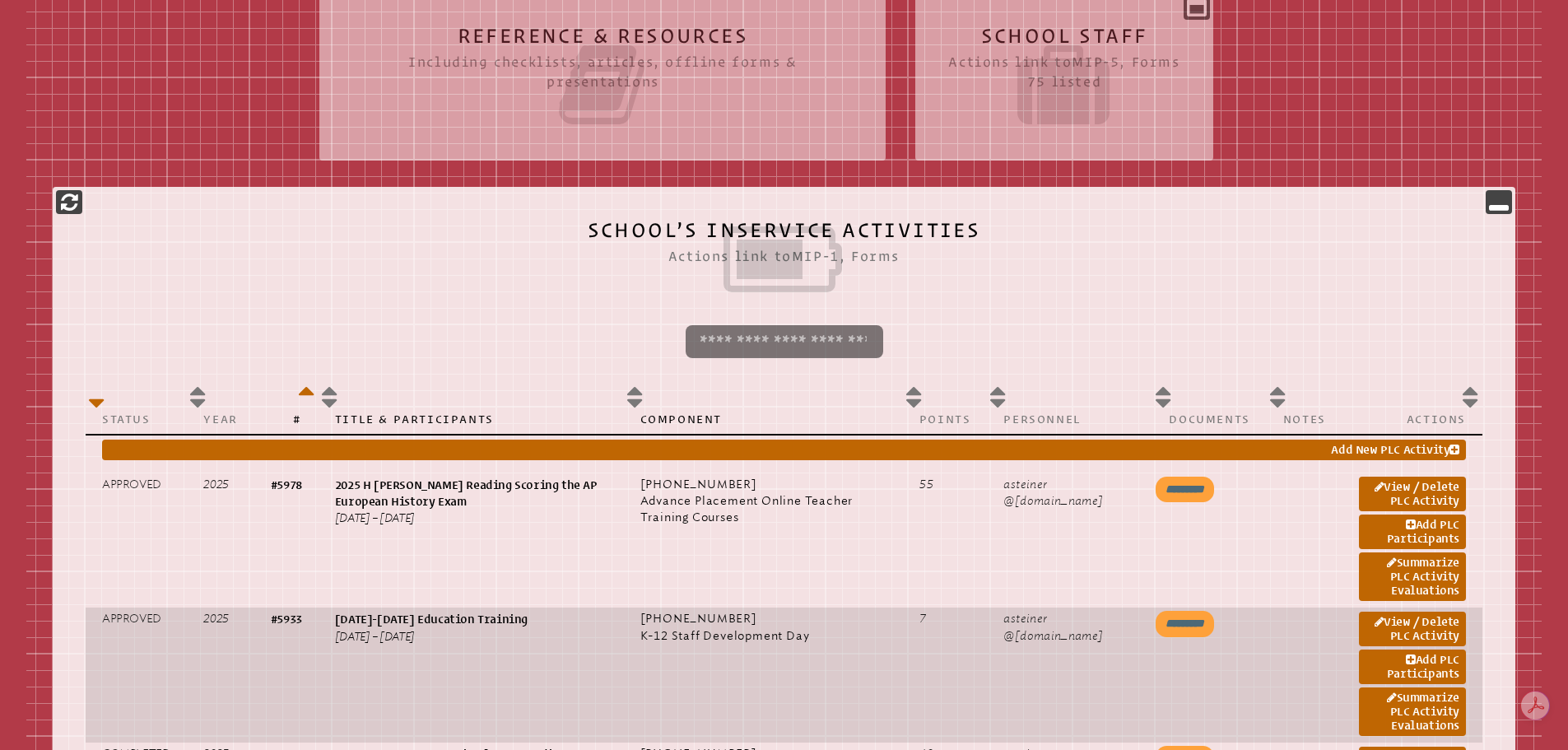
scroll to position [741, 0]
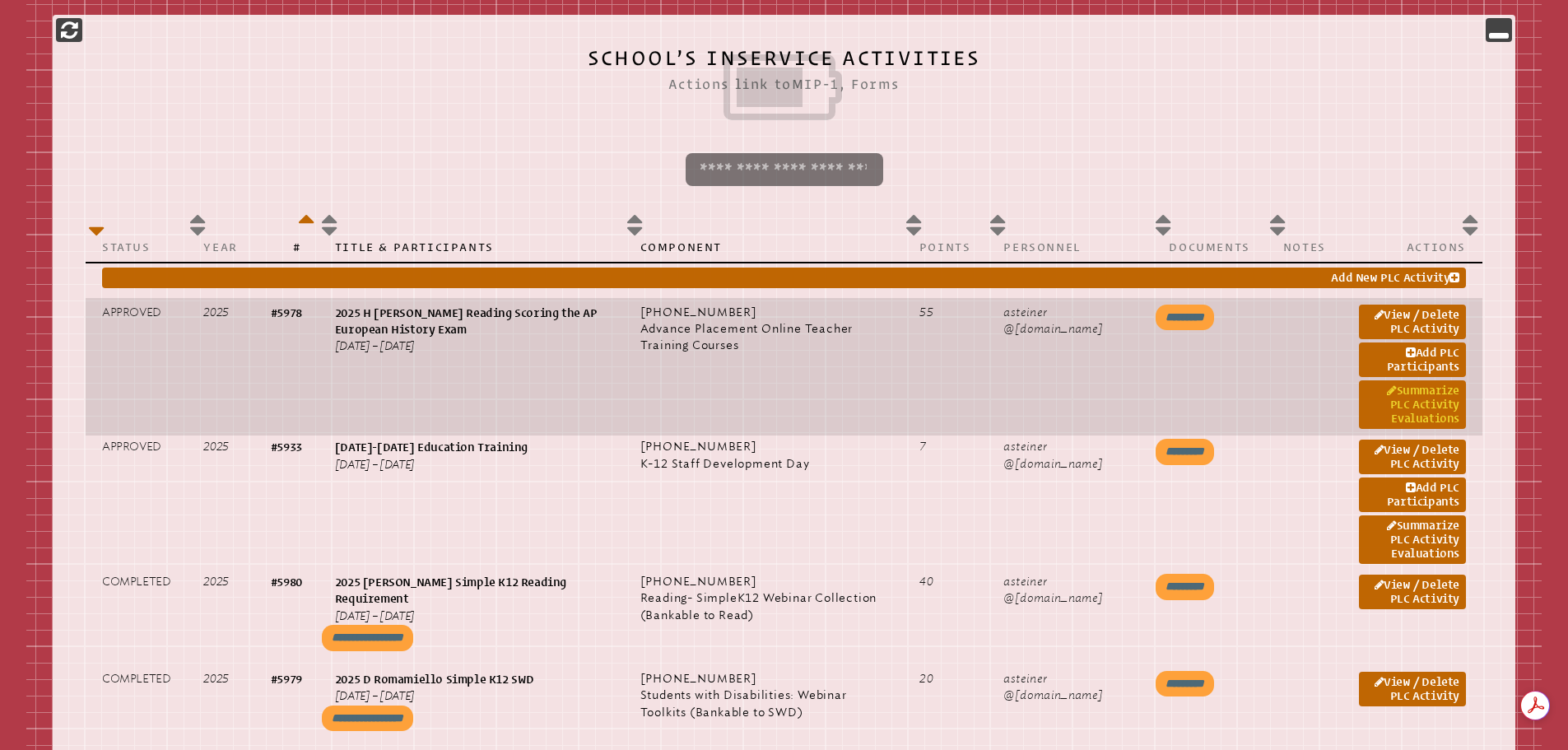
click at [1416, 403] on link "Summarize PLC Activity Evaluations" at bounding box center [1412, 404] width 107 height 48
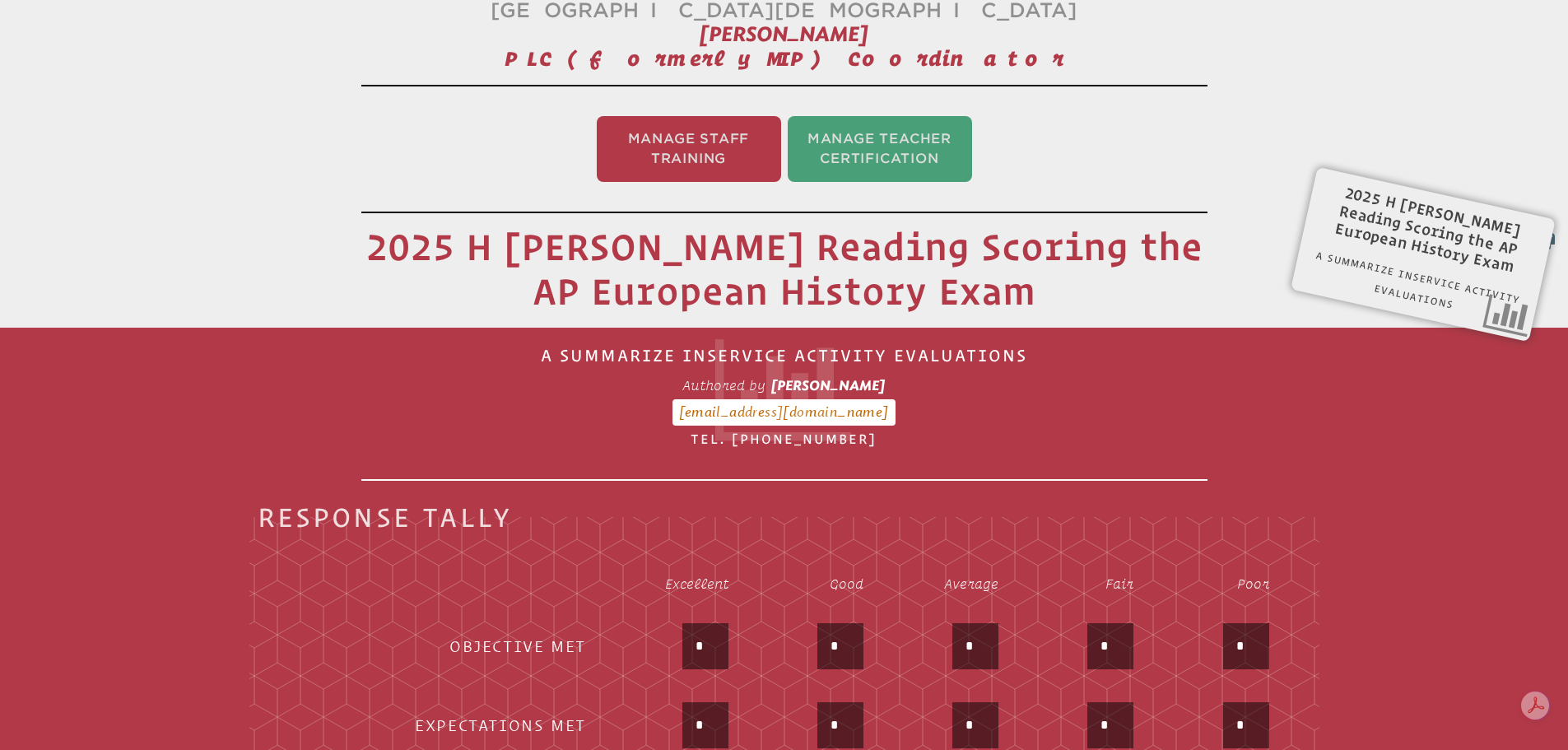
scroll to position [273, 0]
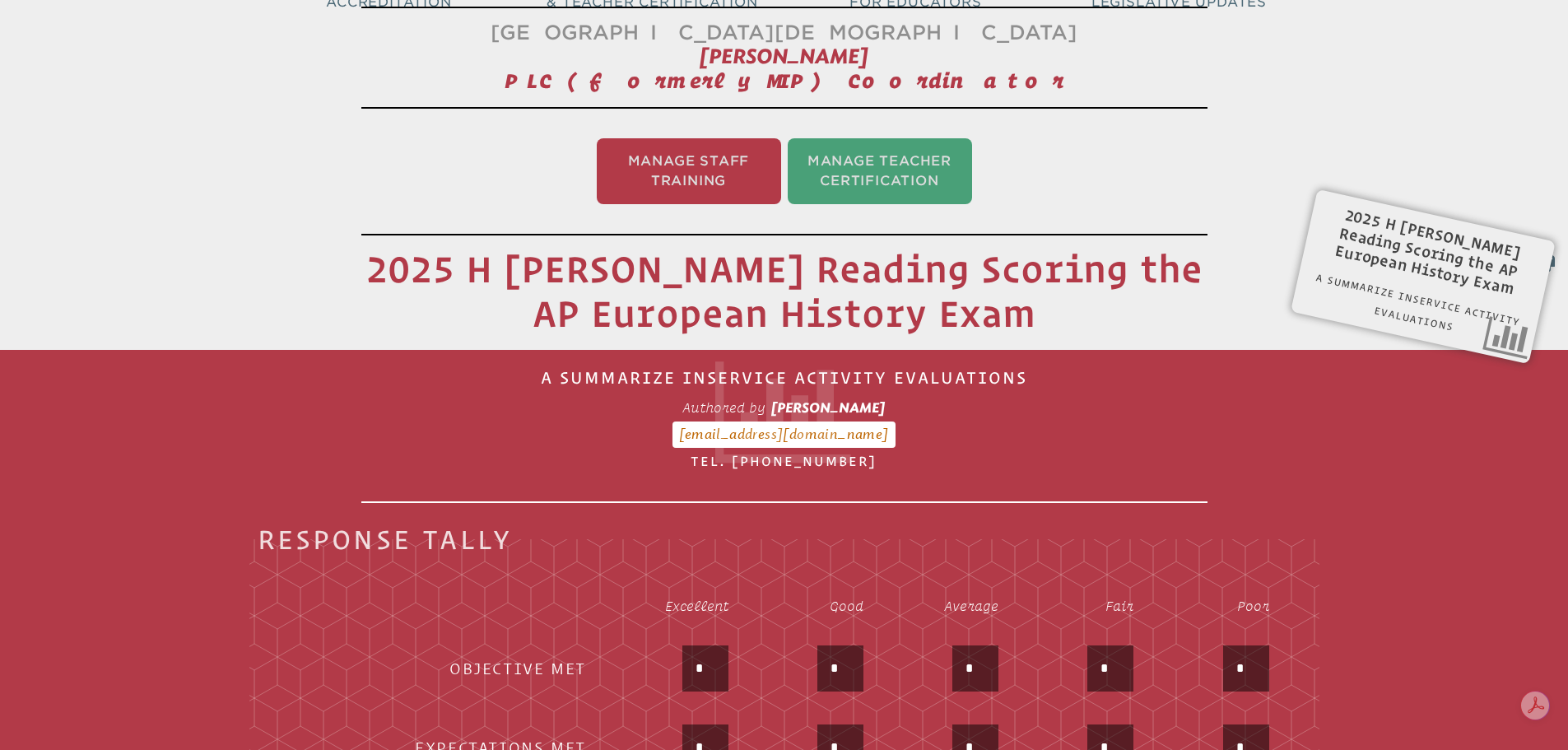
drag, startPoint x: 705, startPoint y: 655, endPoint x: 675, endPoint y: 653, distance: 30.1
click at [675, 653] on div "*" at bounding box center [672, 670] width 113 height 49
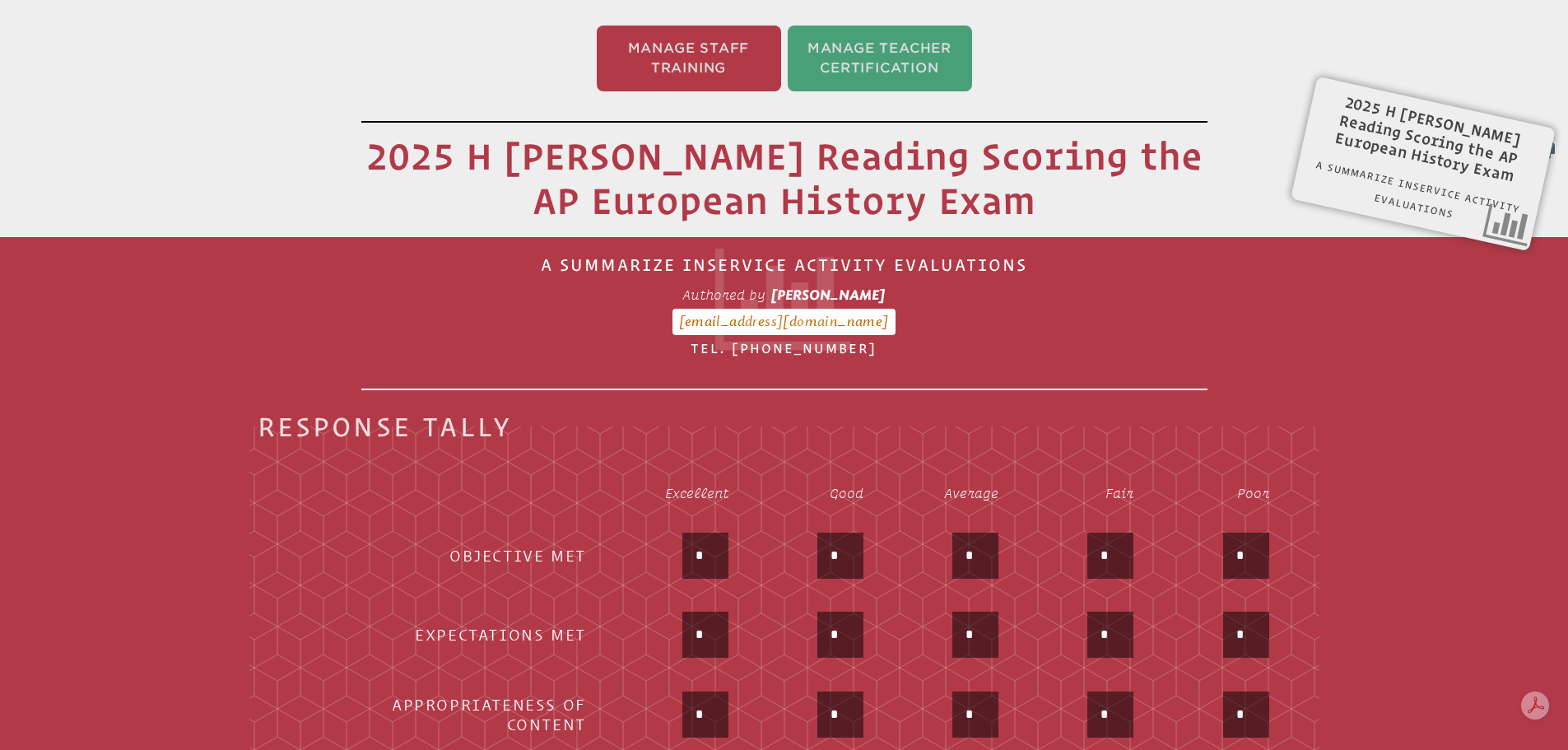
scroll to position [602, 0]
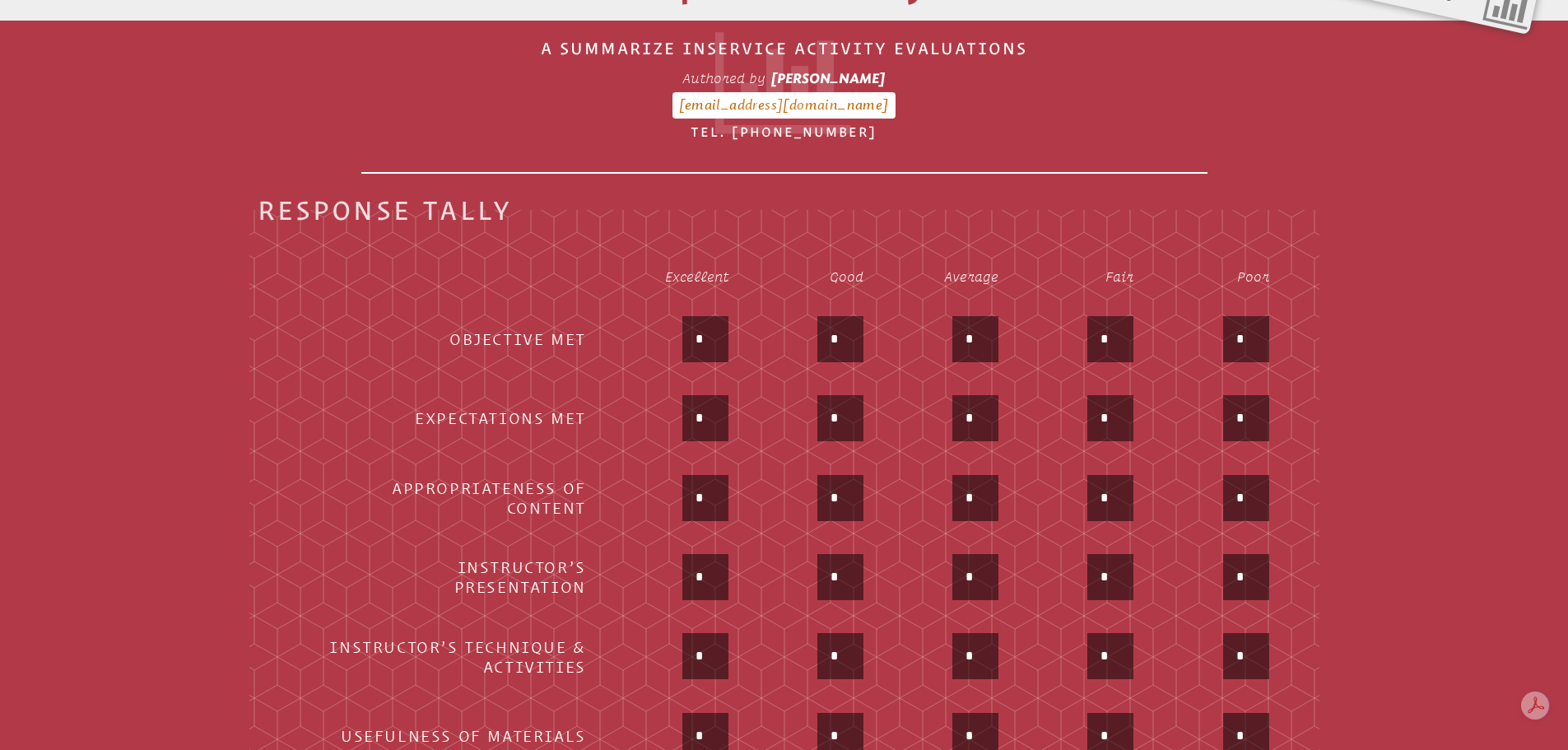
type input "*"
drag, startPoint x: 720, startPoint y: 412, endPoint x: 704, endPoint y: 407, distance: 16.8
click at [704, 407] on input "*" at bounding box center [705, 417] width 39 height 39
type input "**"
drag, startPoint x: 698, startPoint y: 486, endPoint x: 677, endPoint y: 492, distance: 21.8
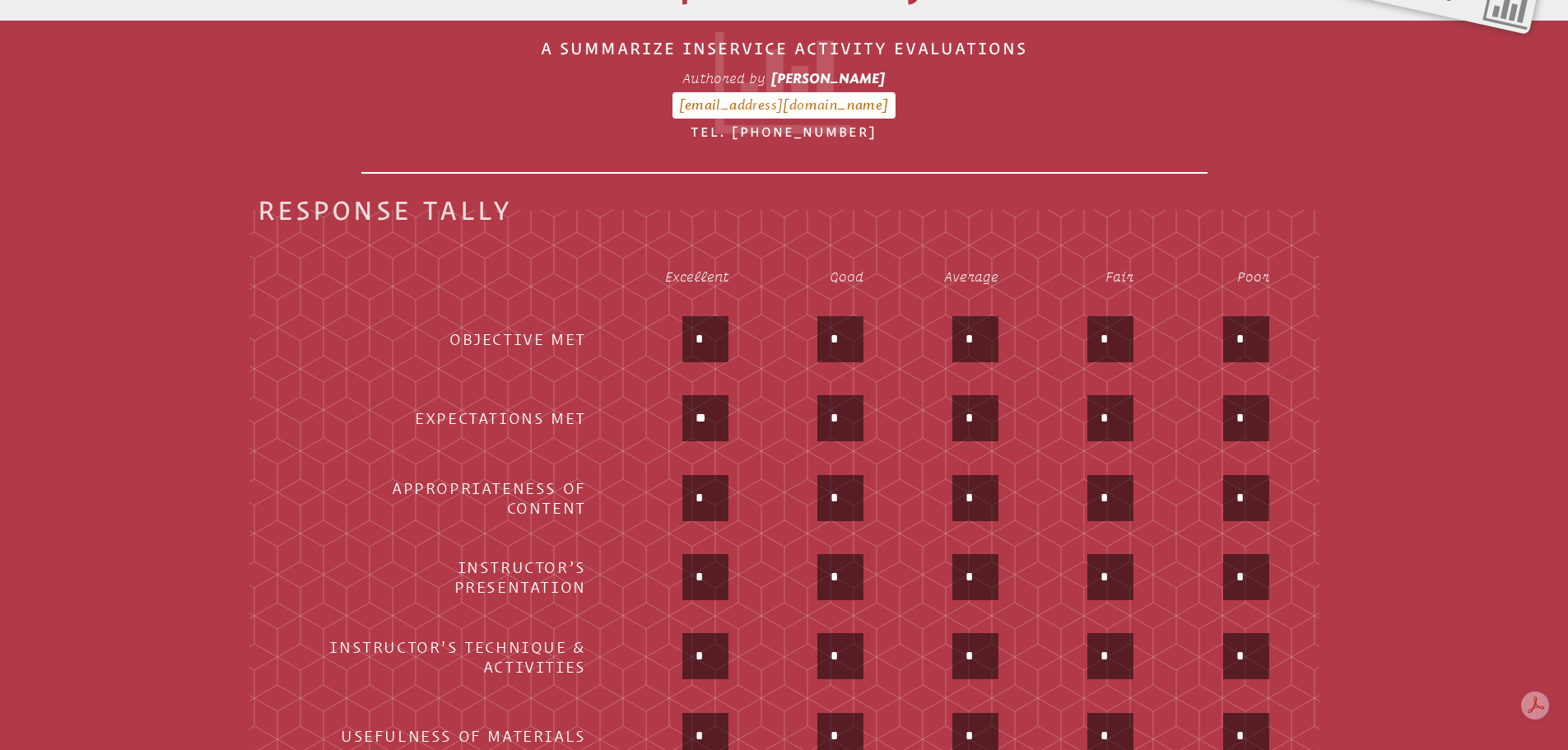
click at [686, 487] on input "*" at bounding box center [705, 498] width 39 height 39
type input "*"
drag, startPoint x: 716, startPoint y: 402, endPoint x: 678, endPoint y: 402, distance: 38.0
click at [678, 402] on div "**" at bounding box center [672, 419] width 113 height 49
type input "*"
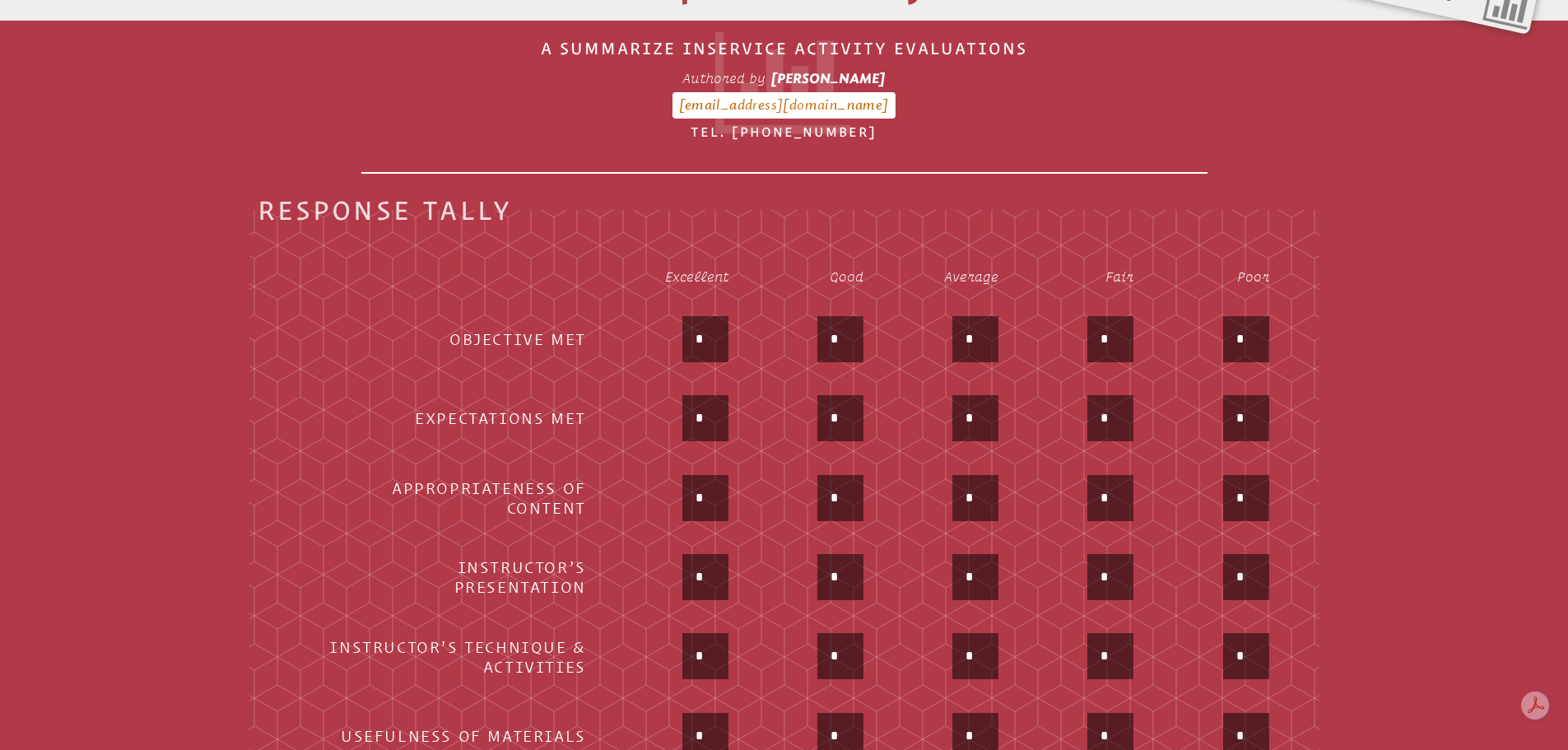
drag, startPoint x: 704, startPoint y: 560, endPoint x: 666, endPoint y: 561, distance: 38.0
click at [671, 561] on div "*" at bounding box center [672, 579] width 113 height 49
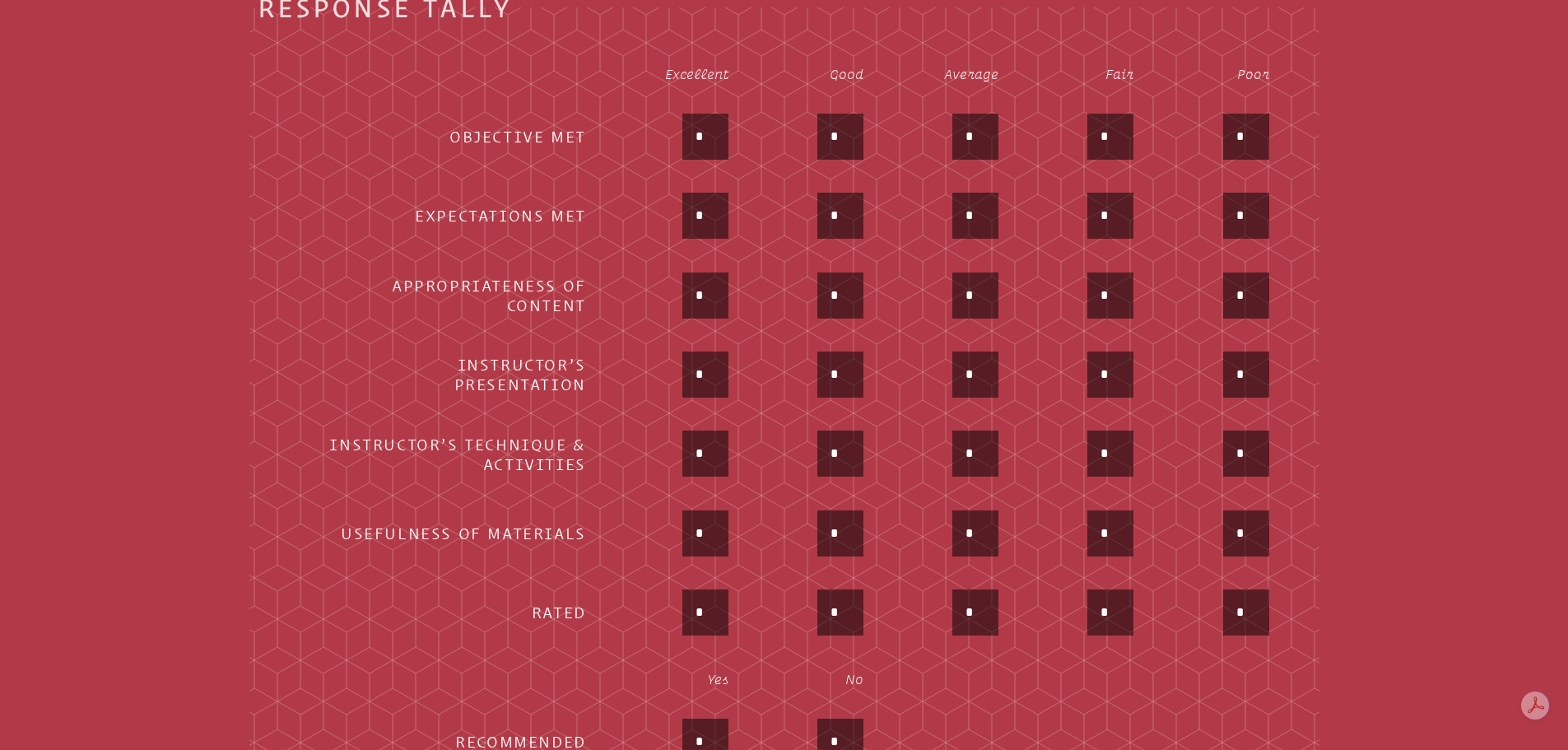
scroll to position [931, 0]
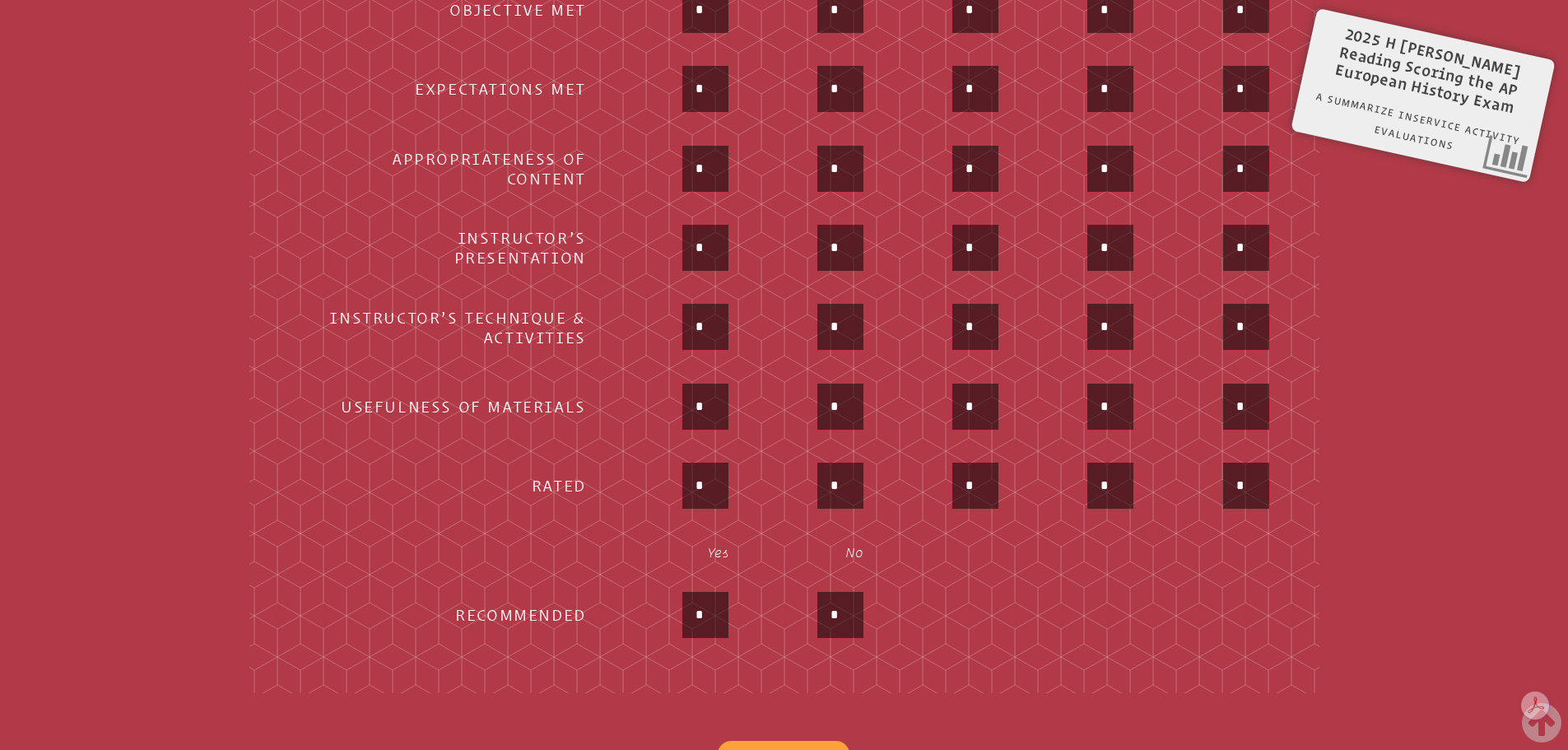
type input "*"
drag, startPoint x: 715, startPoint y: 306, endPoint x: 665, endPoint y: 310, distance: 50.2
click at [667, 310] on div "*" at bounding box center [672, 328] width 113 height 49
type input "*"
drag, startPoint x: 696, startPoint y: 399, endPoint x: 676, endPoint y: 399, distance: 20.0
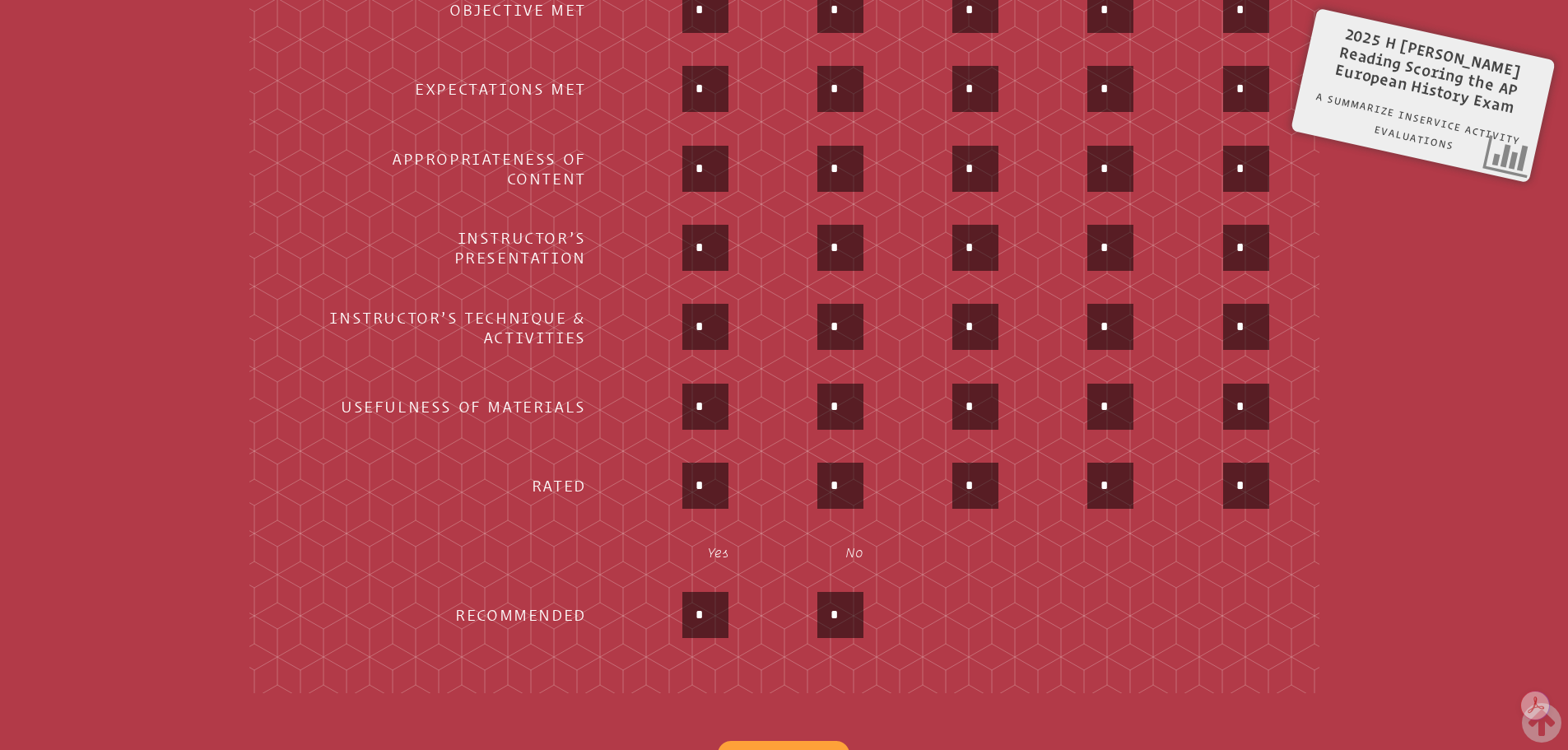
click at [676, 399] on div "*" at bounding box center [672, 408] width 113 height 49
type input "*"
drag, startPoint x: 705, startPoint y: 469, endPoint x: 665, endPoint y: 477, distance: 40.8
click at [684, 470] on div "*" at bounding box center [706, 485] width 46 height 46
type input "*"
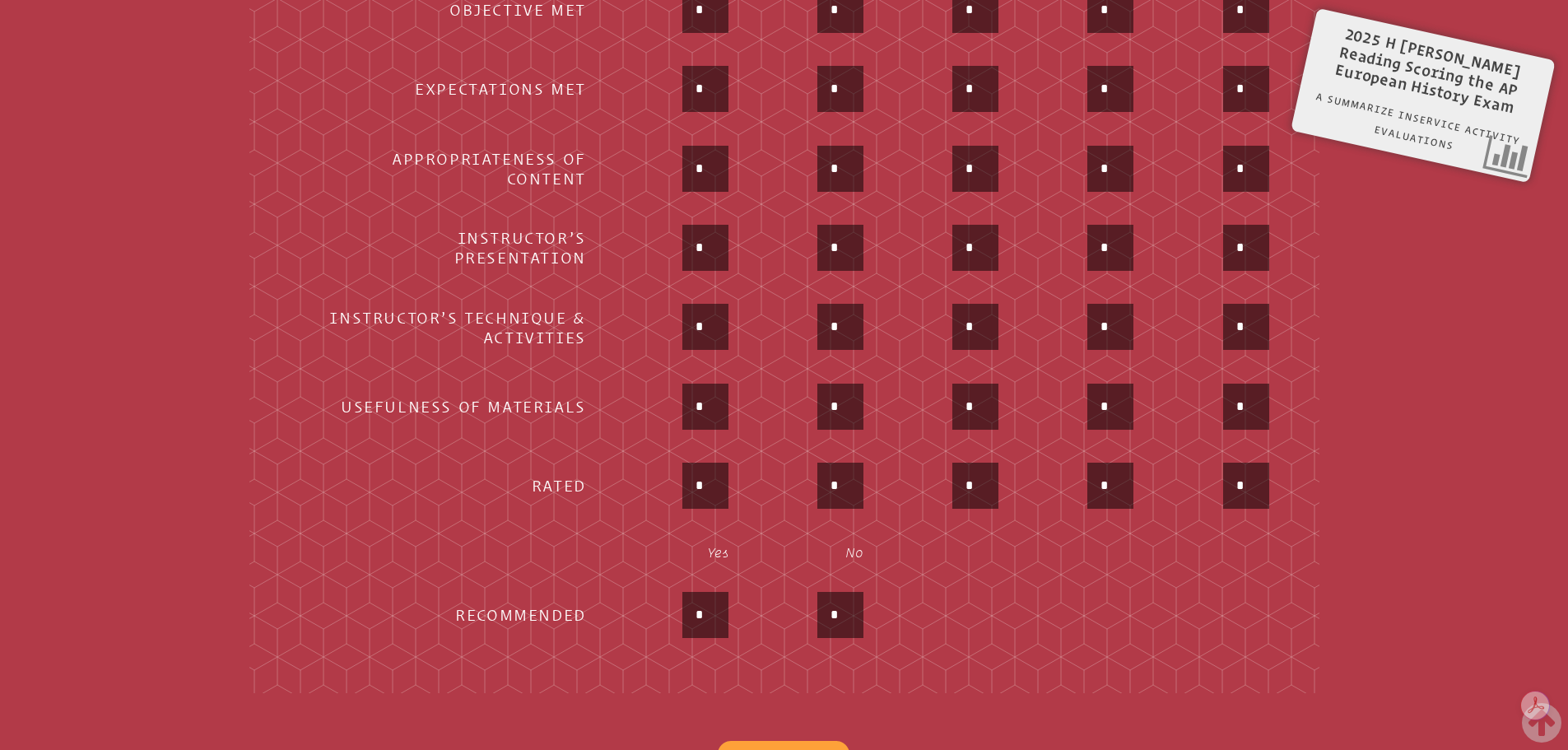
drag, startPoint x: 706, startPoint y: 604, endPoint x: 665, endPoint y: 606, distance: 41.0
click at [676, 606] on div "*" at bounding box center [672, 616] width 113 height 49
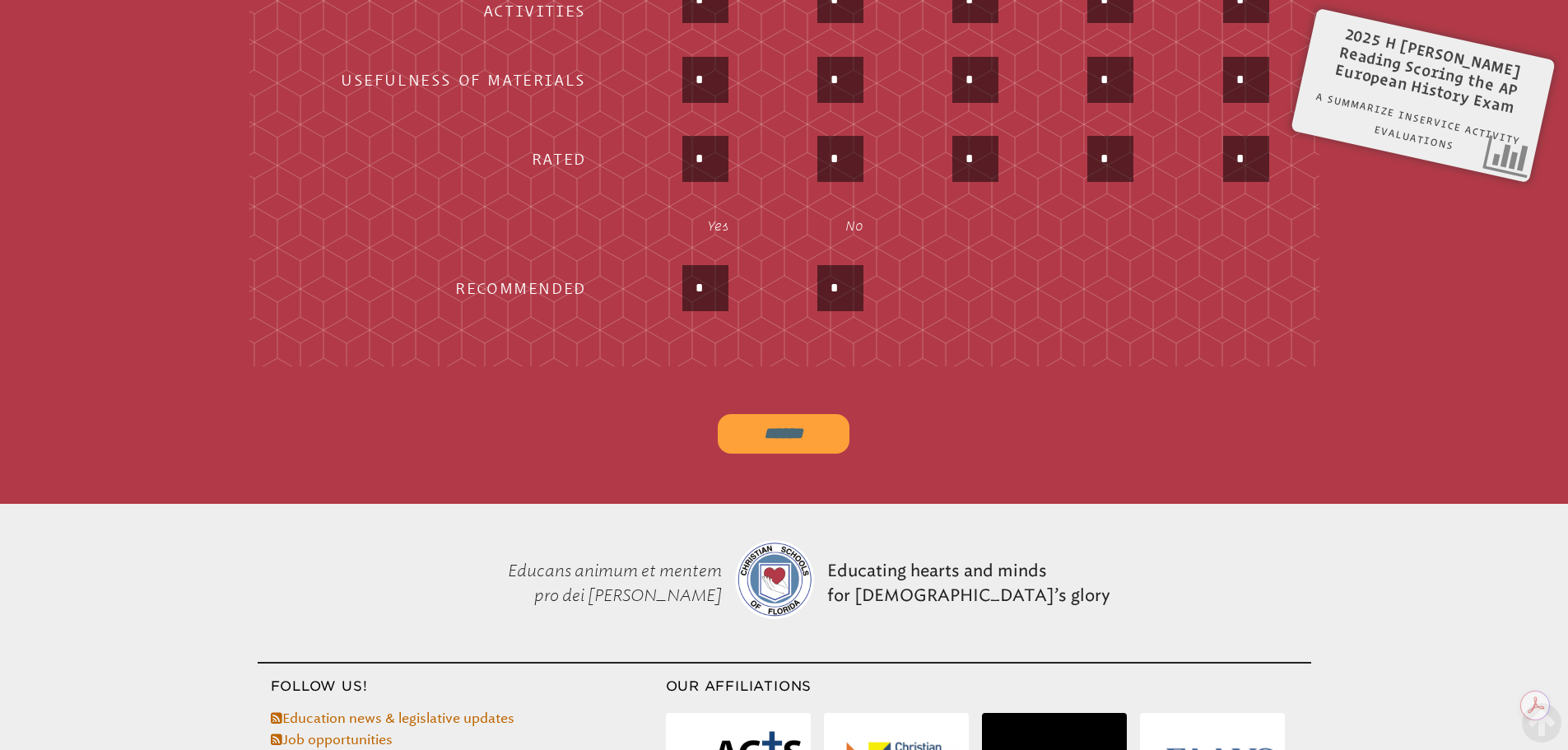
scroll to position [1260, 0]
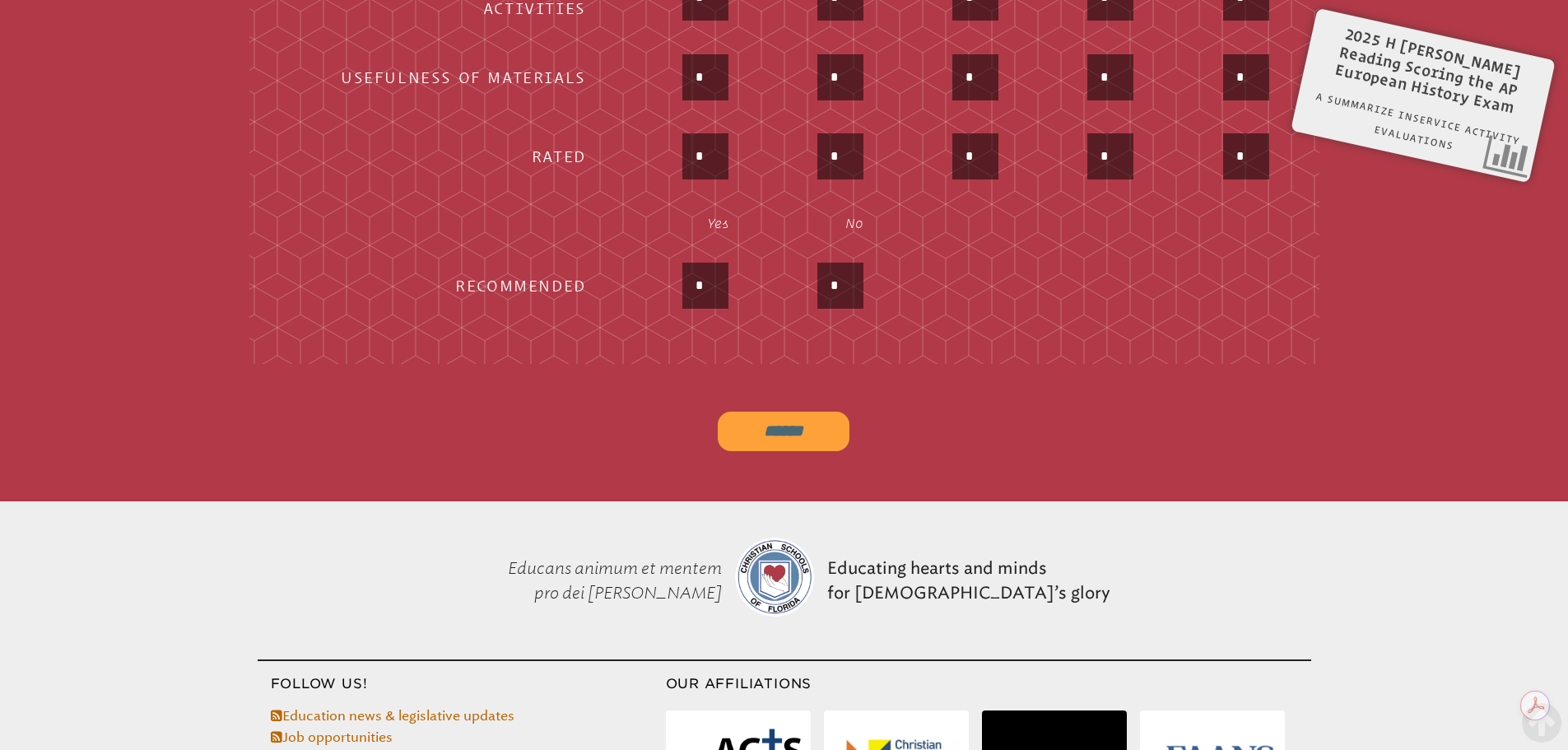
type input "*"
click at [759, 421] on input "******" at bounding box center [783, 430] width 131 height 39
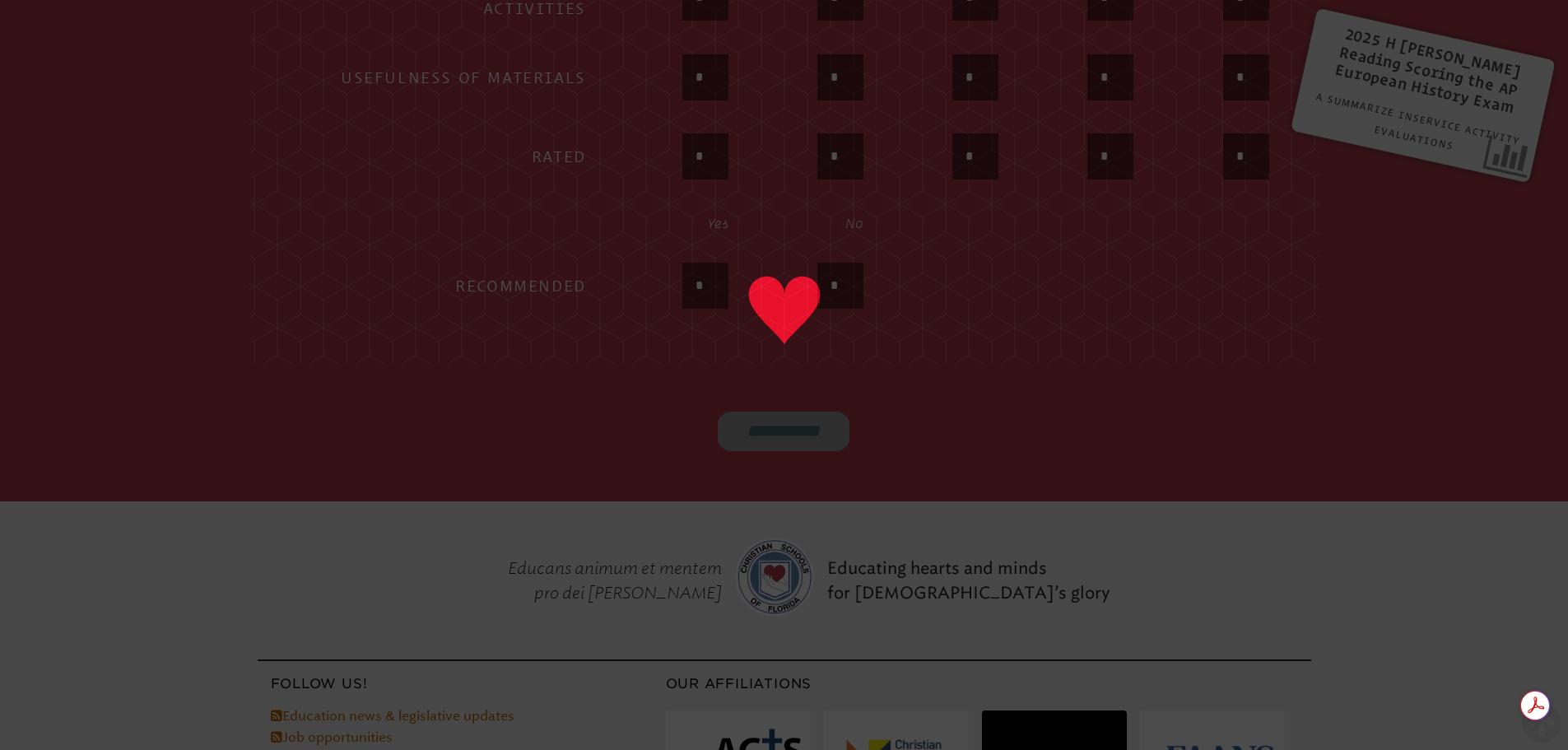
type input "******"
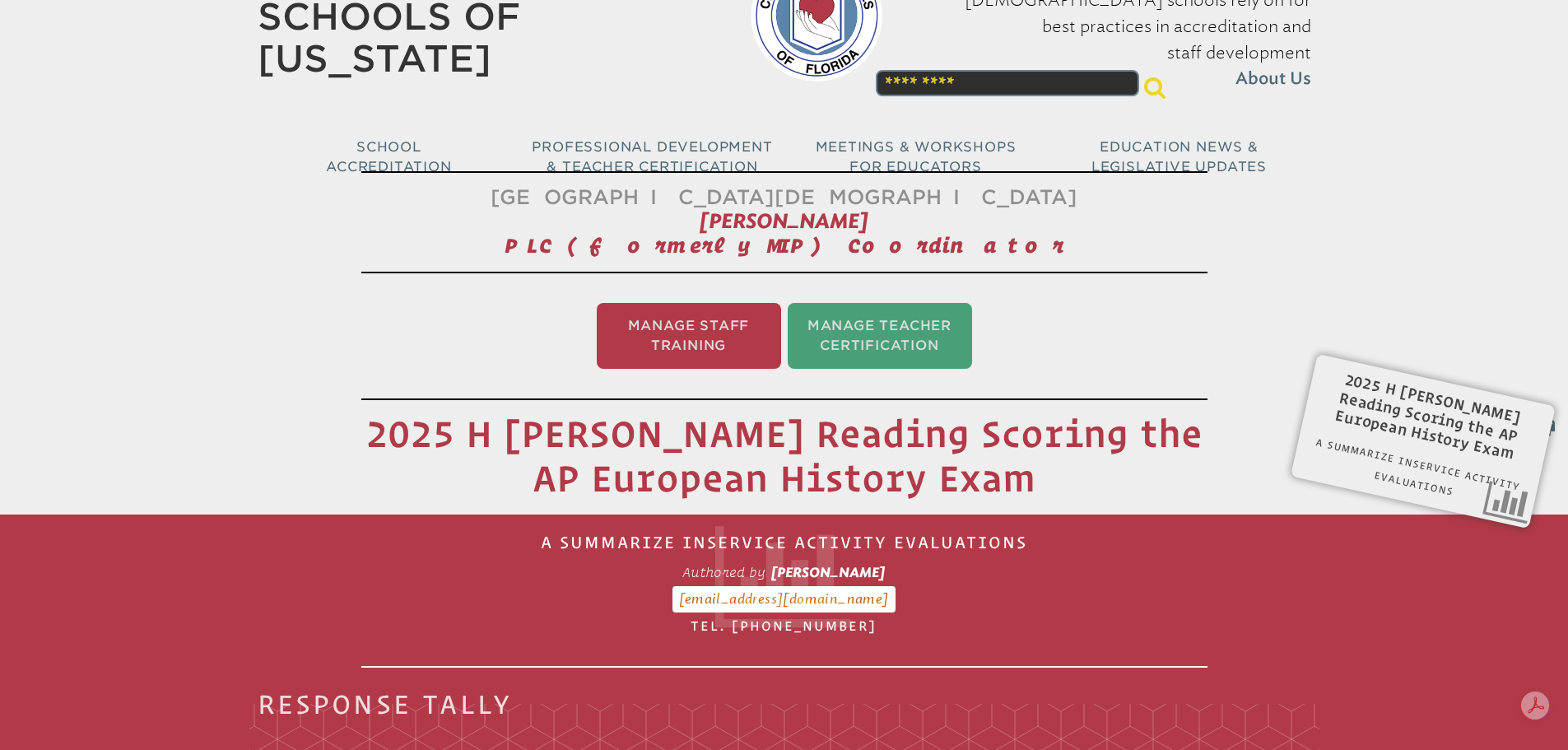
scroll to position [0, 0]
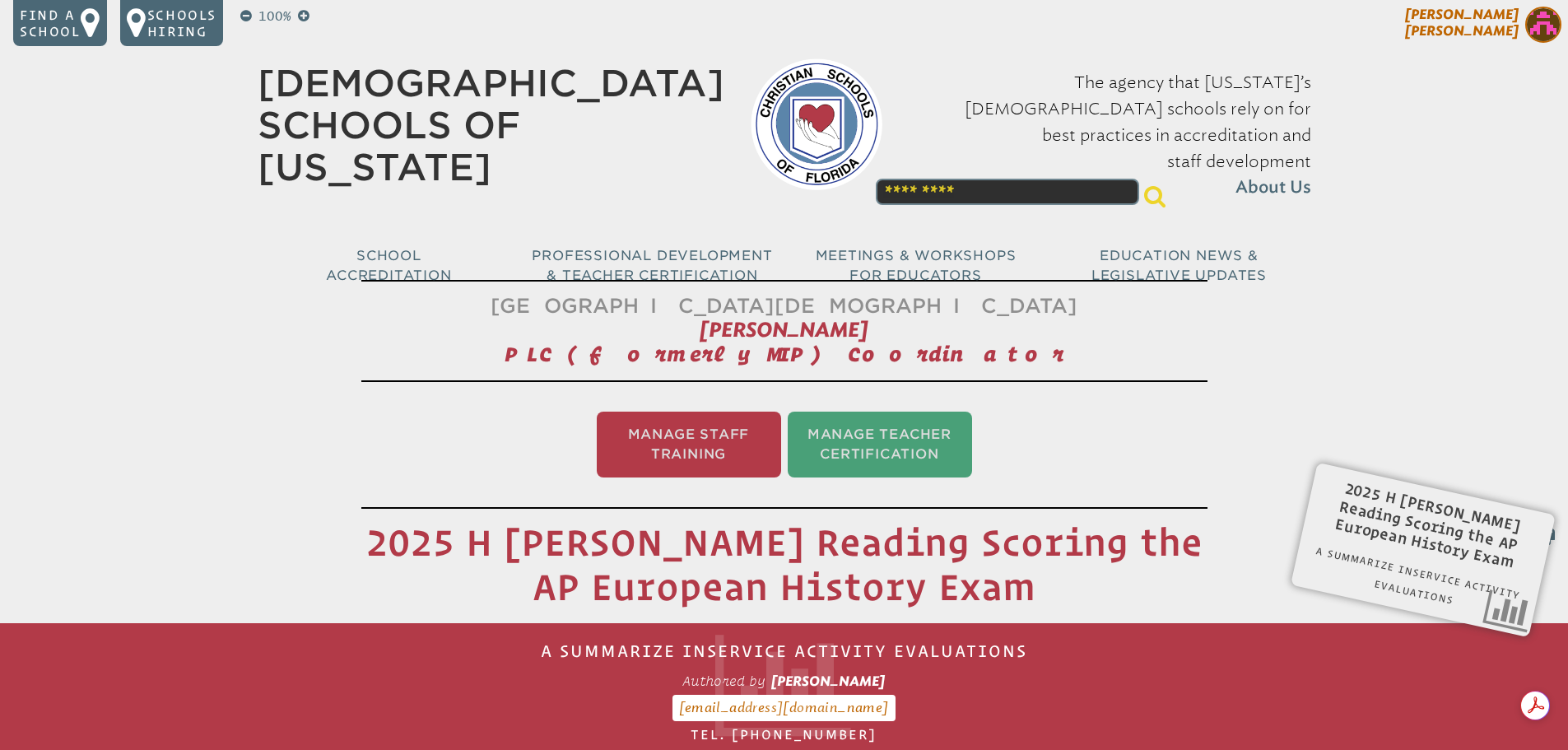
click at [1542, 23] on img at bounding box center [1543, 25] width 36 height 36
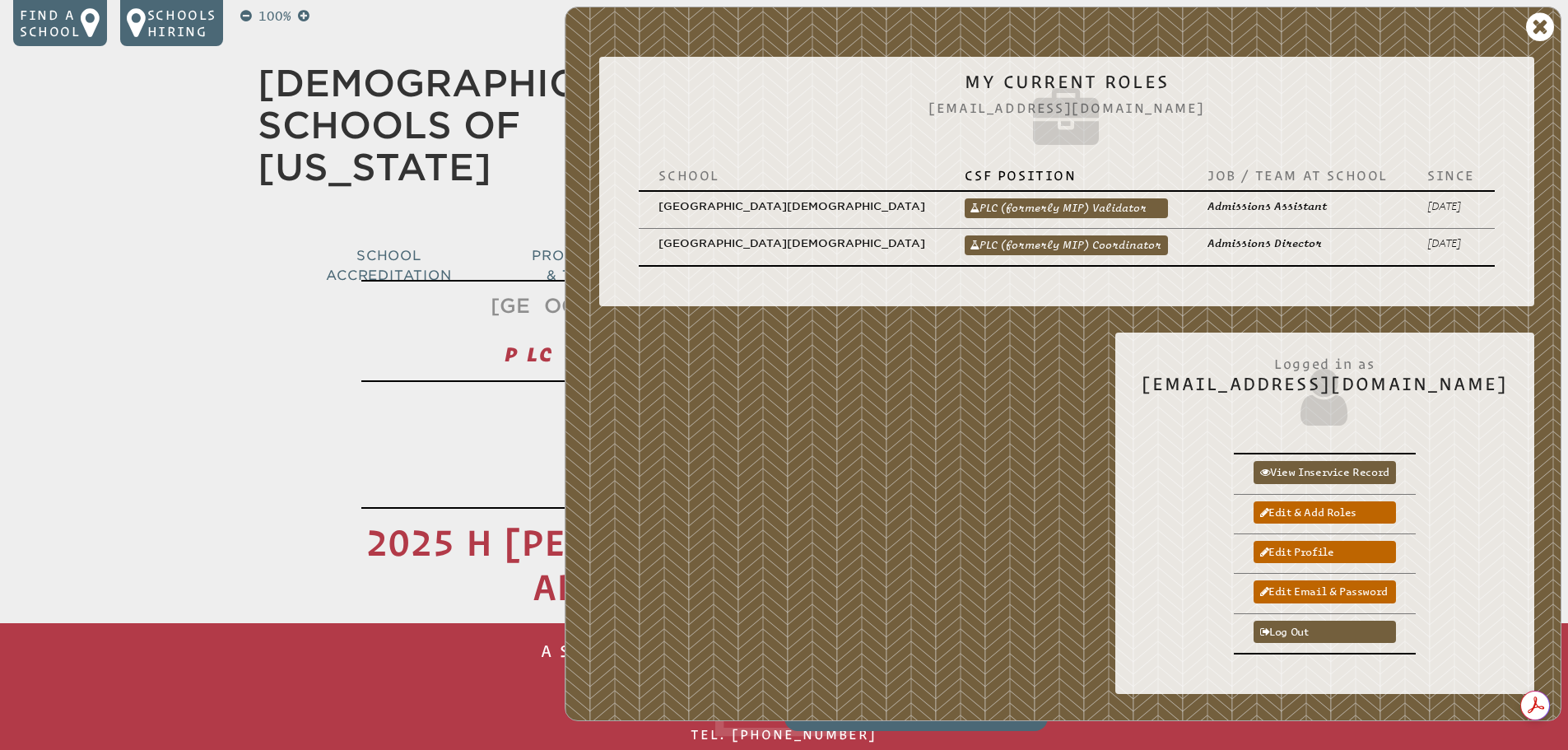
click at [1102, 199] on link "PLC (formerly MIP) Validator" at bounding box center [1066, 209] width 203 height 20
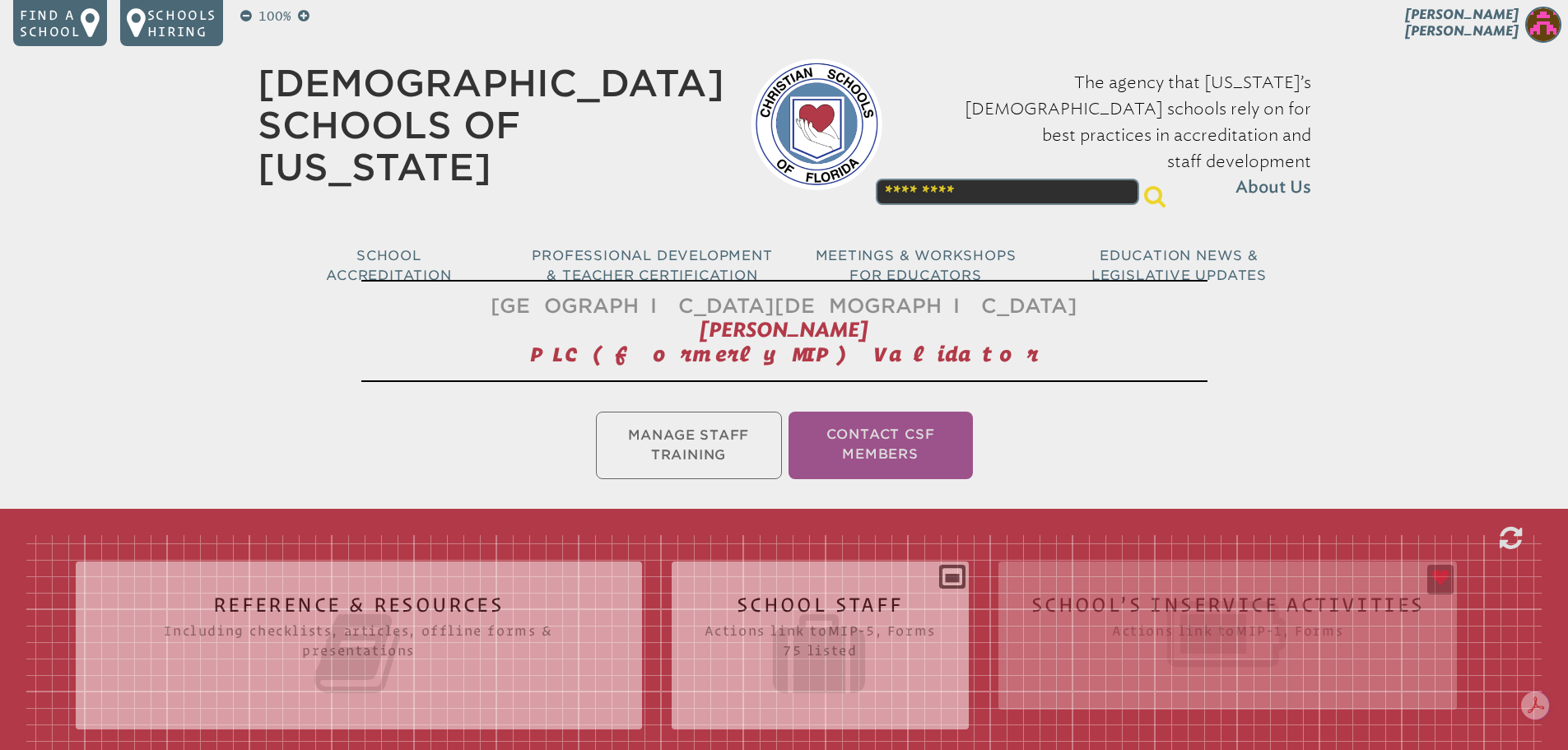
scroll to position [165, 0]
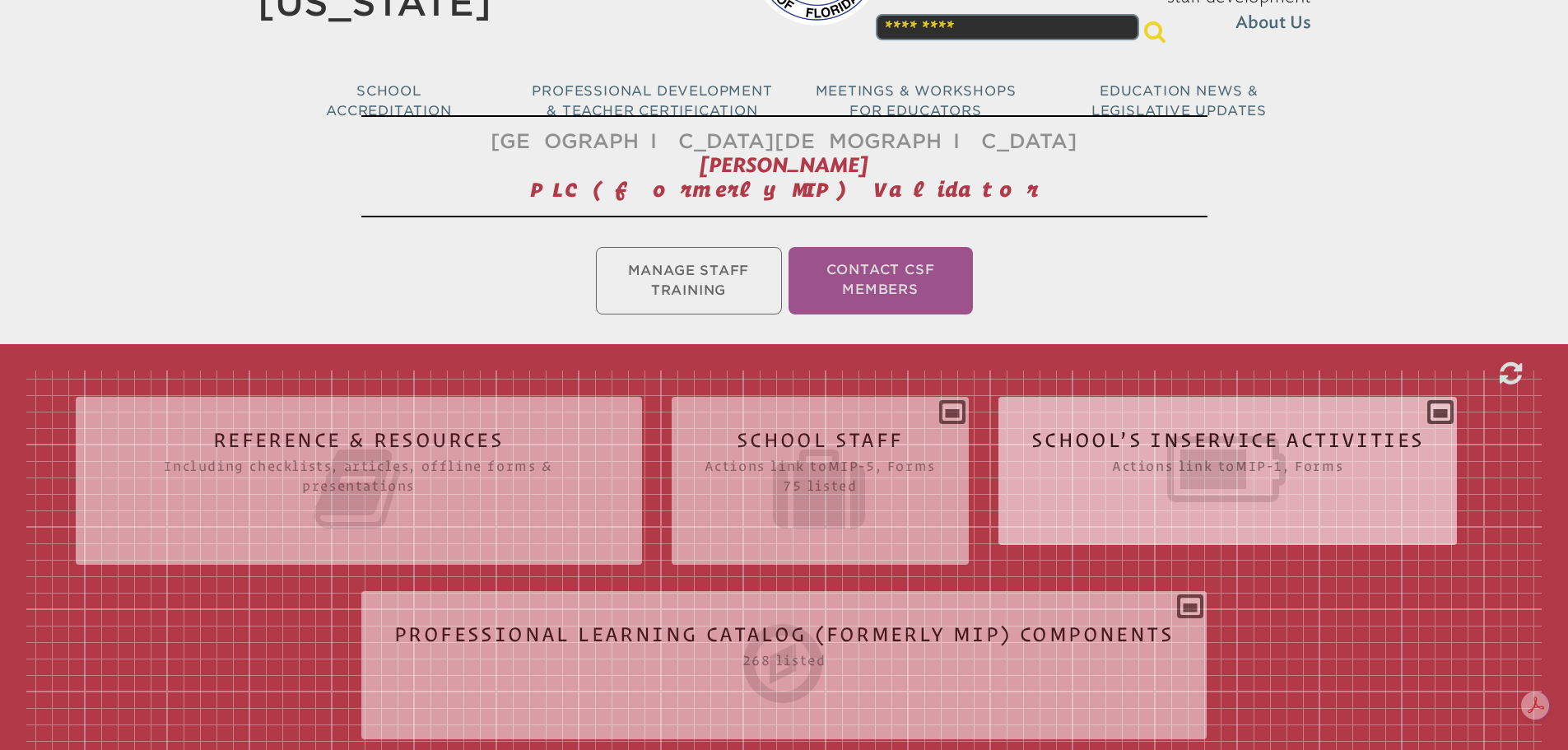
click at [1124, 437] on icon at bounding box center [1228, 468] width 394 height 92
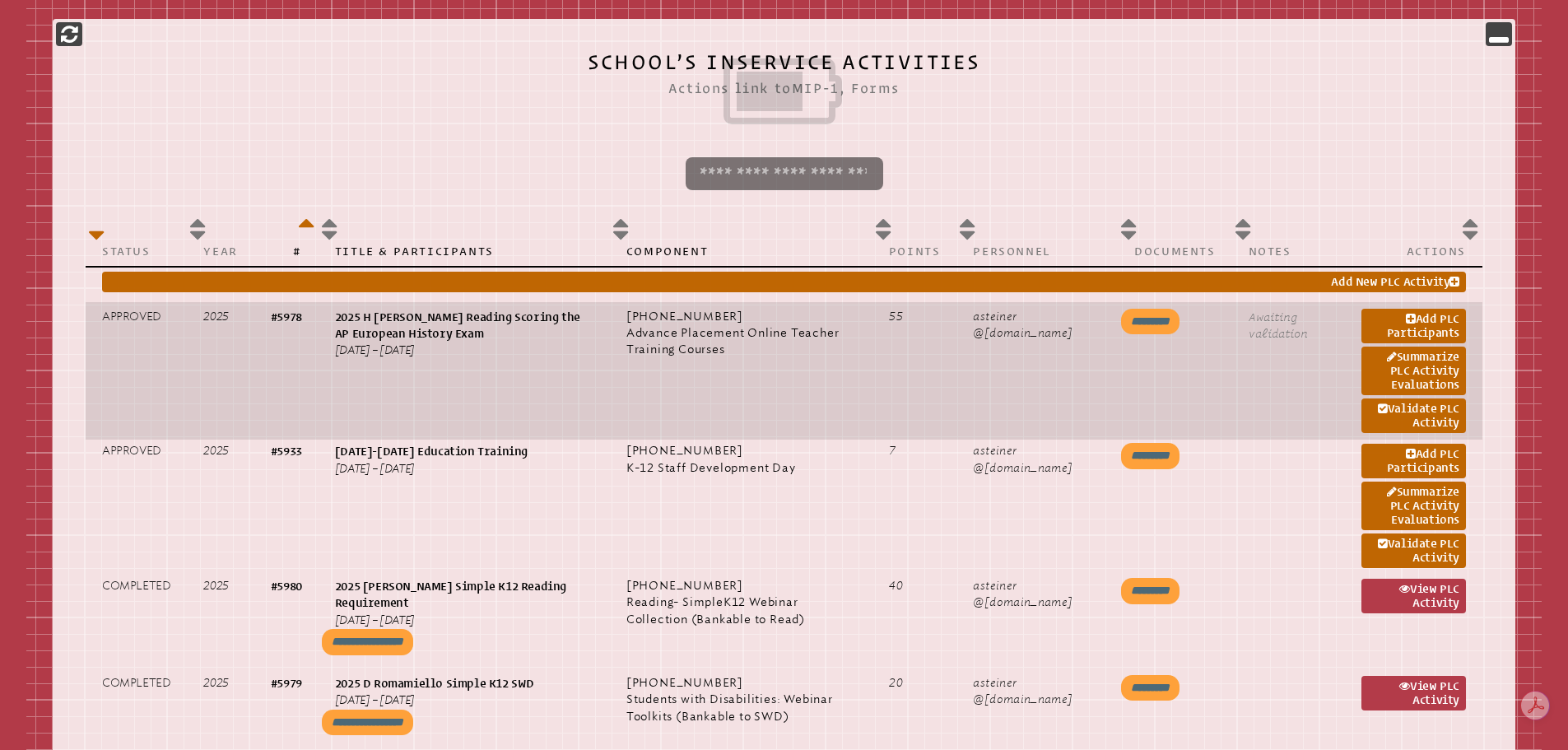
scroll to position [741, 0]
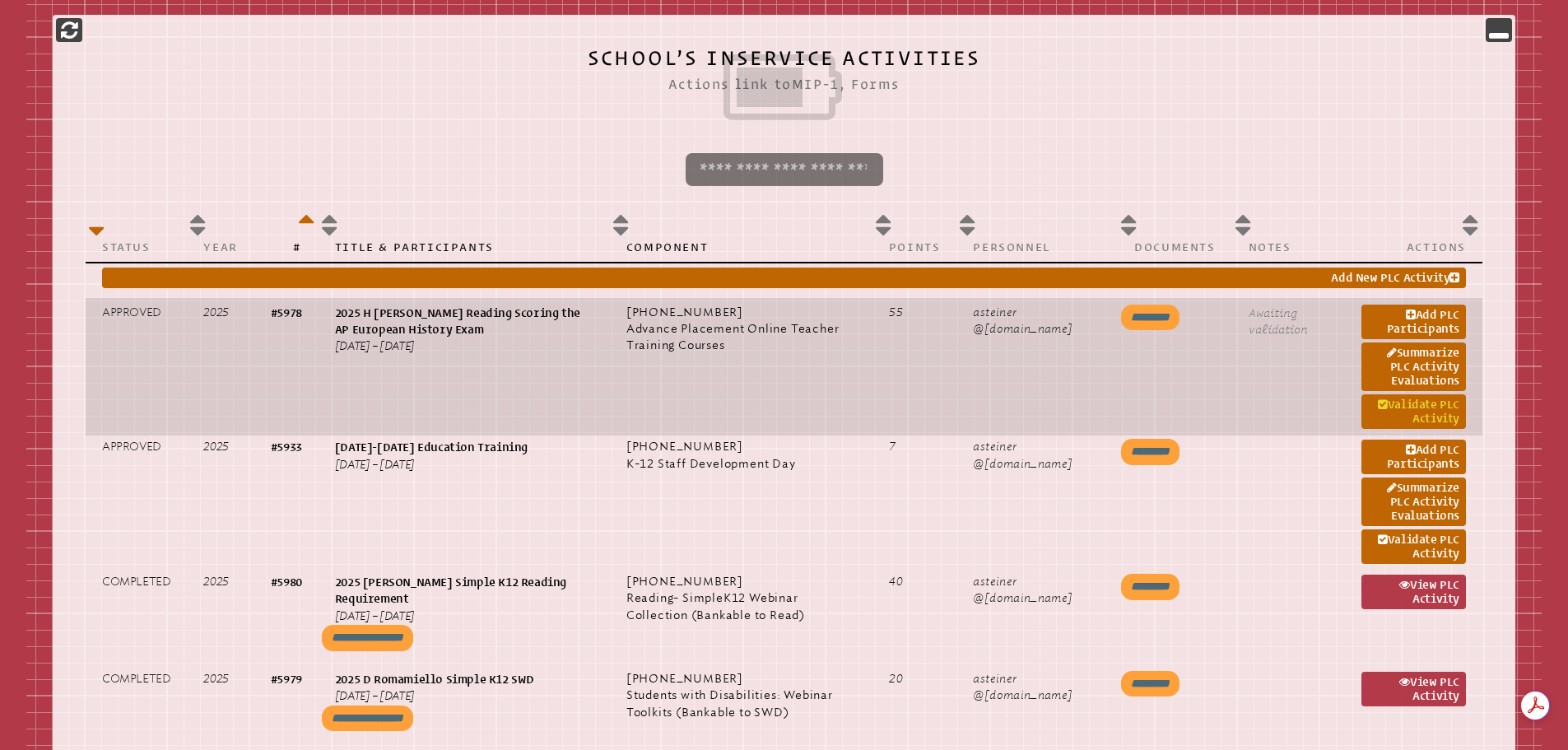
click at [1418, 402] on link "Validate PLC Activity" at bounding box center [1414, 412] width 105 height 35
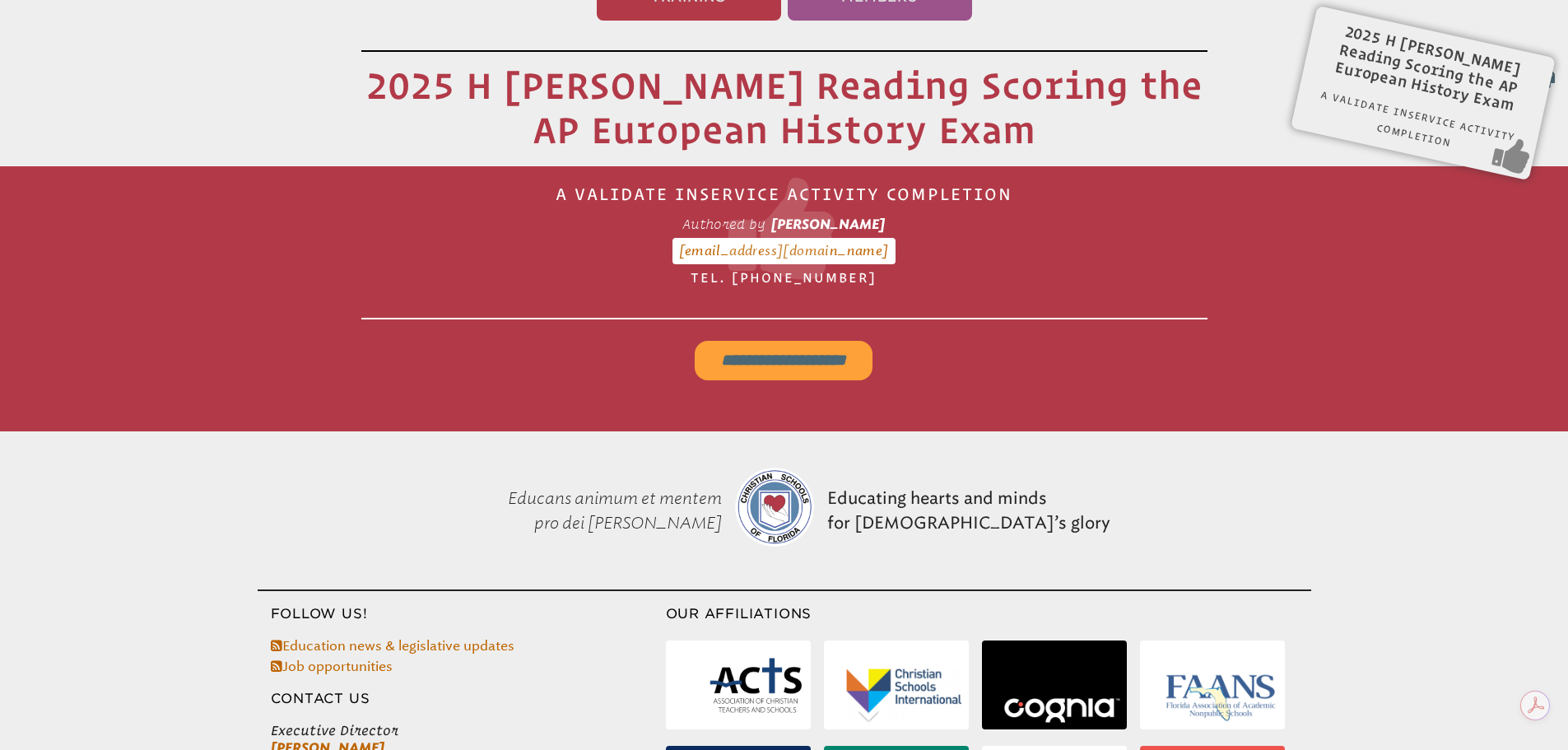
scroll to position [273, 0]
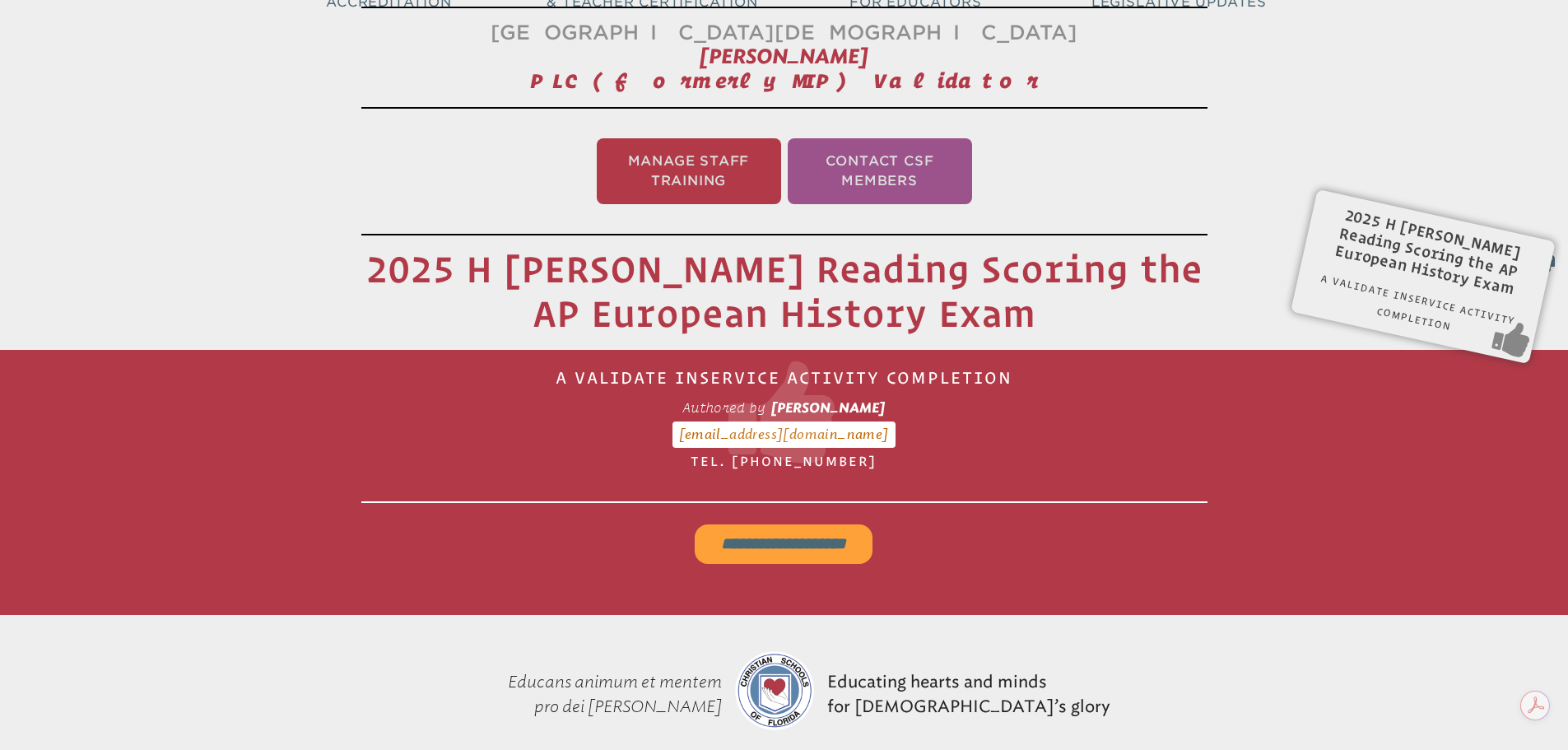
click at [755, 529] on input "**********" at bounding box center [783, 543] width 178 height 39
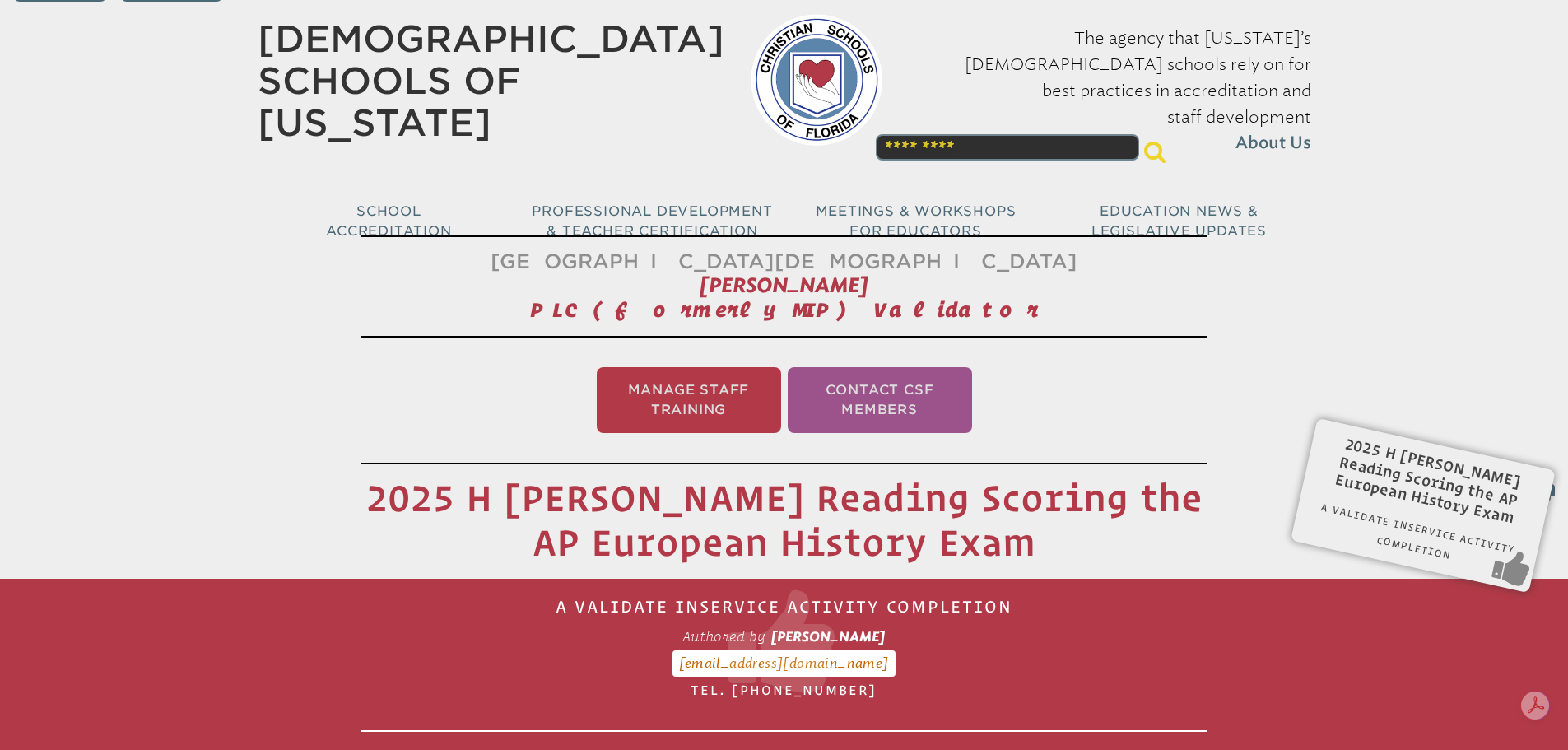
scroll to position [0, 0]
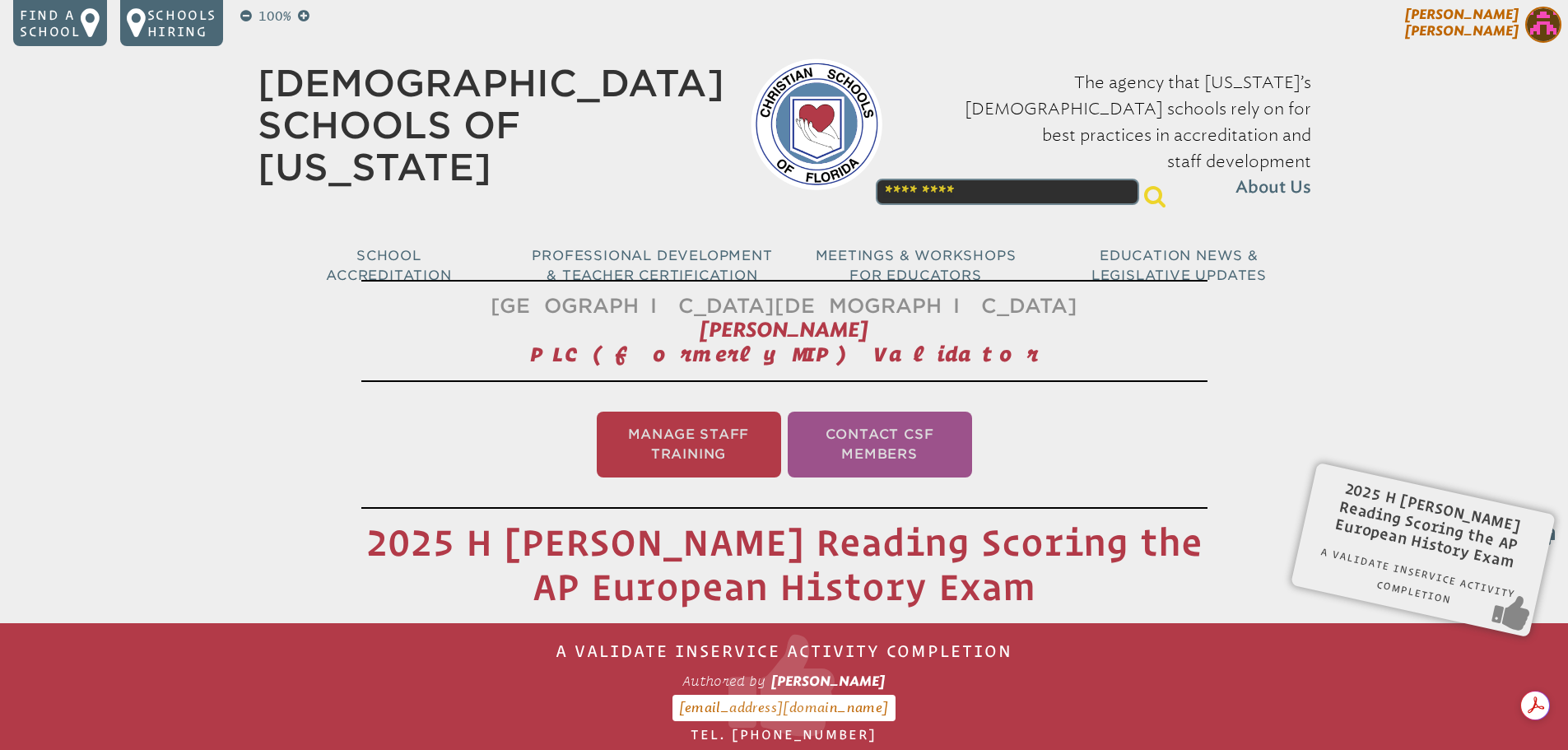
click at [1544, 26] on img at bounding box center [1543, 25] width 36 height 36
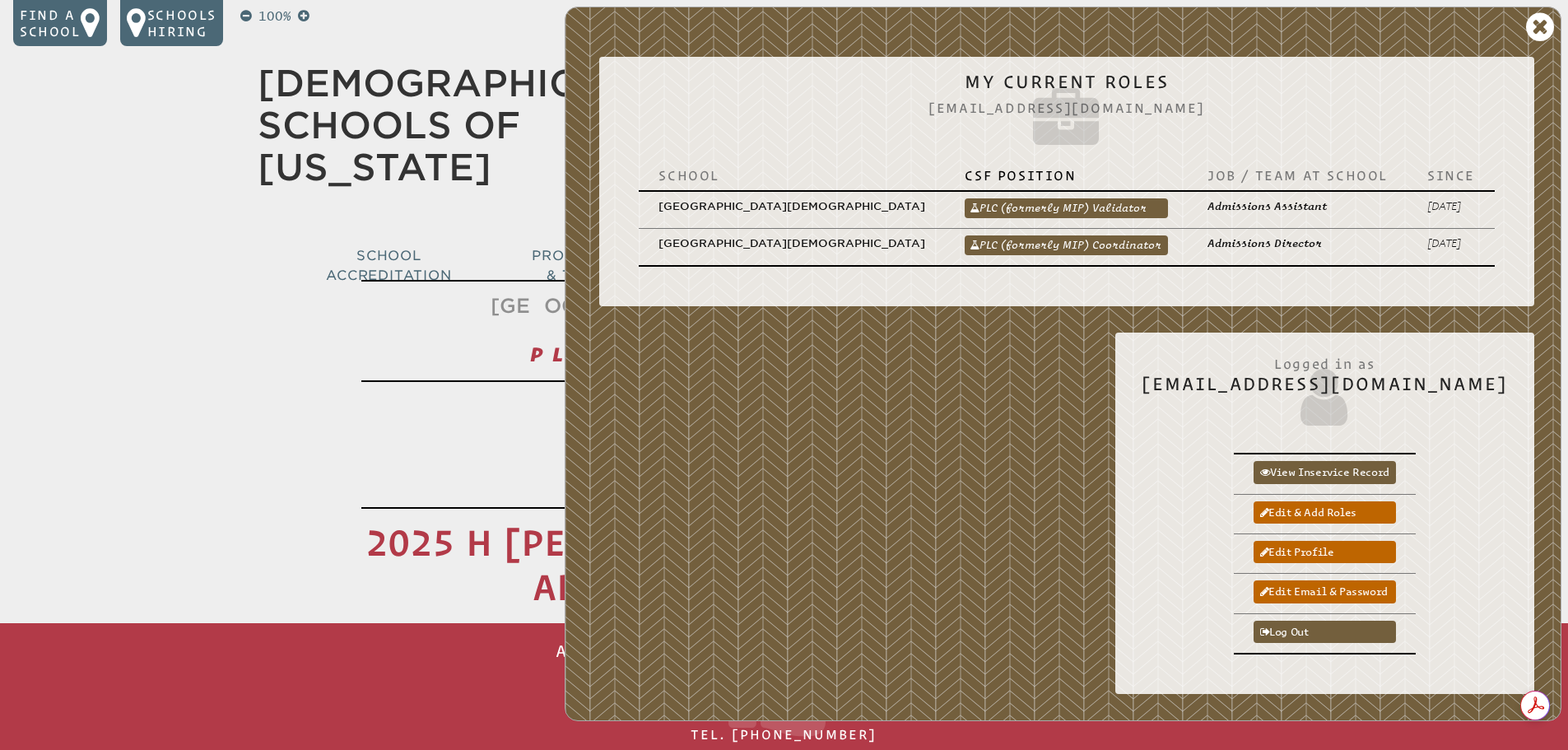
drag, startPoint x: 1123, startPoint y: 225, endPoint x: 54, endPoint y: 260, distance: 1069.6
click at [1123, 235] on link "PLC (formerly MIP) Coordinator" at bounding box center [1066, 245] width 203 height 20
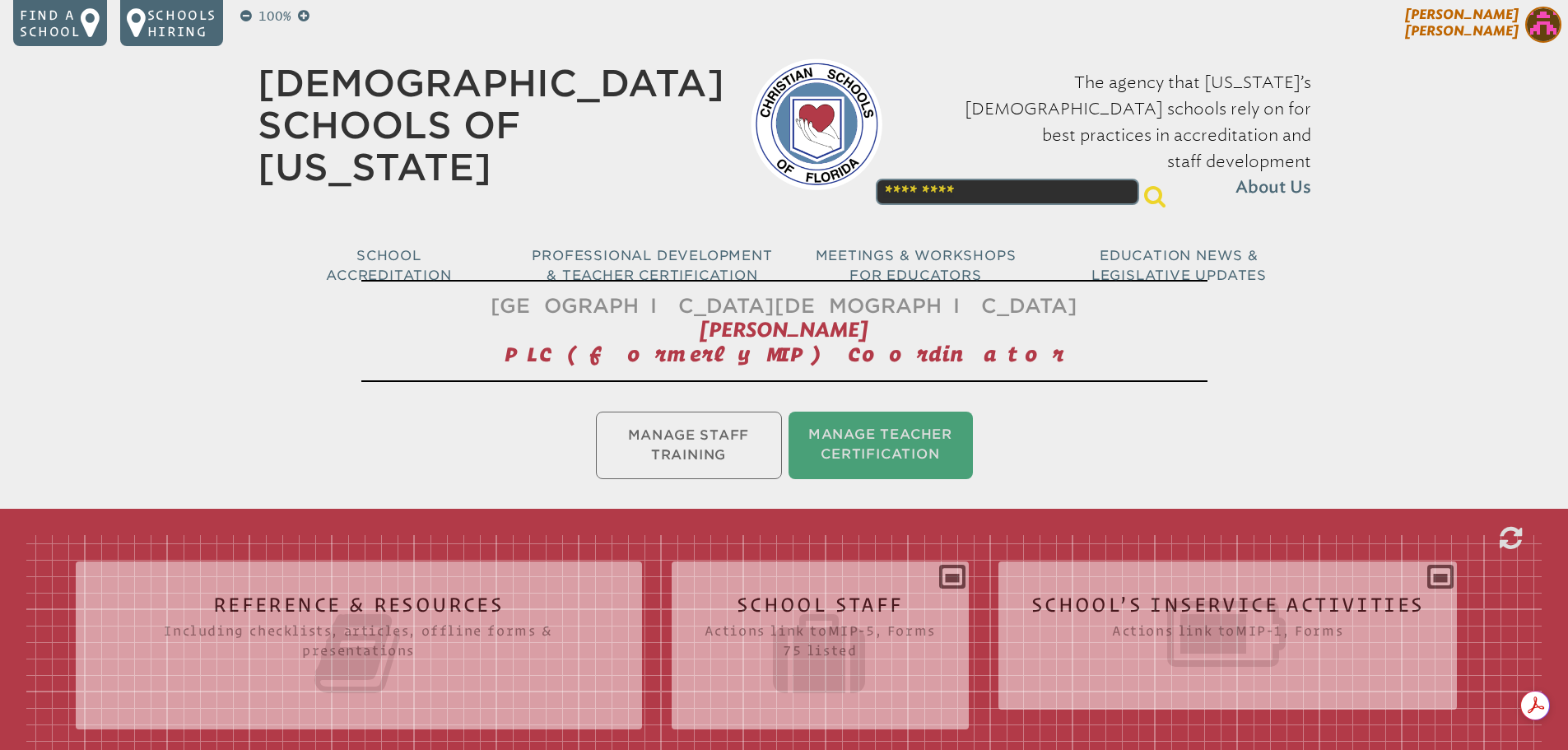
click at [1547, 23] on img at bounding box center [1543, 25] width 36 height 36
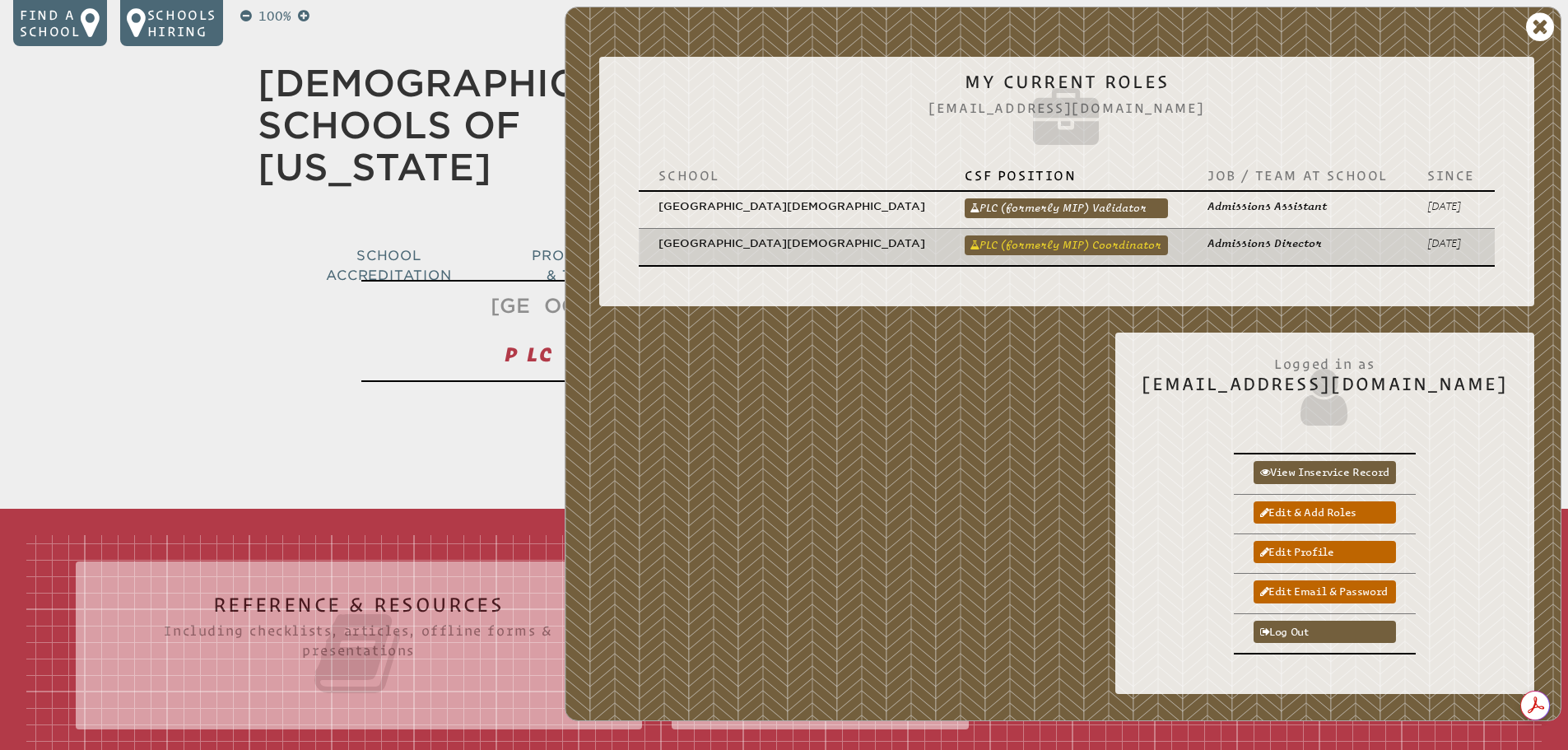
click at [1110, 235] on link "PLC (formerly MIP) Coordinator" at bounding box center [1066, 245] width 203 height 20
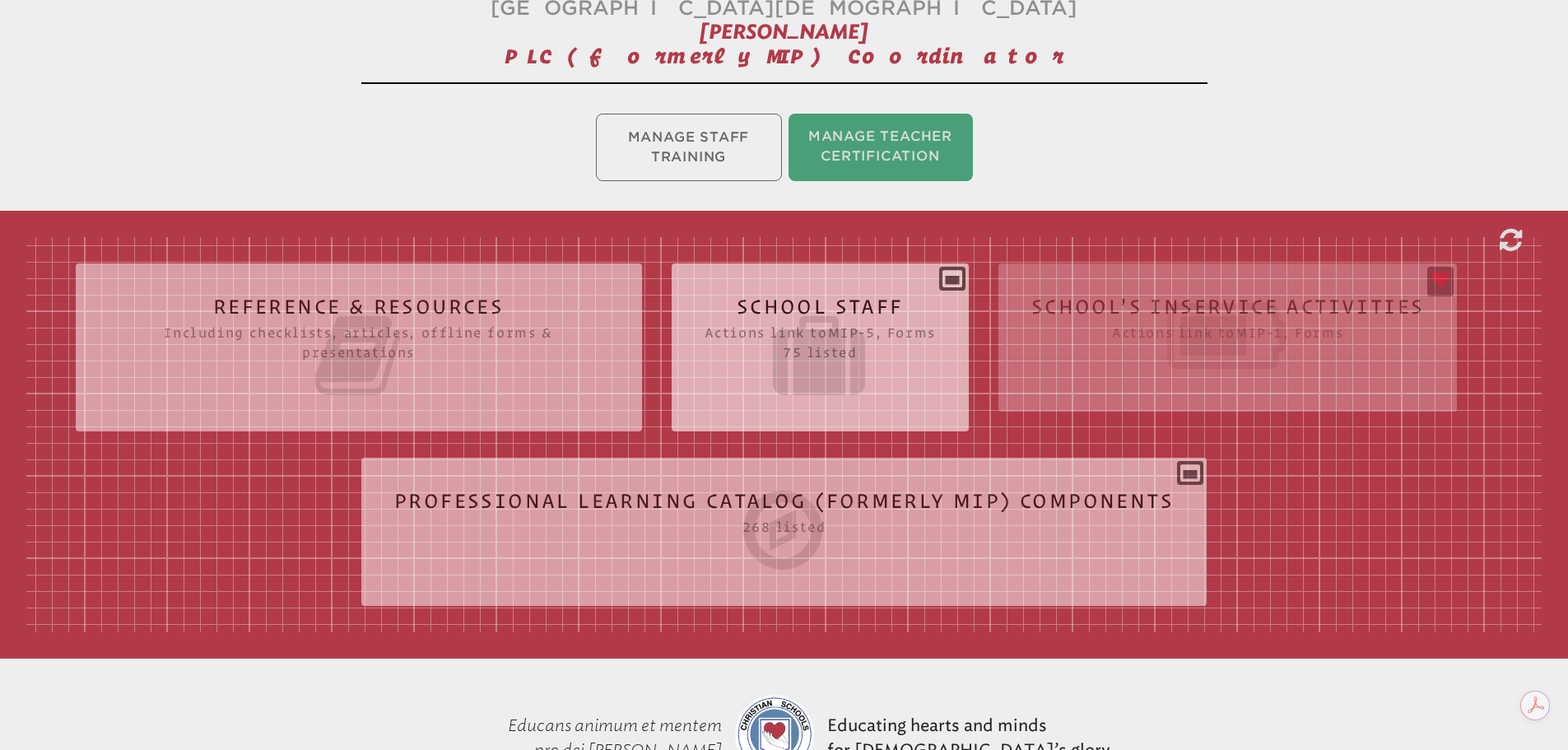
scroll to position [247, 0]
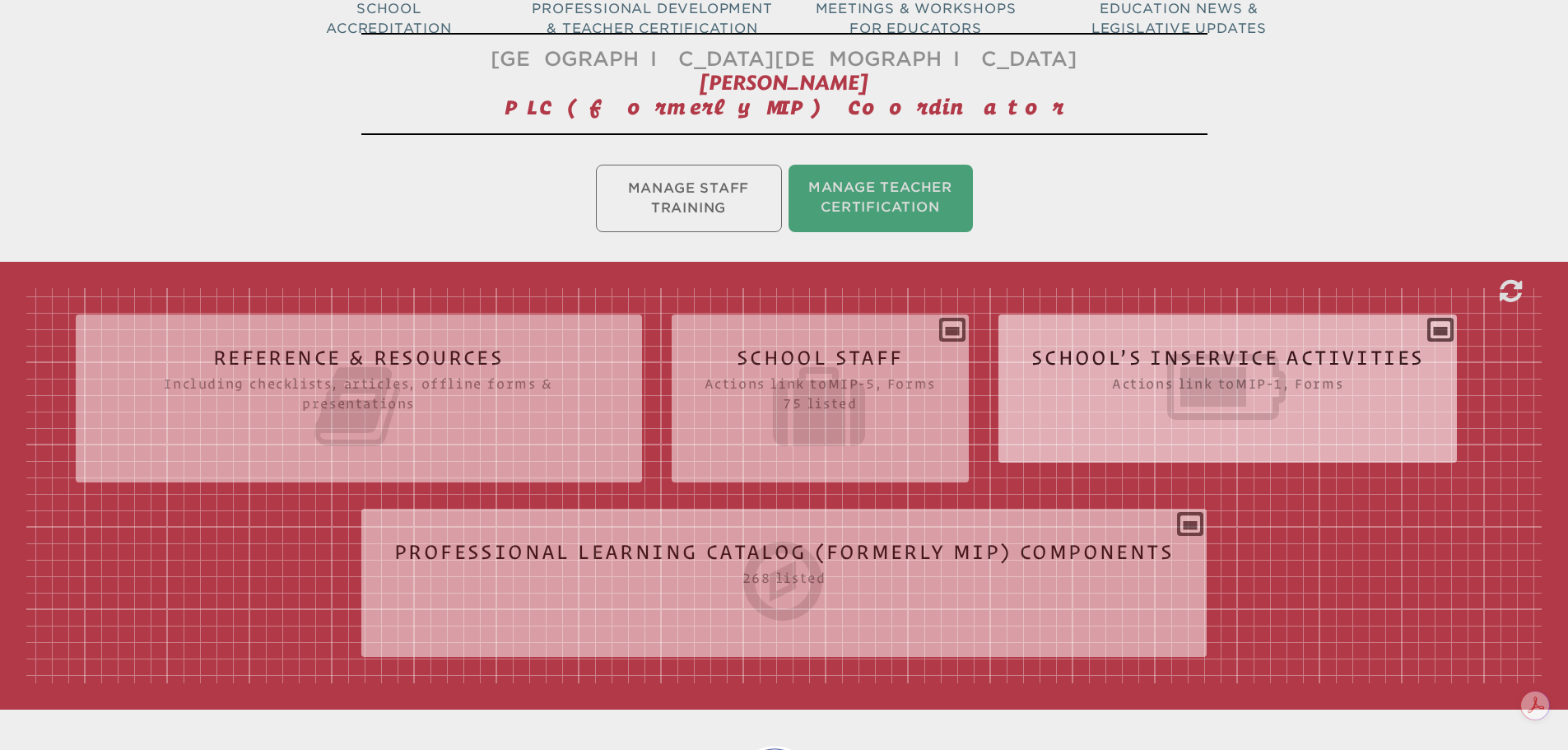
click at [1109, 384] on icon at bounding box center [1228, 386] width 394 height 92
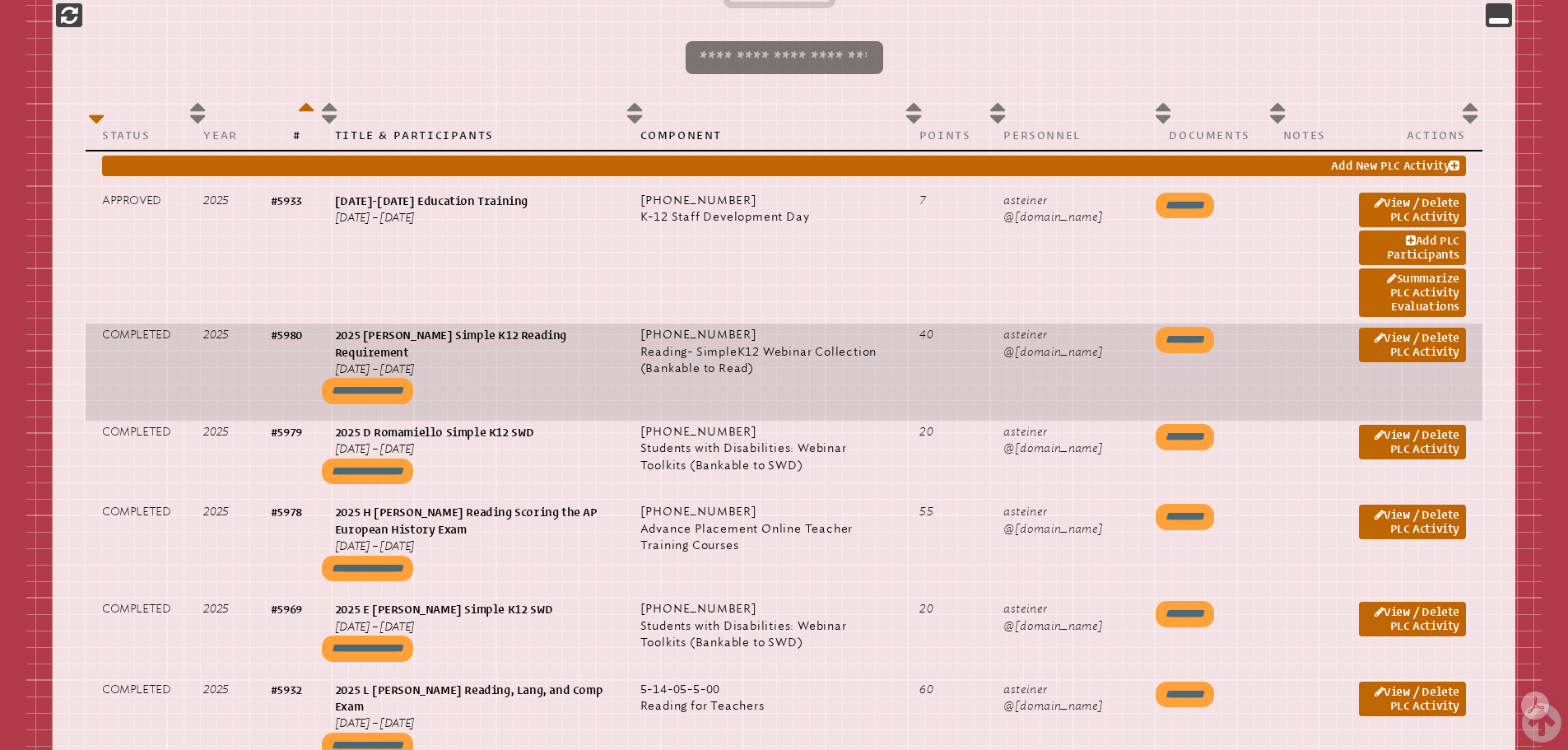
scroll to position [658, 0]
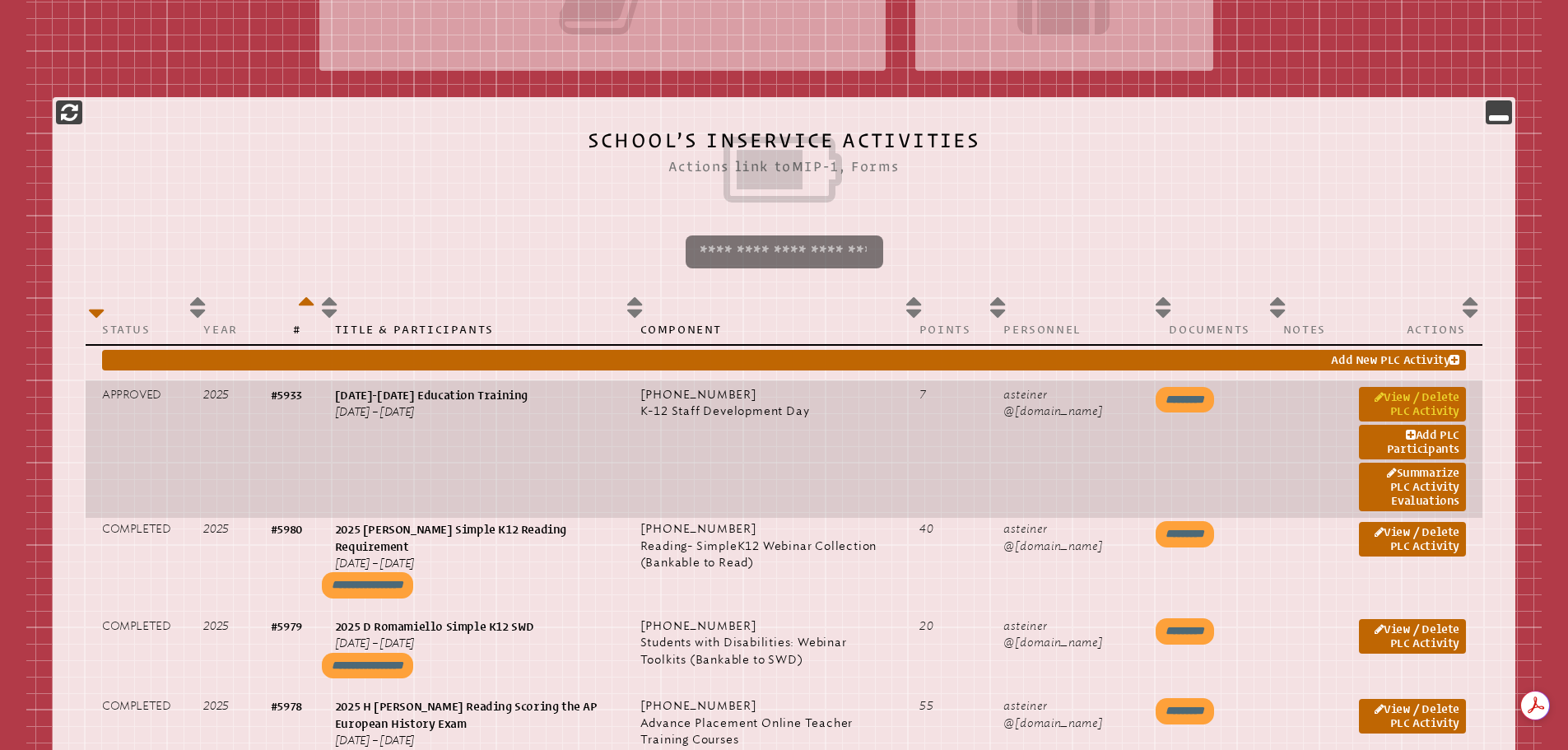
click at [1403, 396] on link "View / Delete PLC Activity" at bounding box center [1412, 404] width 107 height 35
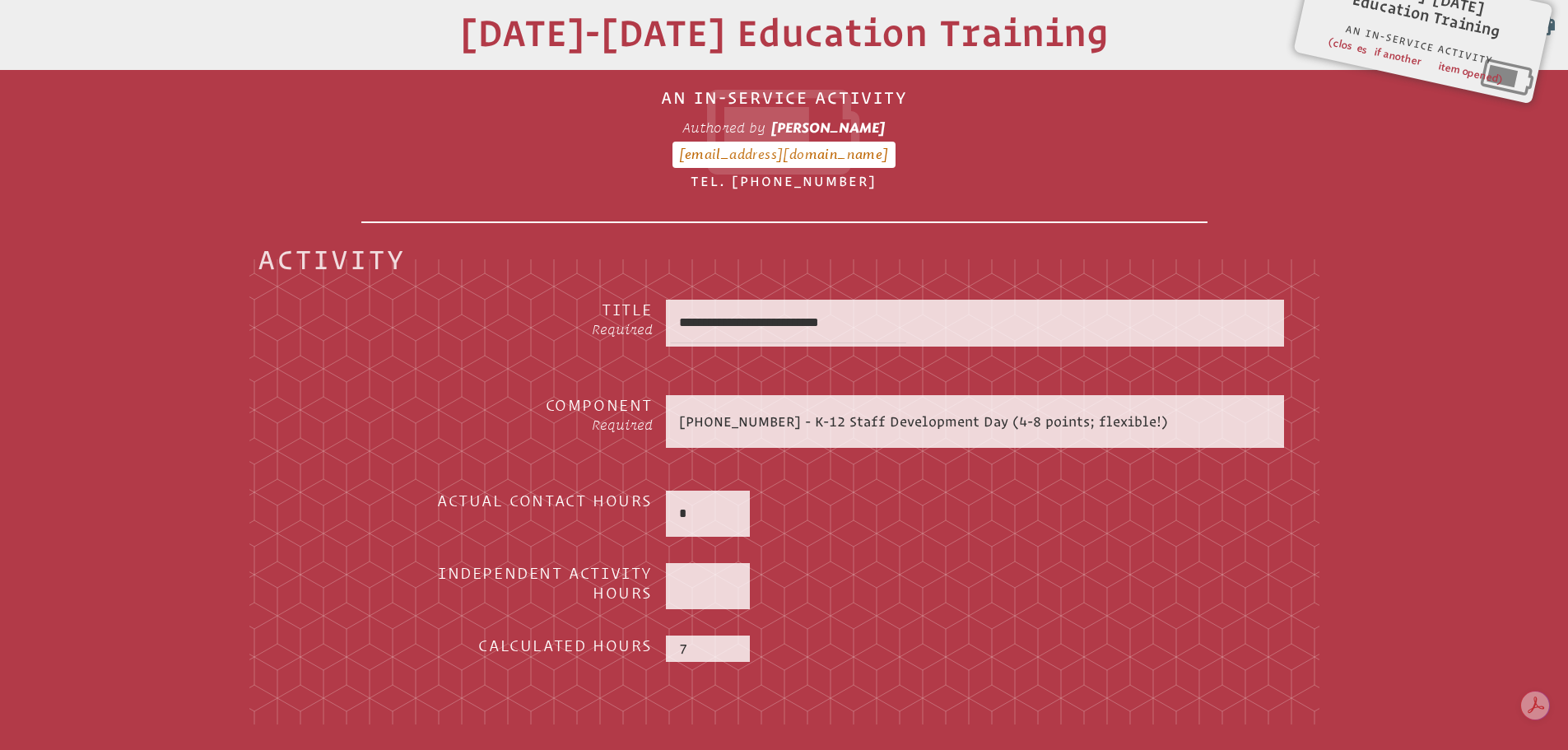
scroll to position [520, 0]
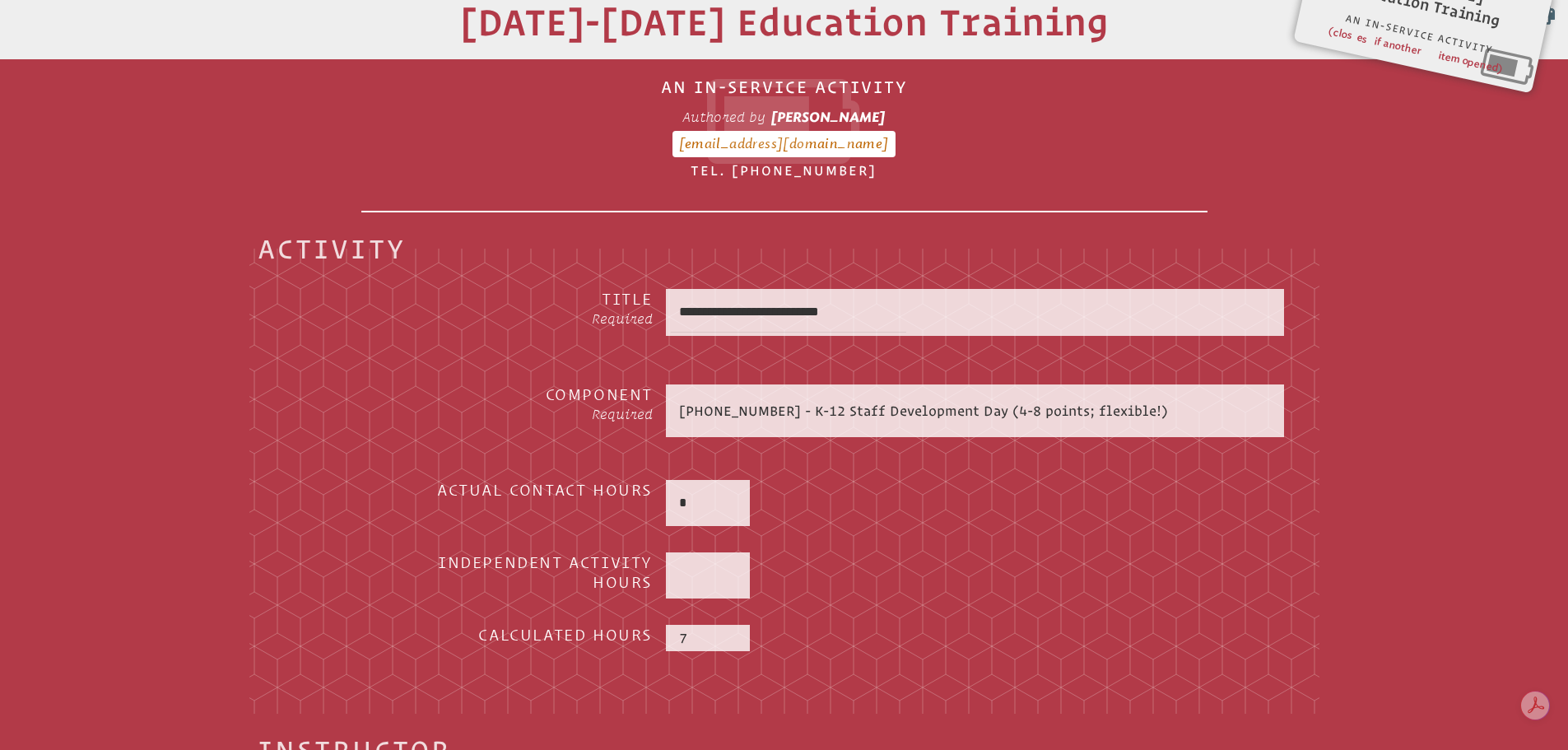
click at [742, 401] on p "2-408-003 - K-12 Staff Development Day (4-8 points; flexible!)" at bounding box center [975, 411] width 592 height 20
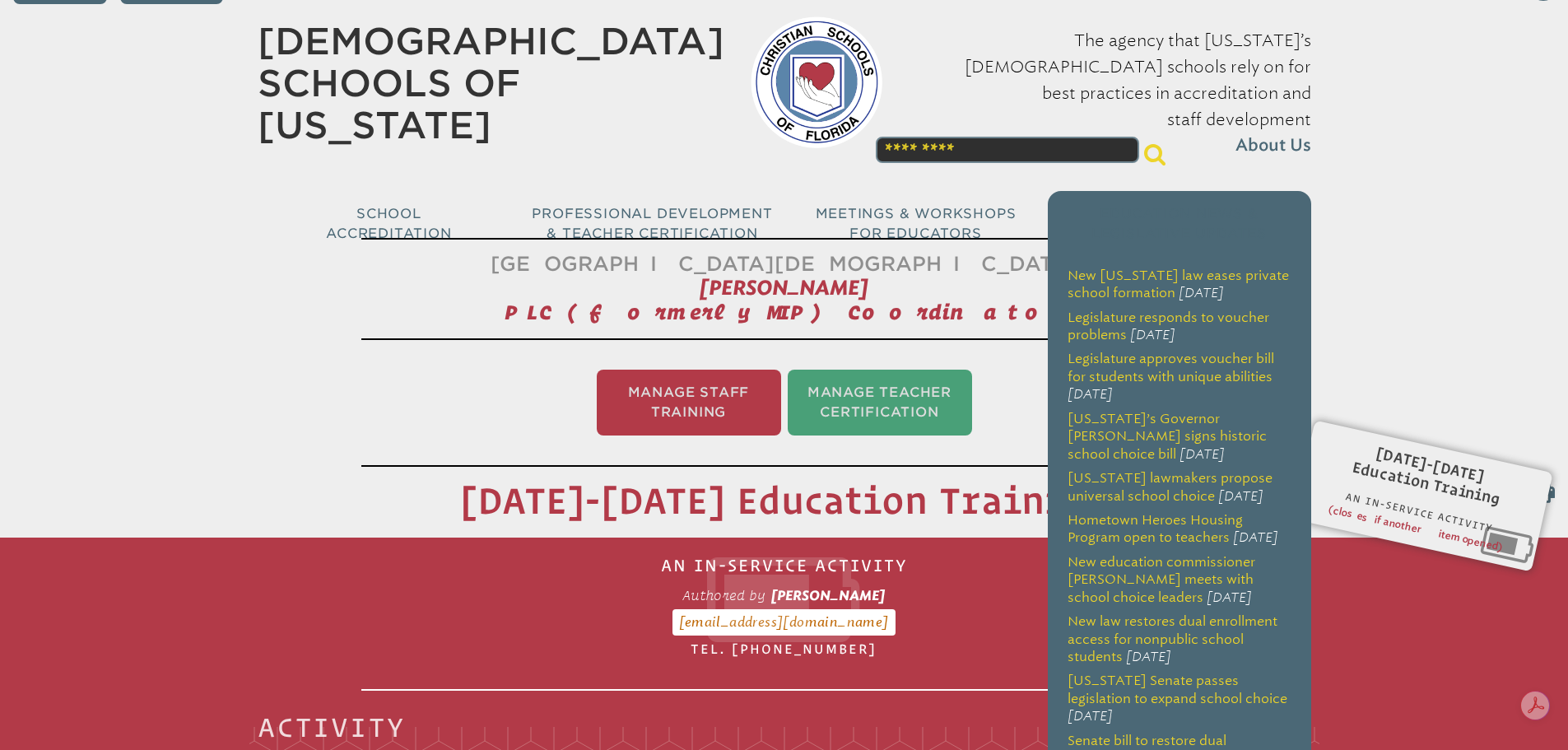
scroll to position [0, 0]
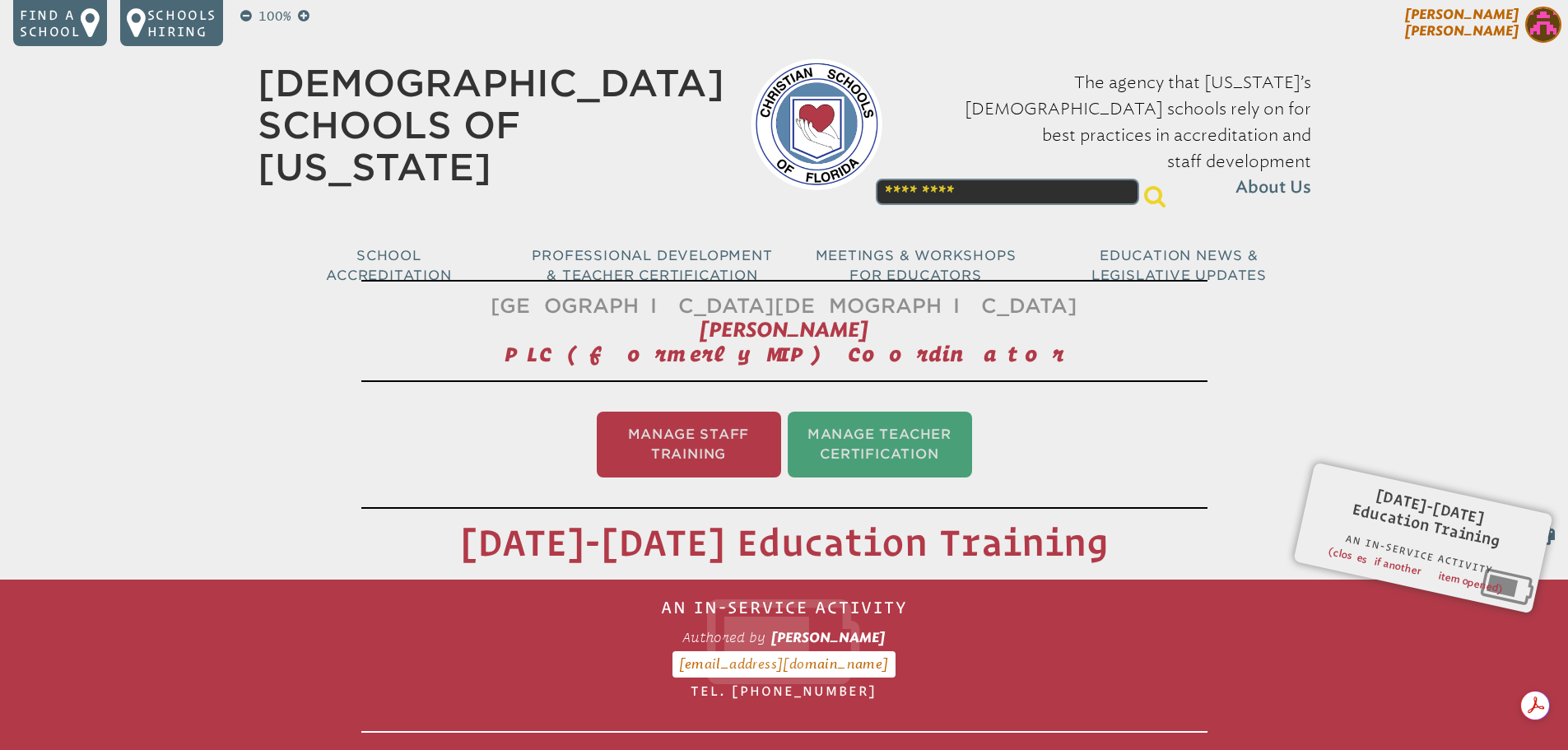
click at [1542, 26] on img at bounding box center [1543, 25] width 36 height 36
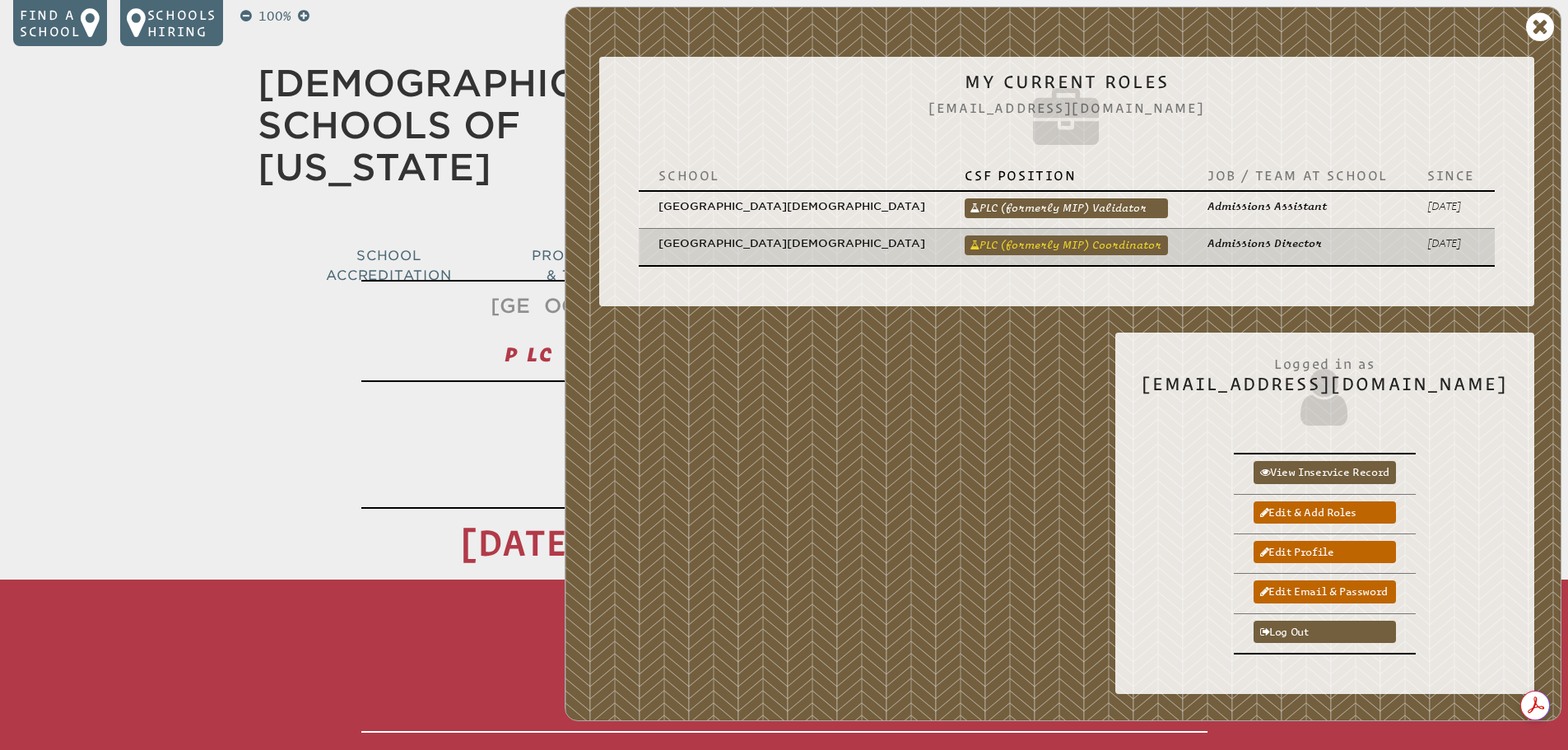
click at [1093, 235] on link "PLC (formerly MIP) Coordinator" at bounding box center [1066, 245] width 203 height 20
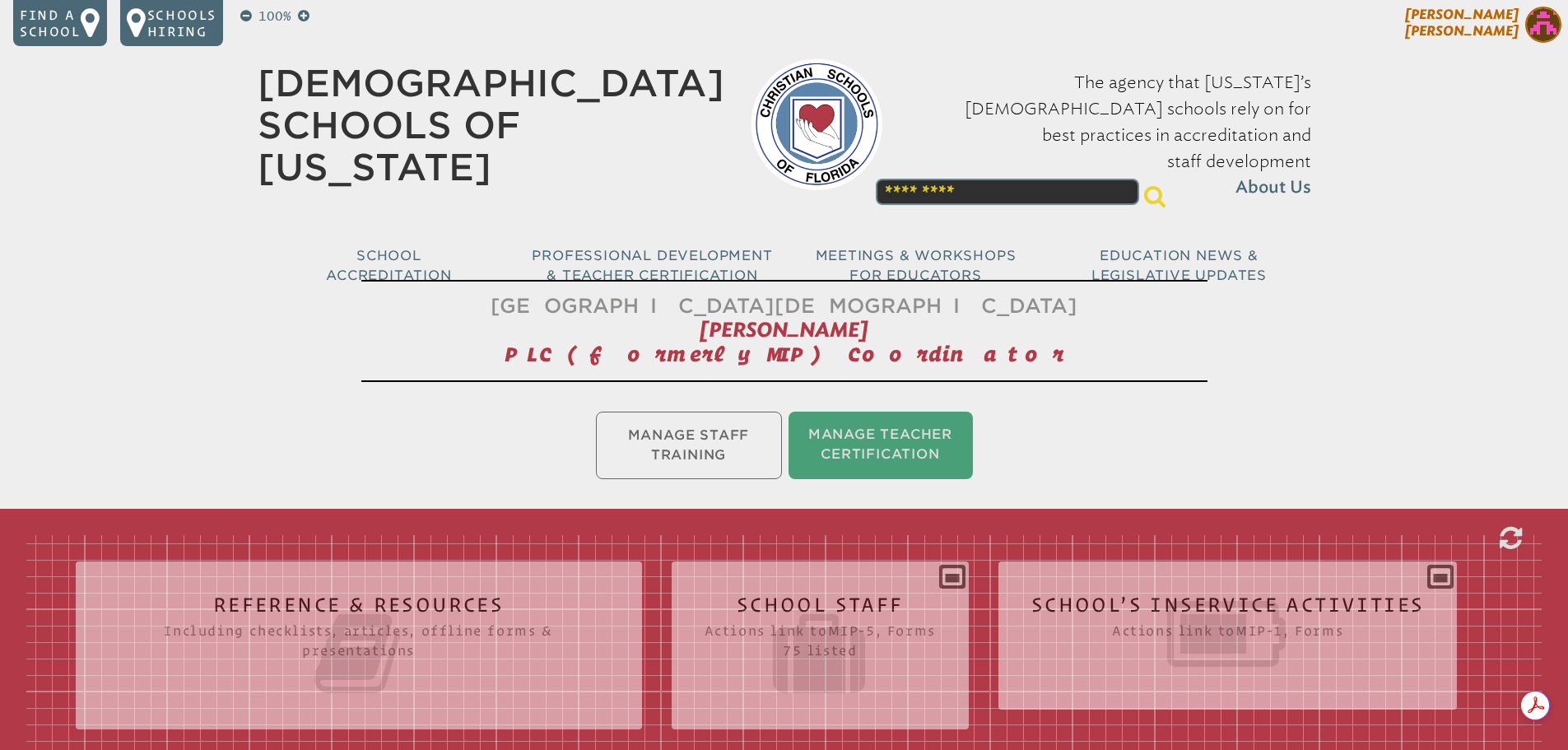
click at [1547, 13] on img at bounding box center [1543, 25] width 36 height 36
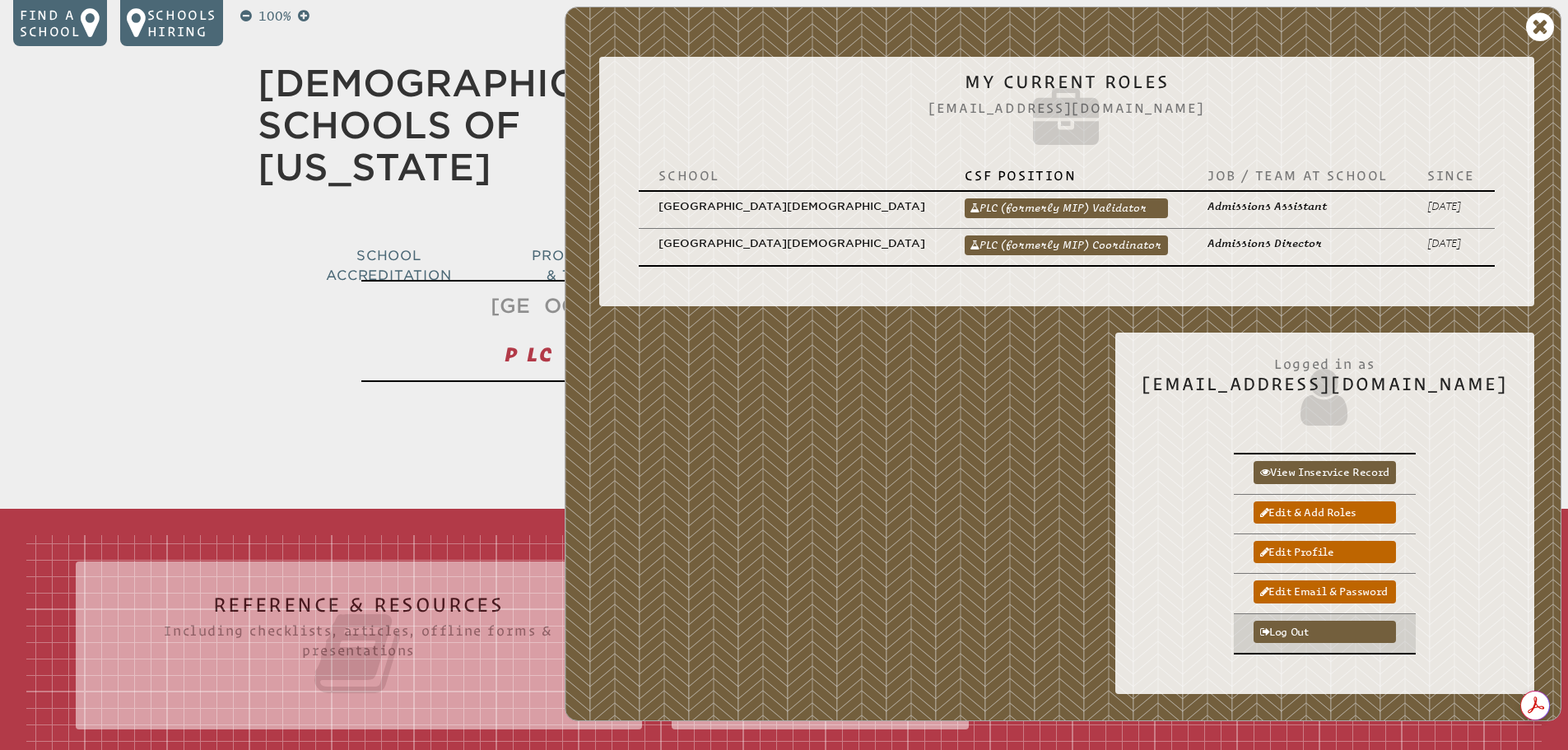
click at [1370, 613] on td "Log out" at bounding box center [1326, 633] width 182 height 40
click at [1368, 621] on link "Log out" at bounding box center [1325, 632] width 142 height 22
